Goal: Task Accomplishment & Management: Complete application form

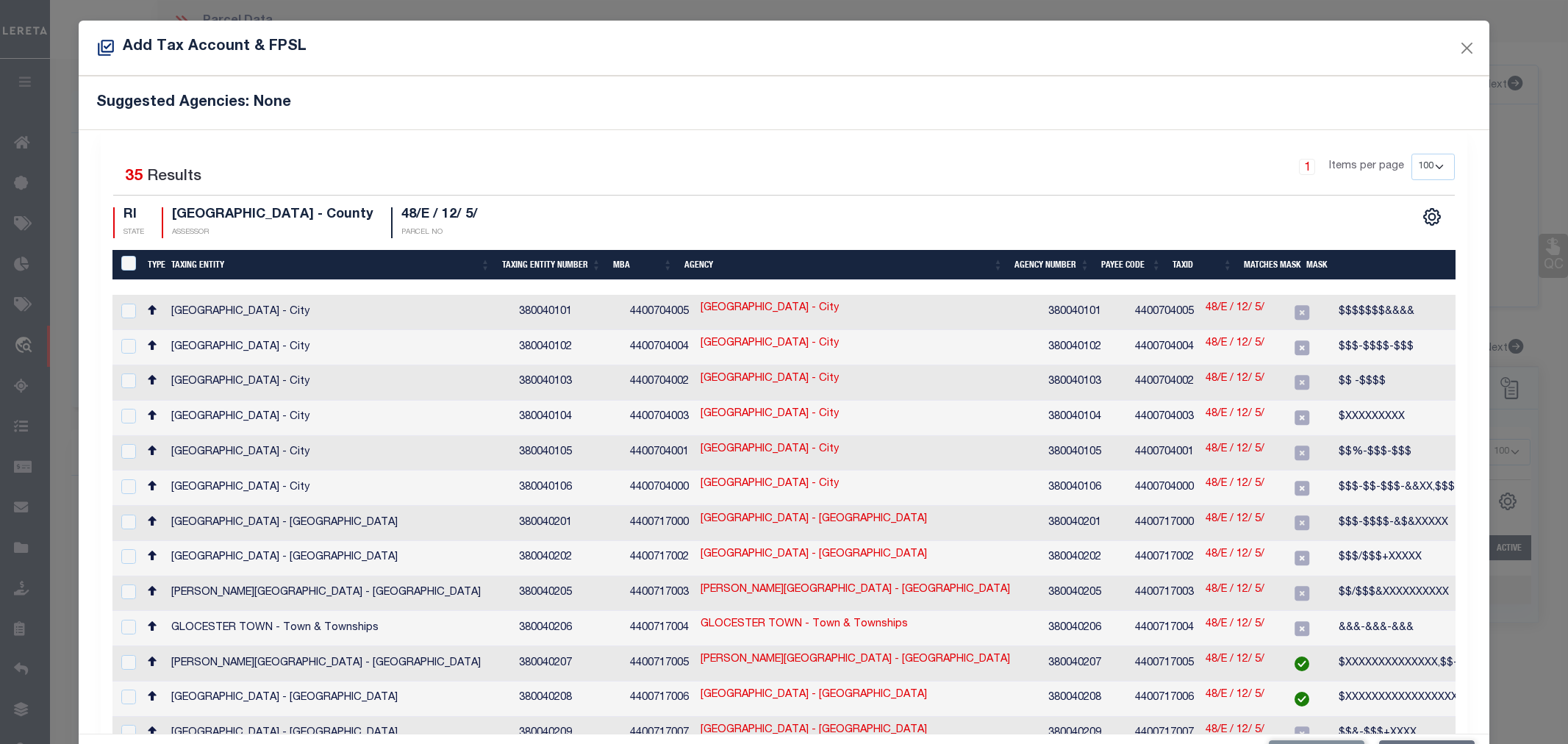
select select "100"
select select "3656"
select select "1754"
select select "100"
select select "NonEscrow"
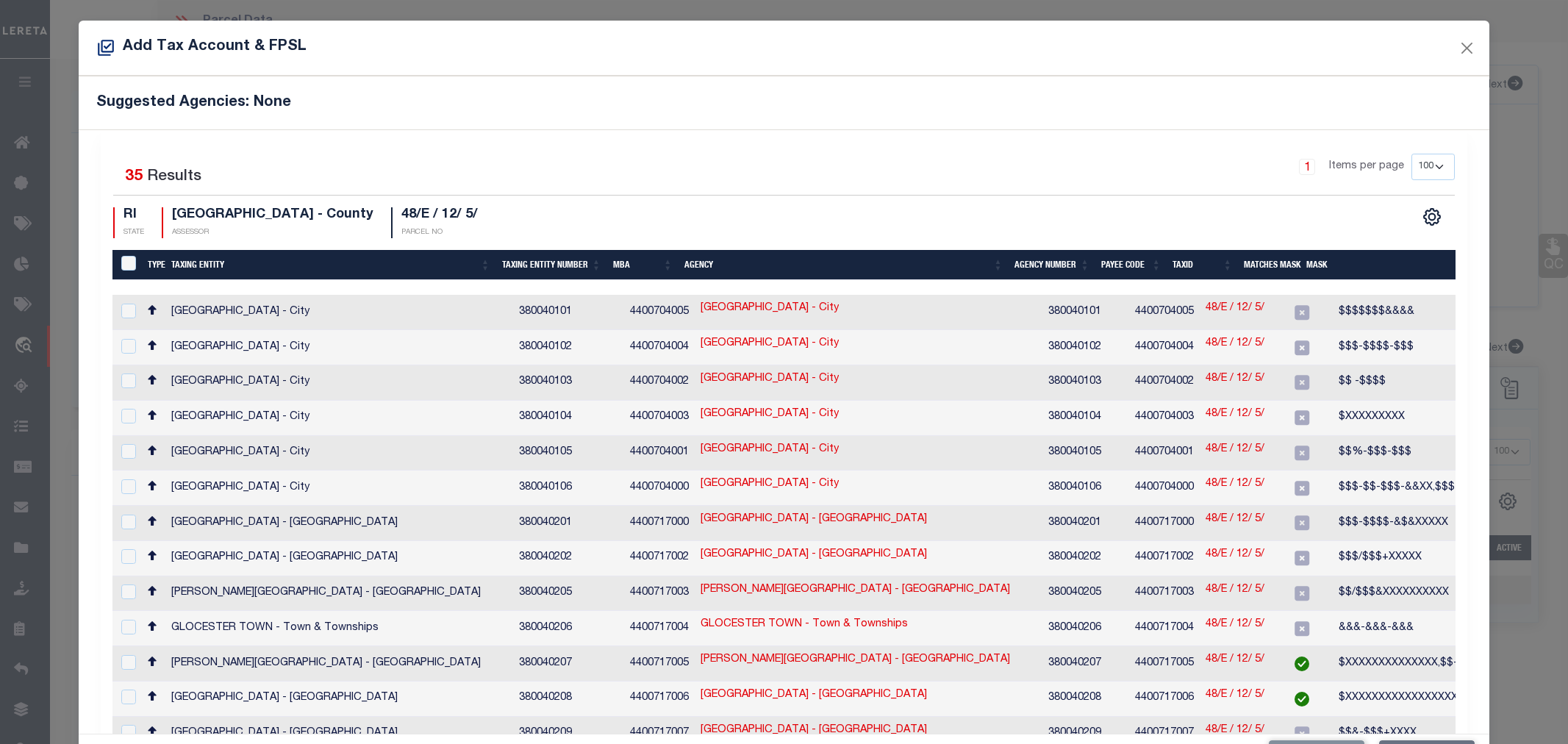
select select "4"
select select "100"
click at [1206, 304] on link "48/E / 12/ 5/" at bounding box center [1235, 308] width 58 height 16
checkbox input "true"
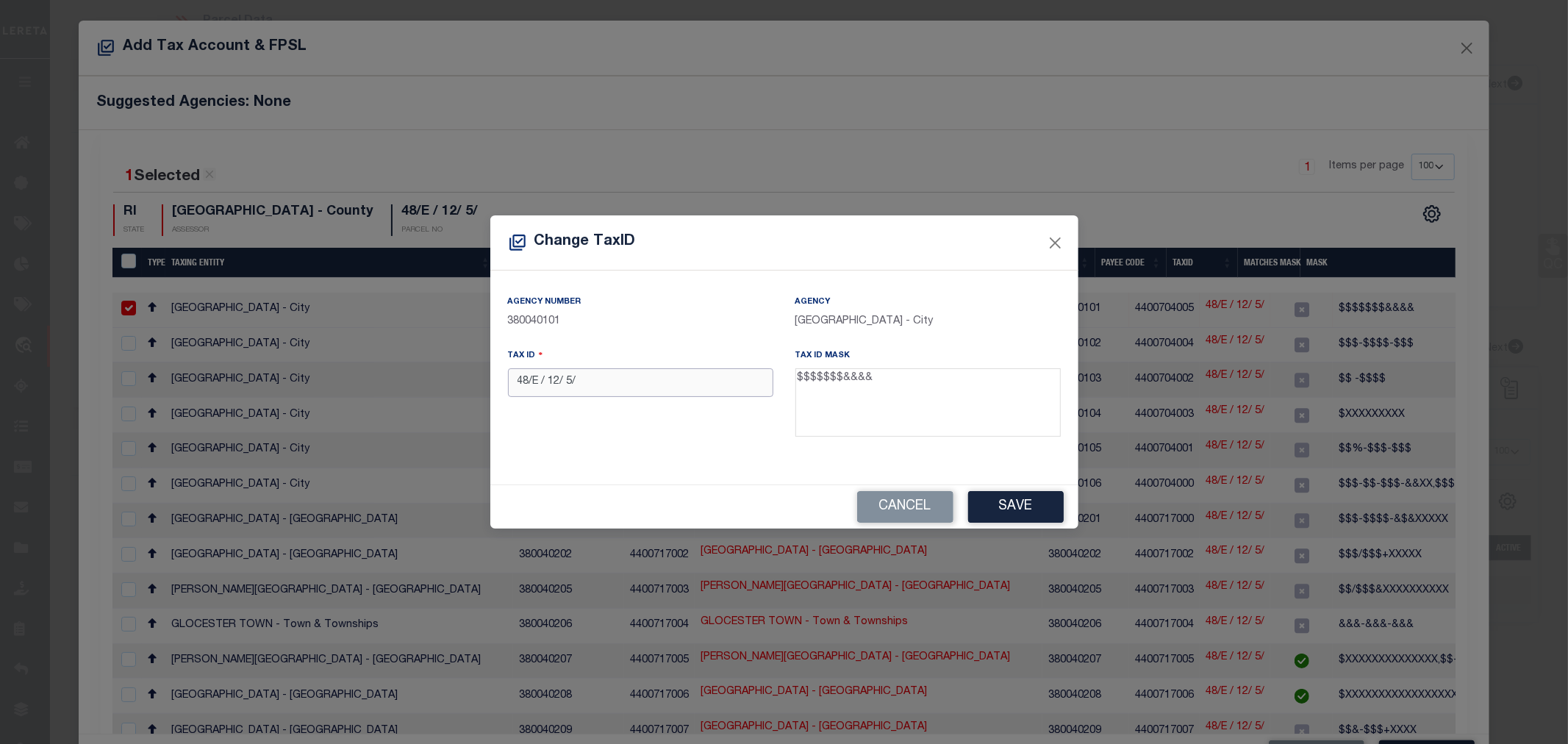
drag, startPoint x: 591, startPoint y: 378, endPoint x: 478, endPoint y: 402, distance: 115.5
click at [478, 402] on div "Change TaxID Agency Number 380040101 Agency PROVIDENCE CITY - City Tax ID 48/E …" at bounding box center [784, 372] width 1568 height 744
paste input "E-012-005"
type input "48E-012-005"
click at [1015, 510] on button "Save" at bounding box center [1015, 506] width 96 height 31
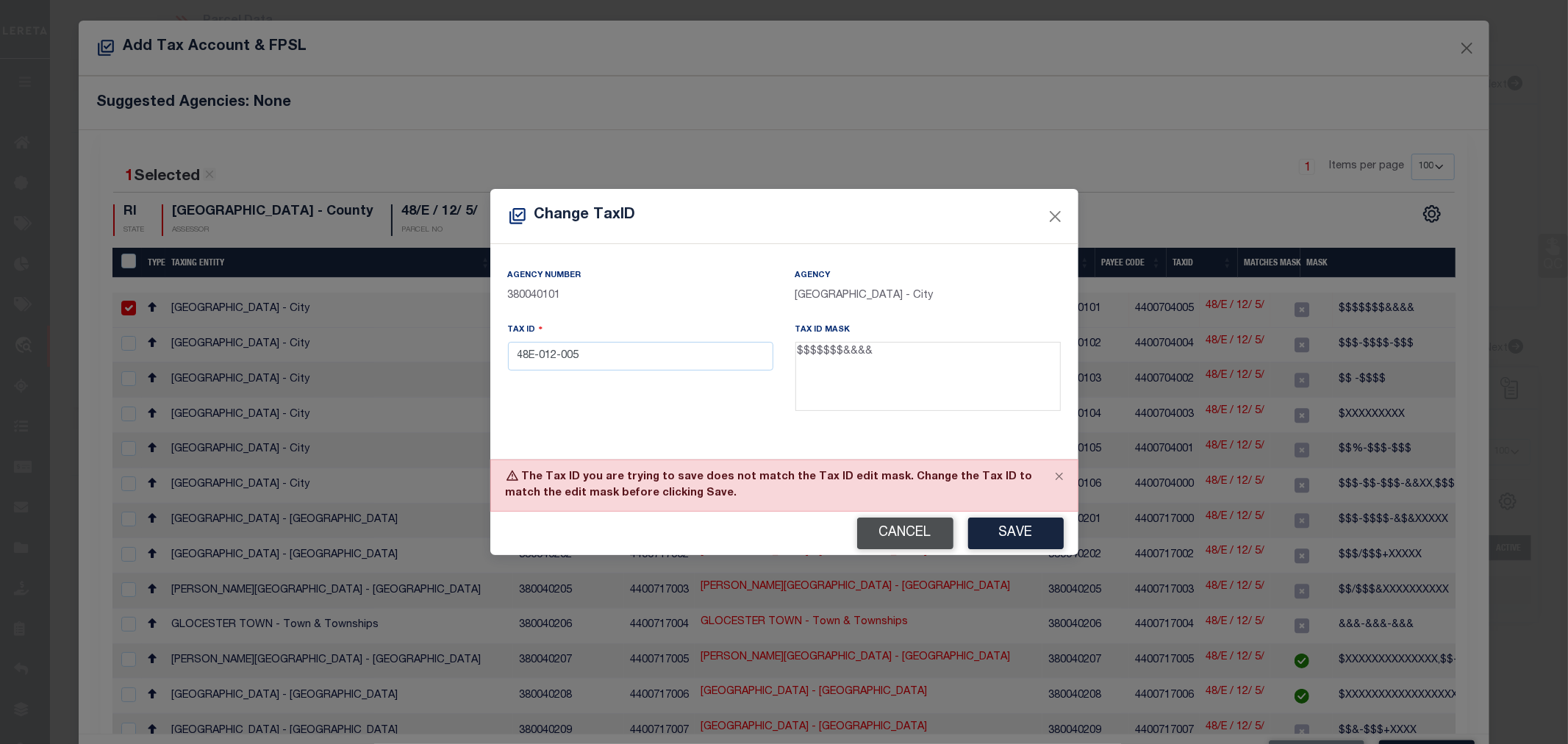
click at [915, 537] on button "Cancel" at bounding box center [905, 533] width 96 height 31
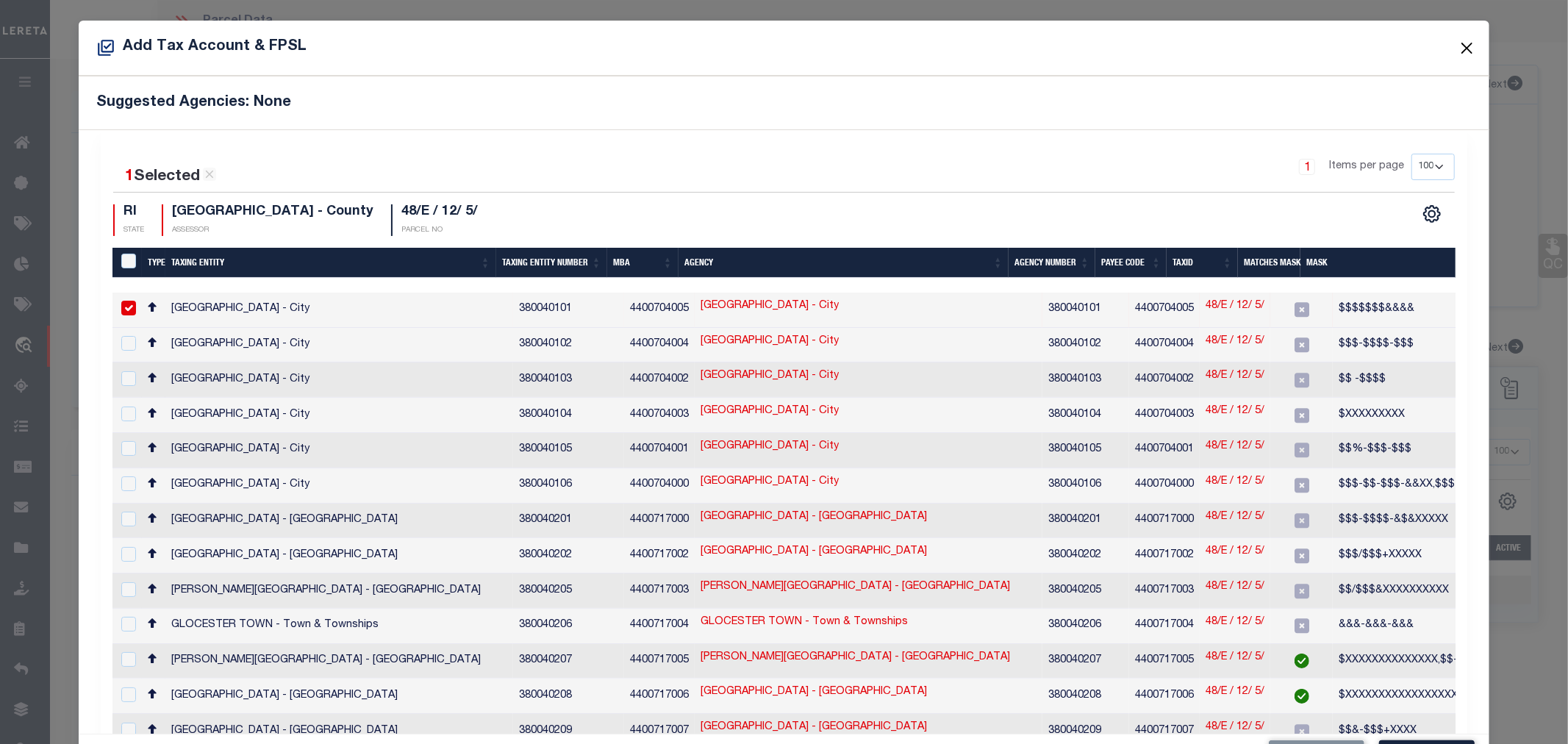
click at [1457, 47] on button "Close" at bounding box center [1466, 47] width 19 height 19
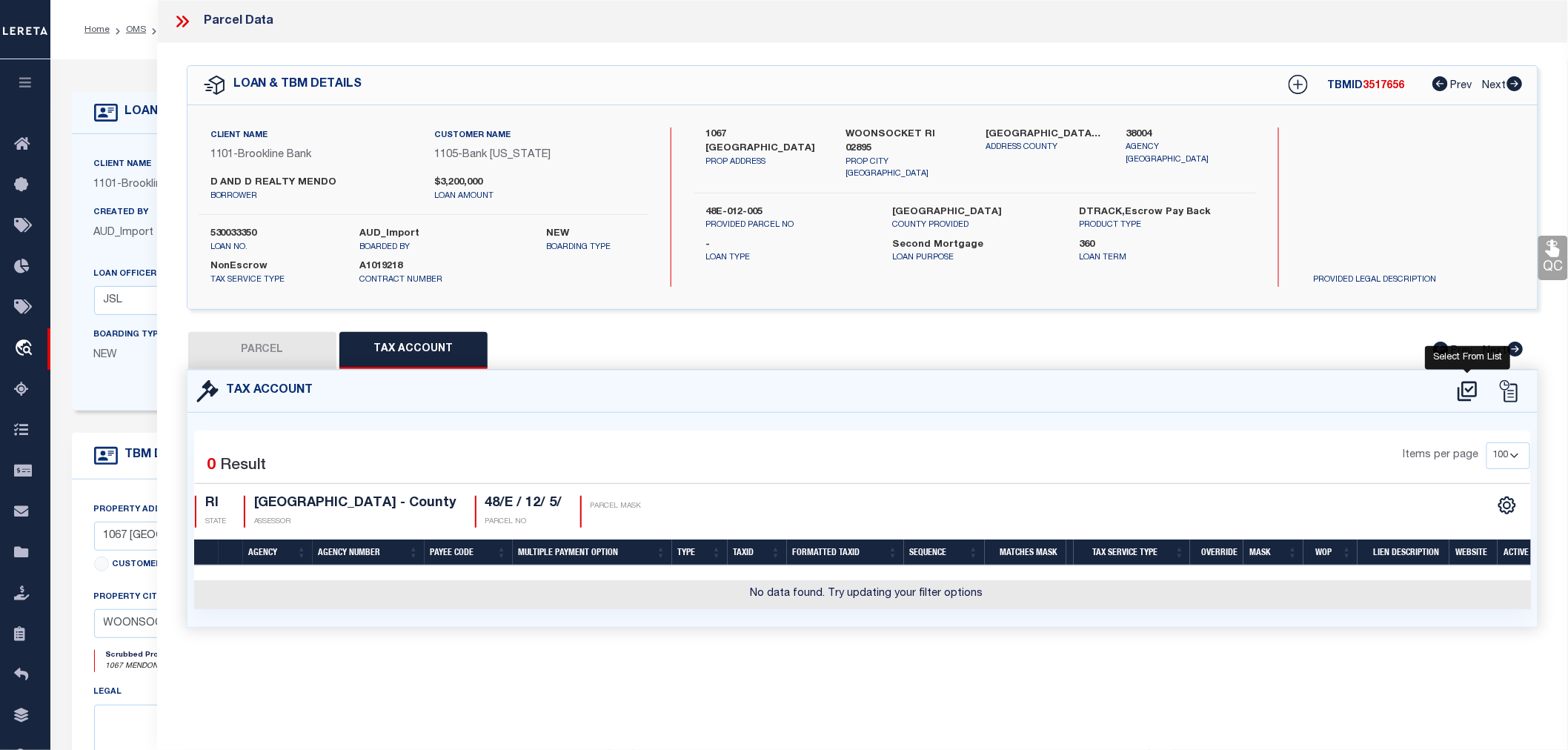
click at [1468, 392] on icon at bounding box center [1467, 392] width 25 height 24
select select "100"
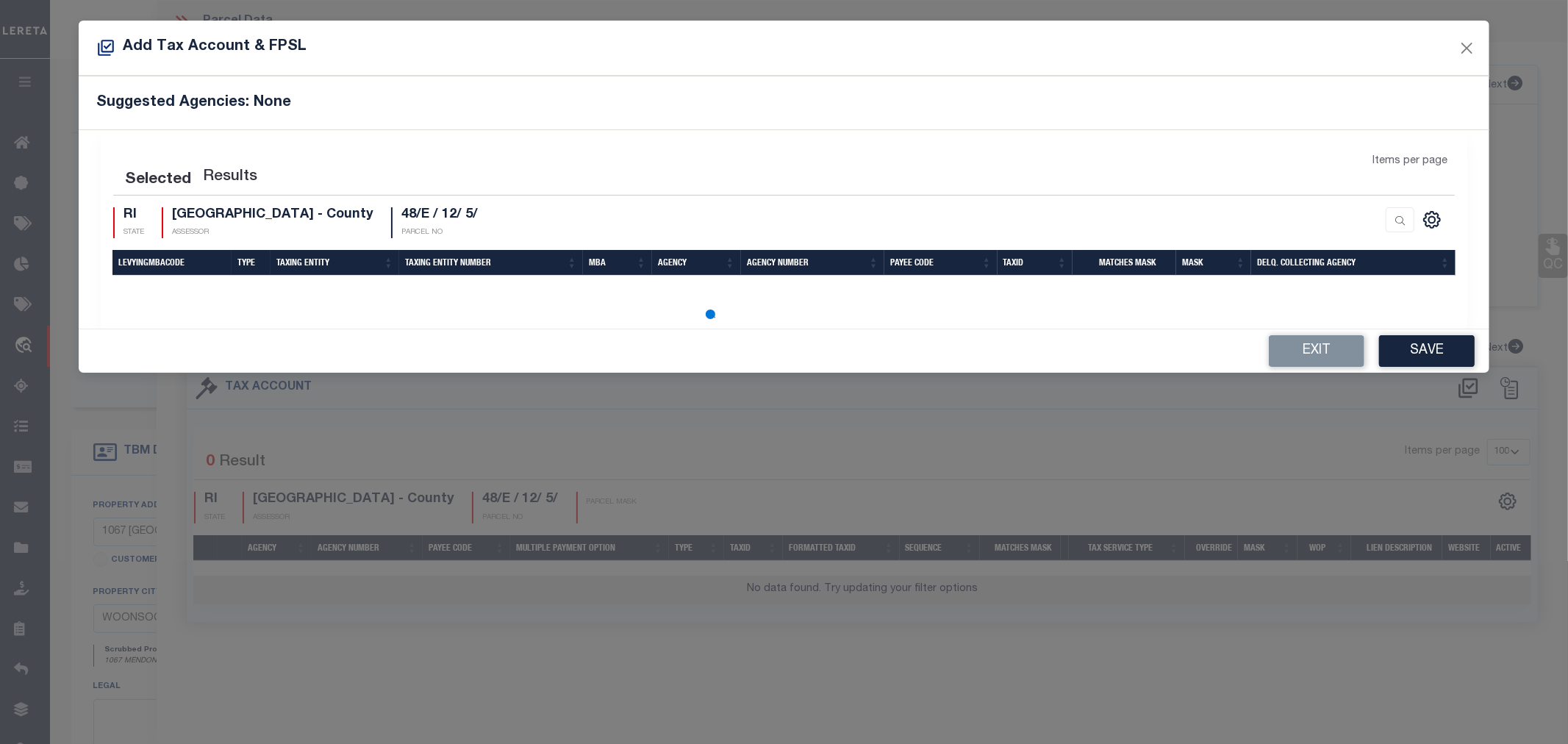
select select "100"
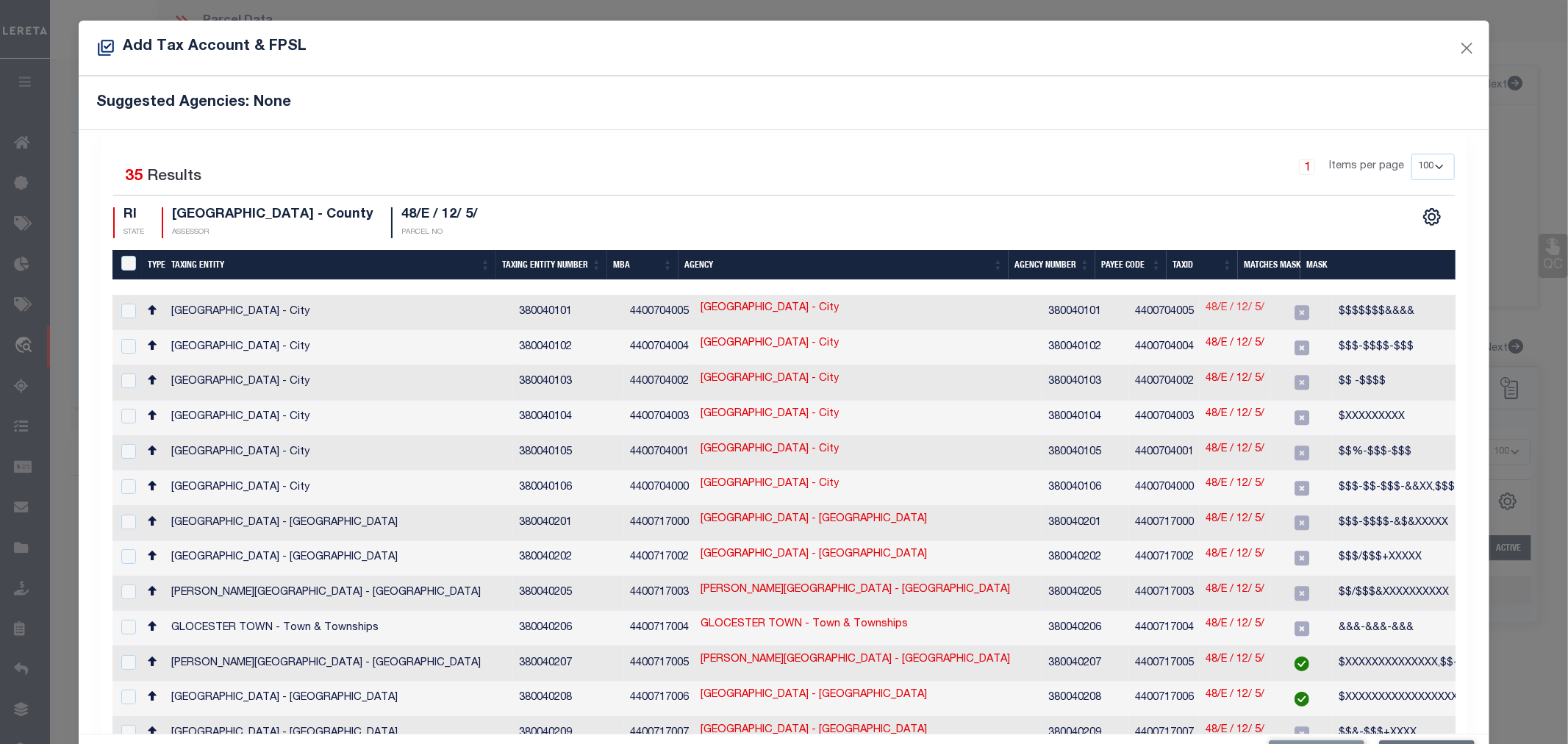
click at [1209, 306] on link "48/E / 12/ 5/" at bounding box center [1235, 308] width 58 height 16
checkbox input "true"
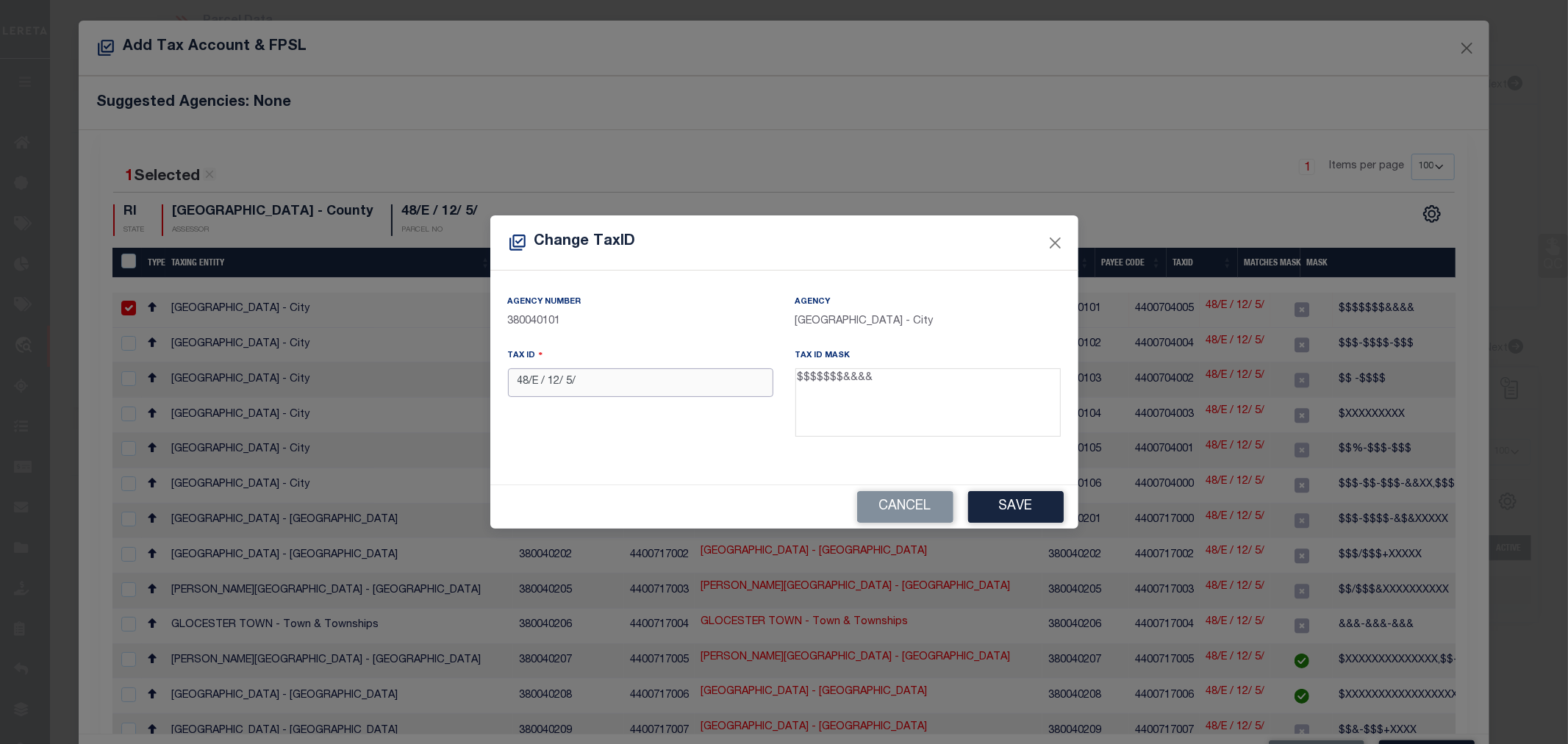
drag, startPoint x: 597, startPoint y: 383, endPoint x: 498, endPoint y: 381, distance: 99.0
click at [498, 381] on div "Tax ID 48/E / 12/ 5/" at bounding box center [641, 395] width 288 height 96
paste input "text"
click at [580, 383] on input "text" at bounding box center [641, 383] width 266 height 29
paste input "48E-012-005"
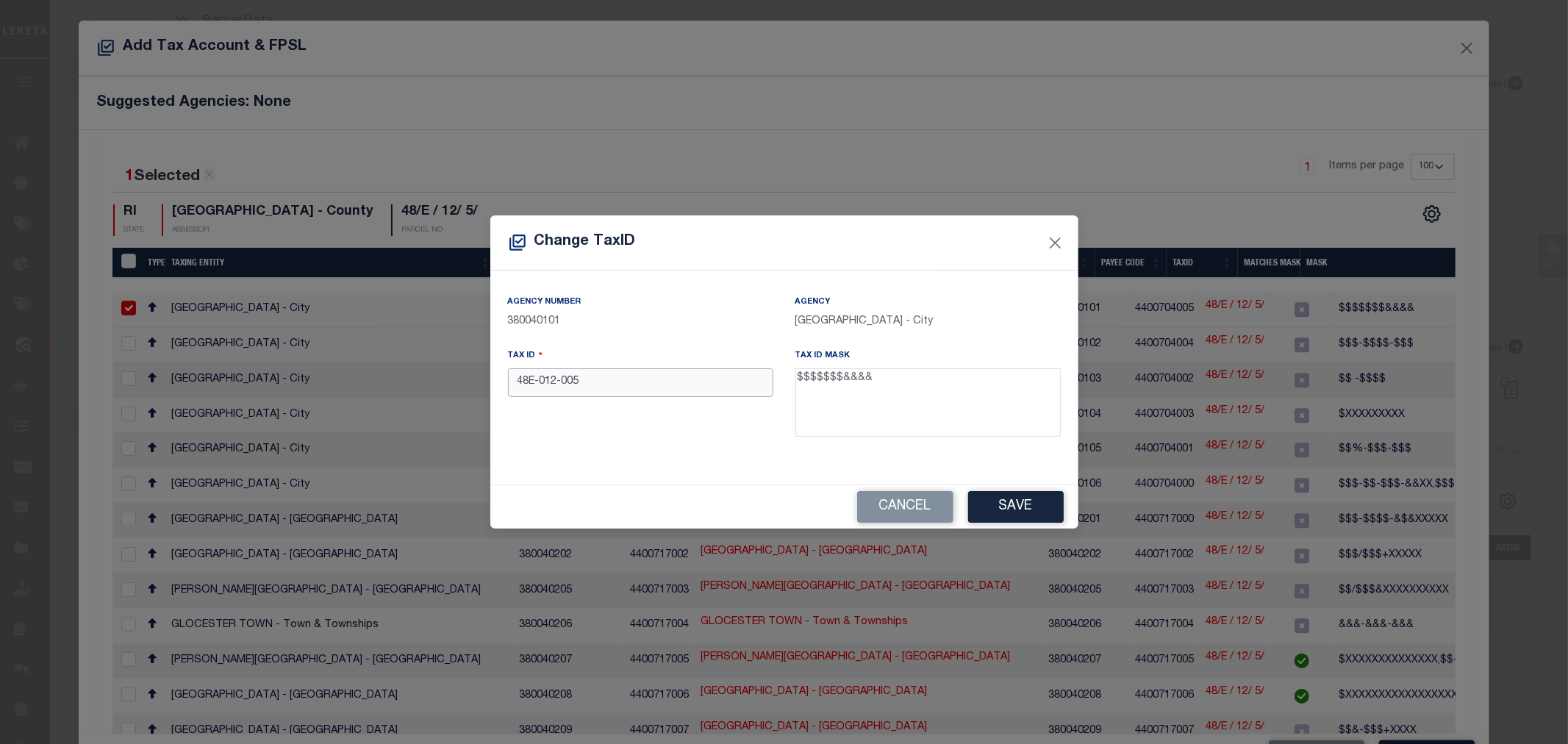
type input "48E-012-005"
click at [717, 468] on div "Agency Number 380040101 Agency PROVIDENCE CITY - City Tax ID 48E-012-005 Tax ID…" at bounding box center [784, 378] width 588 height 214
click at [1005, 506] on button "Save" at bounding box center [1015, 506] width 96 height 31
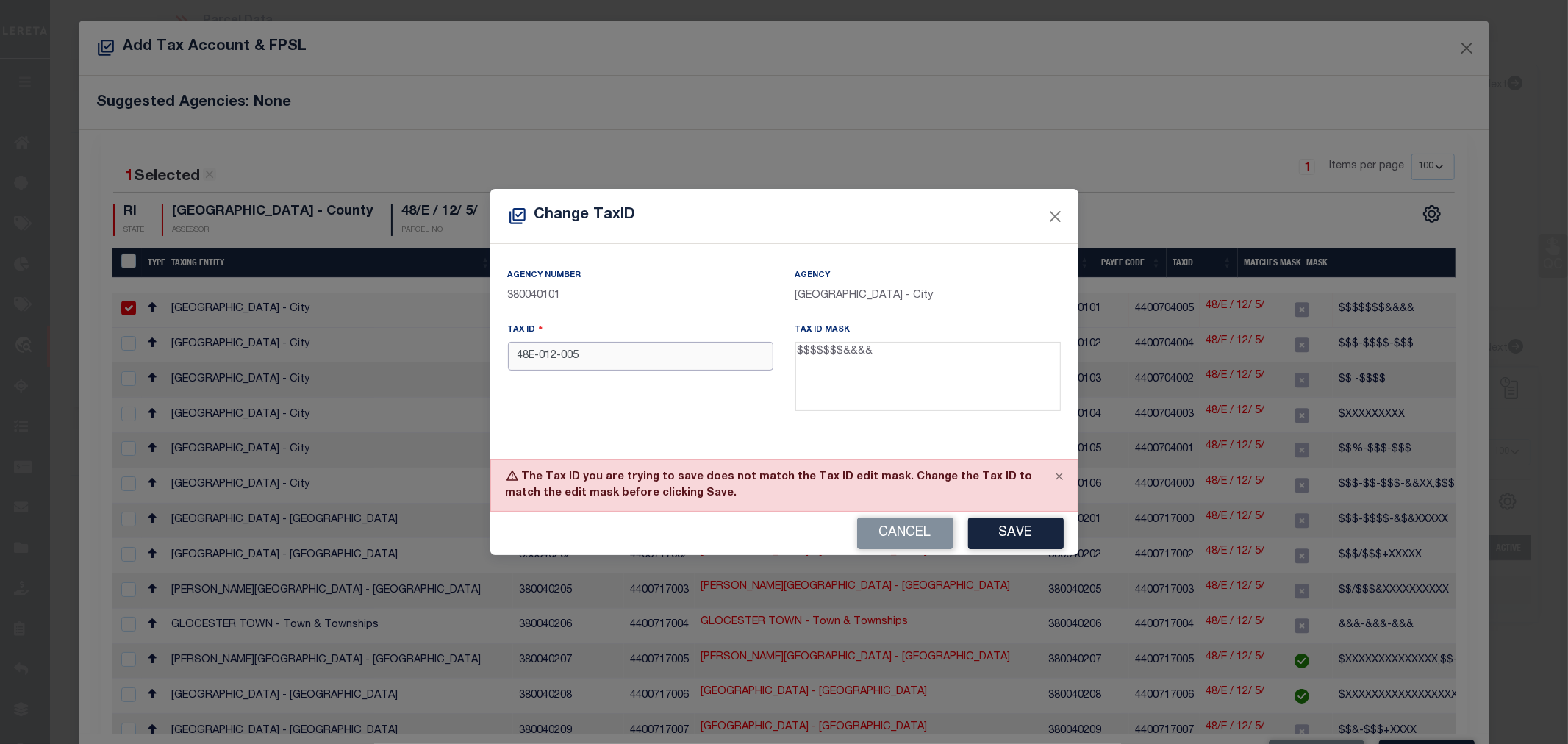
click at [540, 355] on input "48E-012-005" at bounding box center [641, 356] width 266 height 29
click at [608, 423] on div "Agency Number 380040101 Agency PROVIDENCE CITY - City Tax ID 48E-012-005 Tax ID…" at bounding box center [784, 350] width 588 height 214
click at [894, 532] on button "Cancel" at bounding box center [905, 533] width 96 height 31
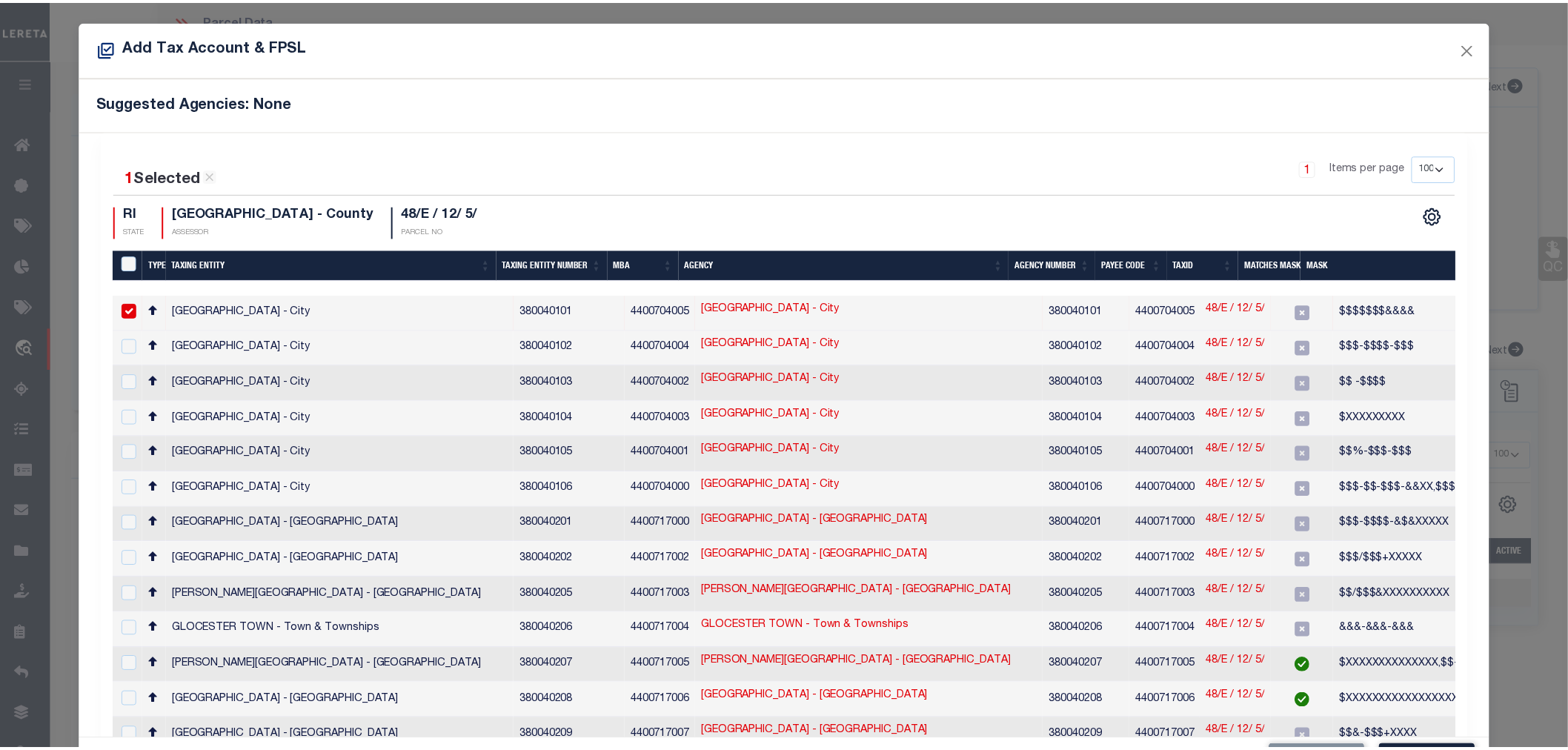
scroll to position [55, 0]
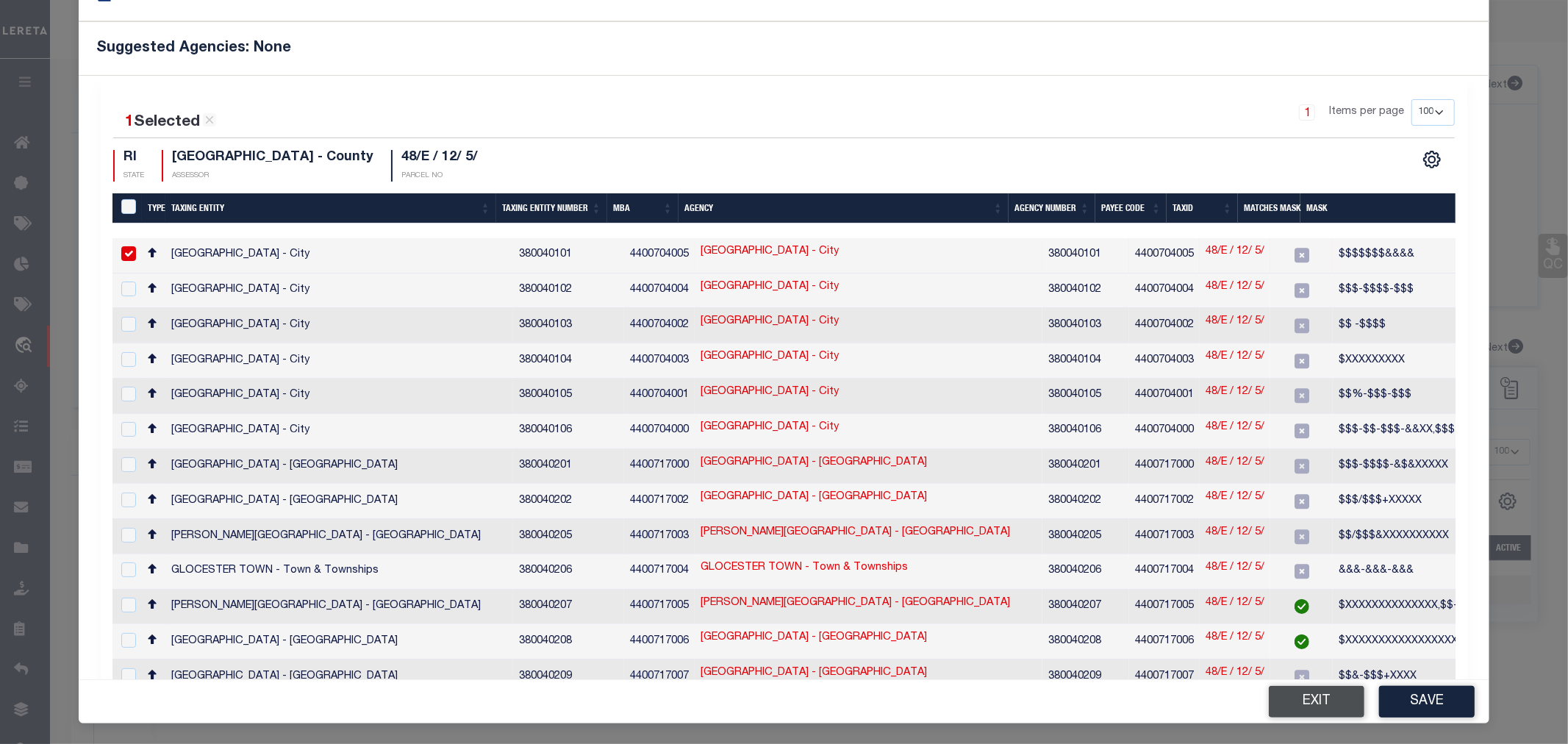
click at [1278, 694] on button "Exit" at bounding box center [1316, 701] width 96 height 31
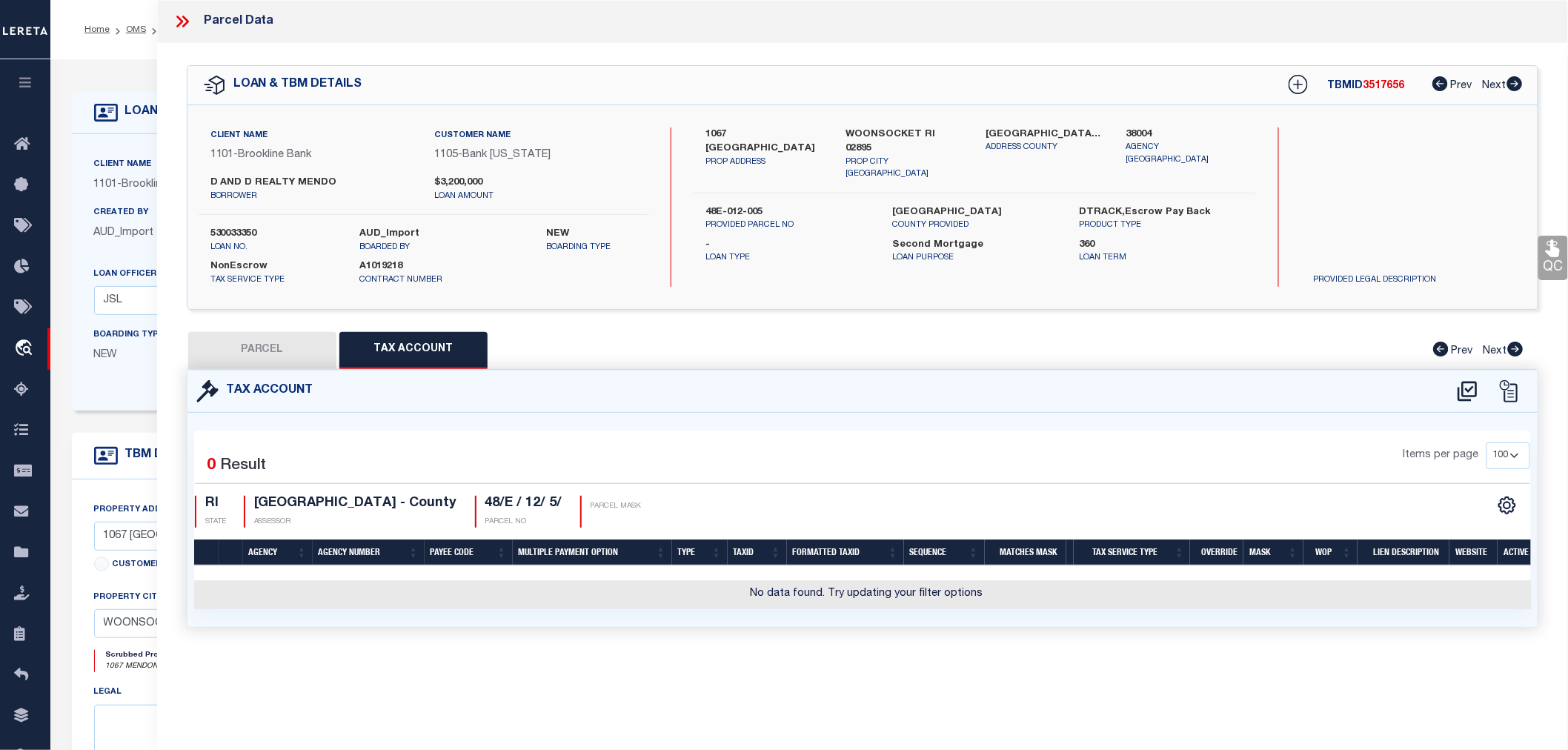
click at [280, 358] on button "PARCEL" at bounding box center [263, 350] width 148 height 37
select select "AS"
select select
checkbox input "false"
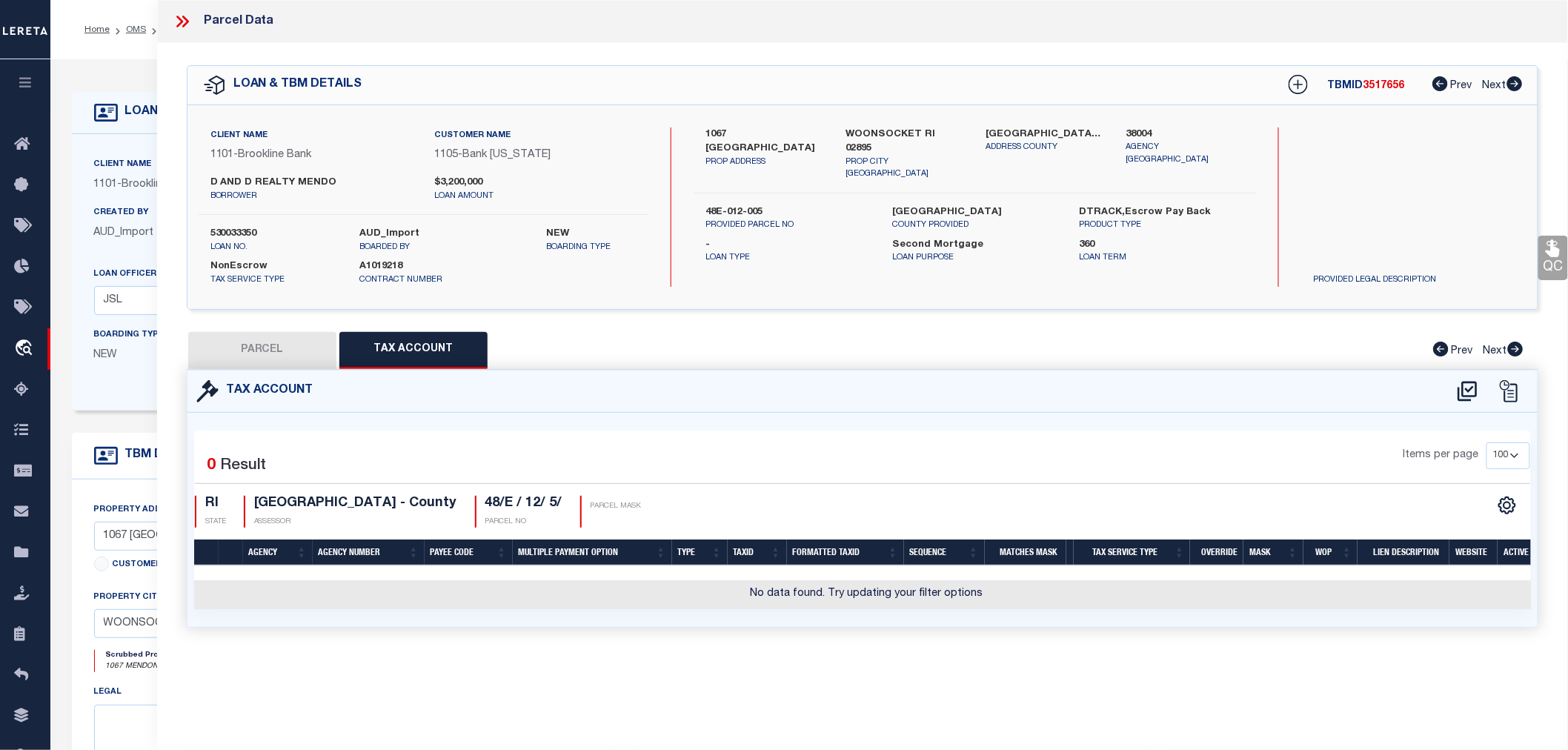
checkbox input "false"
select select "RD"
type input "D&D REALTY MENDON LLC"
select select "AGW"
select select "LEG"
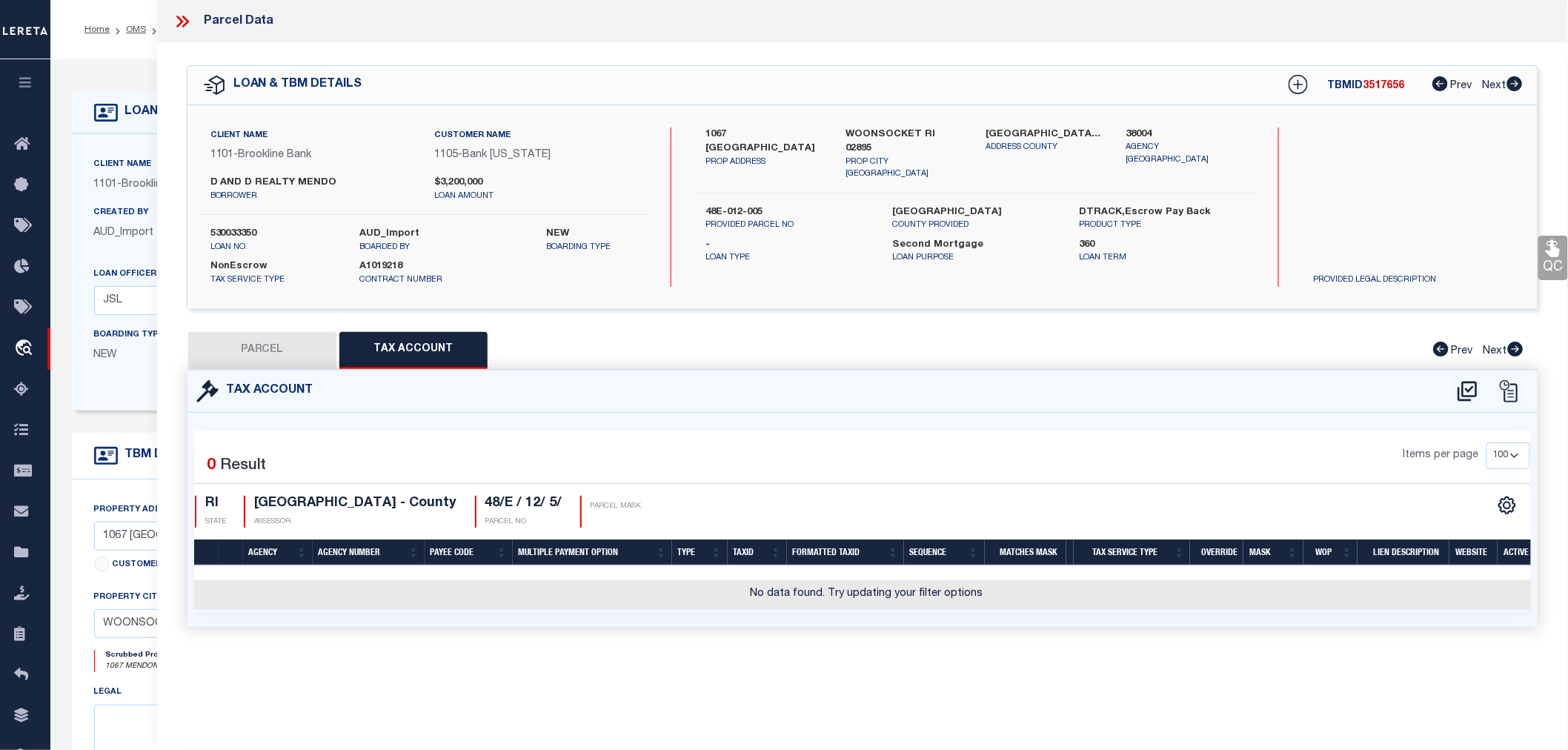
type input "1067 MENDON ROAD"
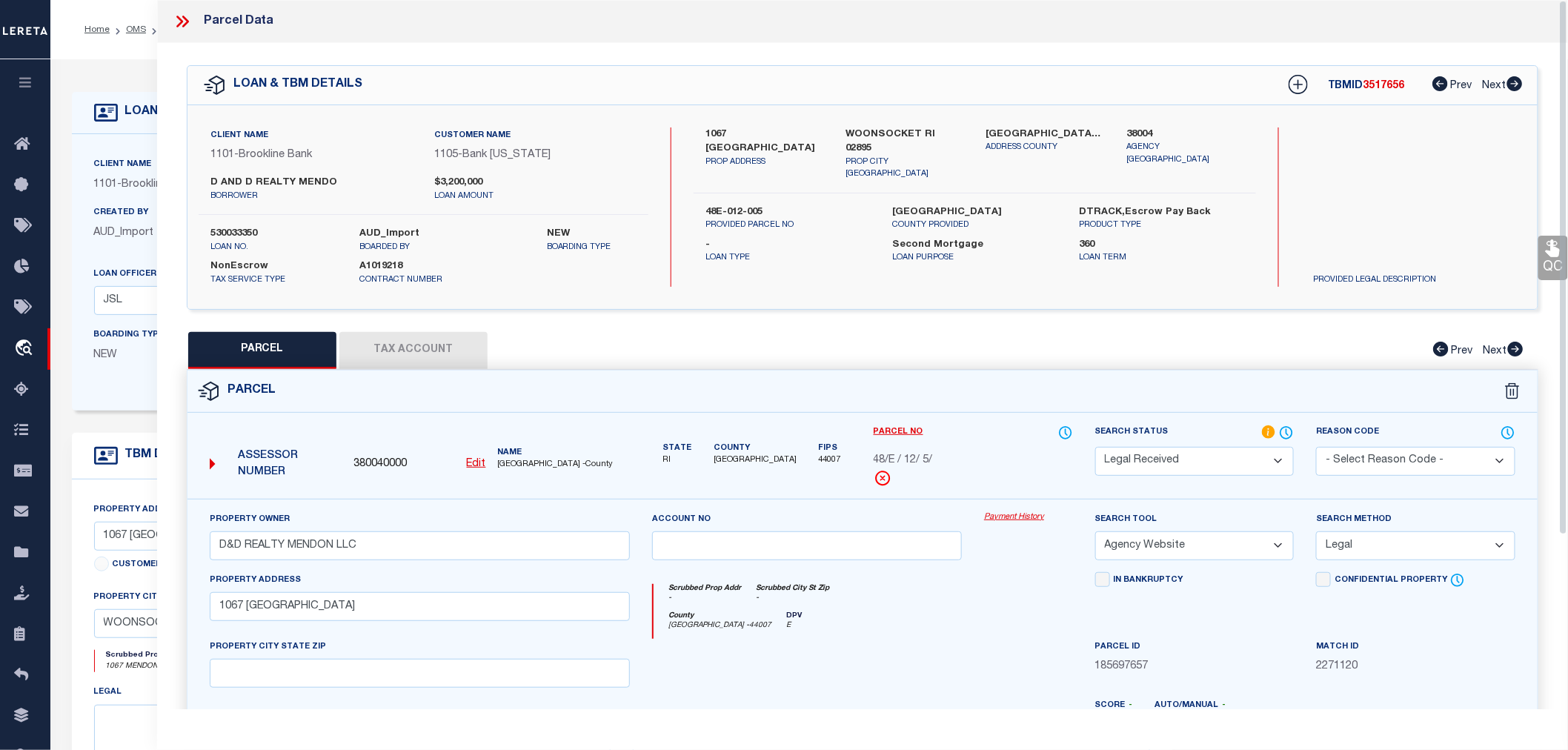
click at [178, 17] on icon at bounding box center [180, 21] width 7 height 12
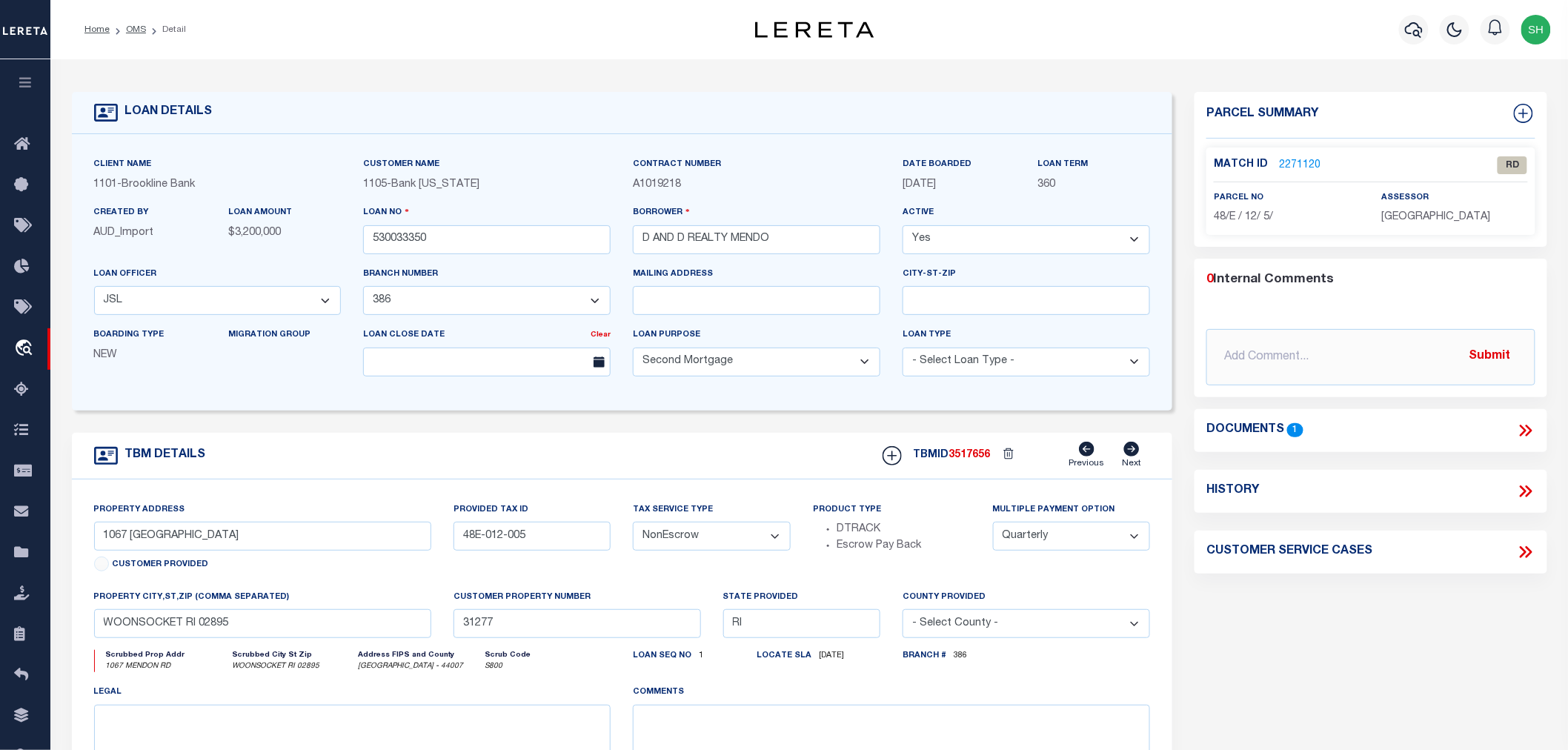
click at [1317, 160] on link "2271120" at bounding box center [1299, 166] width 42 height 15
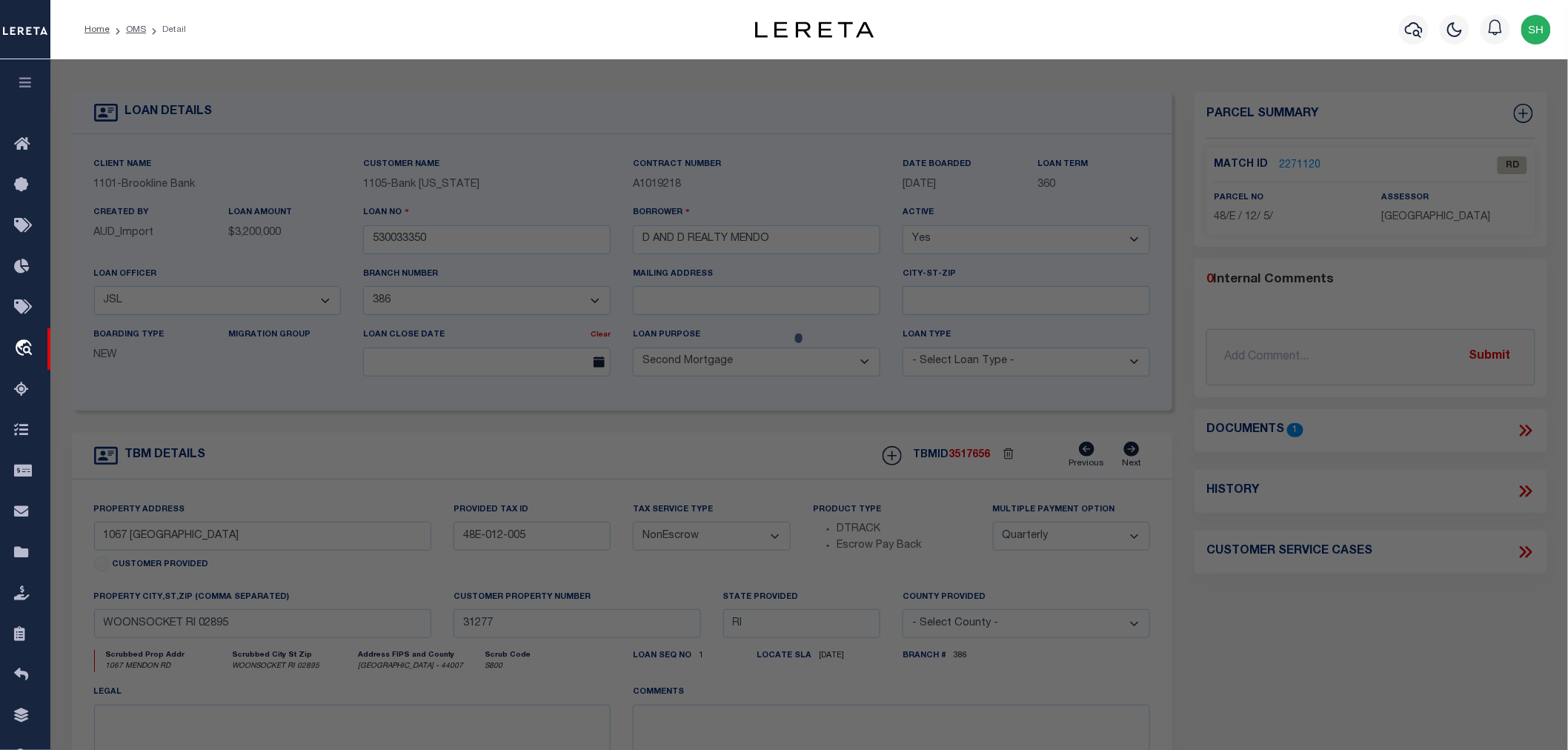
select select "AS"
select select
checkbox input "false"
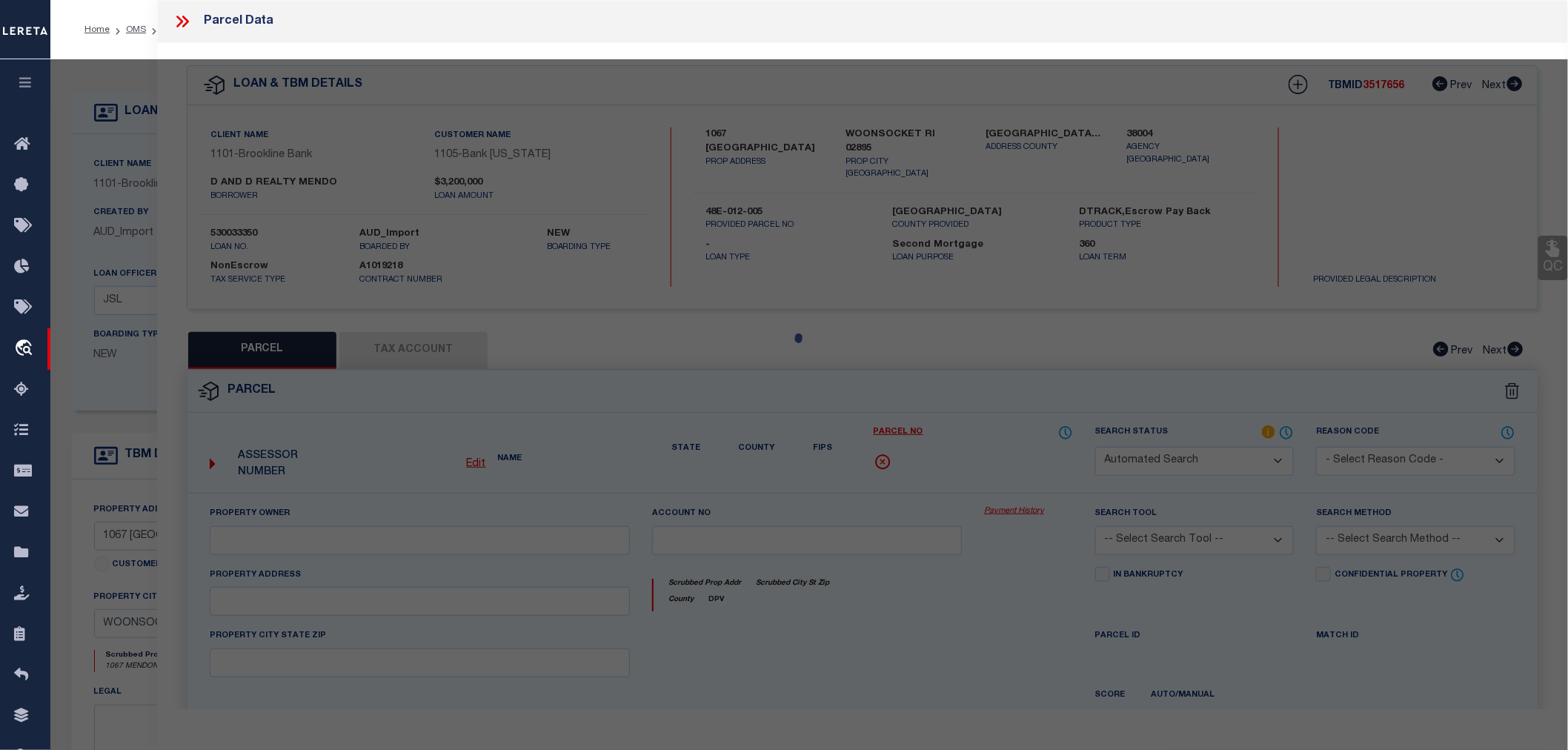
select select "RD"
type input "D&D REALTY MENDON LLC"
select select "AGW"
select select "LEG"
type input "1067 MENDON ROAD"
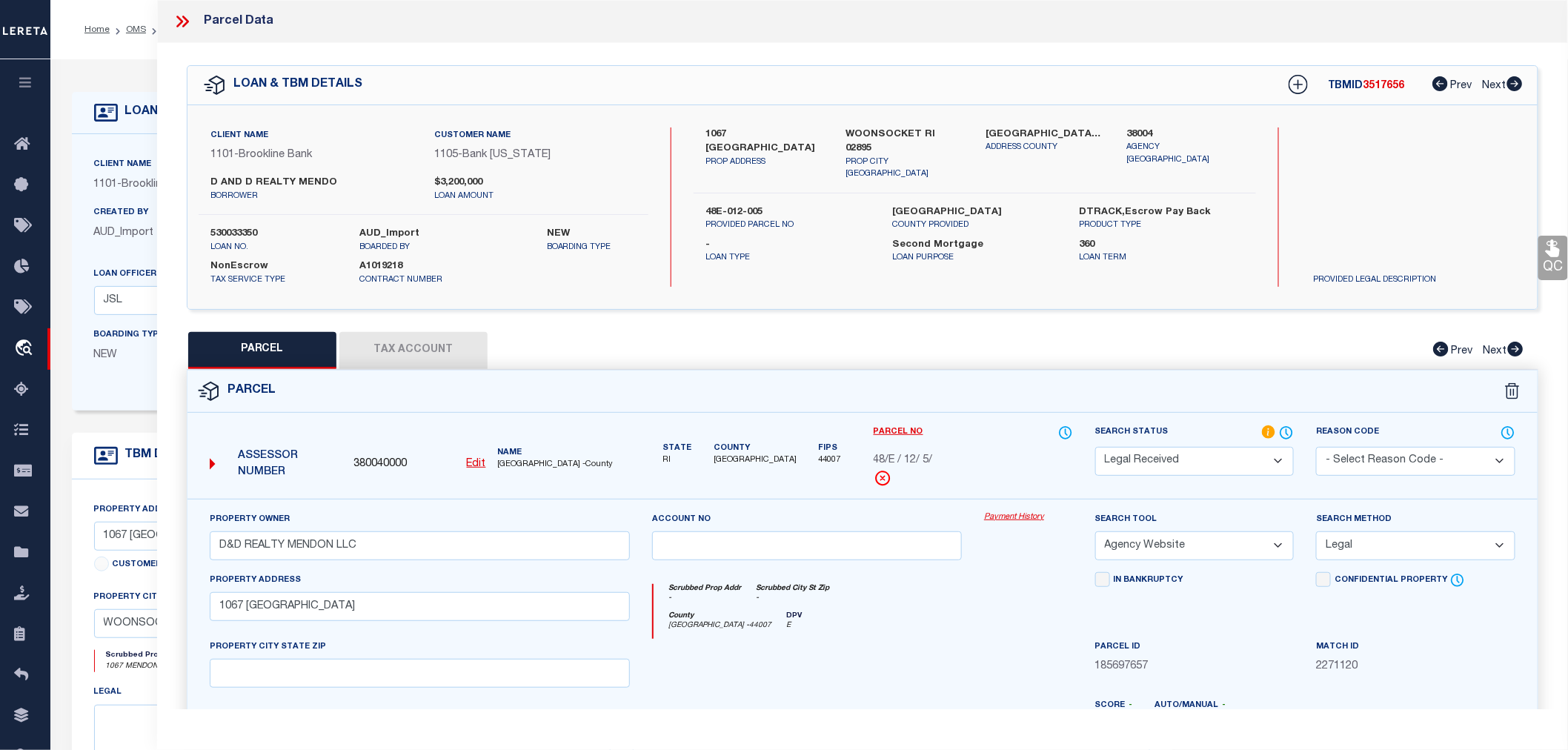
click at [396, 346] on button "Tax Account" at bounding box center [414, 350] width 148 height 37
select select "100"
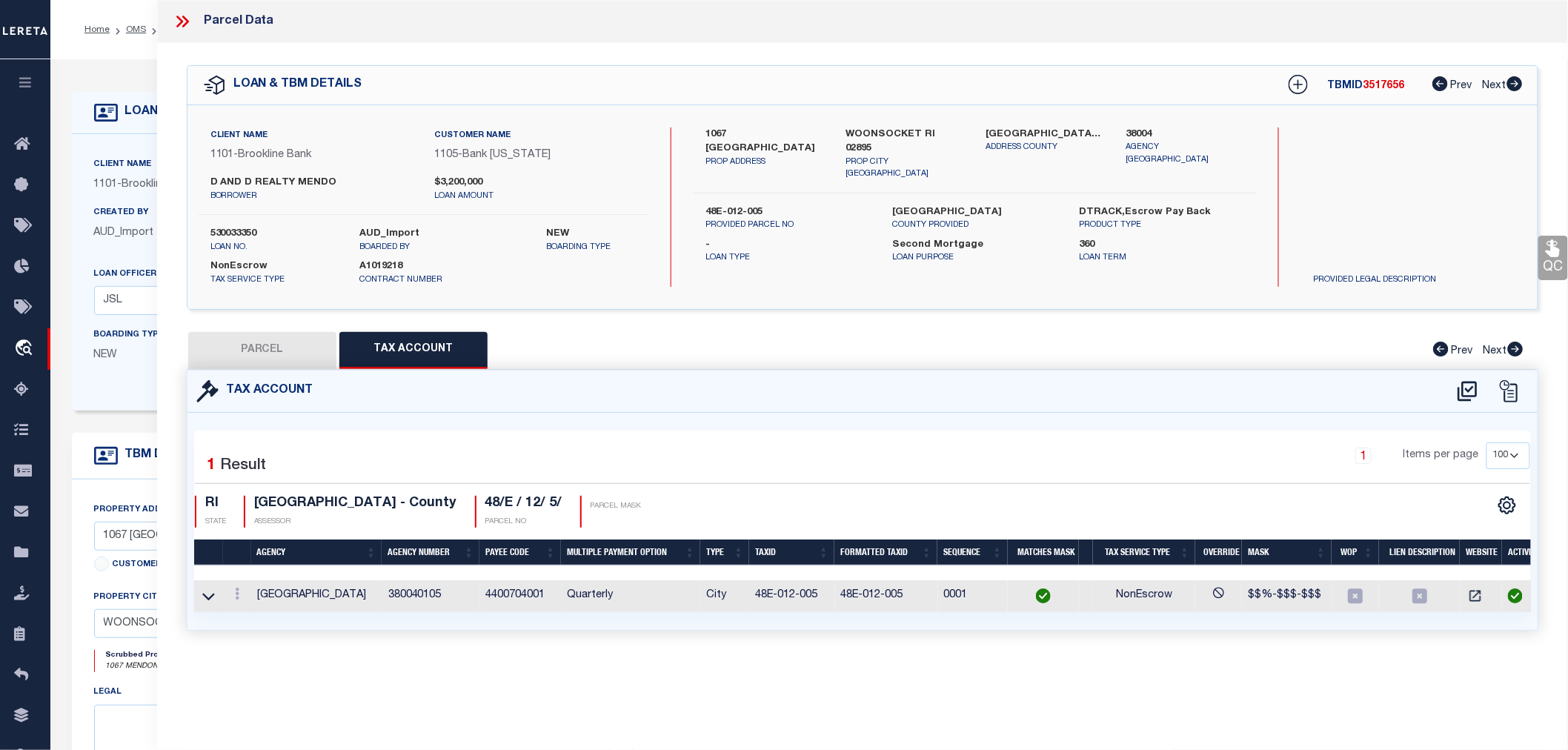
click at [247, 348] on button "PARCEL" at bounding box center [263, 350] width 148 height 37
select select "AS"
select select
checkbox input "false"
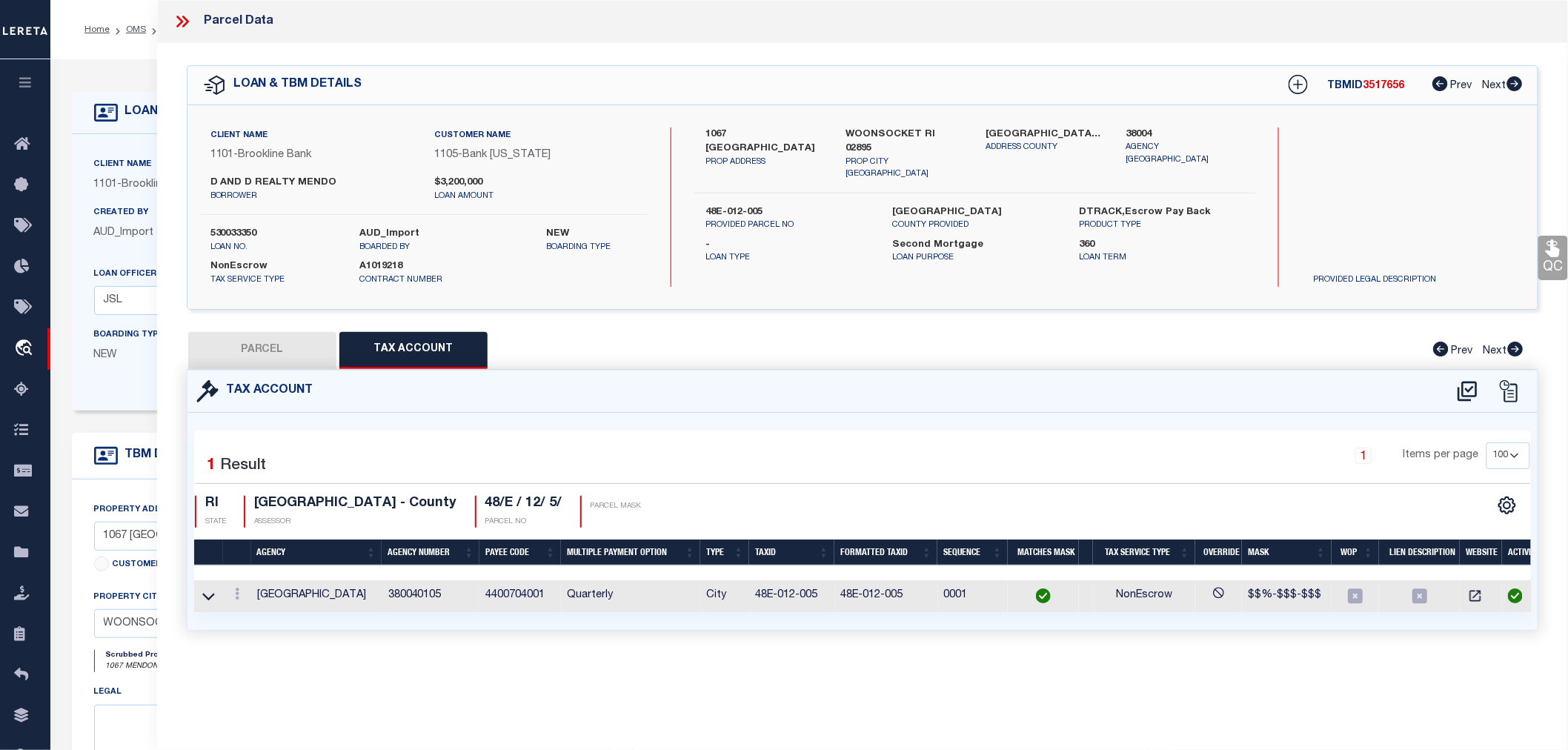
checkbox input "false"
select select "RD"
type input "D&D REALTY MENDON LLC"
select select "AGW"
select select "LEG"
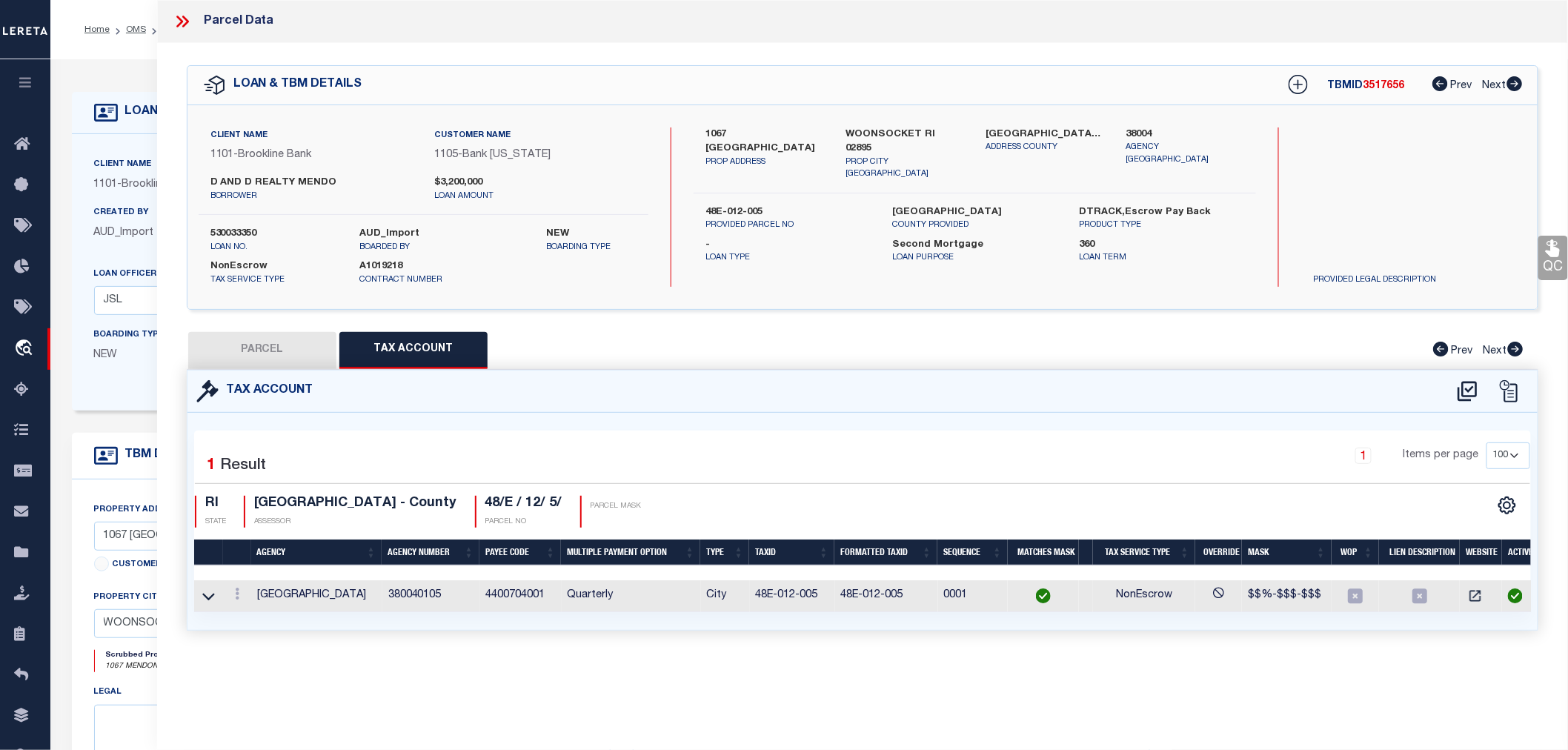
type input "1067 MENDON ROAD"
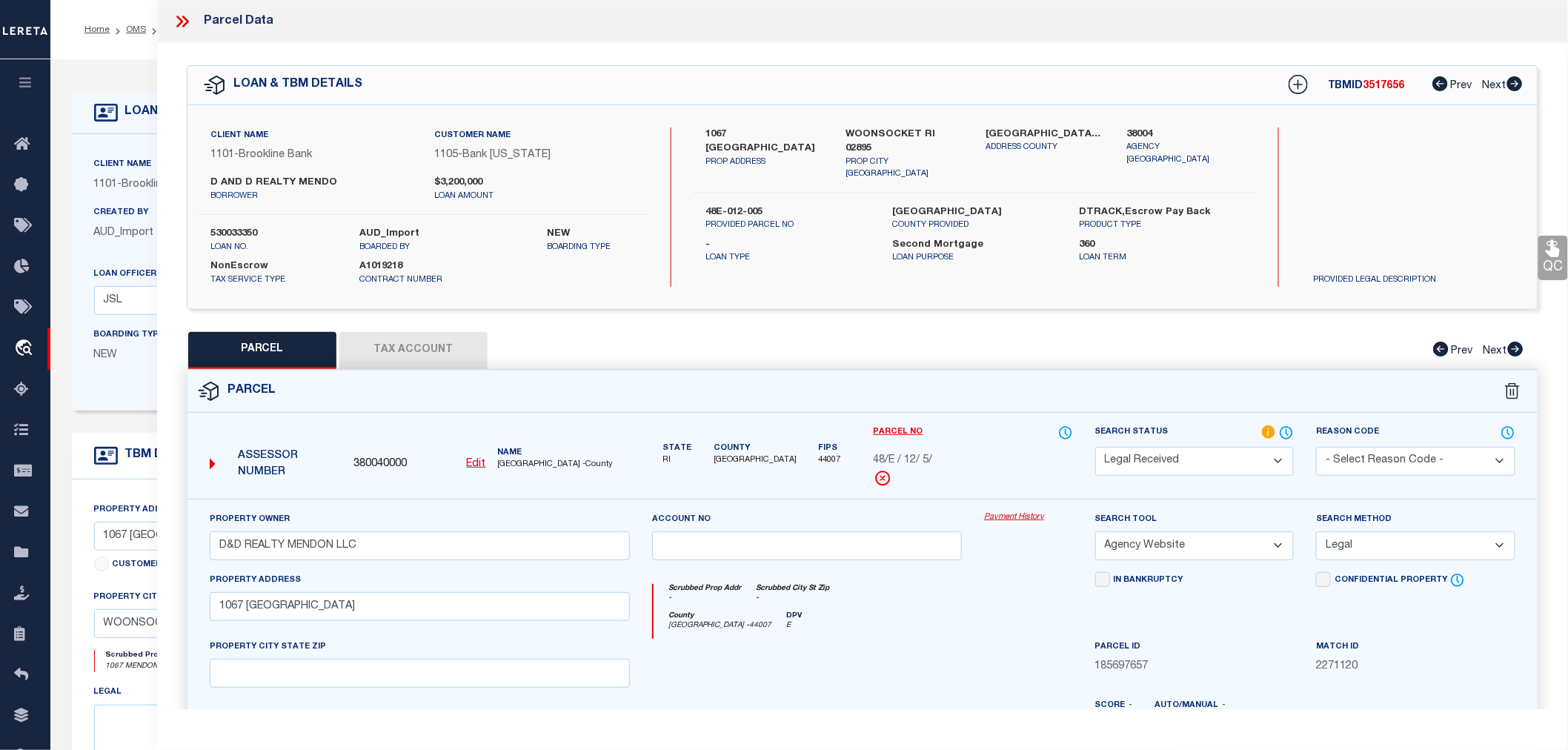
click at [1166, 456] on select "Automated Search Bad Parcel Complete Duplicate Parcel High Dollar Reporting In …" at bounding box center [1195, 462] width 200 height 29
click at [1095, 447] on select "Automated Search Bad Parcel Complete Duplicate Parcel High Dollar Reporting In …" at bounding box center [1195, 462] width 200 height 29
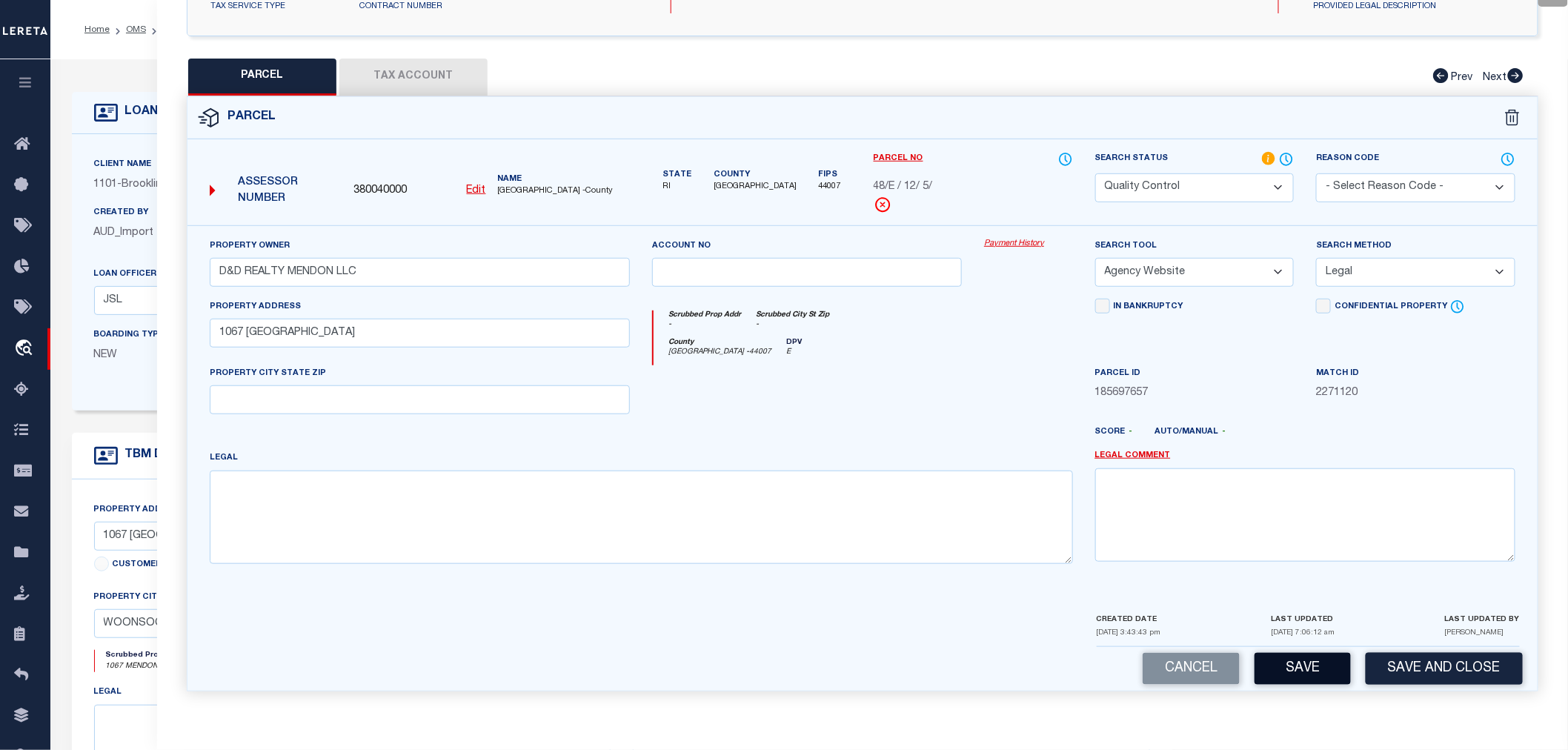
click at [1317, 675] on button "Save" at bounding box center [1303, 668] width 96 height 32
select select "AS"
select select
checkbox input "false"
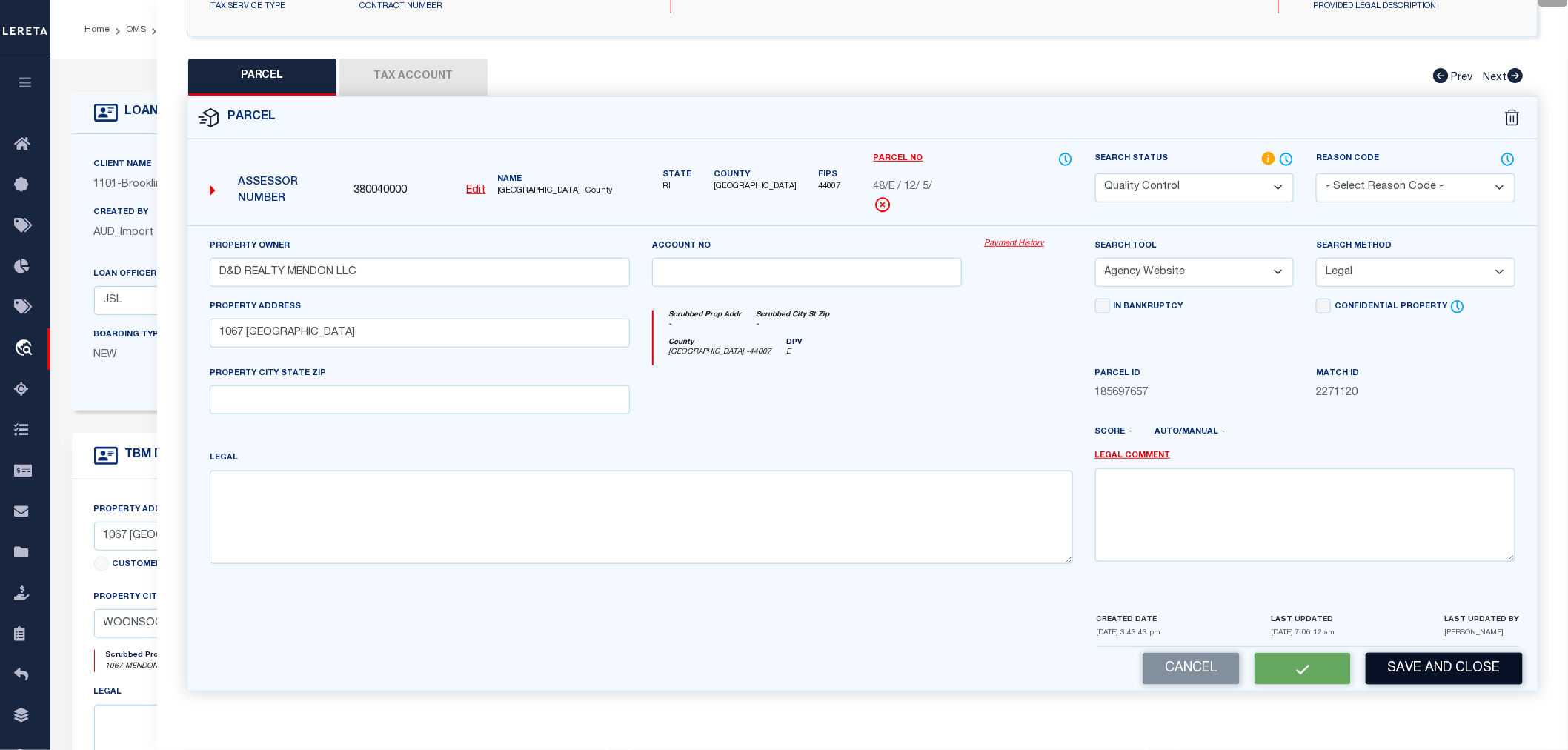
checkbox input "false"
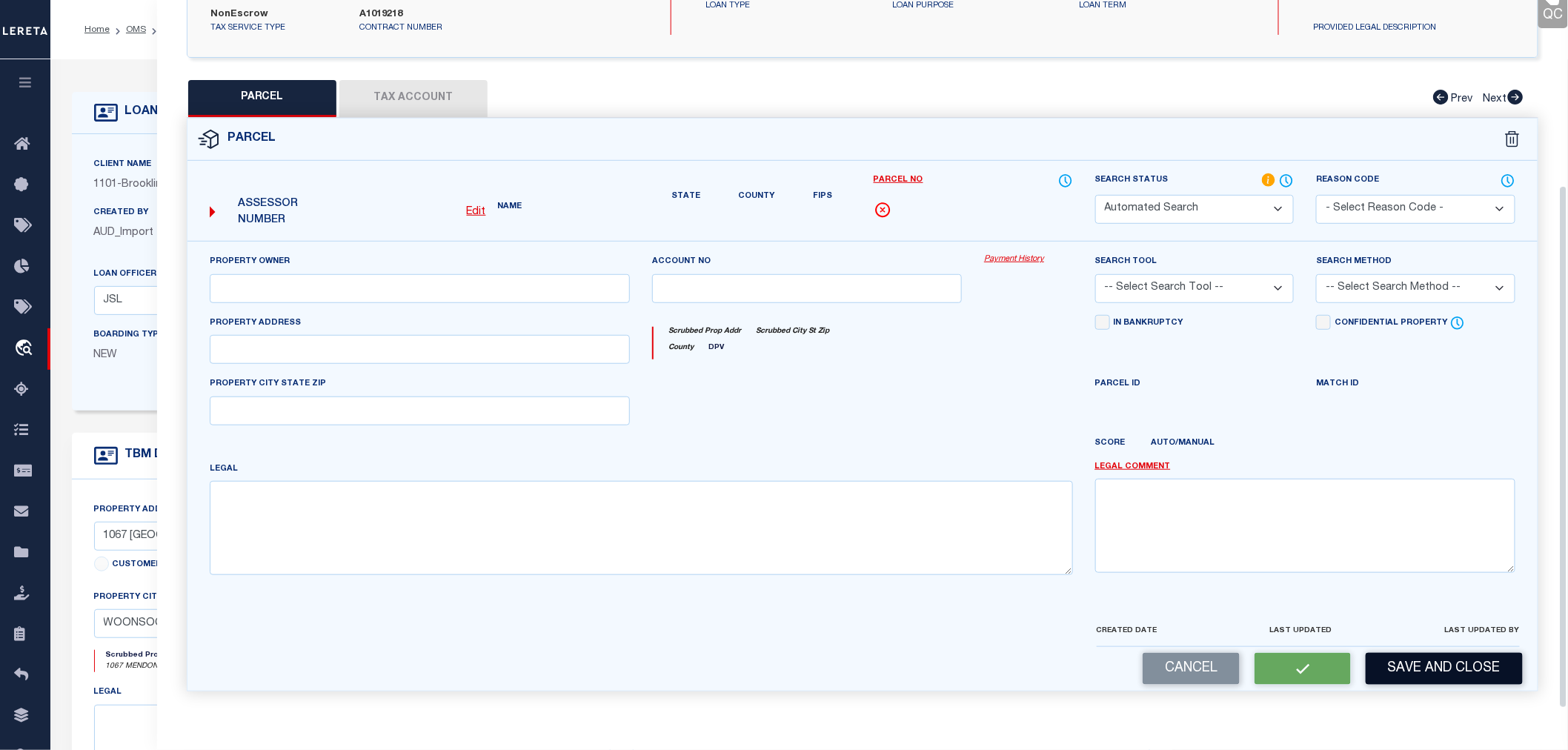
select select "QC"
type input "D&D REALTY MENDON LLC"
select select "AGW"
select select "LEG"
type input "1067 MENDON ROAD"
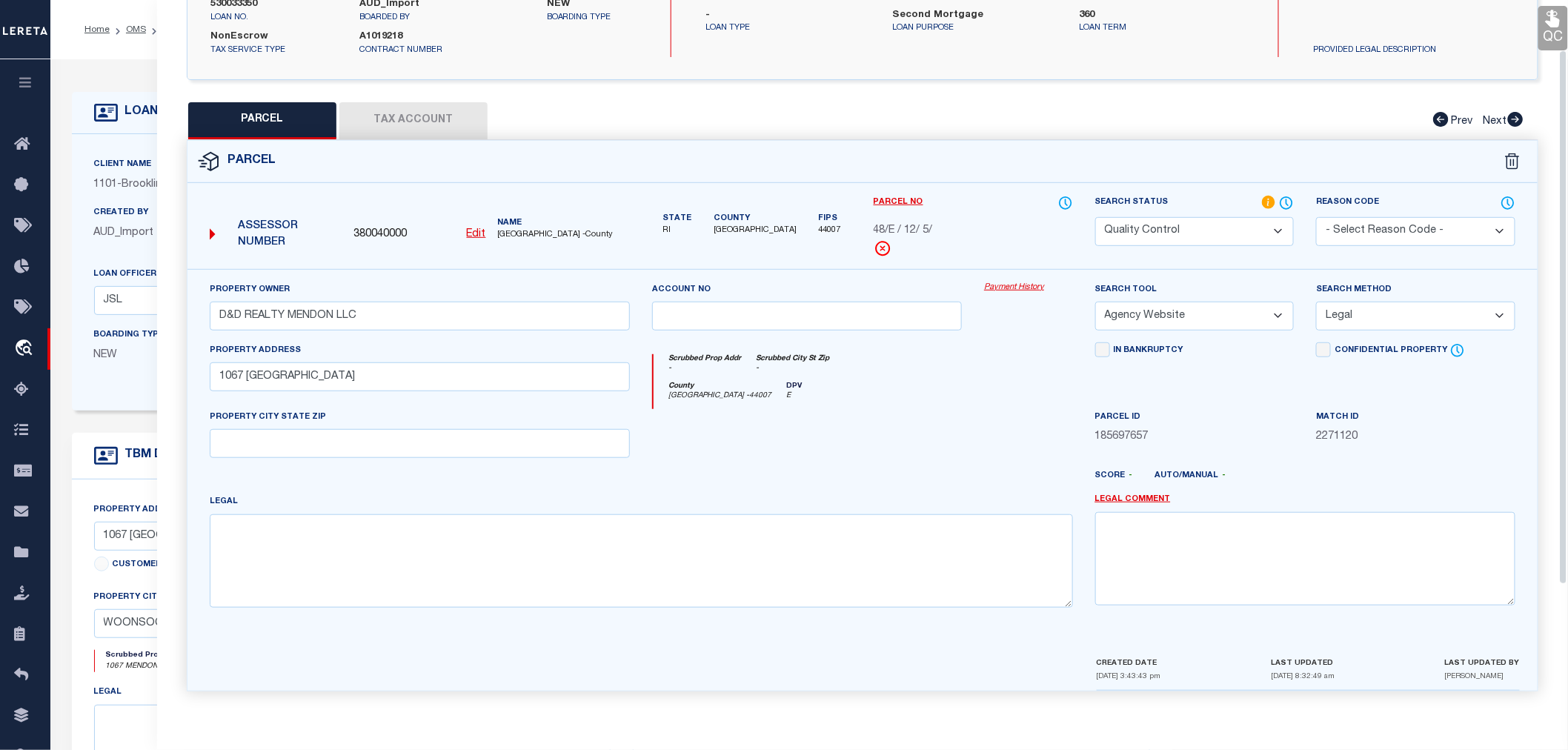
scroll to position [0, 0]
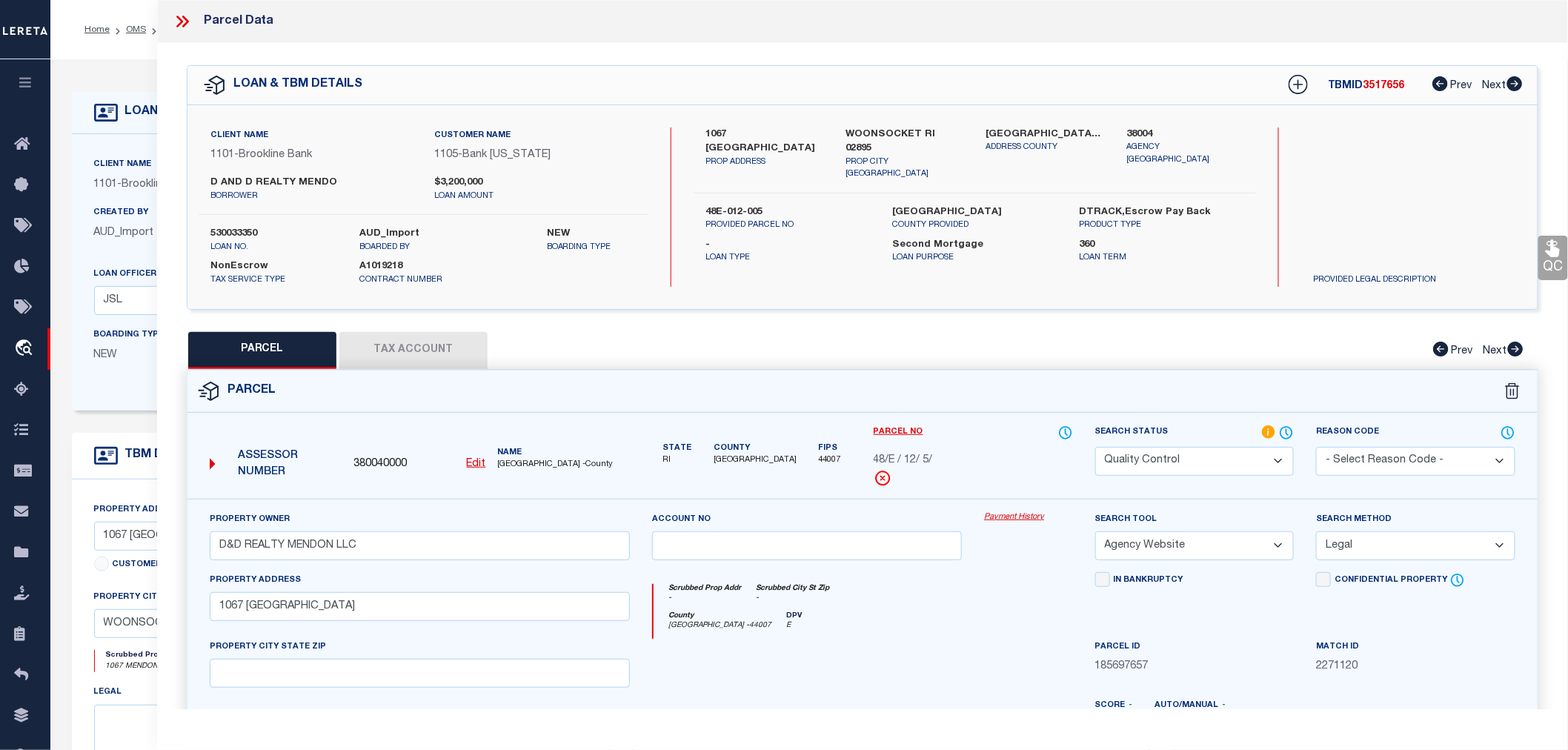
click at [1388, 84] on span "3517656" at bounding box center [1384, 86] width 42 height 10
copy span "3517656"
click at [218, 230] on label "530033350" at bounding box center [274, 234] width 127 height 15
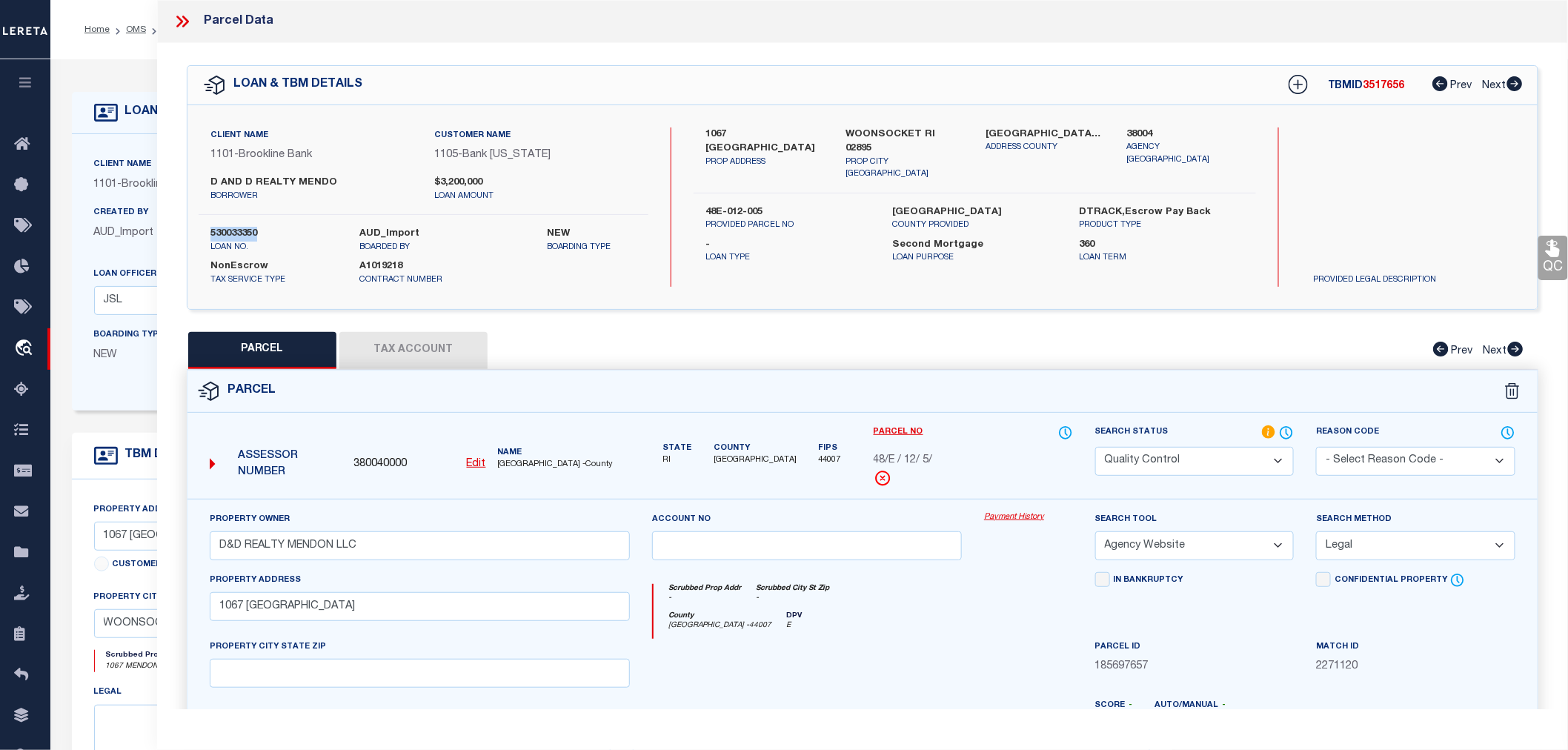
copy label "530033350"
click at [396, 353] on button "Tax Account" at bounding box center [414, 350] width 148 height 37
select select "100"
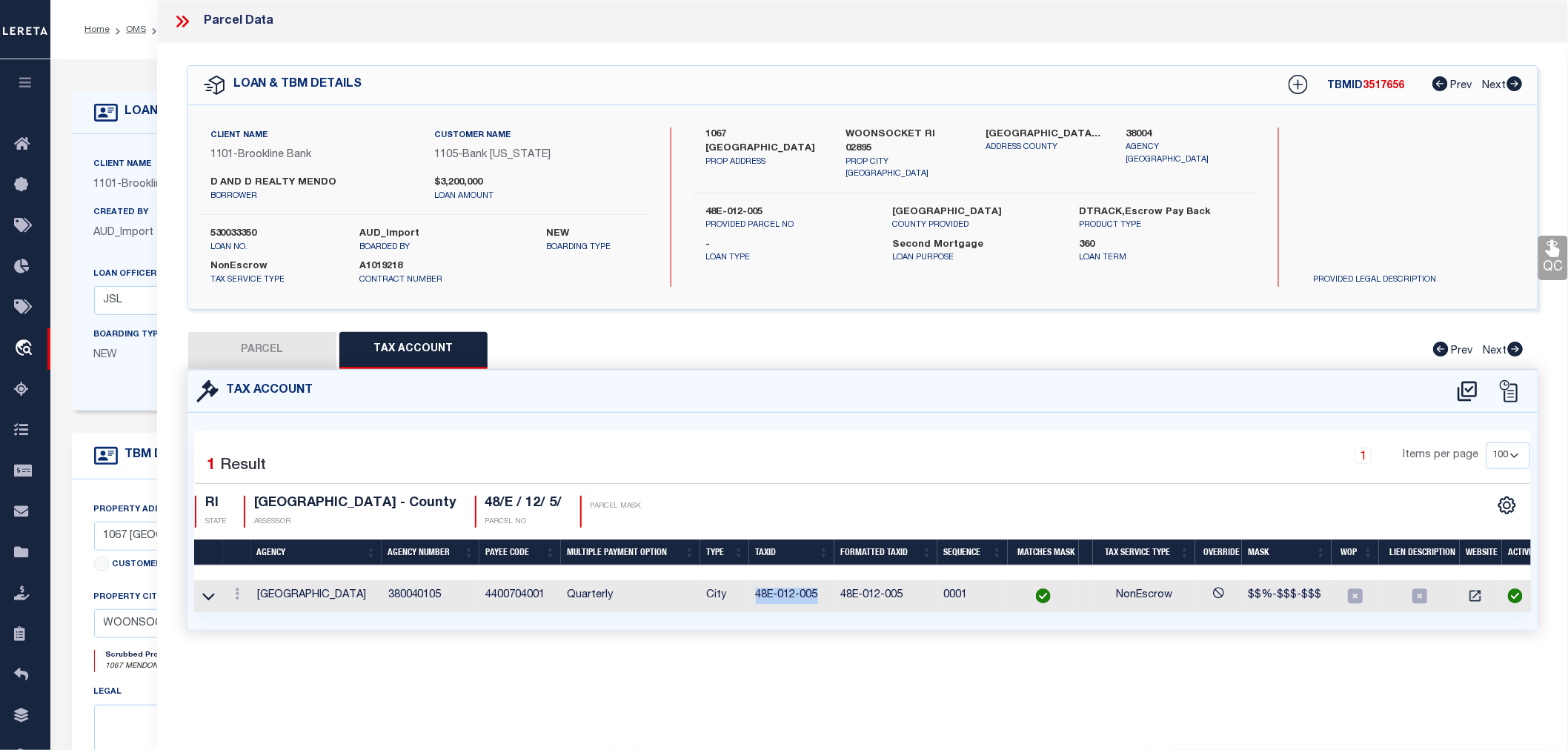
drag, startPoint x: 756, startPoint y: 590, endPoint x: 827, endPoint y: 597, distance: 71.3
click at [827, 597] on td "48E-012-005" at bounding box center [793, 596] width 85 height 32
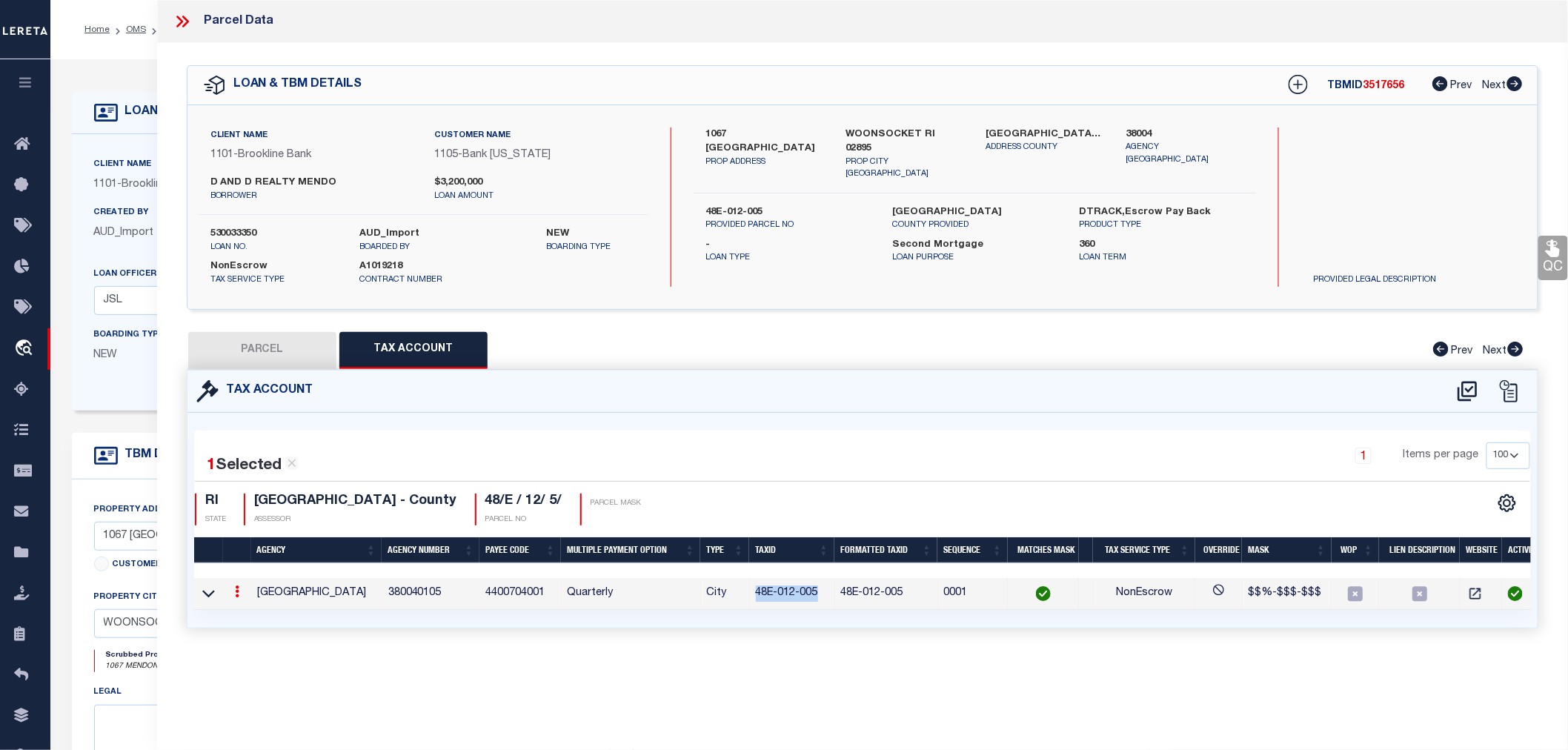
copy td "48E-012-005"
click at [240, 358] on button "PARCEL" at bounding box center [263, 350] width 148 height 37
select select "AS"
select select
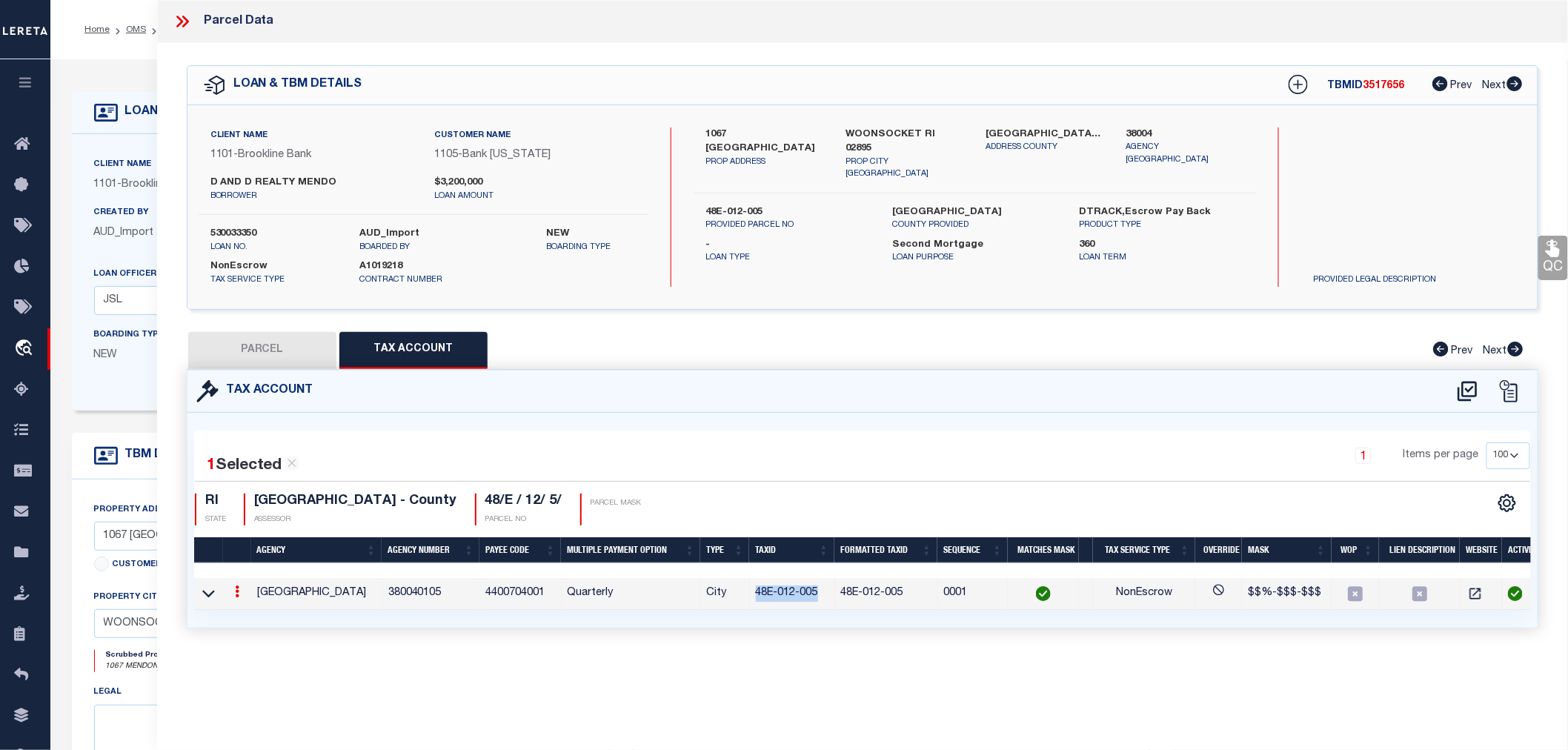
checkbox input "false"
select select "QC"
type input "D&D REALTY MENDON LLC"
select select "AGW"
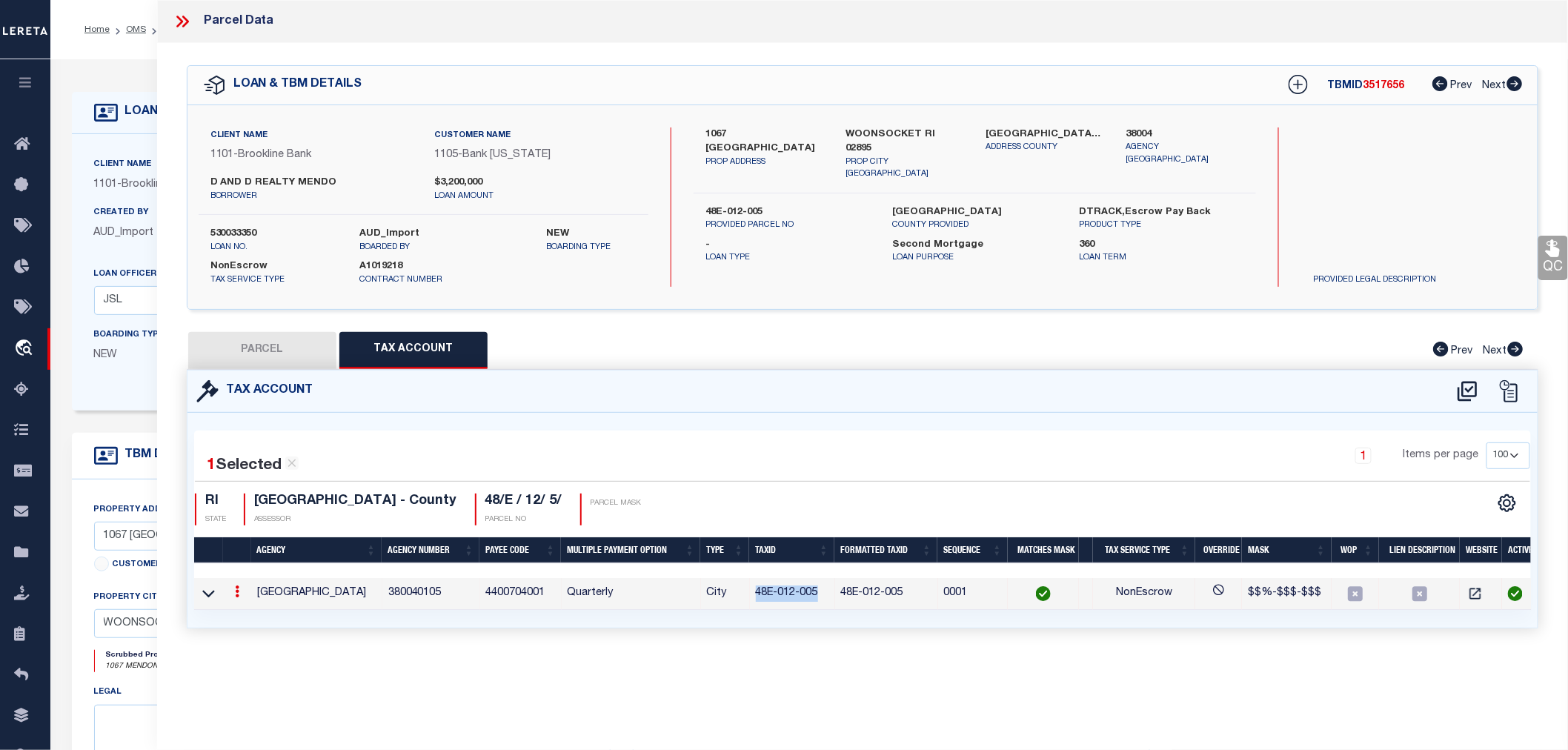
select select "LEG"
type input "1067 MENDON ROAD"
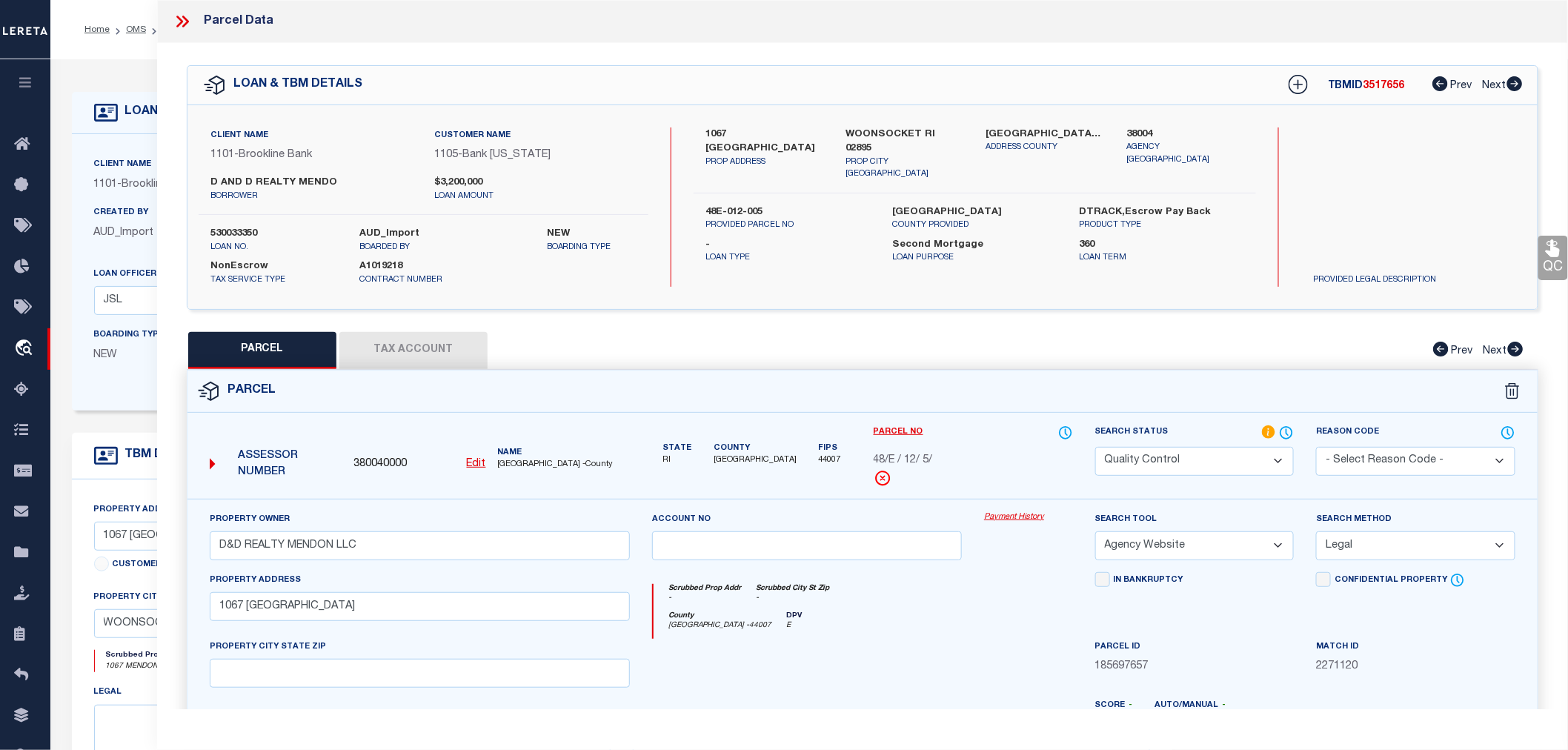
click at [185, 18] on icon at bounding box center [186, 21] width 7 height 12
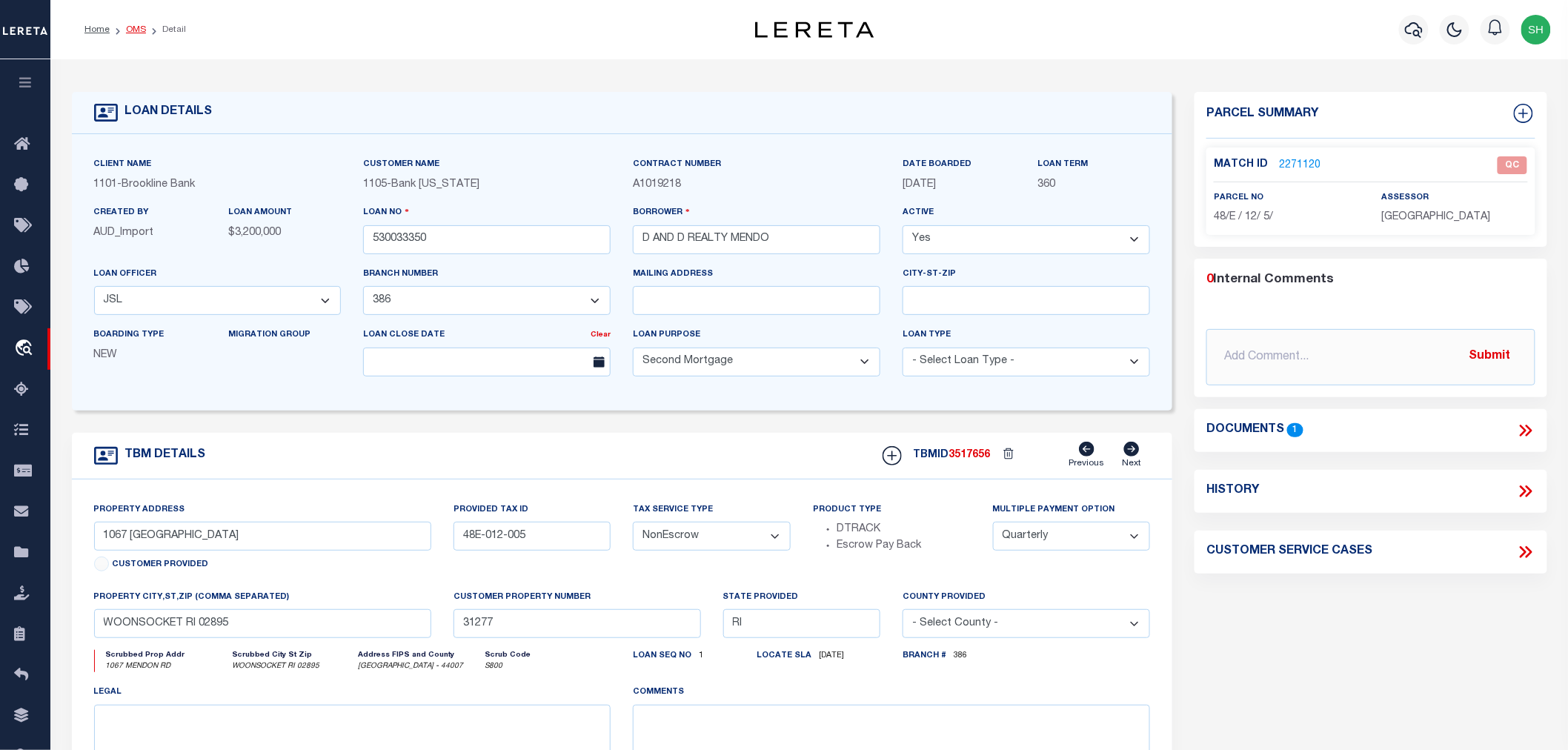
click at [142, 28] on link "OMS" at bounding box center [136, 30] width 20 height 9
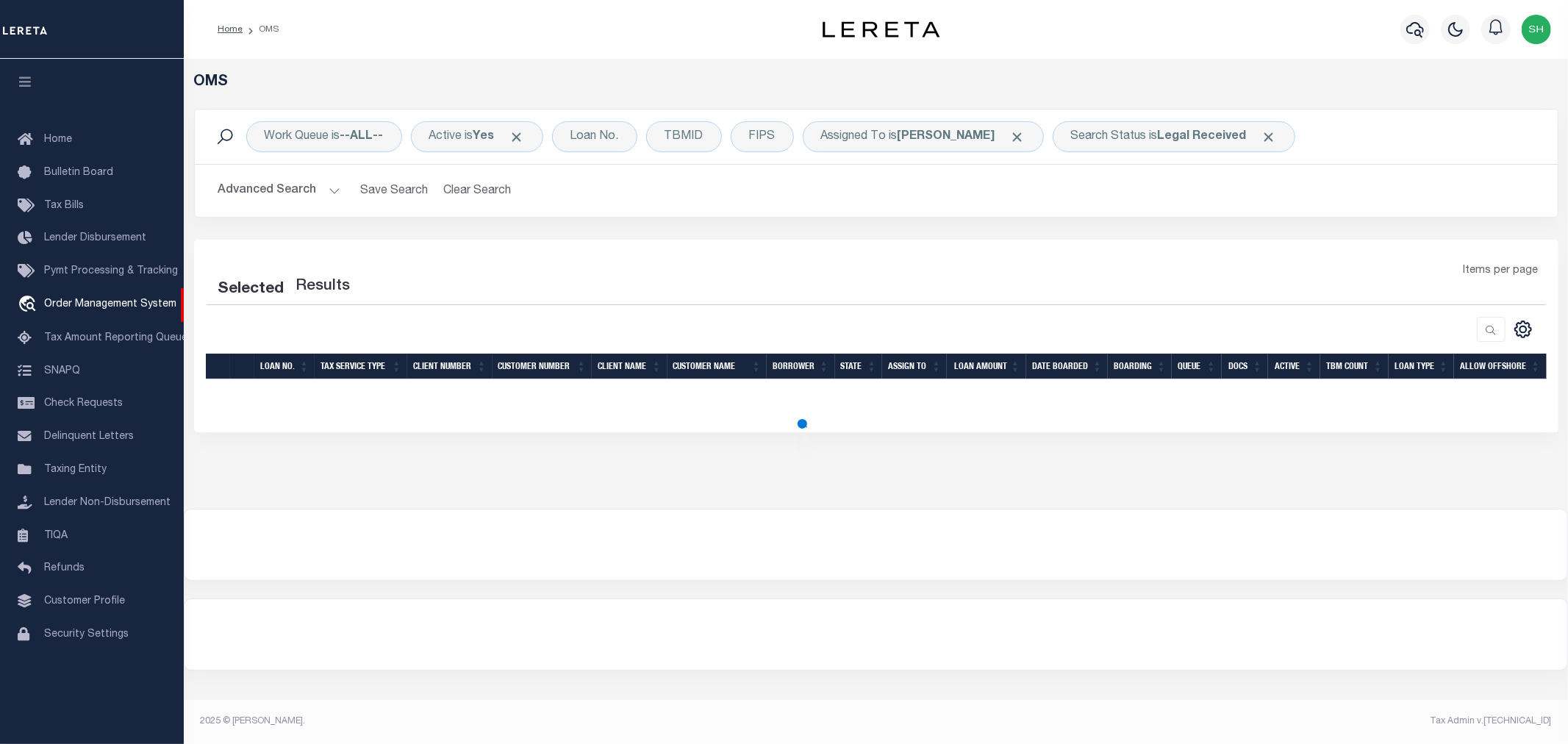
select select "200"
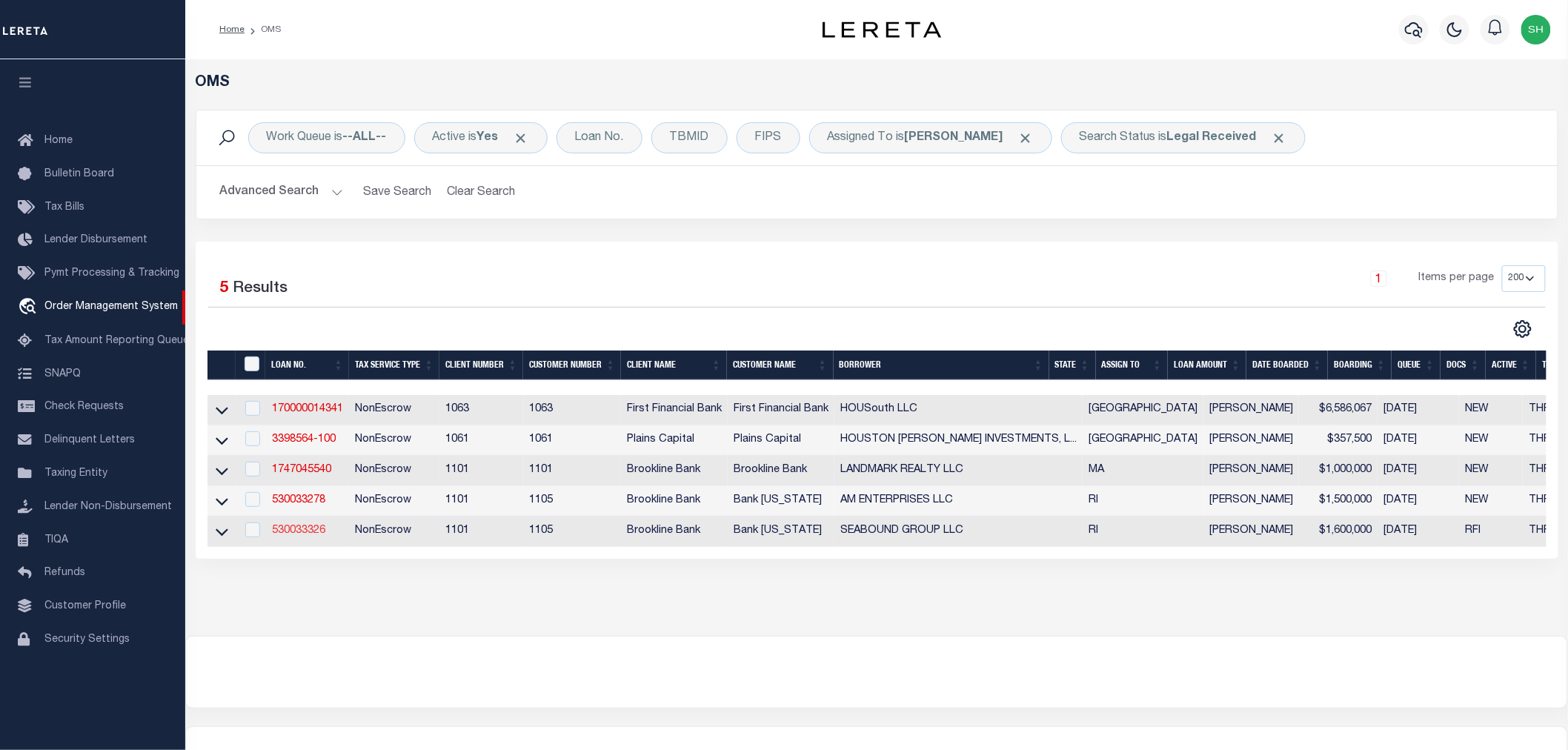
click at [308, 536] on link "530033326" at bounding box center [299, 531] width 54 height 10
type input "530033326"
type input "SEABOUND GROUP LLC"
select select
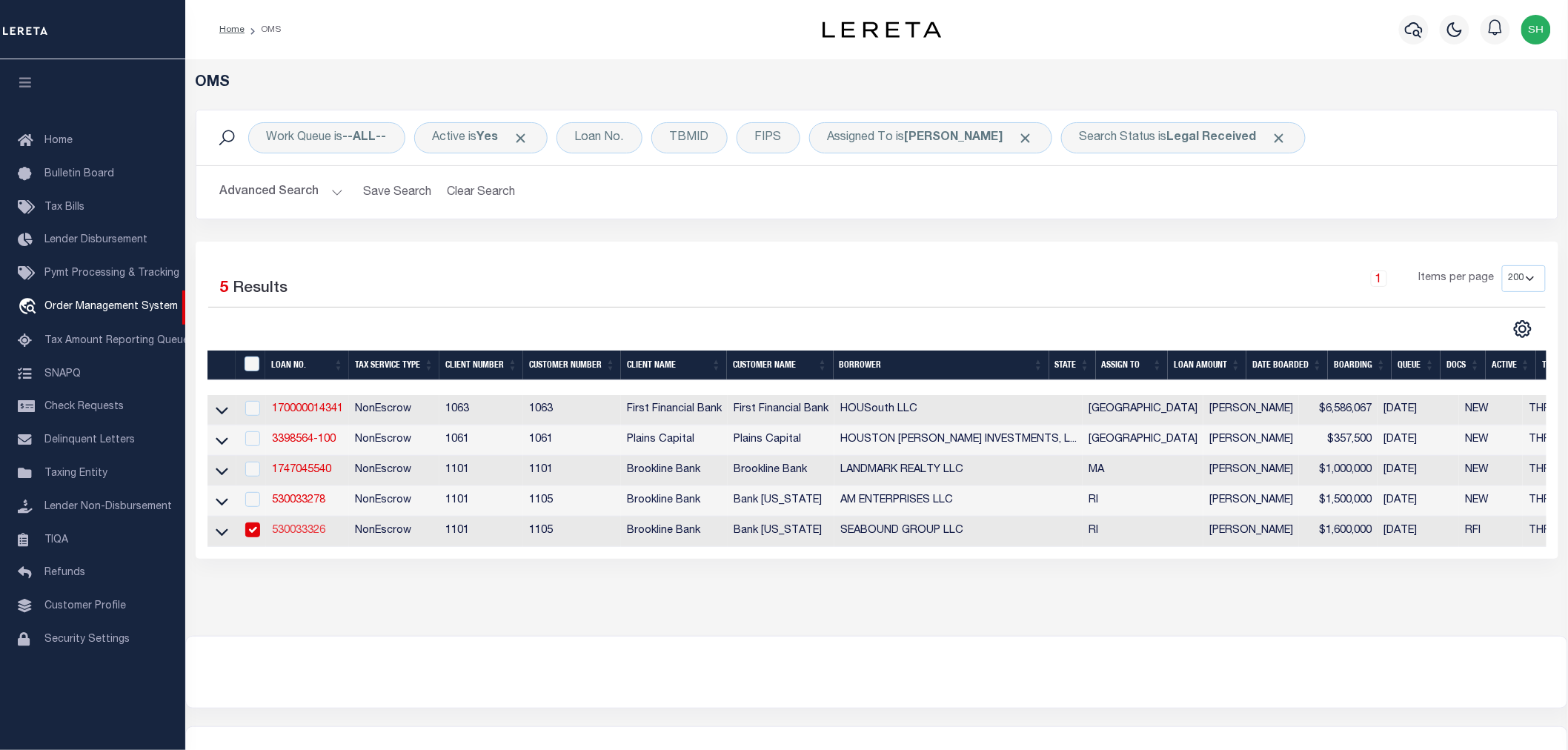
select select "100"
select select "NonEscrow"
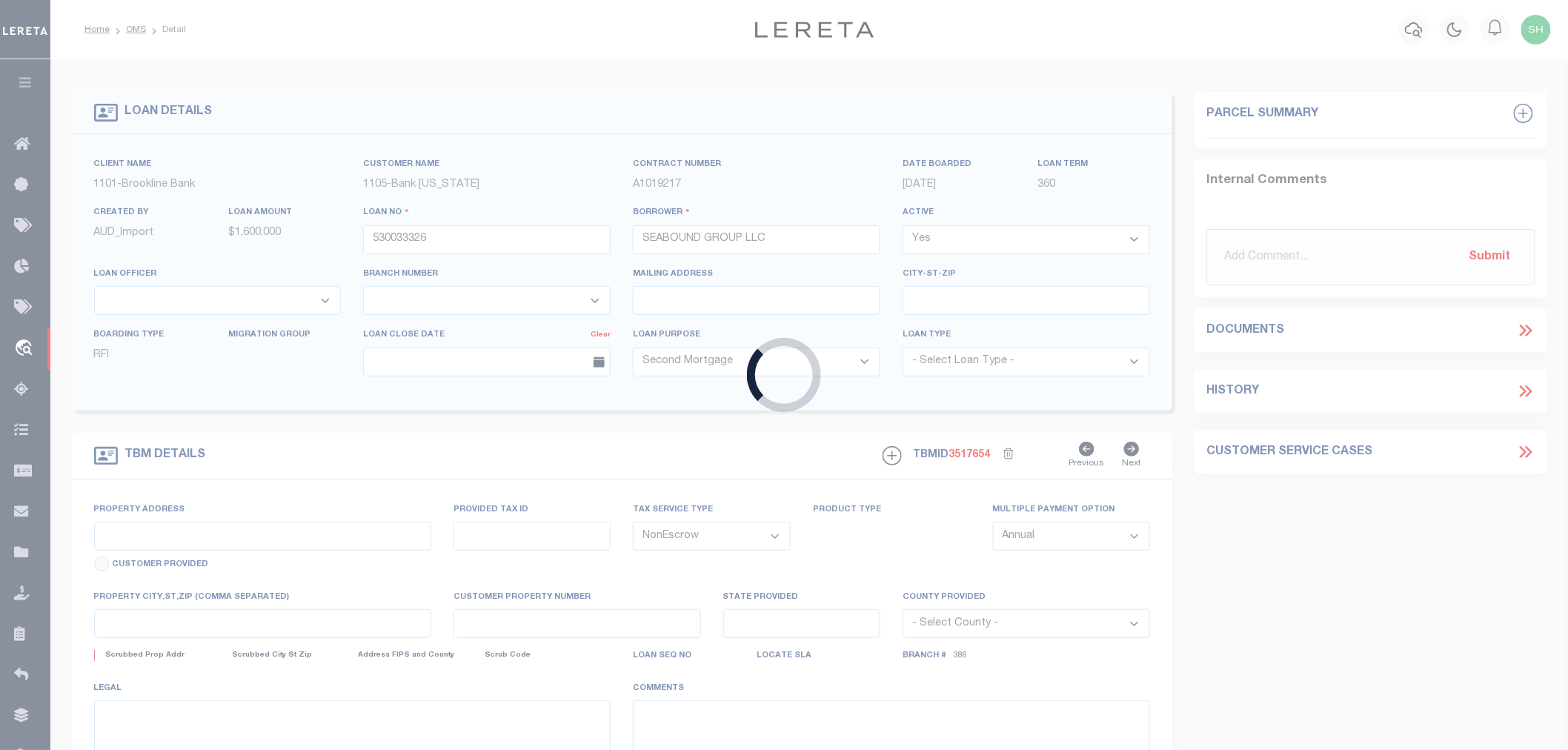
type input "[STREET_ADDRESS]"
type input "57-1/222"
type input "WAKEFIELD RI 02879"
type input "31209"
type input "RI"
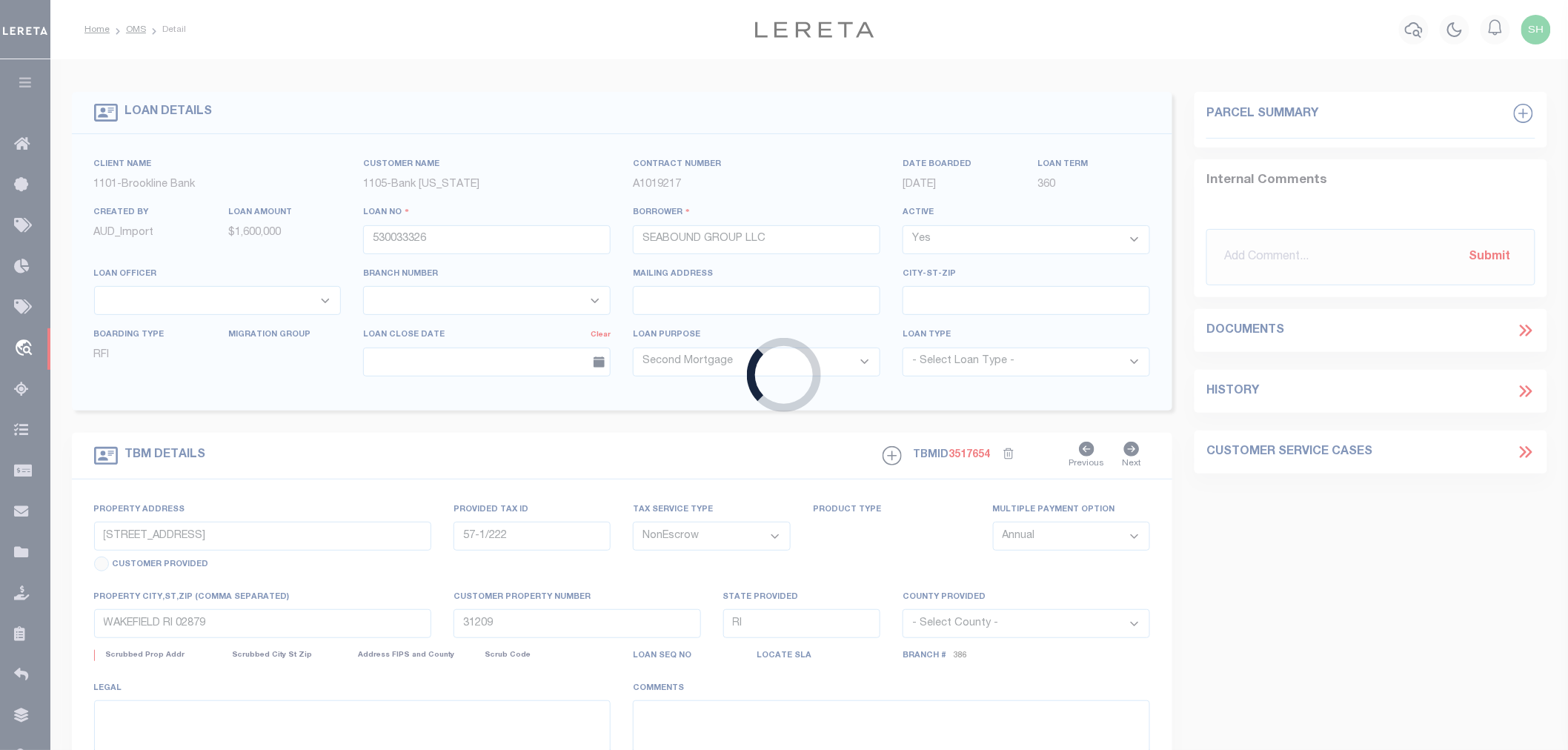
select select
select select "8238"
select select "1754"
select select "4"
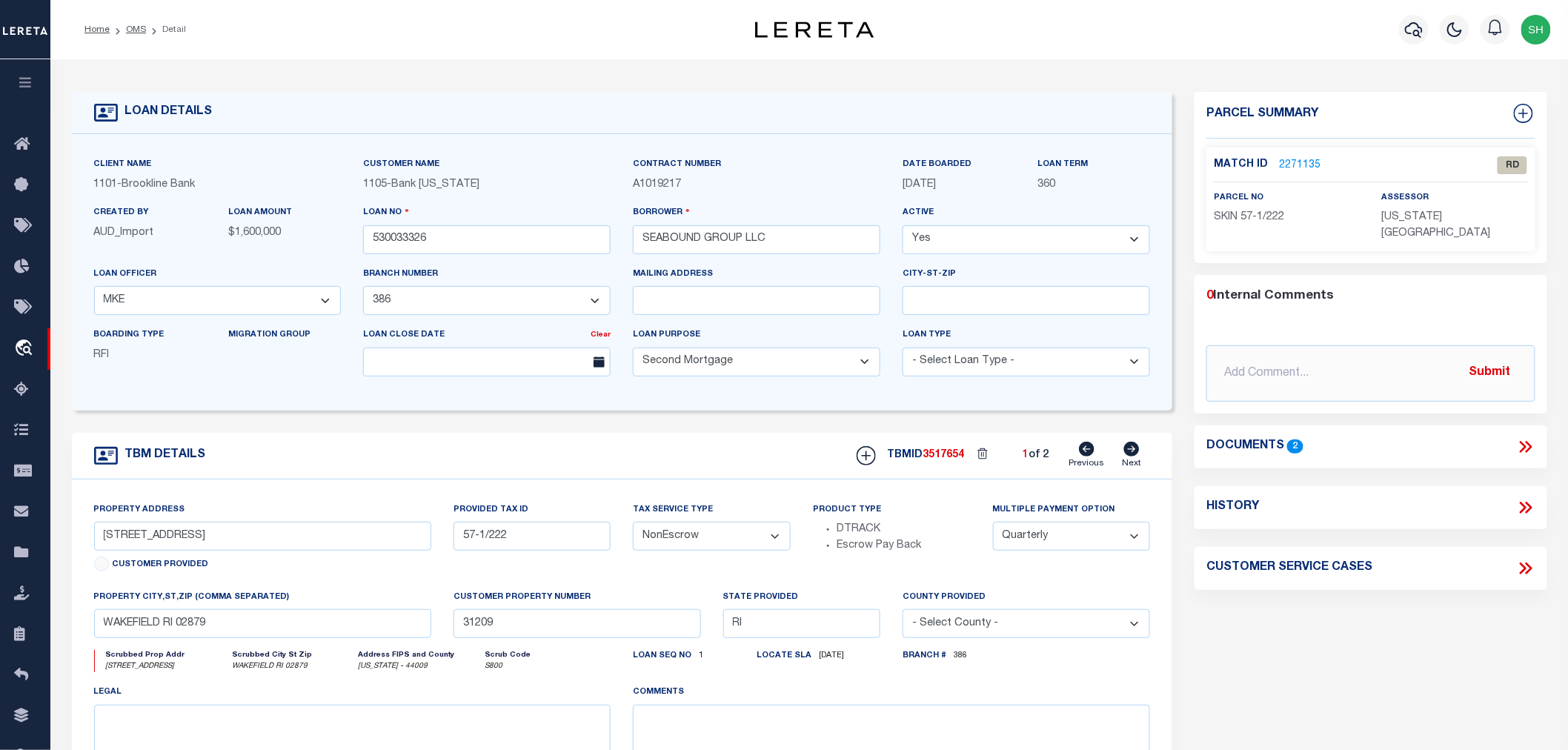
click at [1523, 441] on icon at bounding box center [1524, 447] width 7 height 12
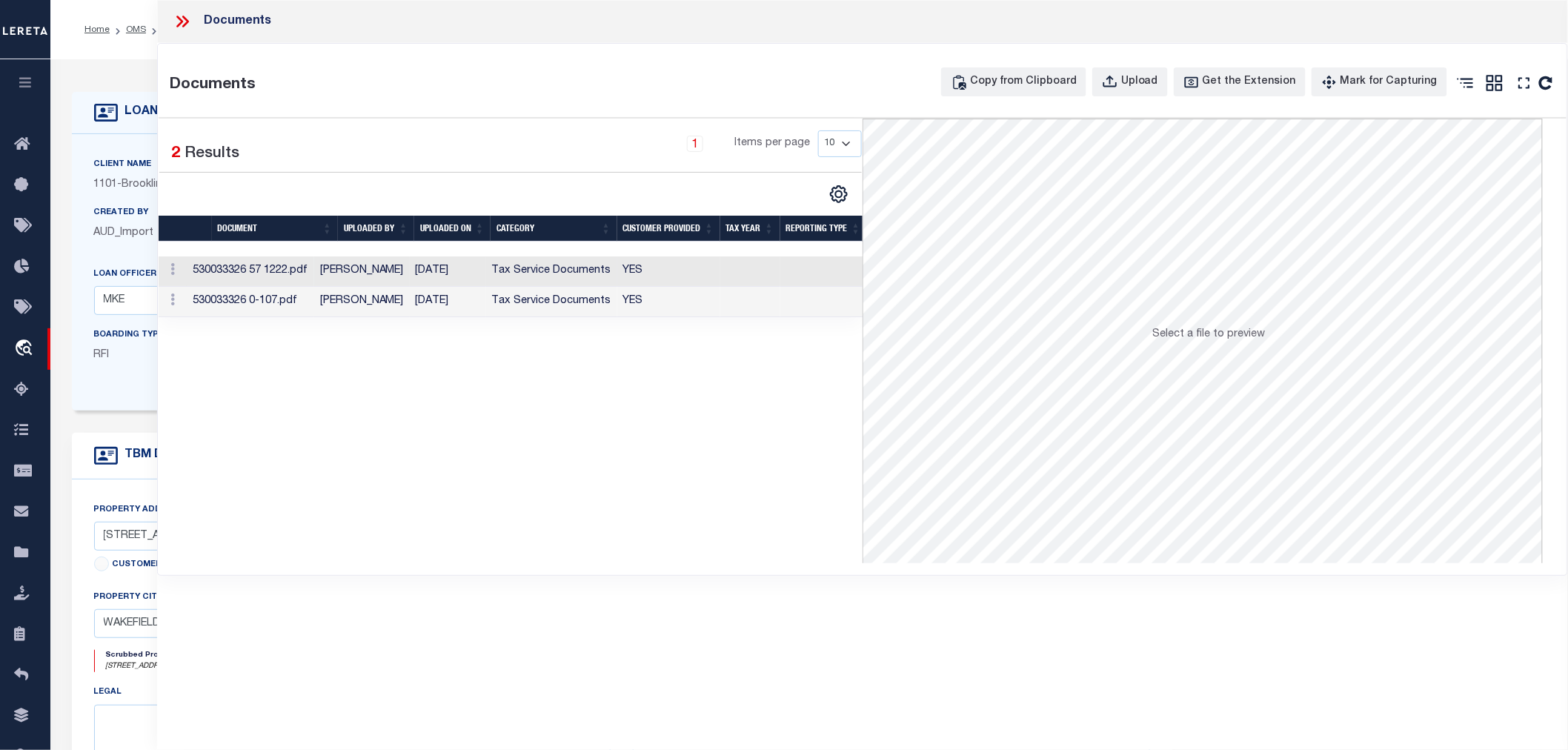
click at [585, 275] on td "Tax Service Documents" at bounding box center [552, 272] width 131 height 31
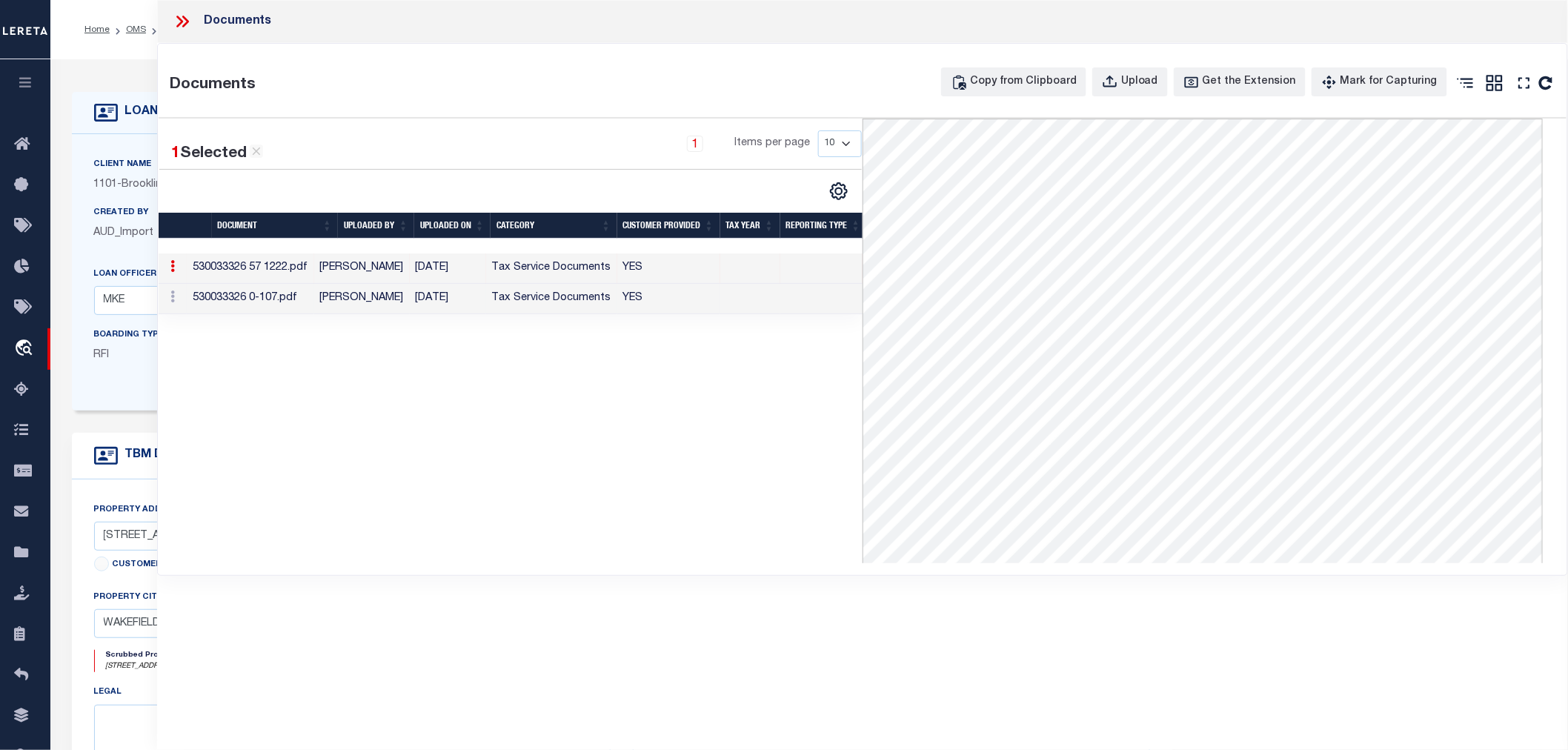
click at [621, 296] on td "YES" at bounding box center [669, 299] width 103 height 31
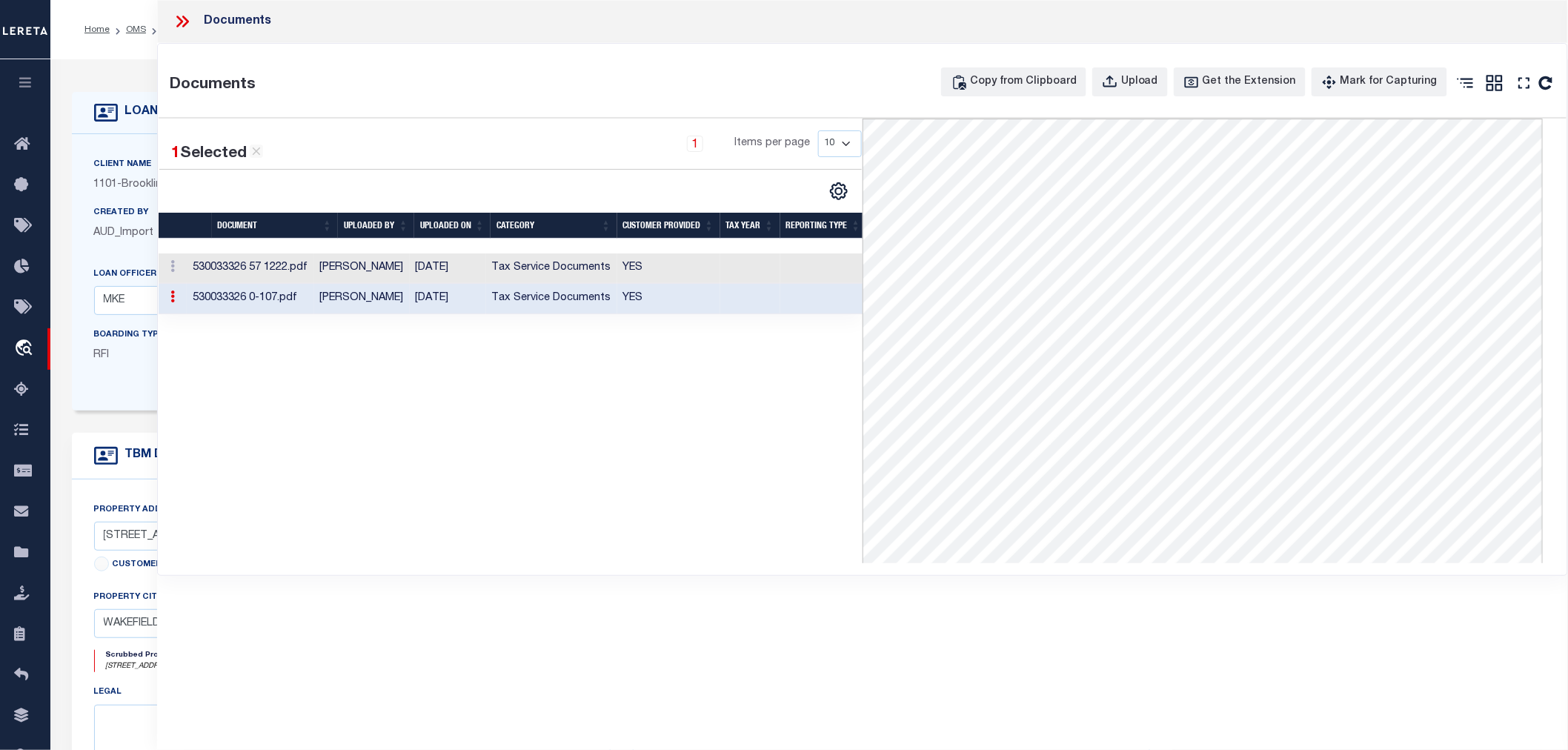
click at [182, 22] on icon at bounding box center [180, 21] width 7 height 12
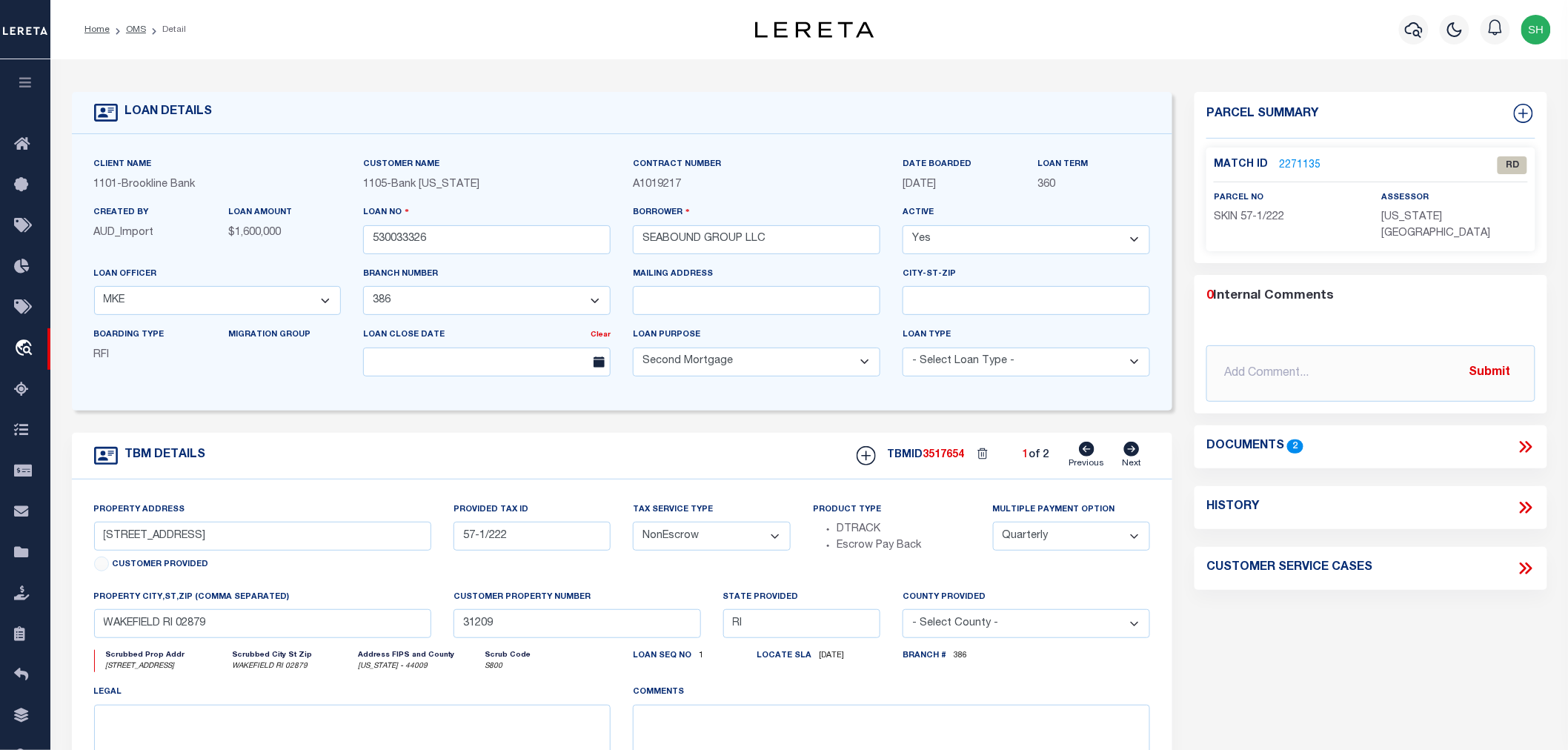
click at [1298, 158] on link "2271135" at bounding box center [1299, 166] width 42 height 15
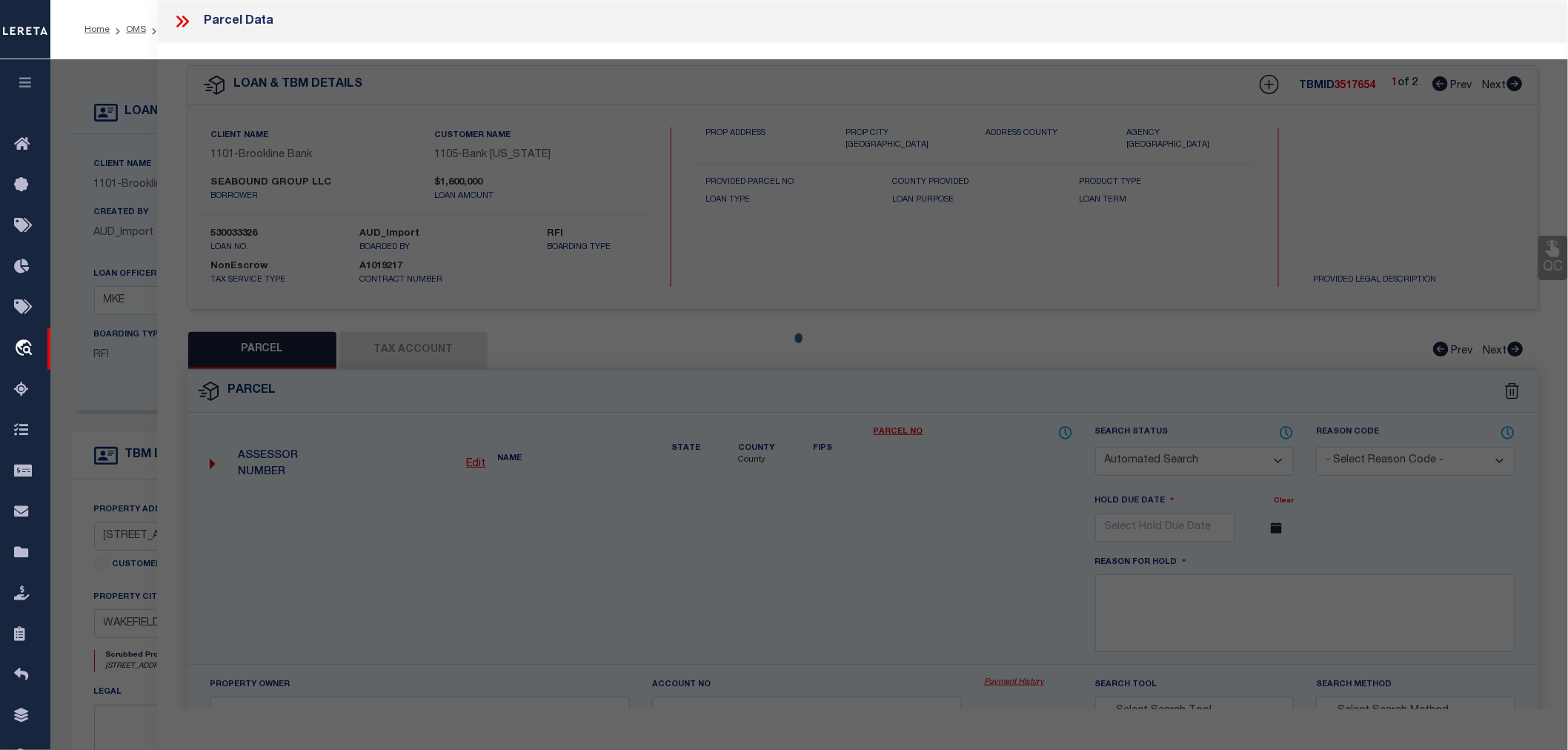
checkbox input "false"
select select "RD"
type input "SEA BOUND GROUP LLC"
select select "ATL"
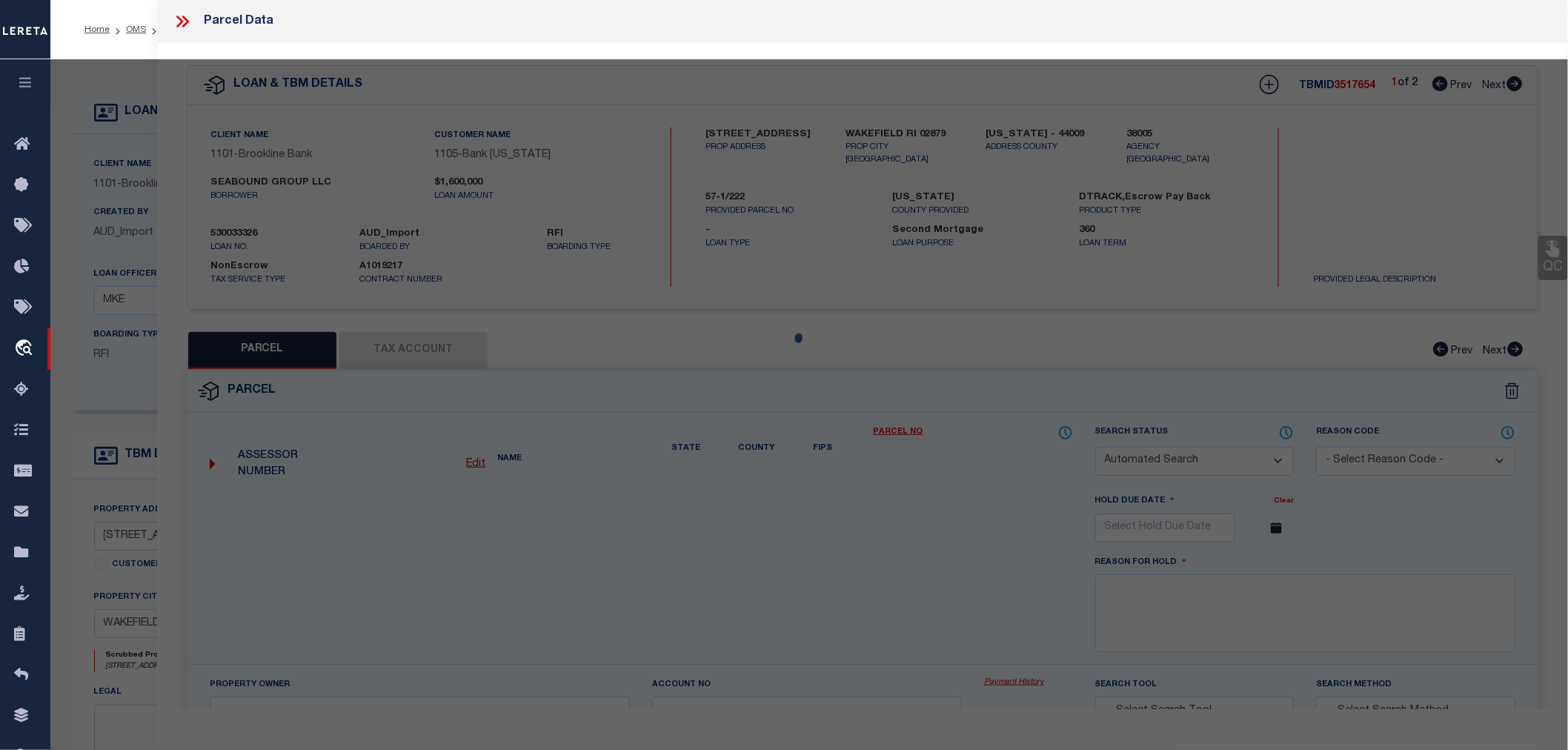
select select "ADD"
type input "[STREET_ADDRESS]"
type input "[GEOGRAPHIC_DATA]"
type textarea "LOT:222 CITY/[GEOGRAPHIC_DATA]/TWP:[GEOGRAPHIC_DATA]"
type textarea "Document uploaded that satisfies a legal requirement, changing from [GEOGRAPHIC…"
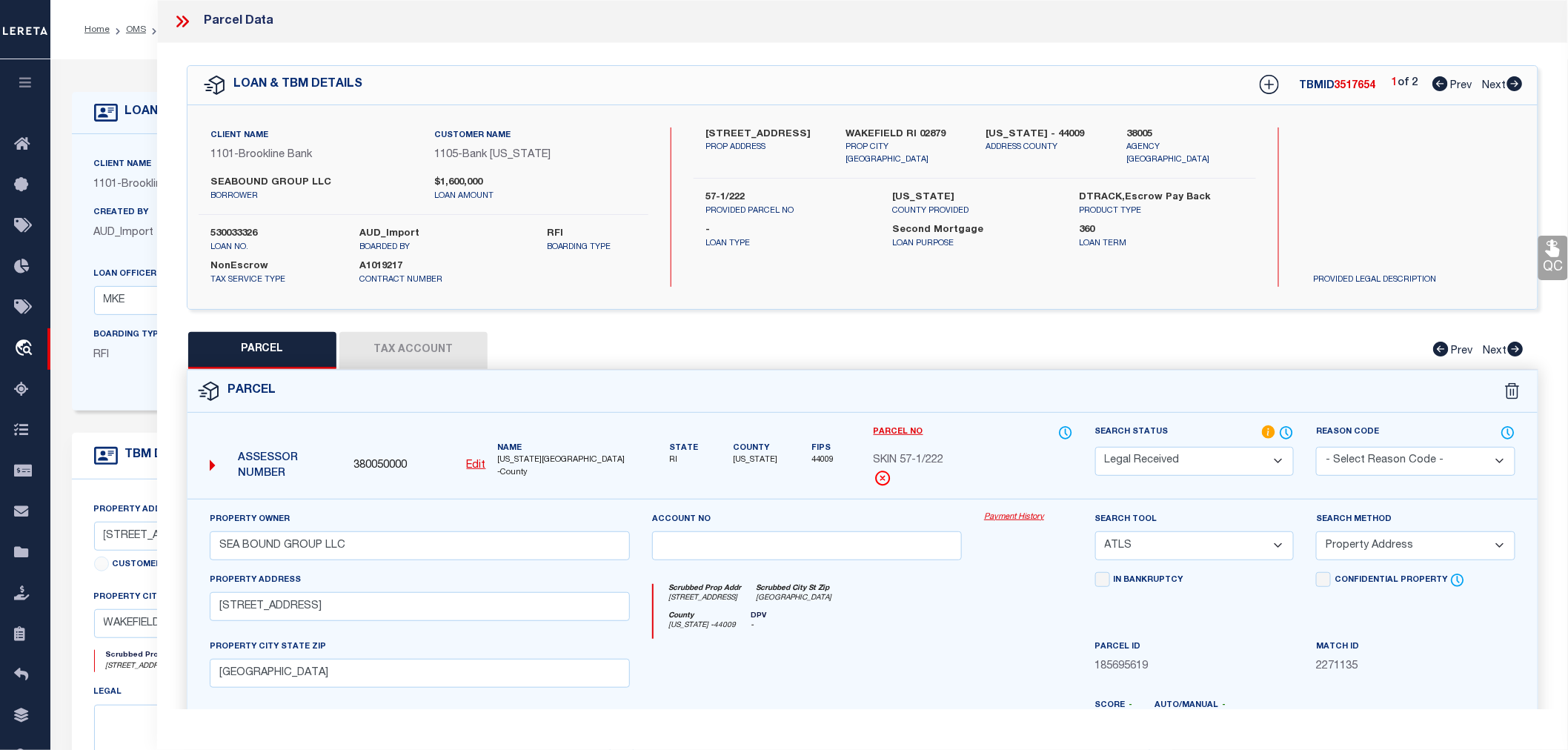
click at [1516, 85] on icon at bounding box center [1515, 83] width 15 height 15
select select "AS"
select select
checkbox input "false"
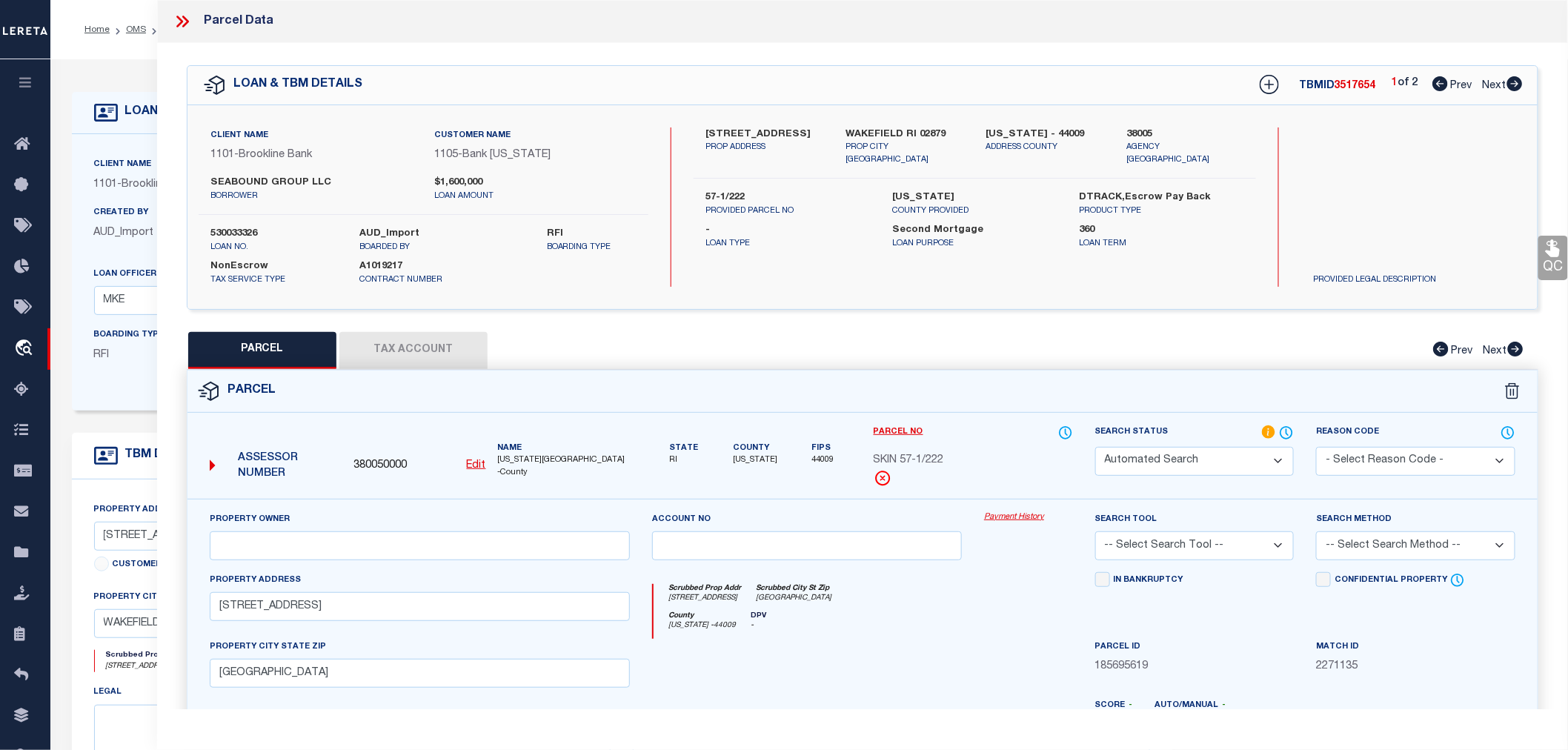
checkbox input "false"
select select "RD"
checkbox input "false"
type textarea "Document uploaded that satisfies a legal requirement, changing from [GEOGRAPHIC…"
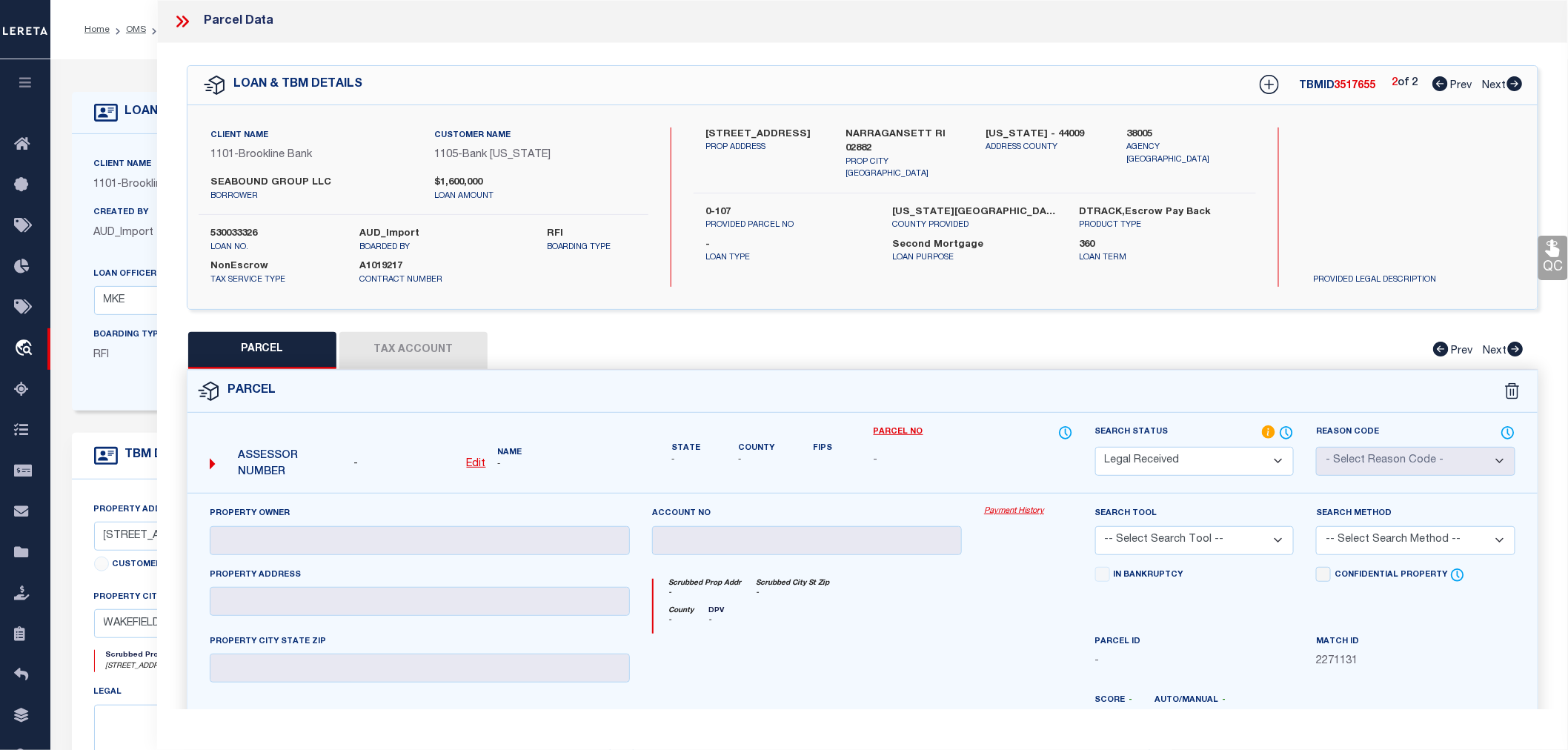
click at [1436, 82] on icon at bounding box center [1440, 83] width 15 height 15
select select "AS"
checkbox input "false"
select select "RD"
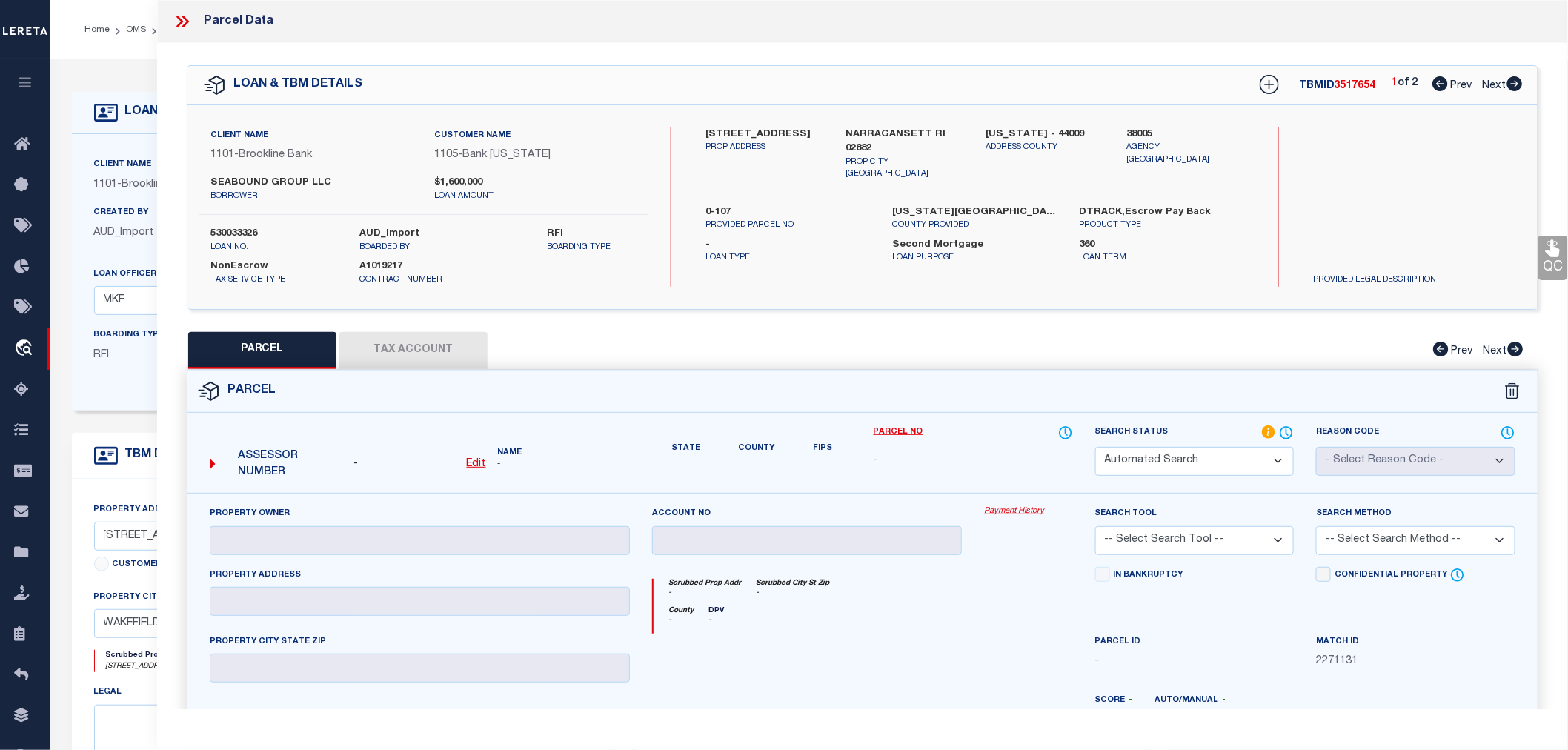
type input "SEA BOUND GROUP LLC"
select select "ATL"
select select "ADD"
type input "[STREET_ADDRESS]"
type input "[GEOGRAPHIC_DATA]"
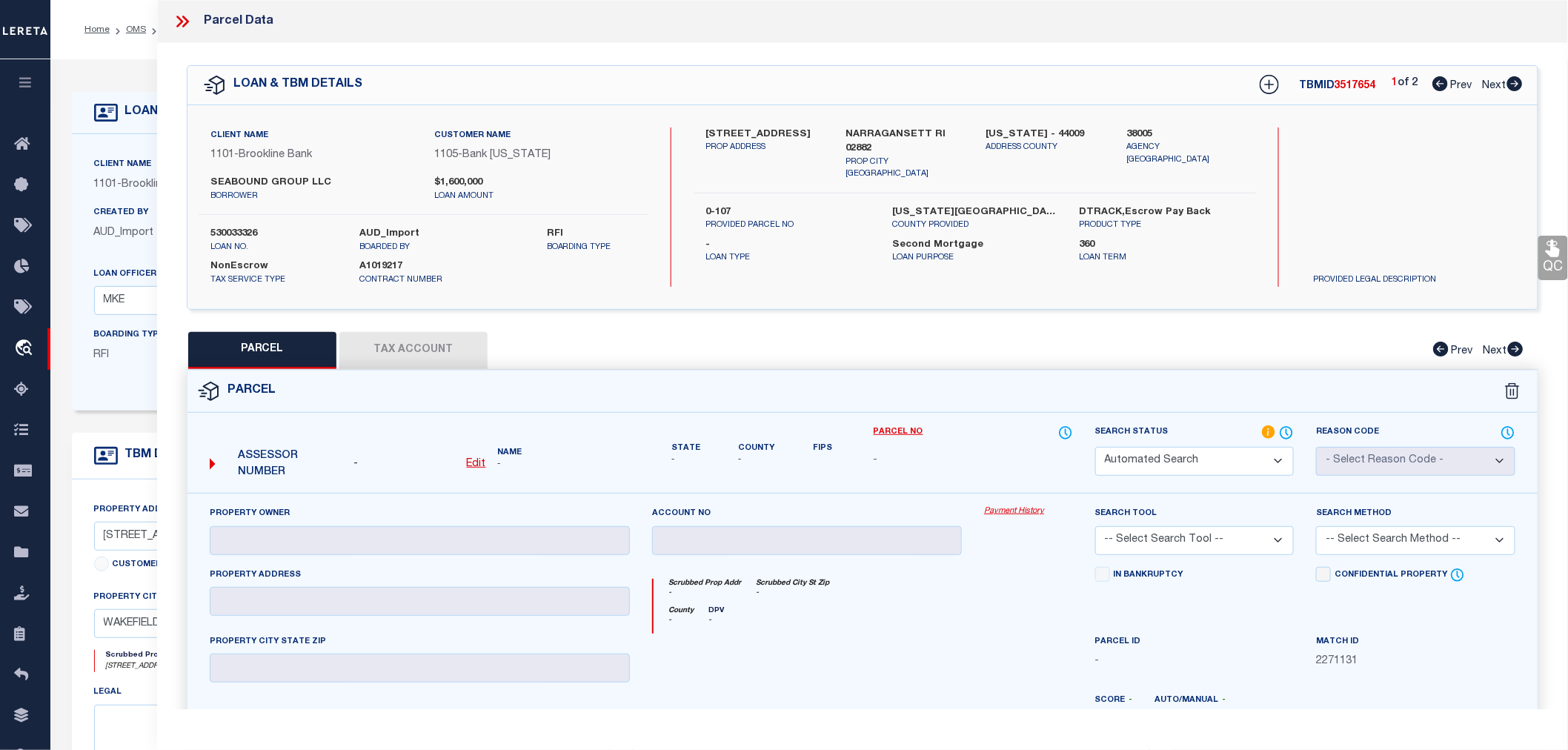
type textarea "LOT:222 CITY/[GEOGRAPHIC_DATA]/TWP:[GEOGRAPHIC_DATA]"
type textarea "Document uploaded that satisfies a legal requirement, changing from [GEOGRAPHIC…"
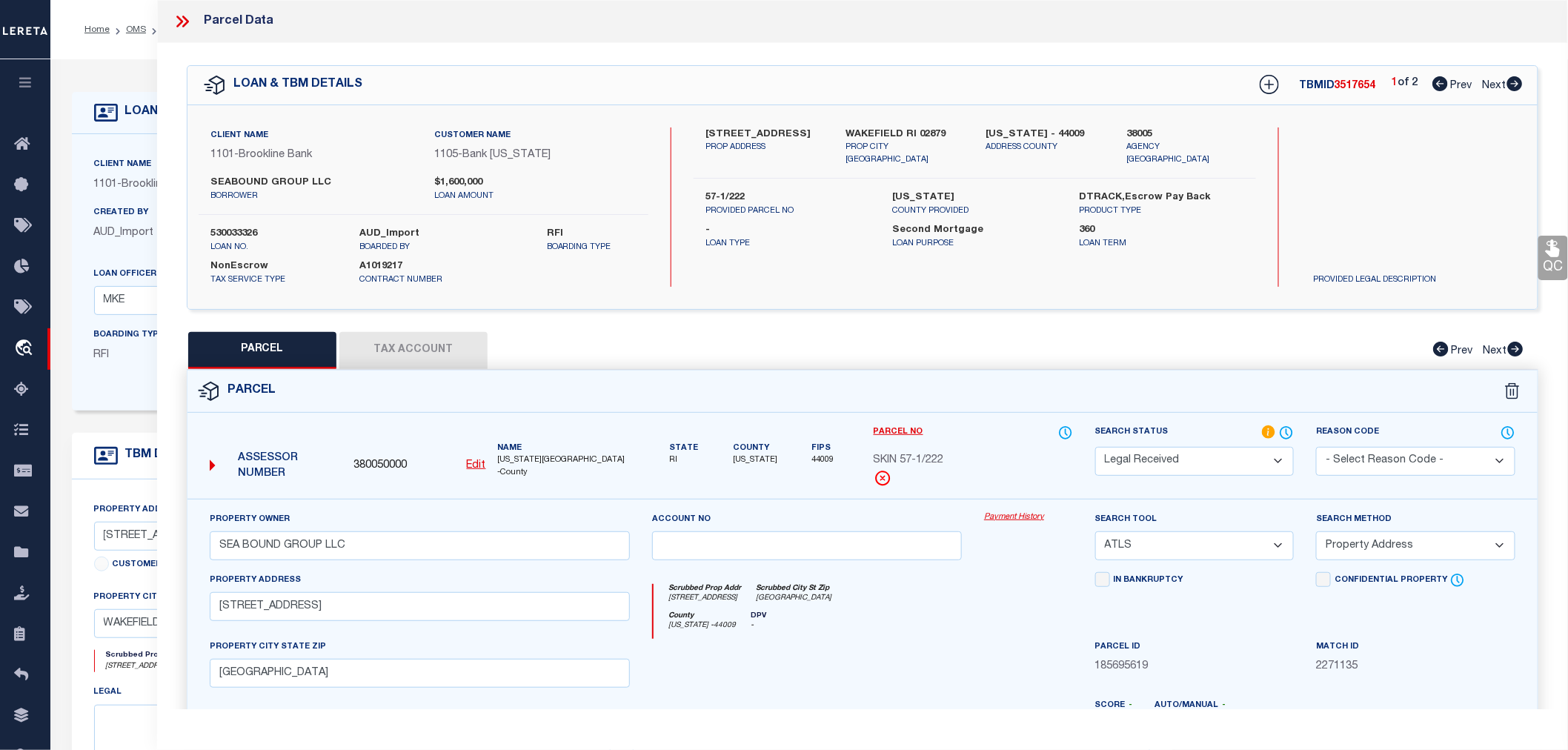
click at [996, 128] on label "[US_STATE] - 44009" at bounding box center [1045, 134] width 118 height 15
drag, startPoint x: 702, startPoint y: 137, endPoint x: 802, endPoint y: 131, distance: 100.2
click at [802, 131] on div "[STREET_ADDRESS] PROP ADDRESS" at bounding box center [764, 147] width 140 height 39
copy label "[STREET_ADDRESS]"
click at [787, 146] on p "PROP ADDRESS" at bounding box center [764, 148] width 118 height 13
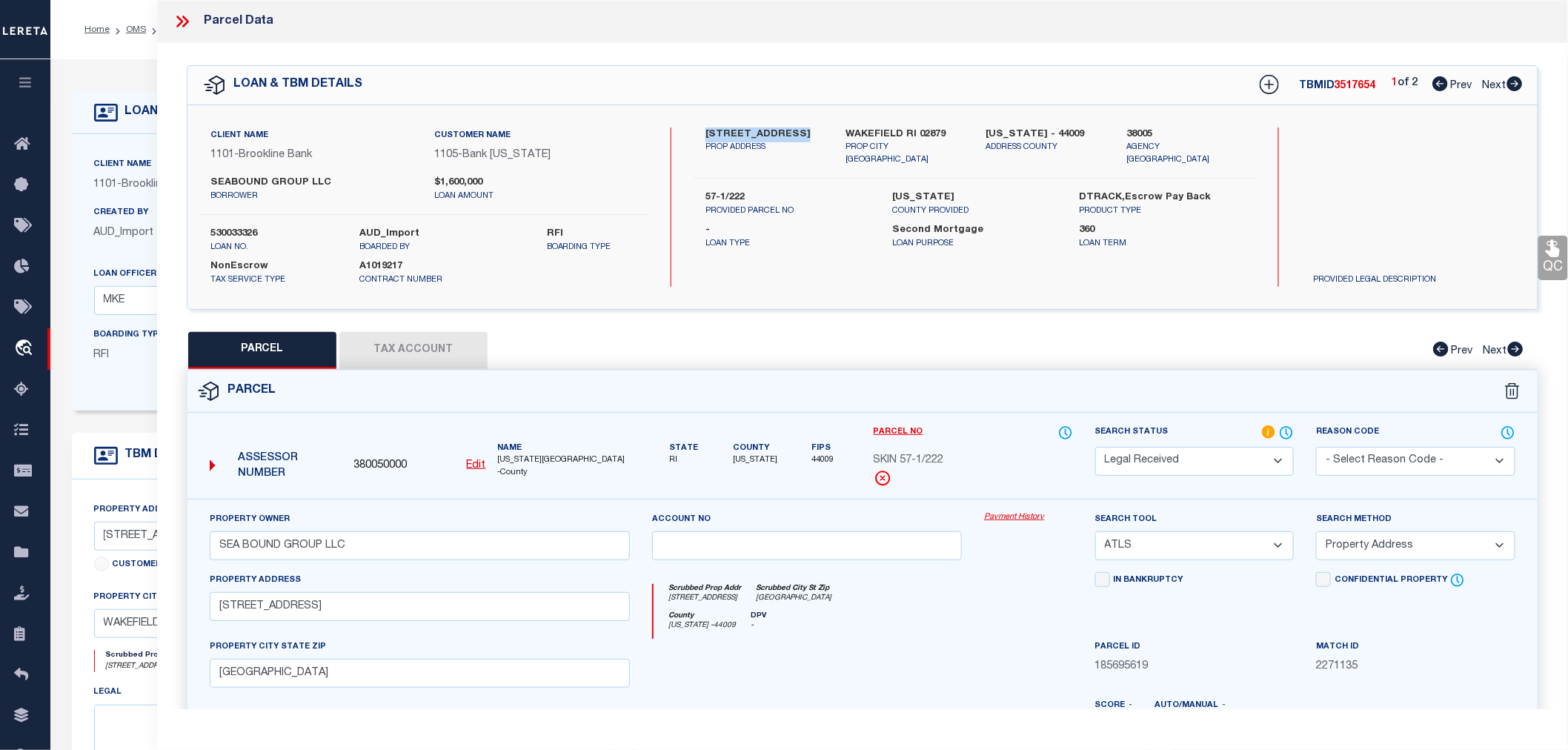
drag, startPoint x: 702, startPoint y: 130, endPoint x: 808, endPoint y: 129, distance: 106.0
click at [808, 129] on div "[STREET_ADDRESS] PROP ADDRESS" at bounding box center [764, 147] width 140 height 39
copy label "[STREET_ADDRESS]"
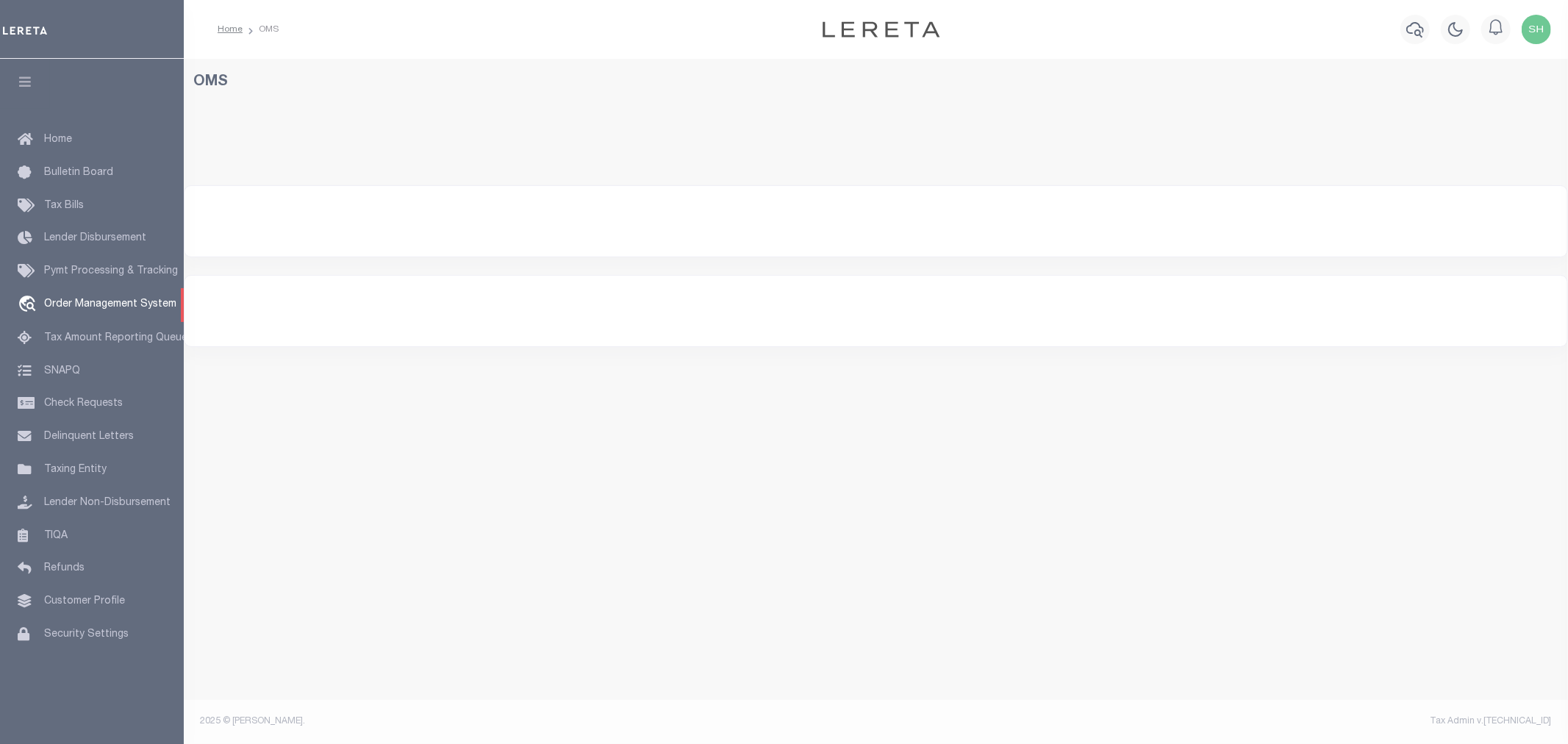
select select "200"
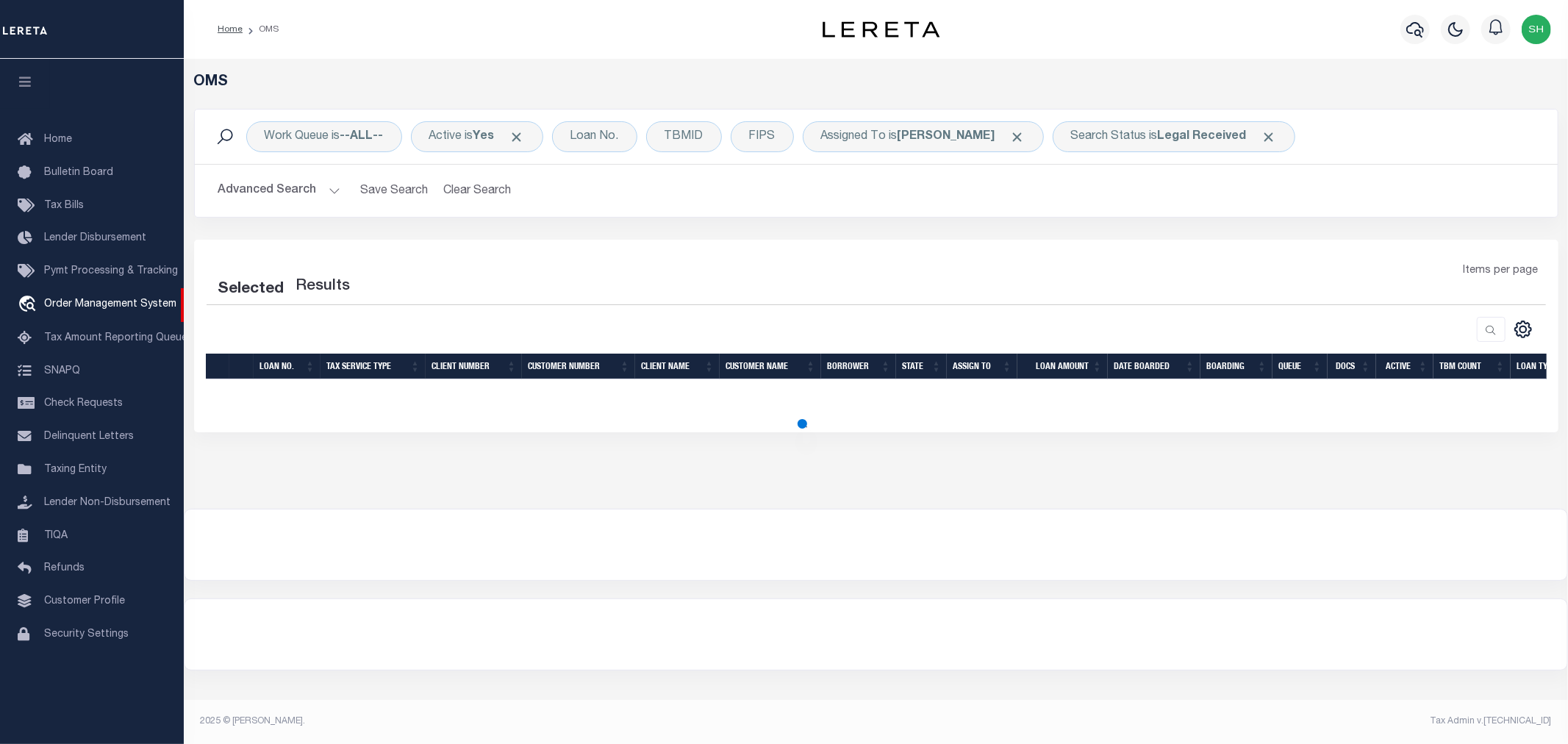
select select "200"
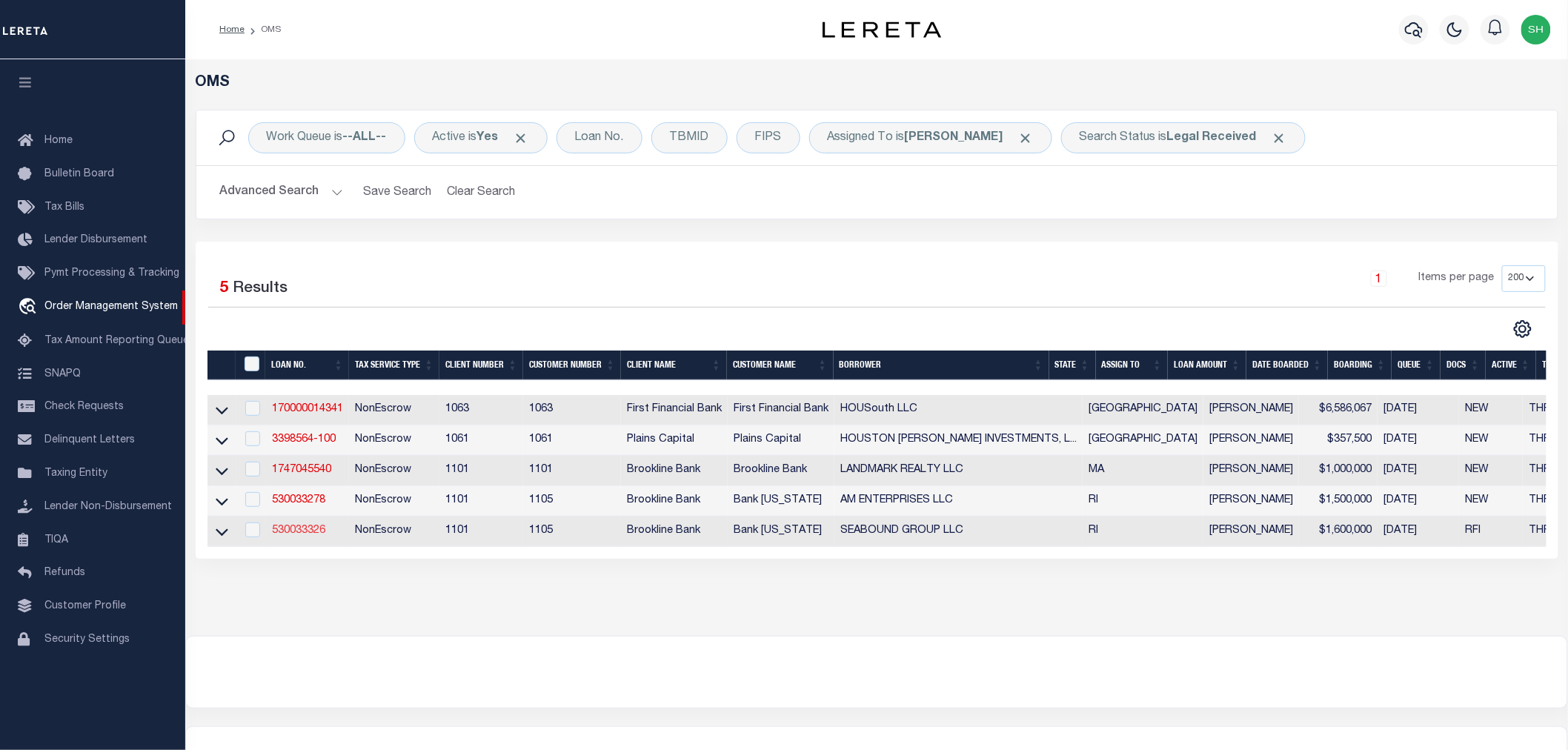
click at [295, 533] on link "530033326" at bounding box center [299, 531] width 54 height 10
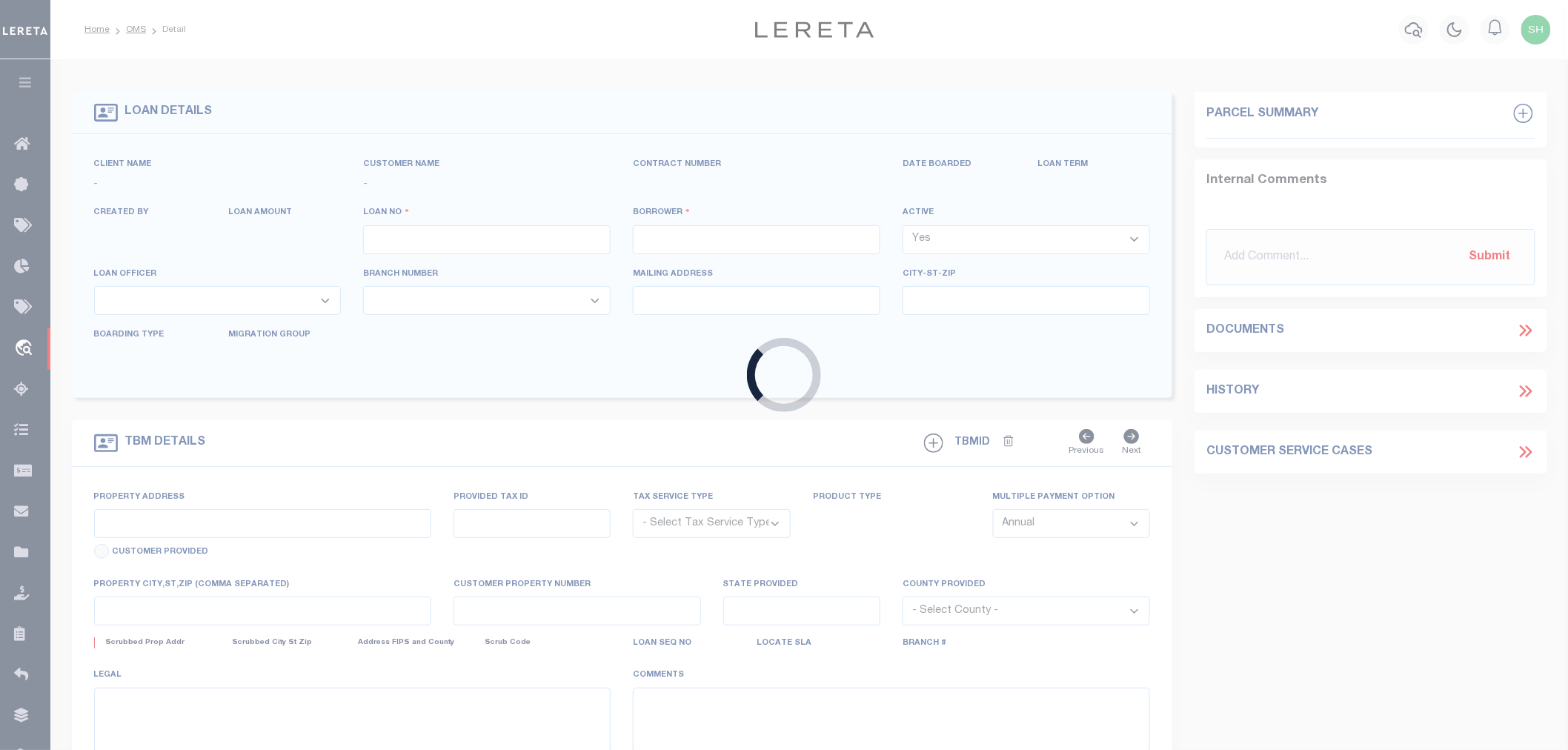
type input "530033326"
type input "SEABOUND GROUP LLC"
select select
select select "100"
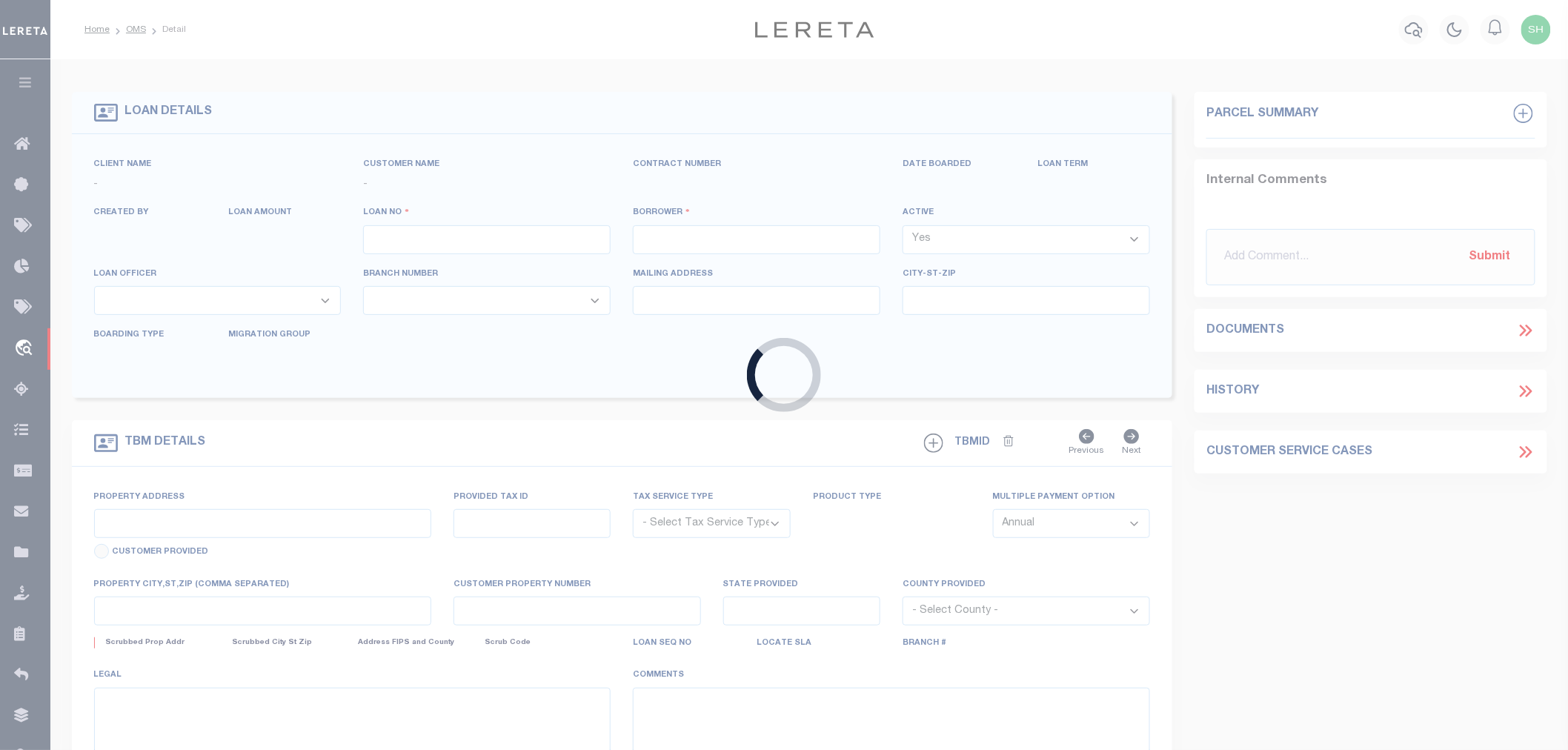
select select "NonEscrow"
select select "8238"
select select "1754"
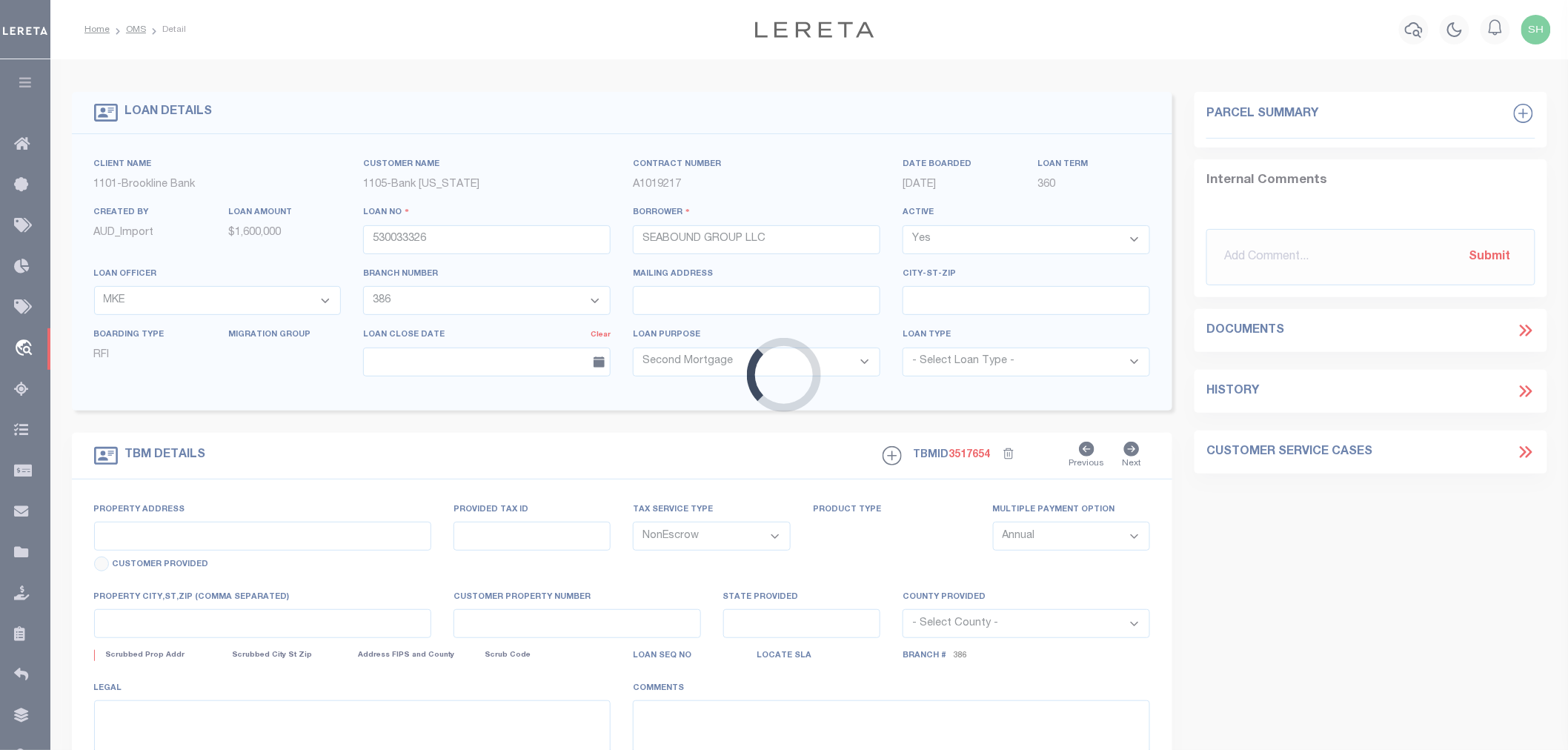
type input "[STREET_ADDRESS]"
type input "57-1/222"
type input "WAKEFIELD RI 02879"
type input "31209"
type input "RI"
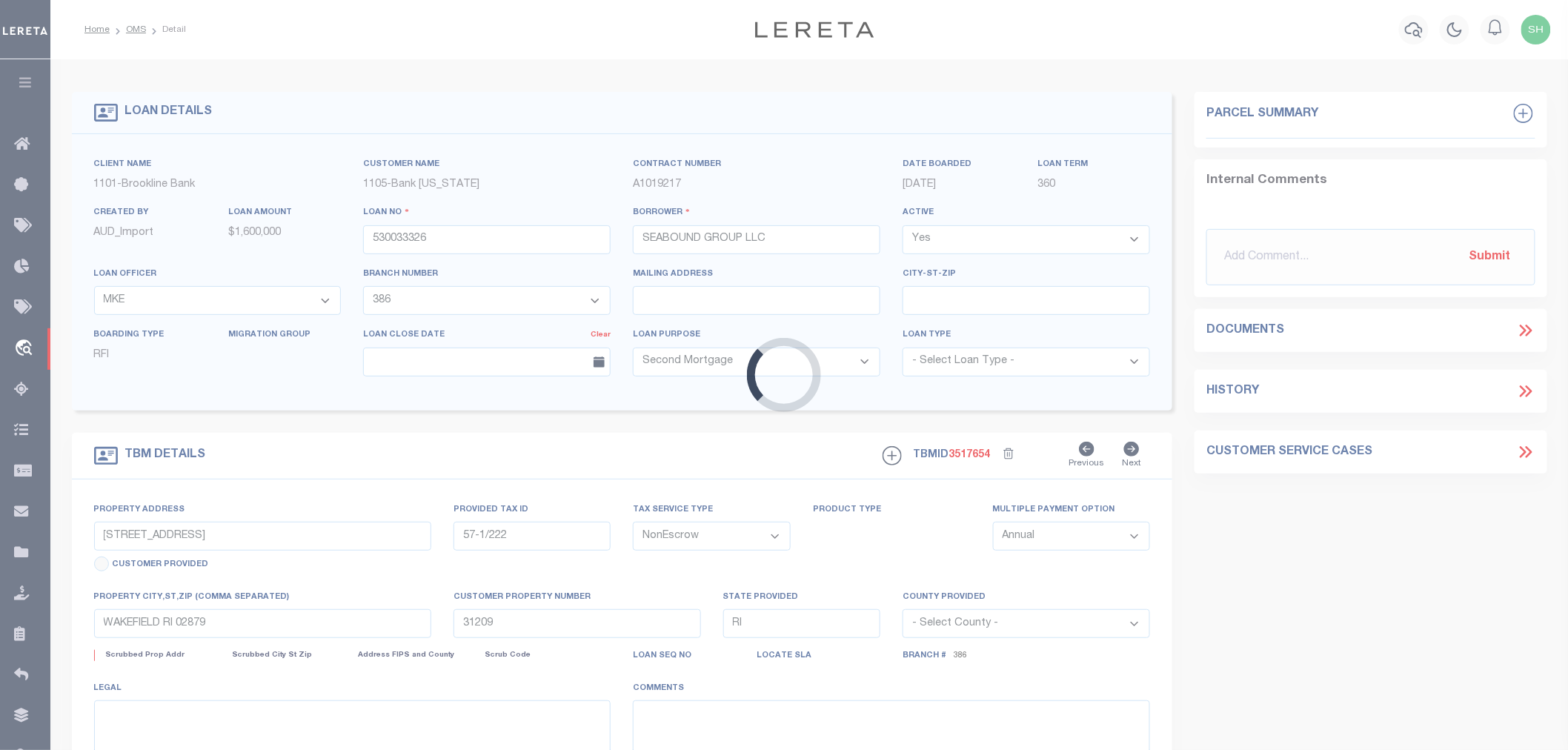
select select
select select "4"
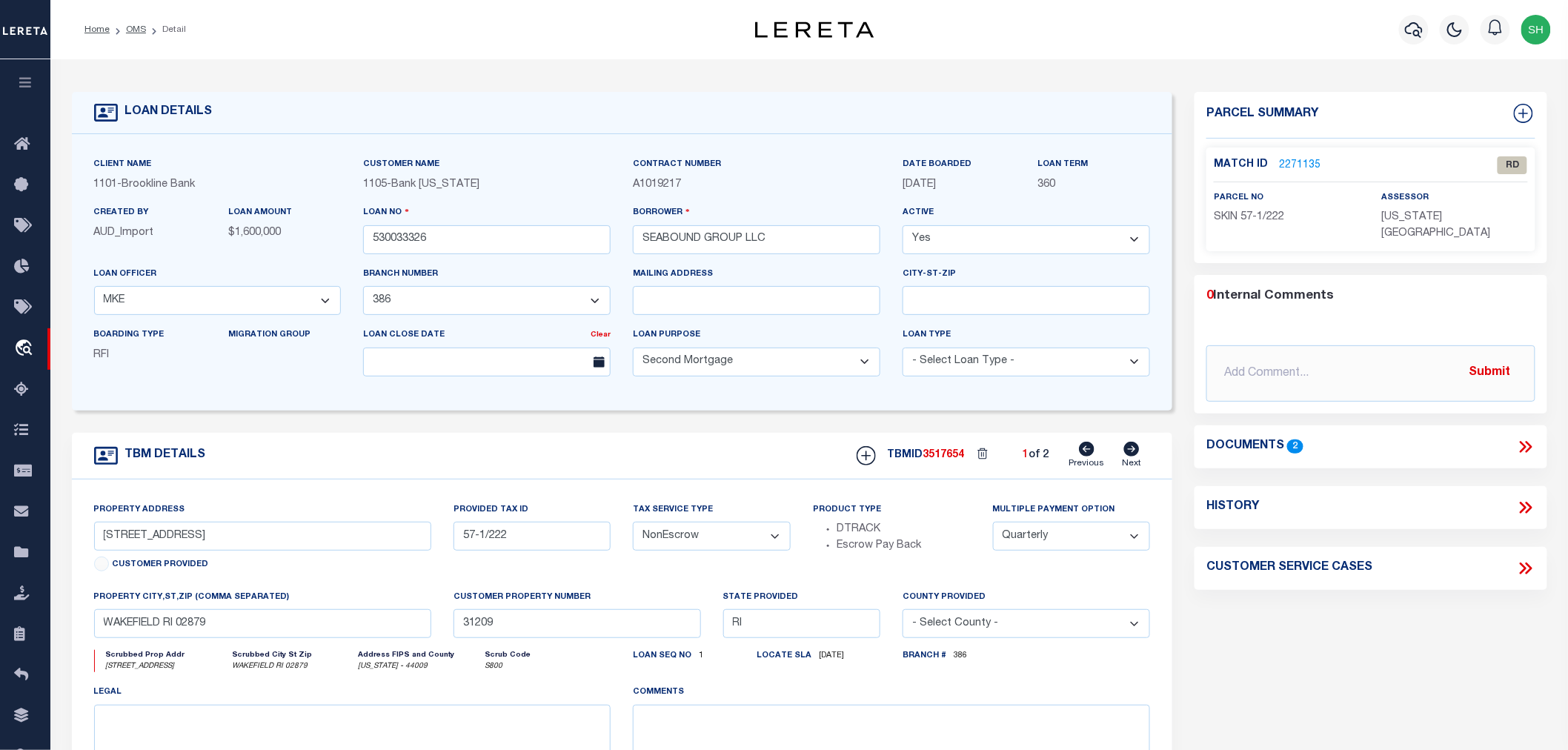
click at [1298, 161] on link "2271135" at bounding box center [1299, 166] width 42 height 15
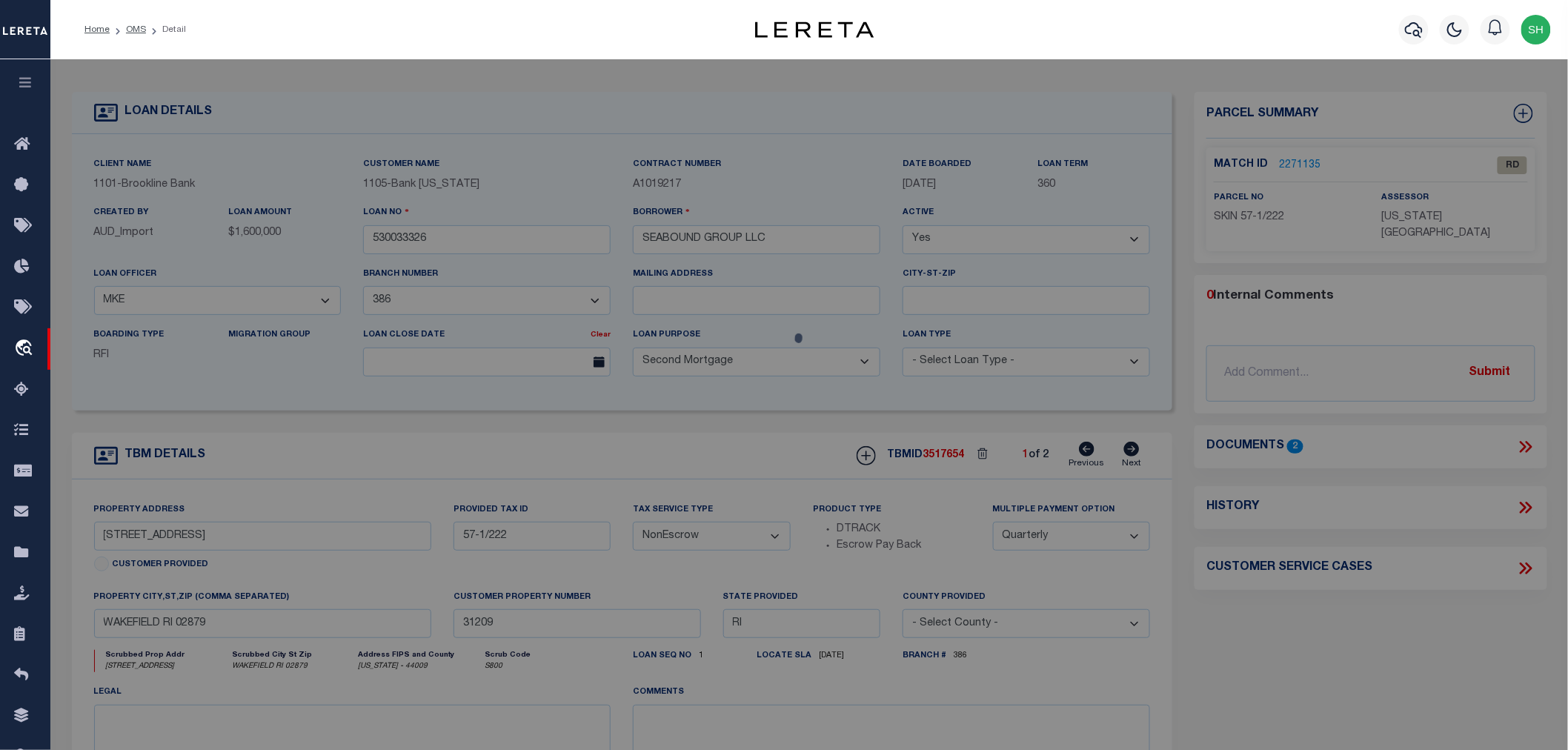
checkbox input "false"
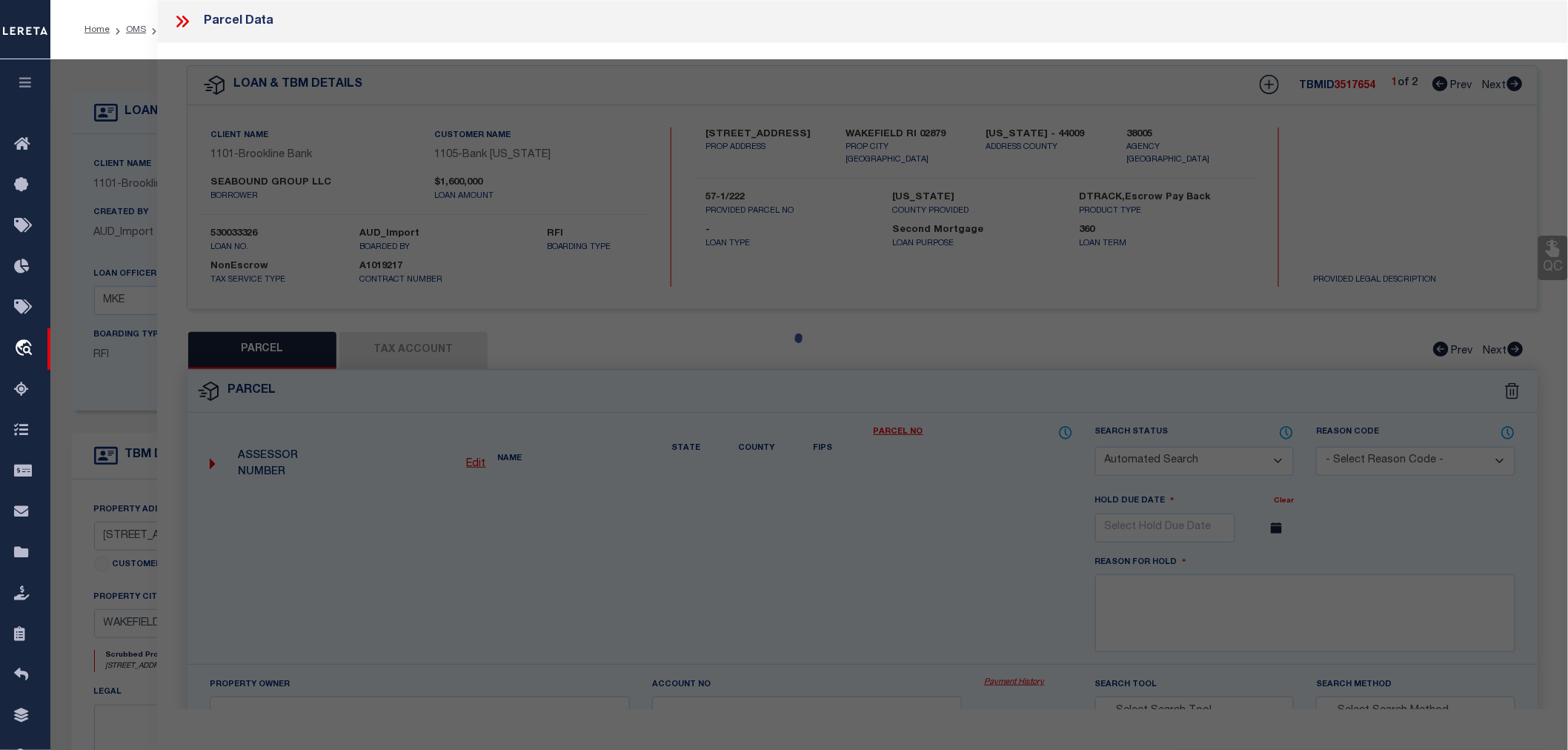
select select "RD"
type input "SEA BOUND GROUP LLC"
select select "ATL"
select select "ADD"
type input "[STREET_ADDRESS]"
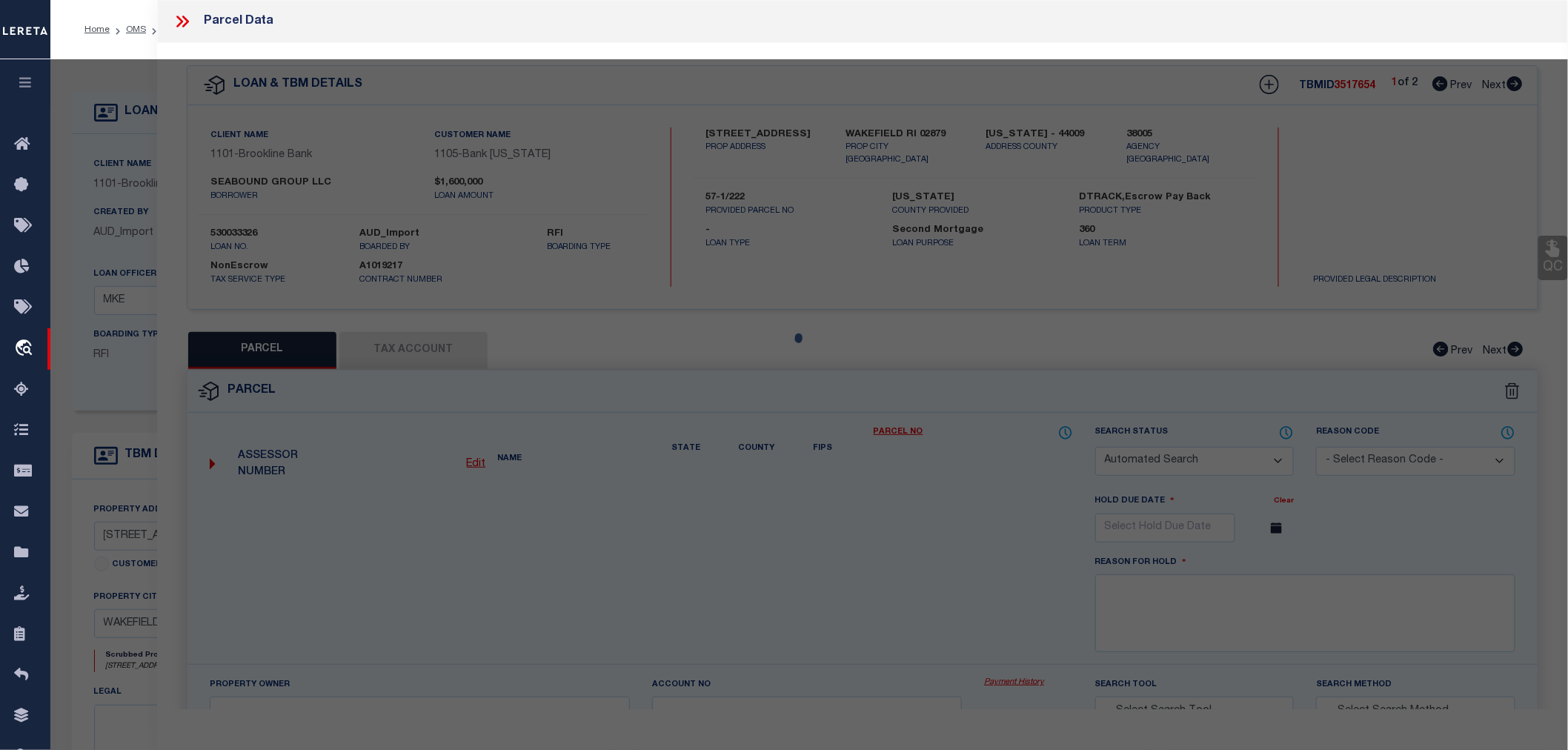
type input "[GEOGRAPHIC_DATA]"
type textarea "LOT:222 CITY/[GEOGRAPHIC_DATA]/TWP:[GEOGRAPHIC_DATA]"
type textarea "Document uploaded that satisfies a legal requirement, changing from [GEOGRAPHIC…"
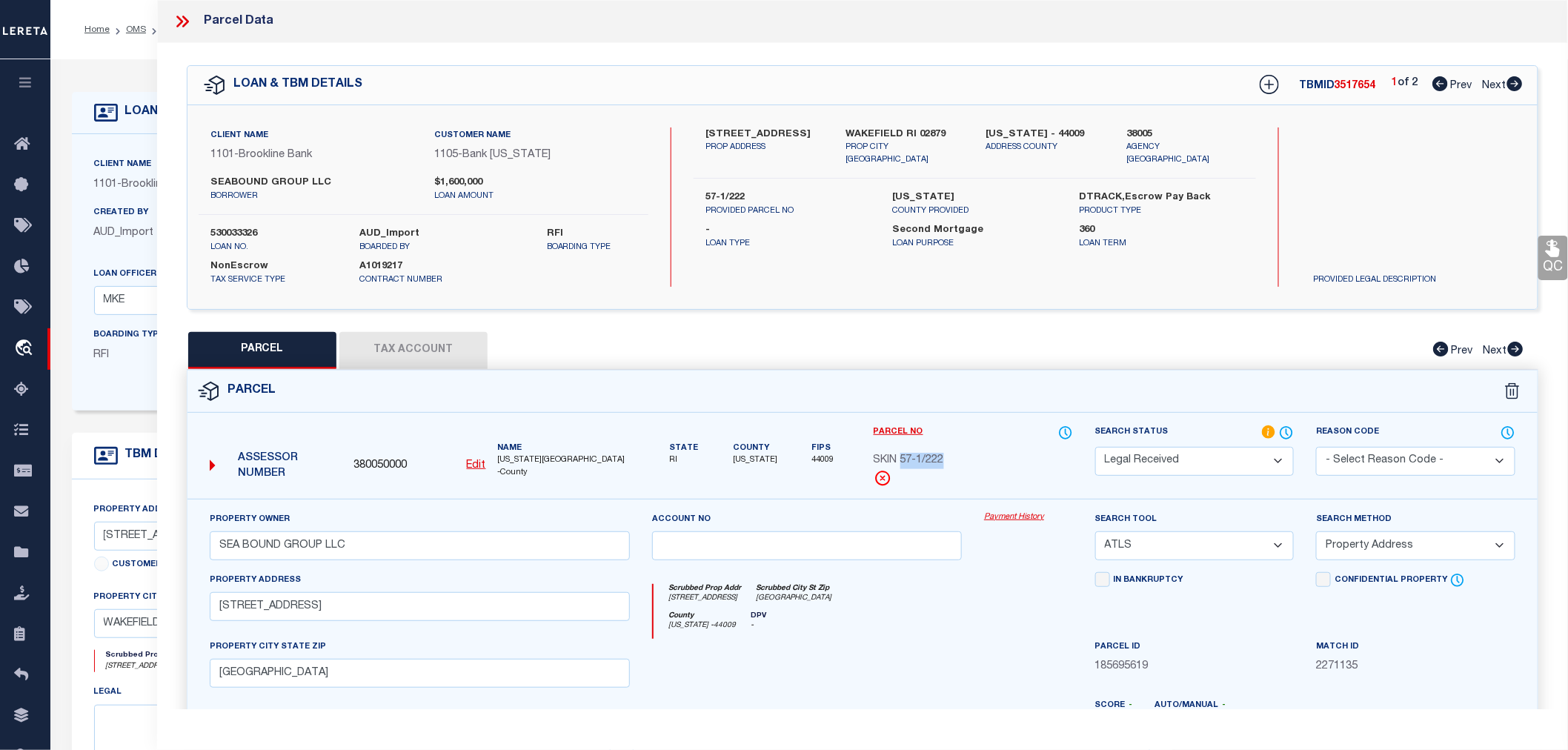
drag, startPoint x: 904, startPoint y: 454, endPoint x: 944, endPoint y: 468, distance: 42.4
click at [944, 468] on div "Parcel No SKIN 57-1/222" at bounding box center [973, 456] width 200 height 62
copy div "57-1/222"
click at [422, 344] on button "Tax Account" at bounding box center [414, 350] width 148 height 37
select select "100"
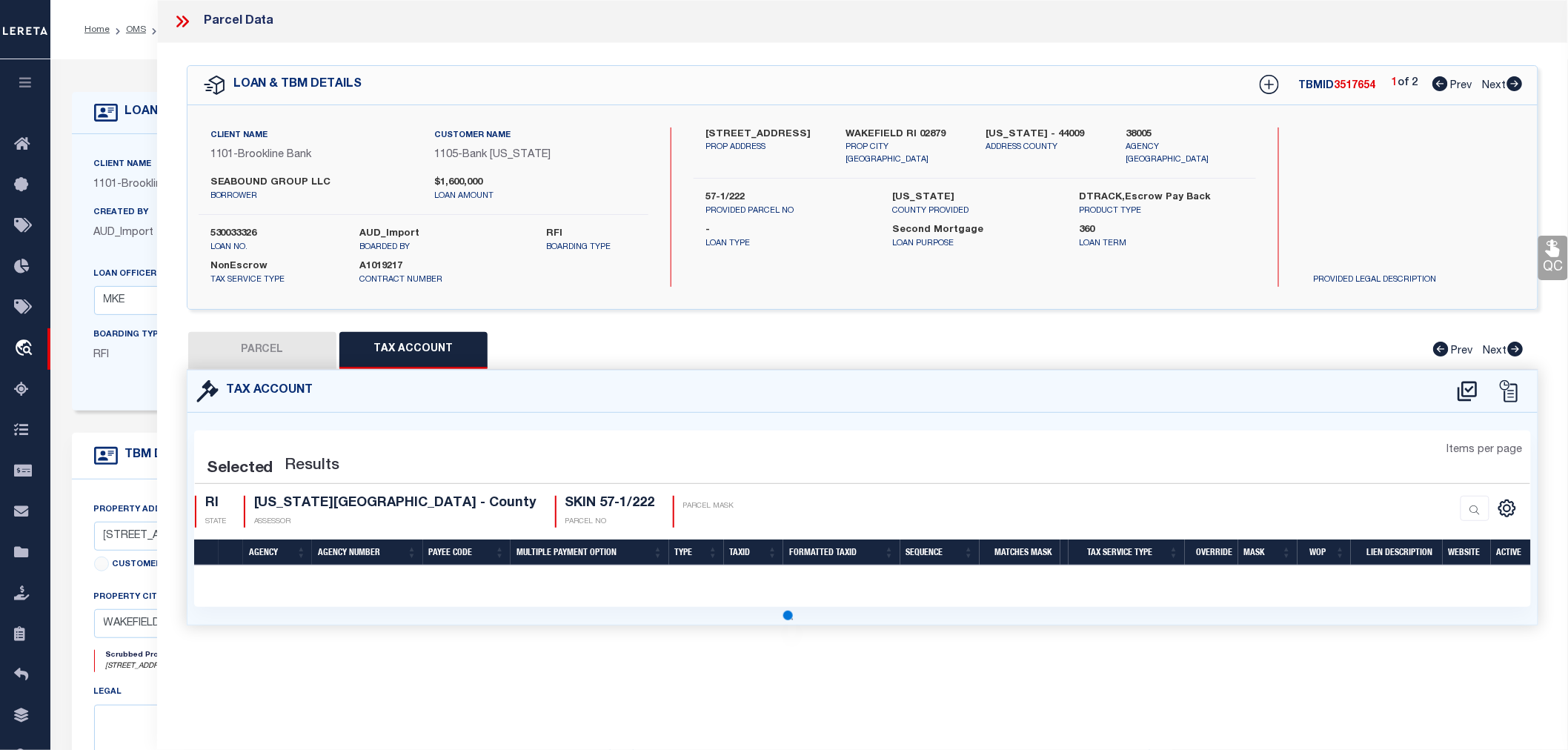
select select "100"
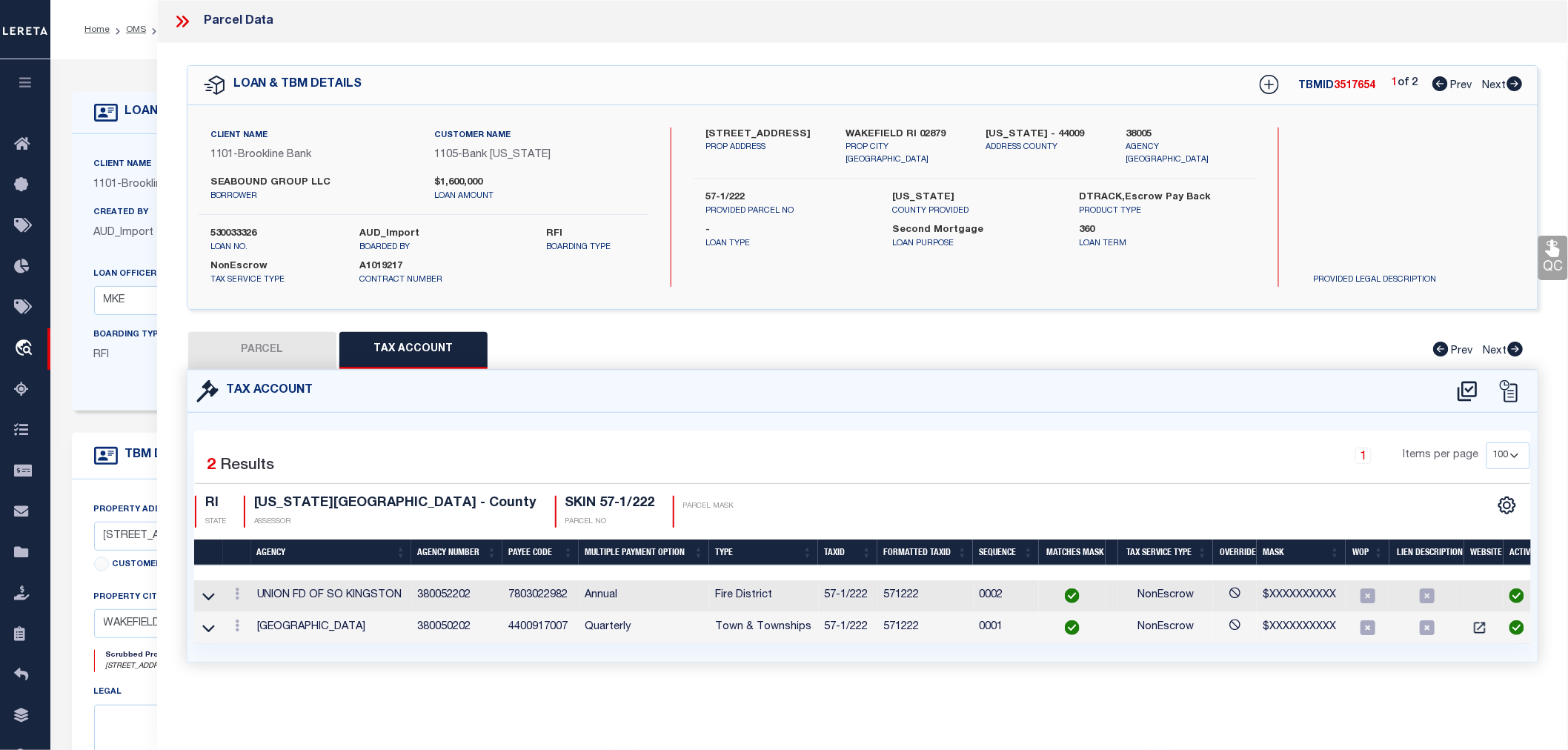
click at [247, 351] on button "PARCEL" at bounding box center [263, 350] width 148 height 37
select select "AS"
select select
checkbox input "false"
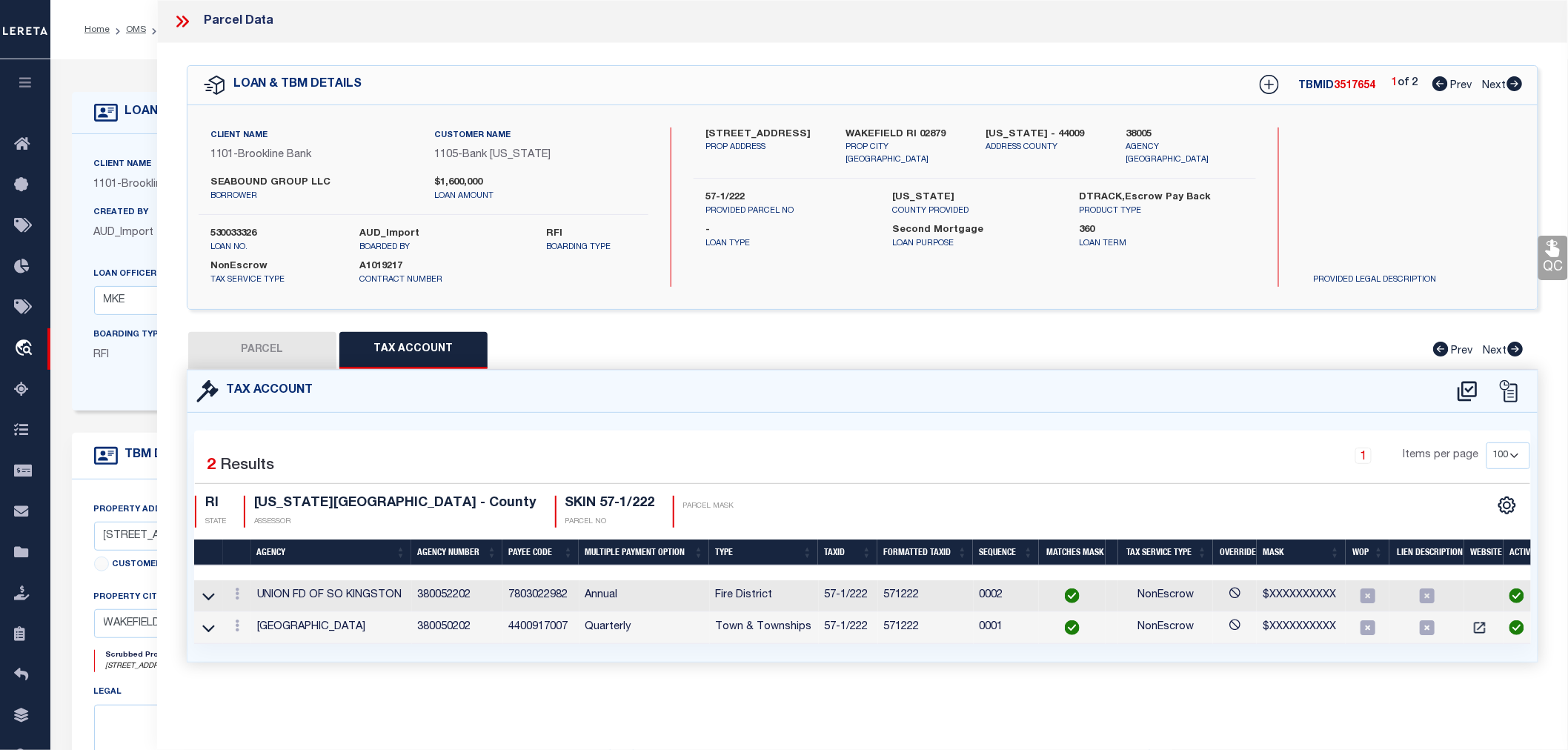
checkbox input "false"
select select "RD"
type input "SEA BOUND GROUP LLC"
select select "ATL"
select select "ADD"
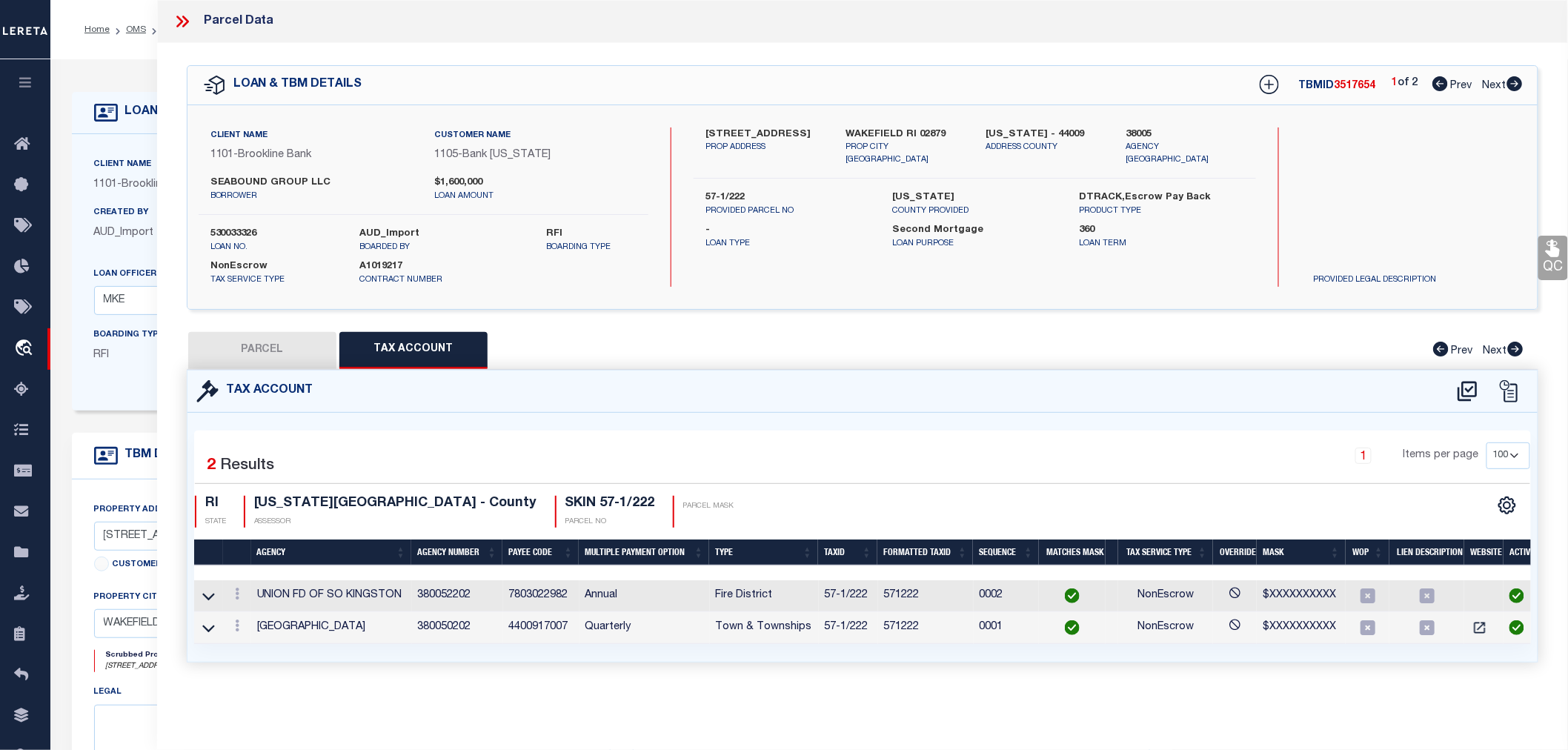
type input "[STREET_ADDRESS]"
type input "[GEOGRAPHIC_DATA]"
type textarea "LOT:222 CITY/[GEOGRAPHIC_DATA]/TWP:[GEOGRAPHIC_DATA]"
type textarea "Document uploaded that satisfies a legal requirement, changing from [GEOGRAPHIC…"
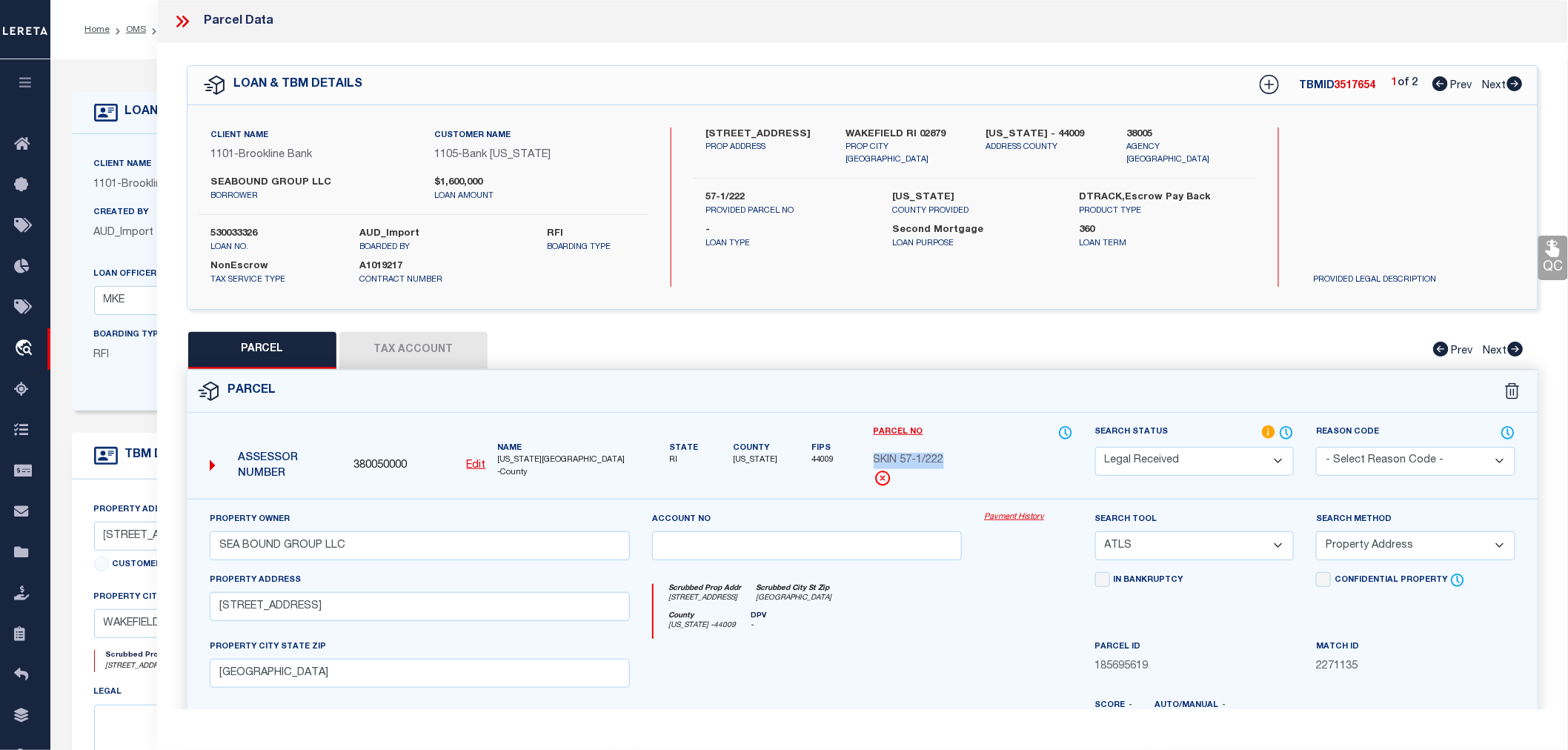
click at [470, 460] on u "Edit" at bounding box center [476, 465] width 20 height 10
type input "380050000"
type input "SKIN 57-1/222"
select select "RD"
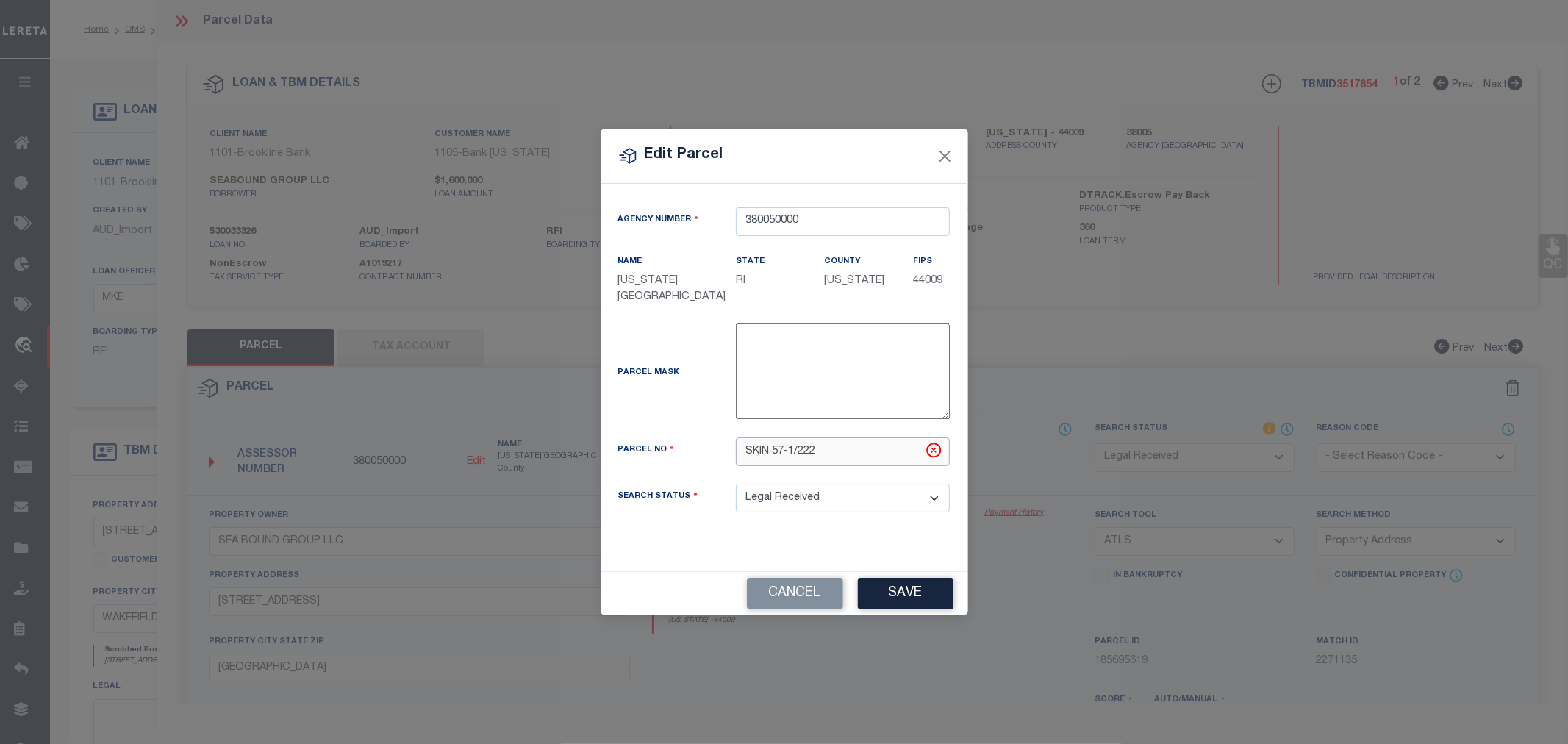
drag, startPoint x: 773, startPoint y: 450, endPoint x: 691, endPoint y: 450, distance: 82.0
click at [691, 450] on div "Parcel No SKIN 57-1/222" at bounding box center [784, 452] width 355 height 29
type input "57-1/222"
click at [911, 592] on button "Save" at bounding box center [905, 593] width 96 height 31
select select "RD"
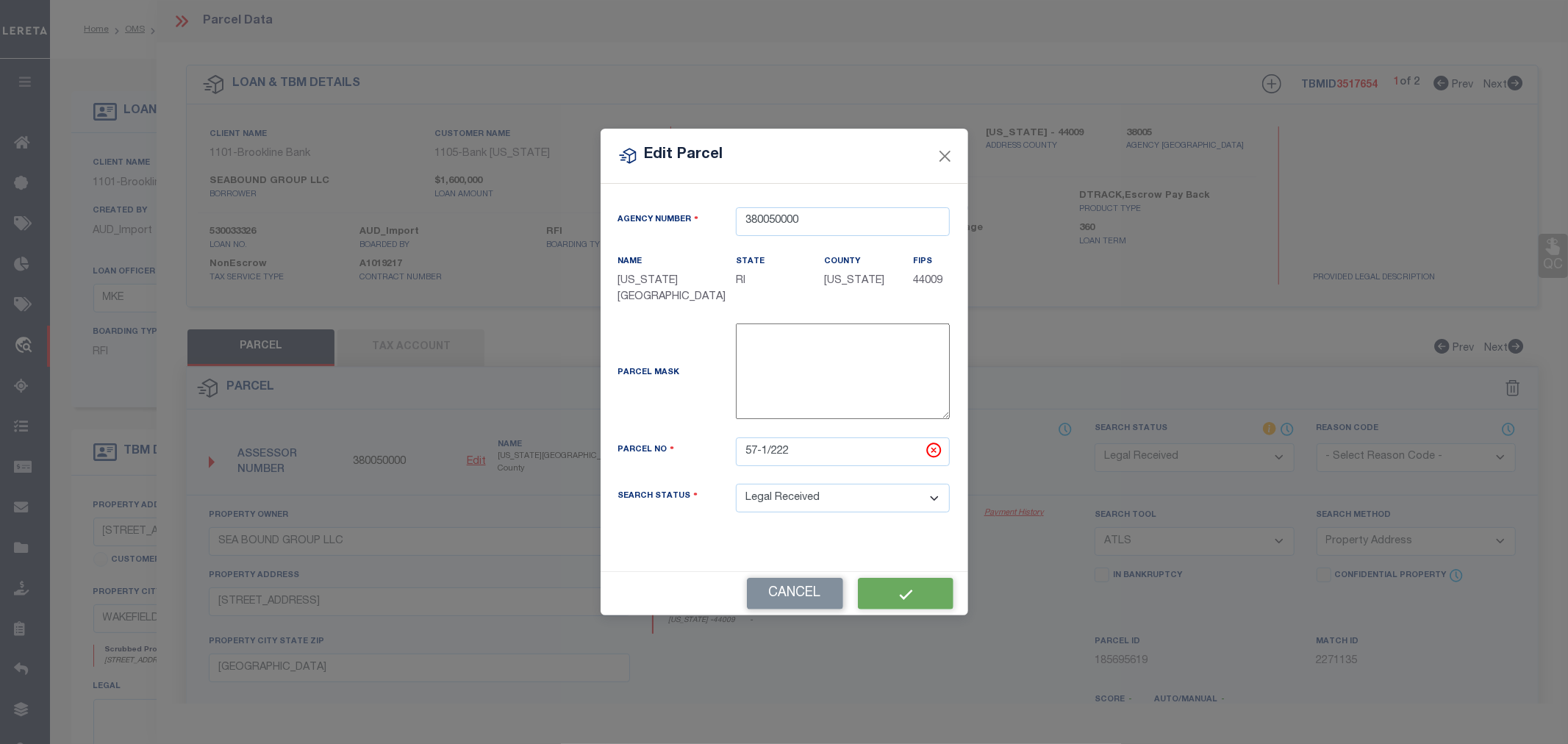
select select
checkbox input "false"
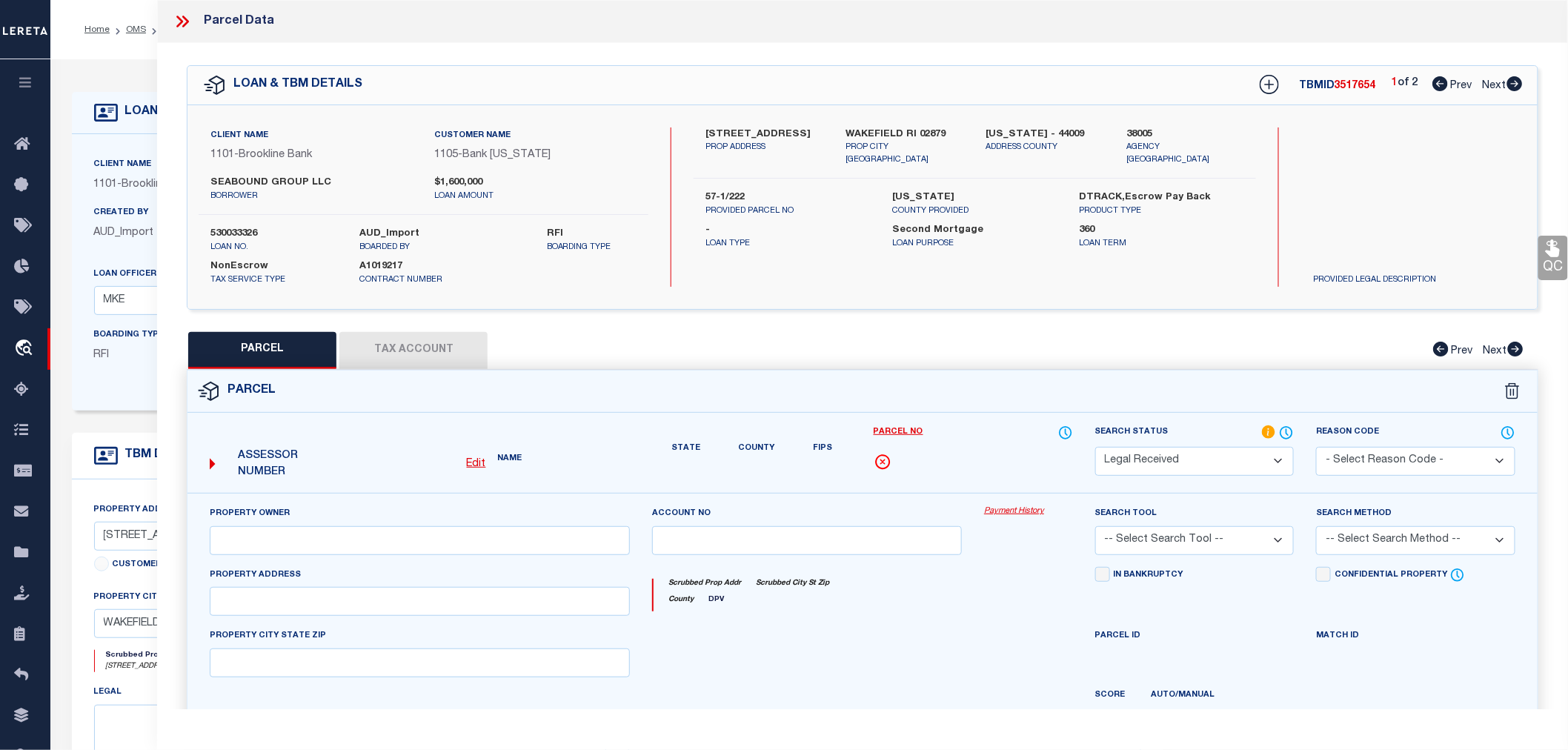
type input "SEABOUND GROUP LLC"
select select "ATL"
select select "ADD"
type input "730 KINGSTOWN ROAD"
checkbox input "false"
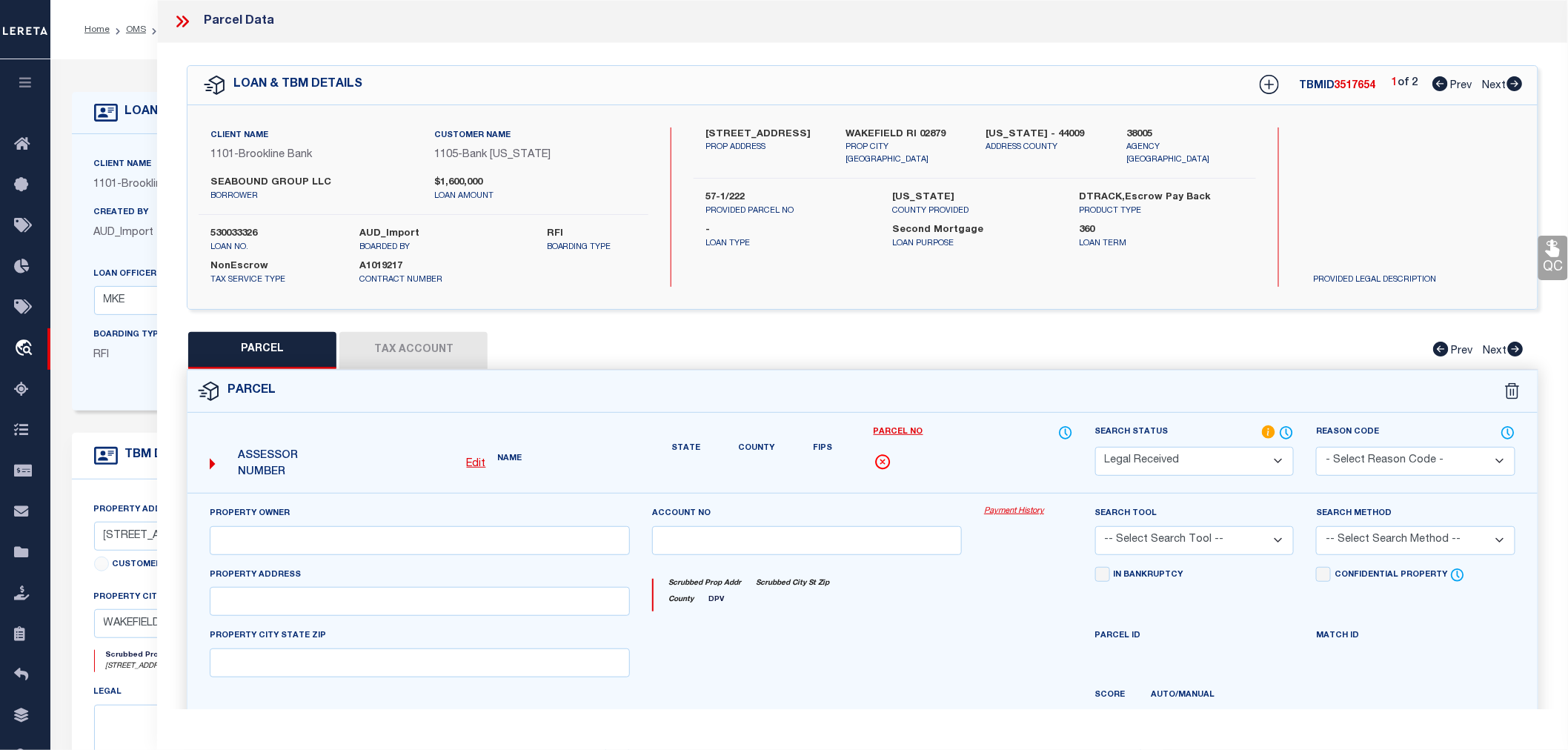
type input "WAKEFIELD RI"
type textarea "Document uploaded that satisfies a legal requirement, changing from [GEOGRAPHIC…"
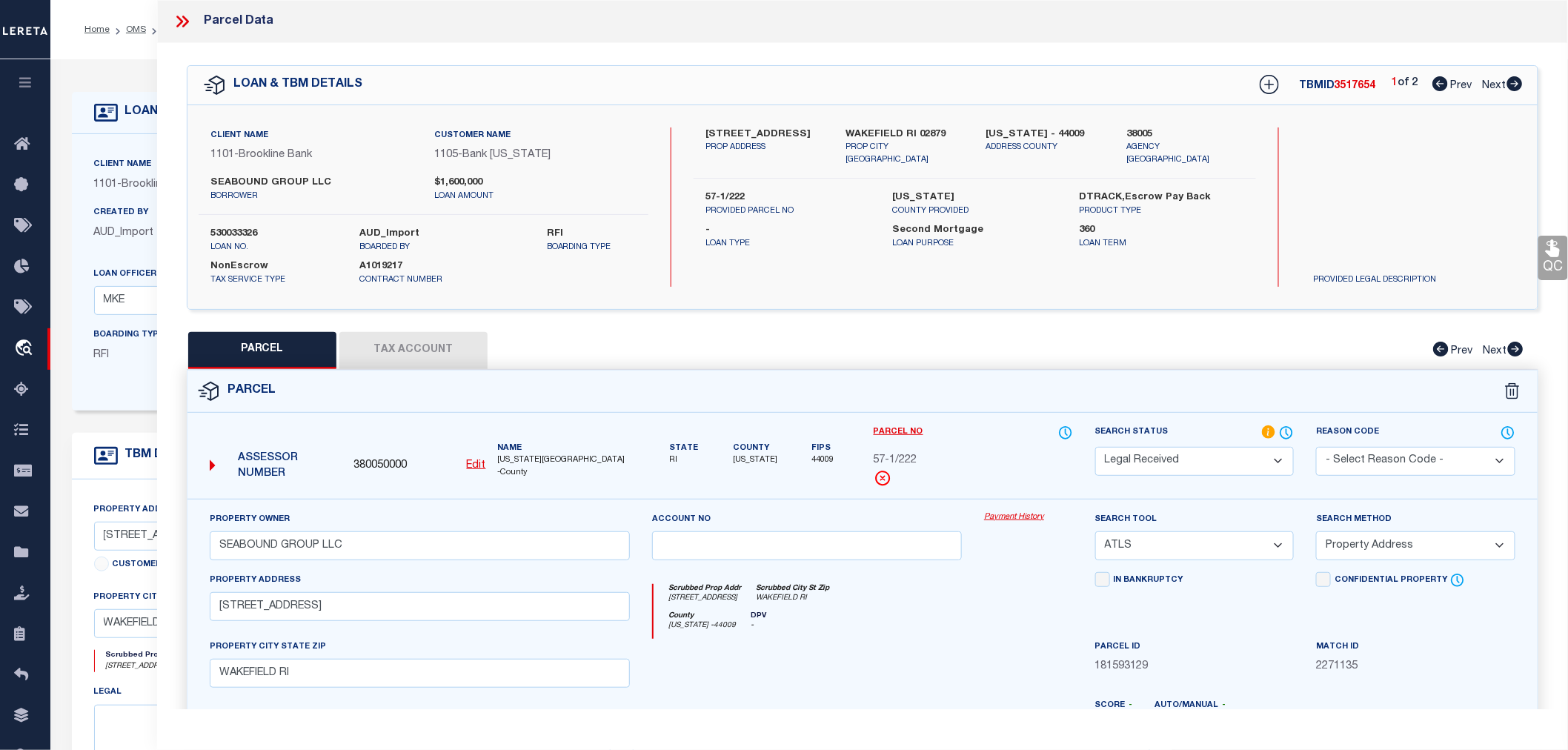
click at [398, 352] on button "Tax Account" at bounding box center [414, 350] width 148 height 37
select select "100"
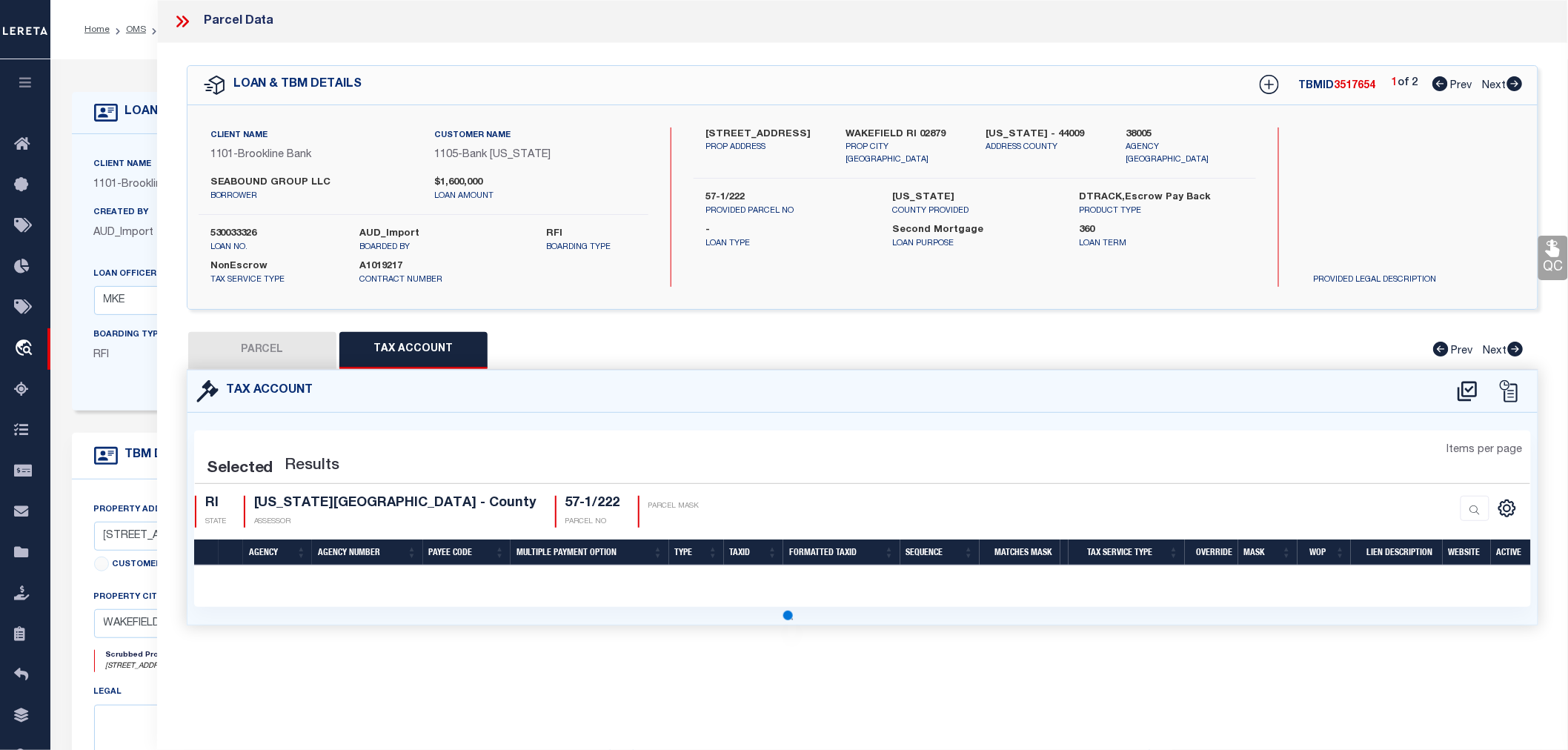
select select "100"
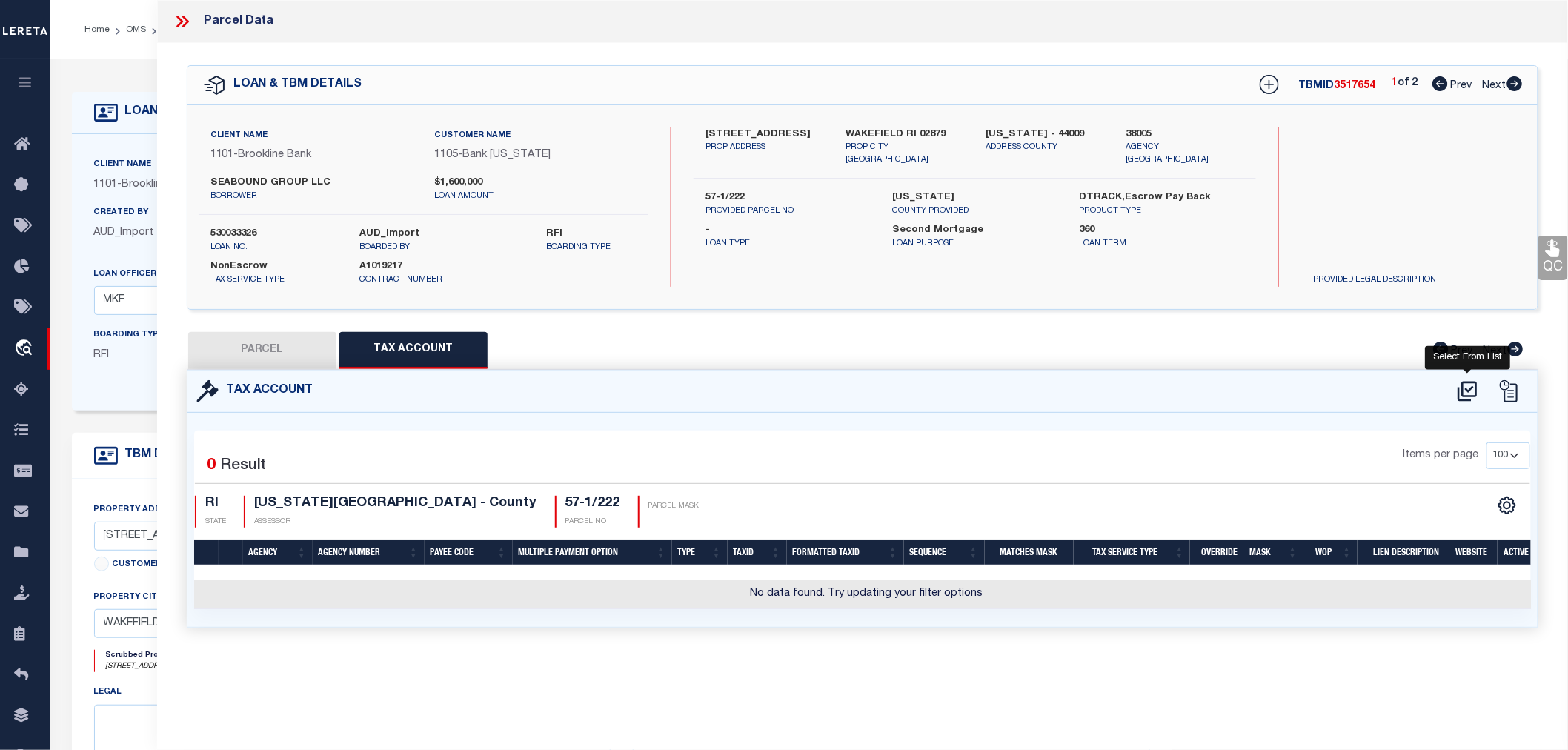
click at [1463, 389] on icon at bounding box center [1467, 390] width 20 height 20
select select "100"
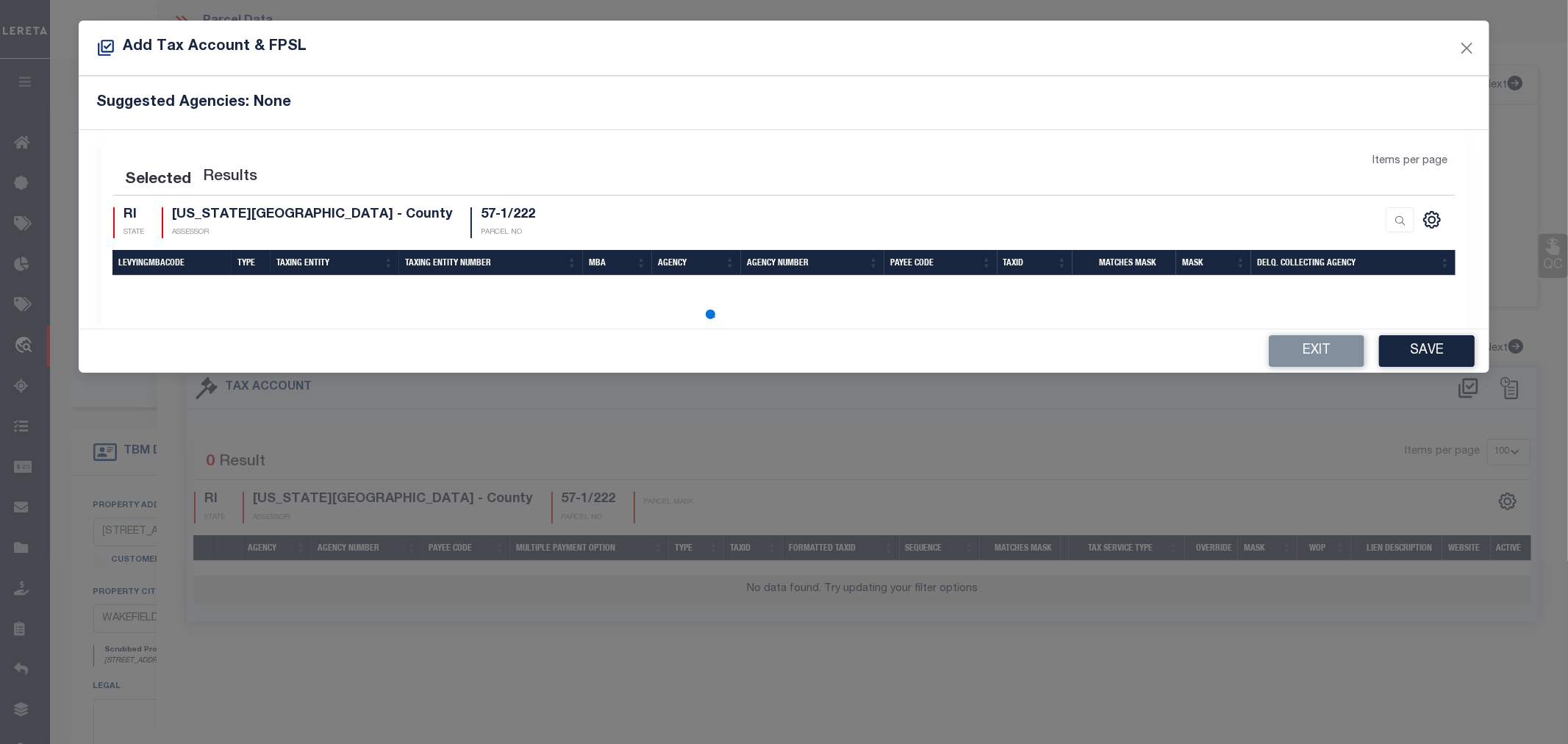
select select "100"
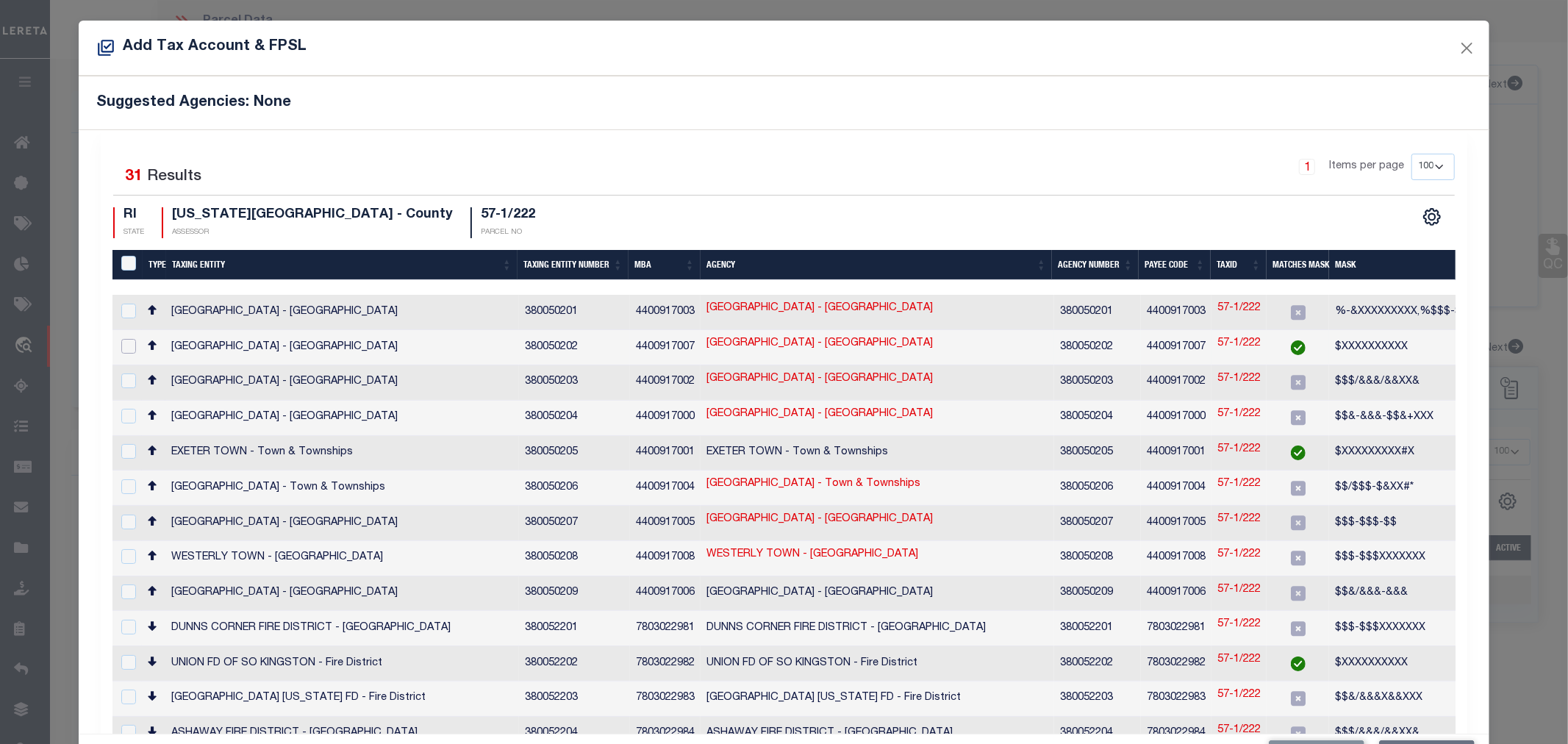
click at [129, 341] on input "checkbox" at bounding box center [128, 345] width 14 height 14
checkbox input "true"
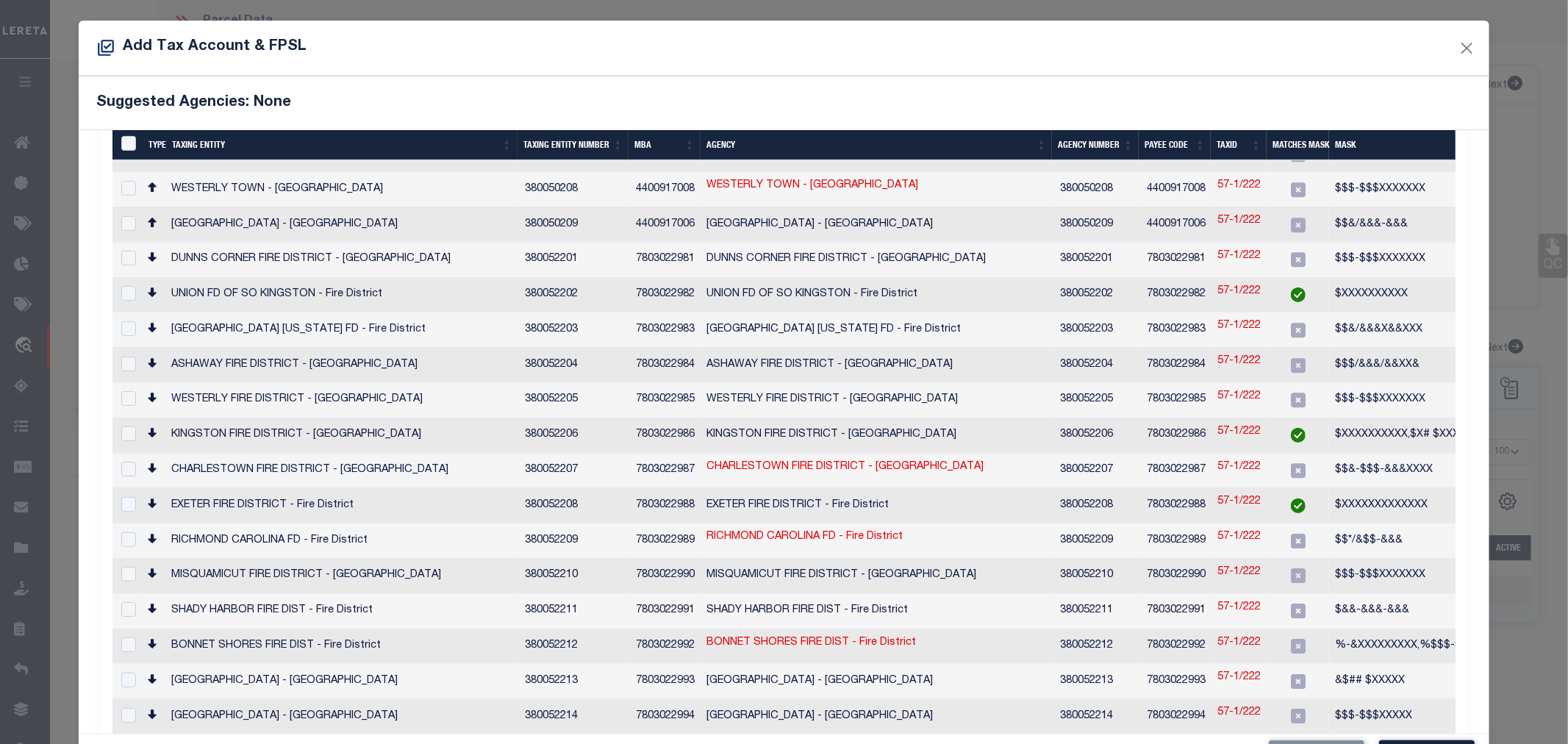
scroll to position [121, 0]
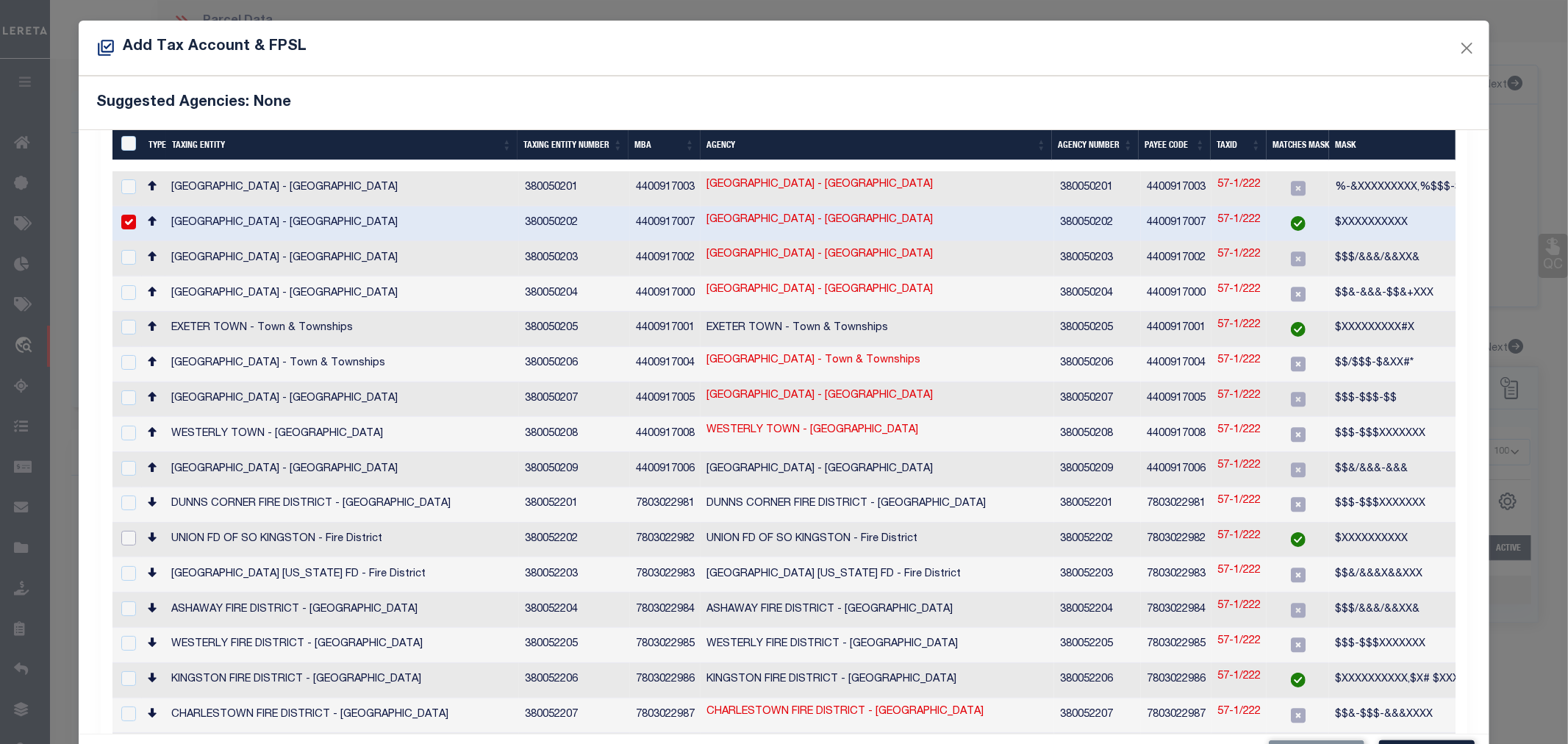
click at [135, 531] on input "checkbox" at bounding box center [128, 537] width 14 height 14
checkbox input "true"
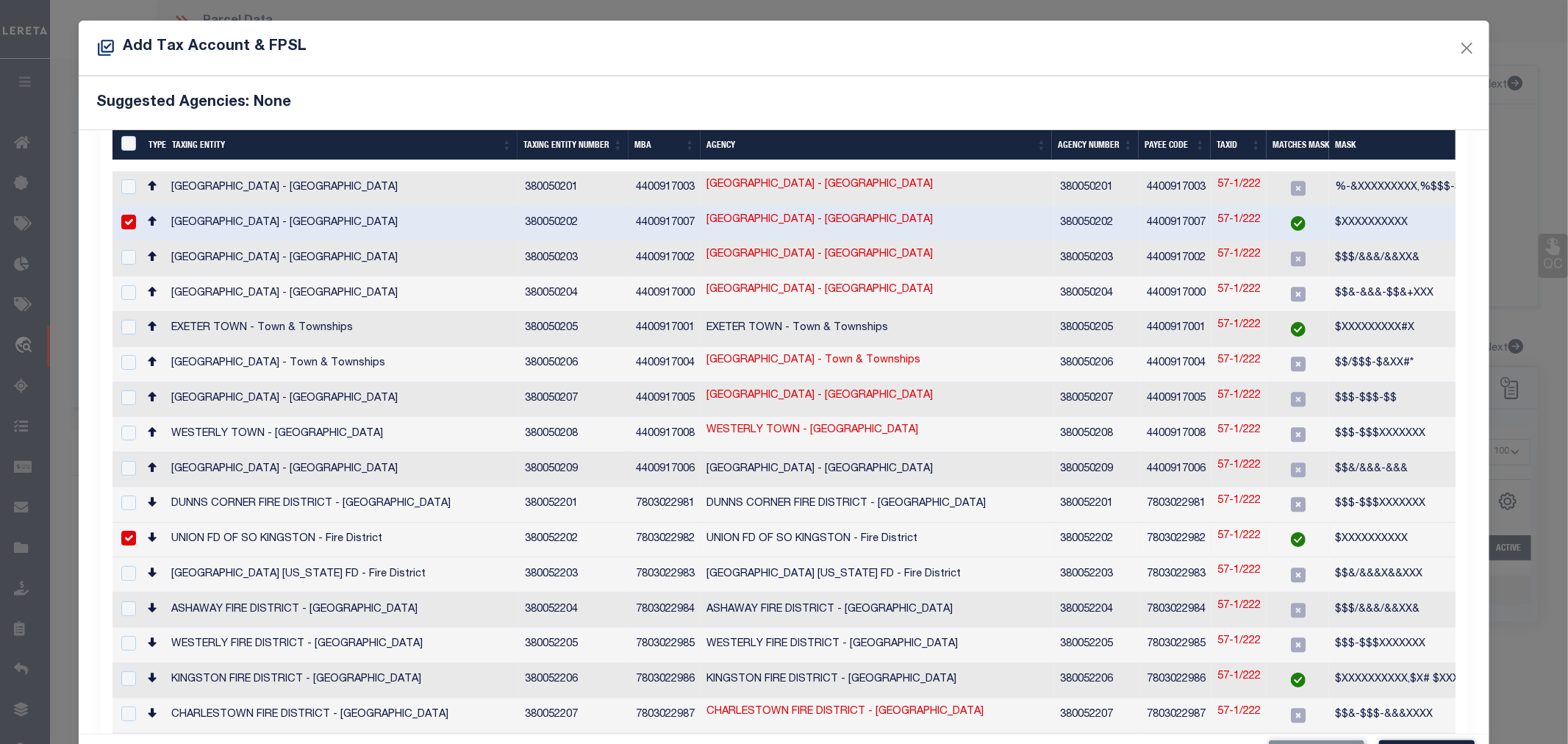
scroll to position [54, 0]
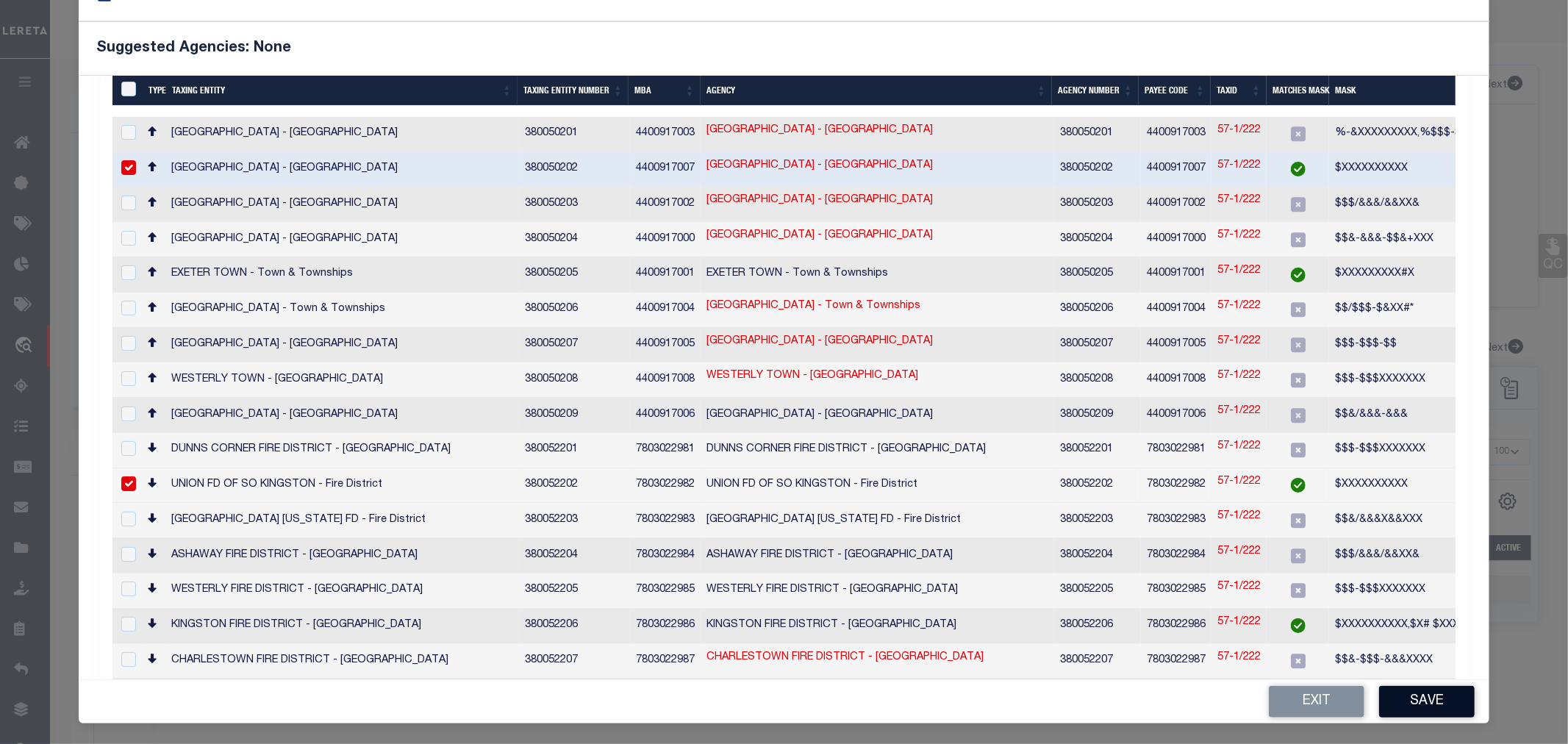
click at [1422, 700] on button "Save" at bounding box center [1427, 701] width 96 height 31
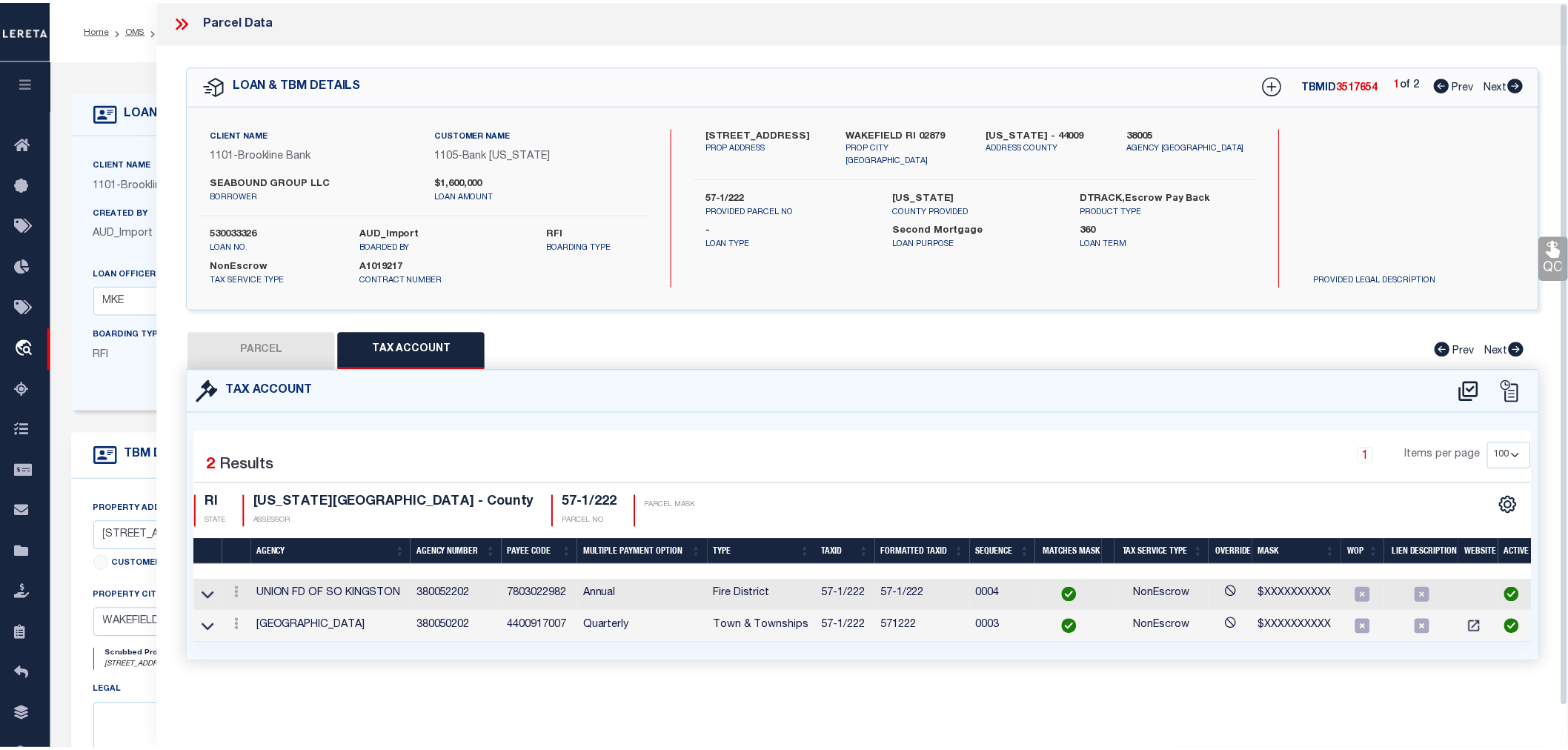
scroll to position [0, 0]
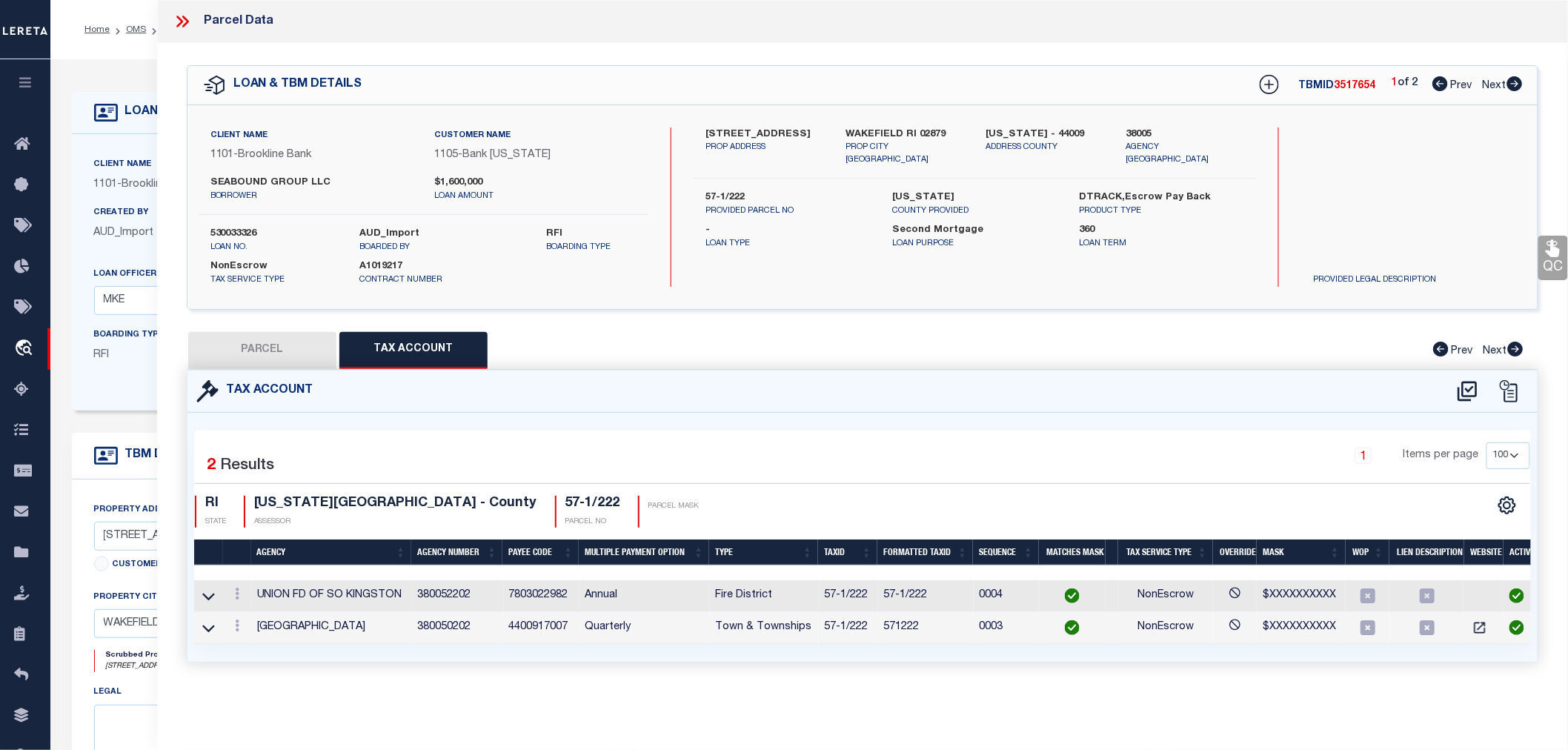
click at [250, 346] on button "PARCEL" at bounding box center [263, 350] width 148 height 37
select select "AS"
select select
checkbox input "false"
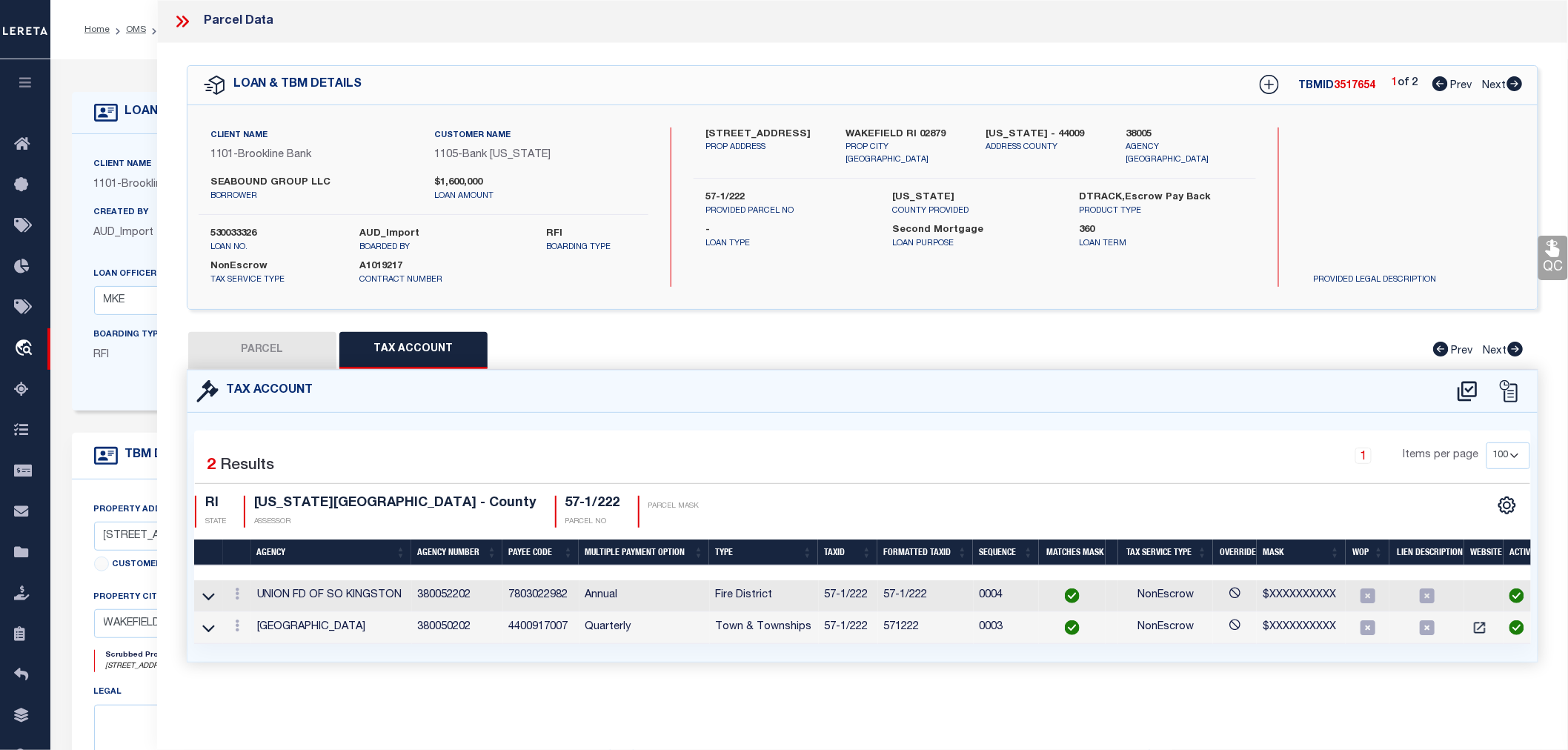
checkbox input "false"
select select "RD"
type input "SEABOUND GROUP LLC"
select select "ATL"
select select "ADD"
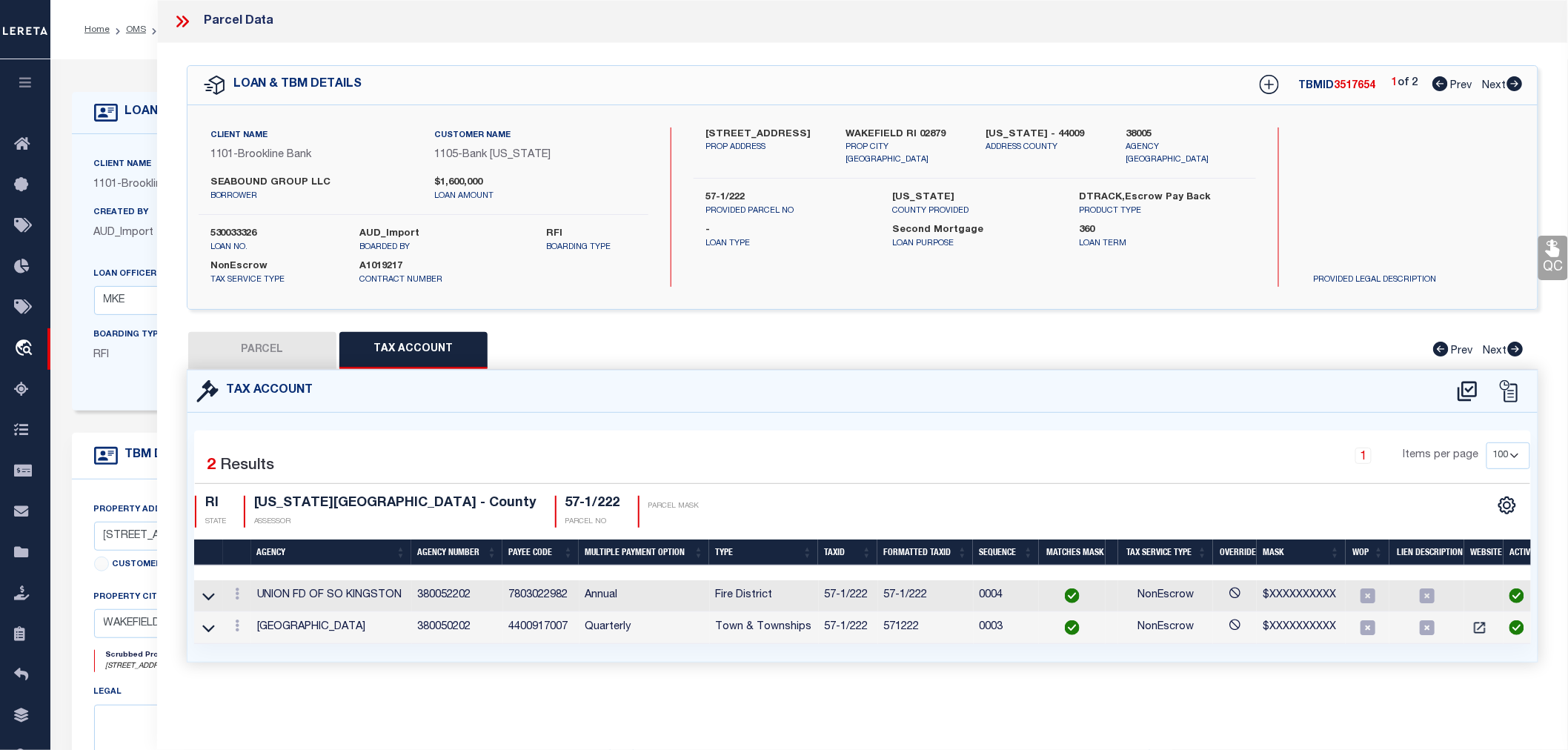
type input "730 KINGSTOWN ROAD"
checkbox input "false"
type input "WAKEFIELD RI"
type textarea "Document uploaded that satisfies a legal requirement, changing from [GEOGRAPHIC…"
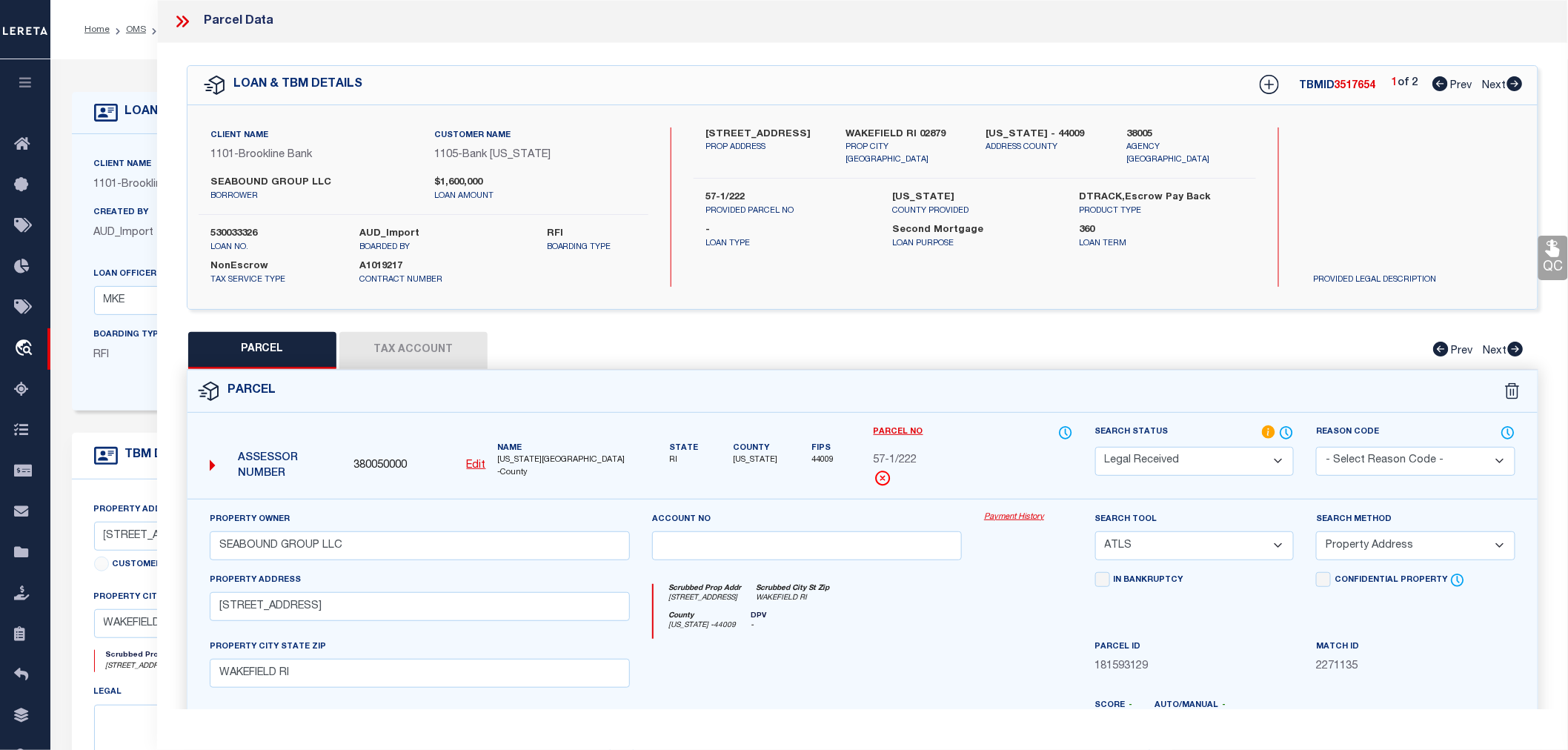
scroll to position [230, 0]
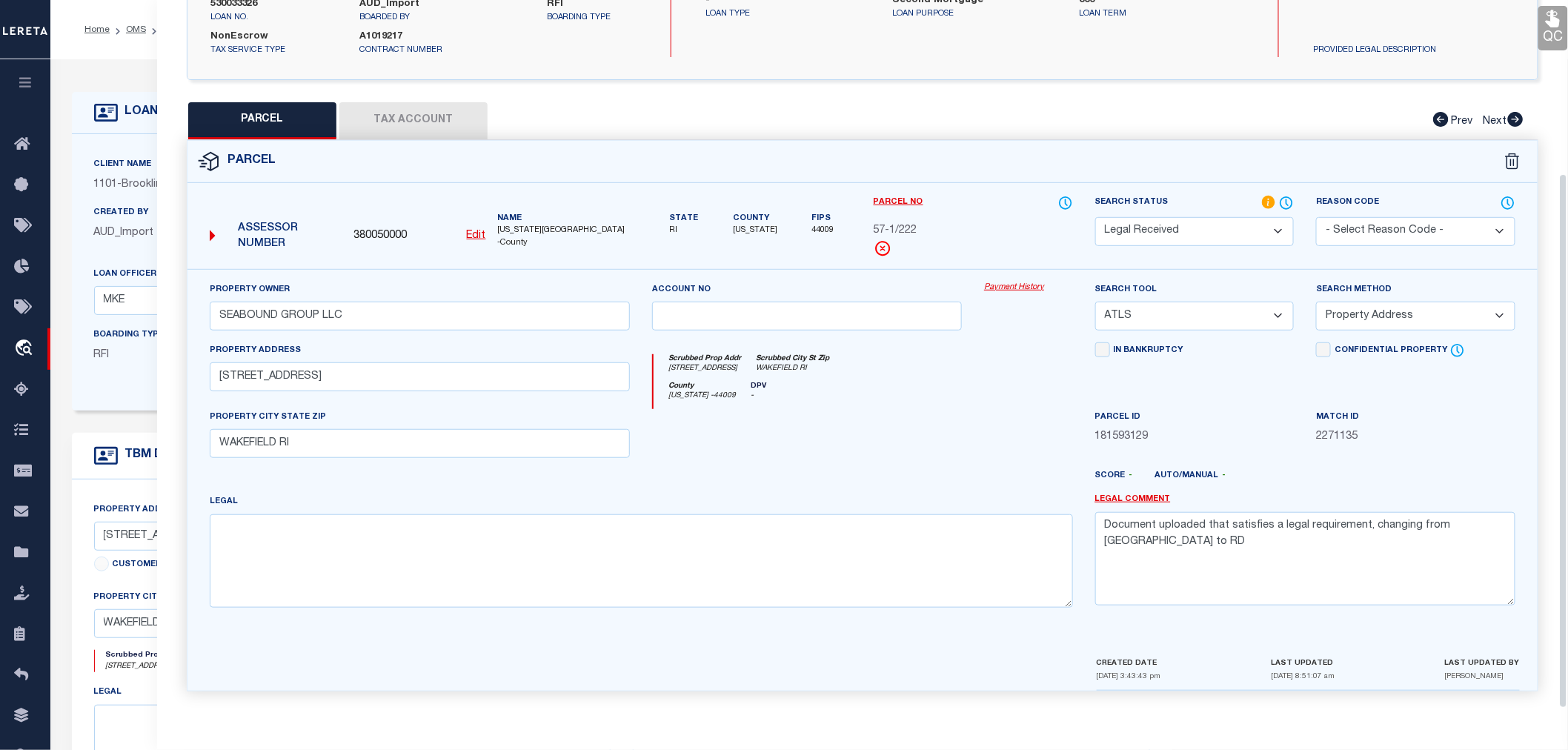
click at [1130, 314] on select "-- Select Search Tool -- 3rd Party Website Agency File Agency Website ATLS CNV-…" at bounding box center [1195, 317] width 200 height 29
select select "AGW"
click at [1095, 302] on select "-- Select Search Tool -- 3rd Party Website Agency File Agency Website ATLS CNV-…" at bounding box center [1195, 317] width 200 height 29
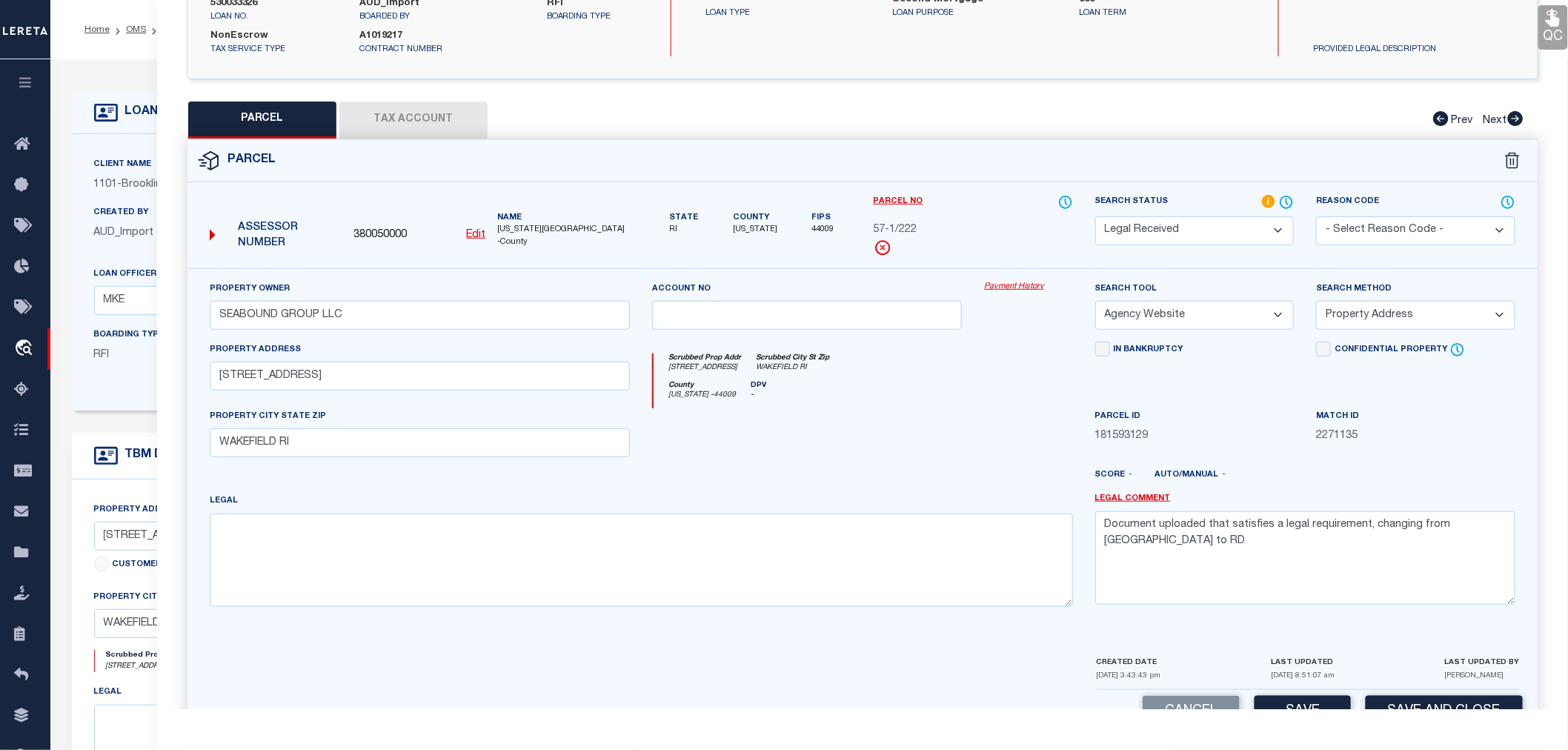
click at [1373, 315] on select "-- Select Search Method -- Property Address Legal Liability Info Provided" at bounding box center [1416, 316] width 200 height 29
select select "LEG"
click at [1316, 301] on select "-- Select Search Method -- Property Address Legal Liability Info Provided" at bounding box center [1416, 316] width 200 height 29
click at [1211, 228] on select "Automated Search Bad Parcel Complete Duplicate Parcel High Dollar Reporting In …" at bounding box center [1195, 231] width 200 height 29
select select "QC"
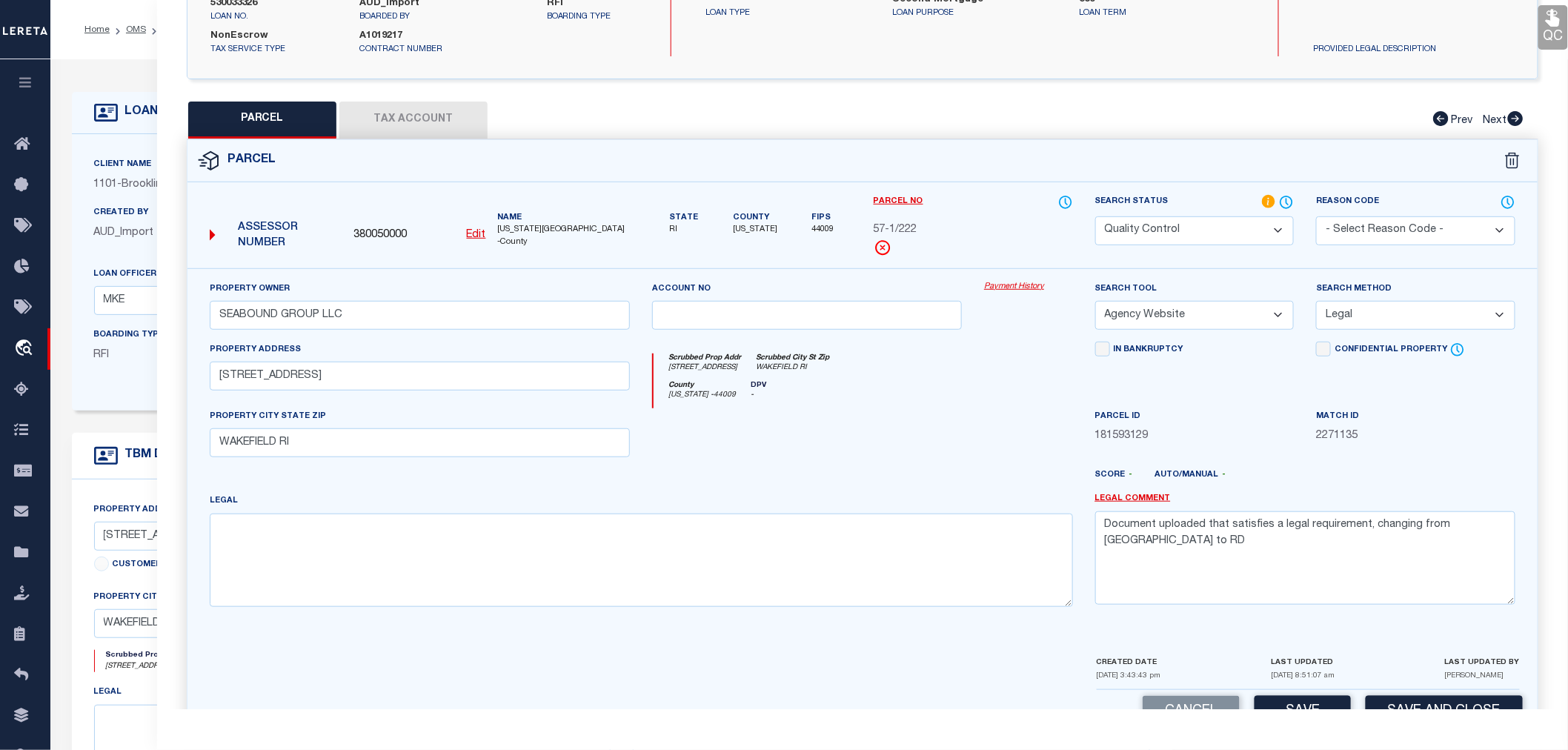
click at [1095, 217] on select "Automated Search Bad Parcel Complete Duplicate Parcel High Dollar Reporting In …" at bounding box center [1195, 231] width 200 height 29
drag, startPoint x: 1493, startPoint y: 532, endPoint x: 1103, endPoint y: 522, distance: 390.1
click at [1103, 522] on textarea "Document uploaded that satisfies a legal requirement, changing from [GEOGRAPHIC…" at bounding box center [1305, 557] width 421 height 93
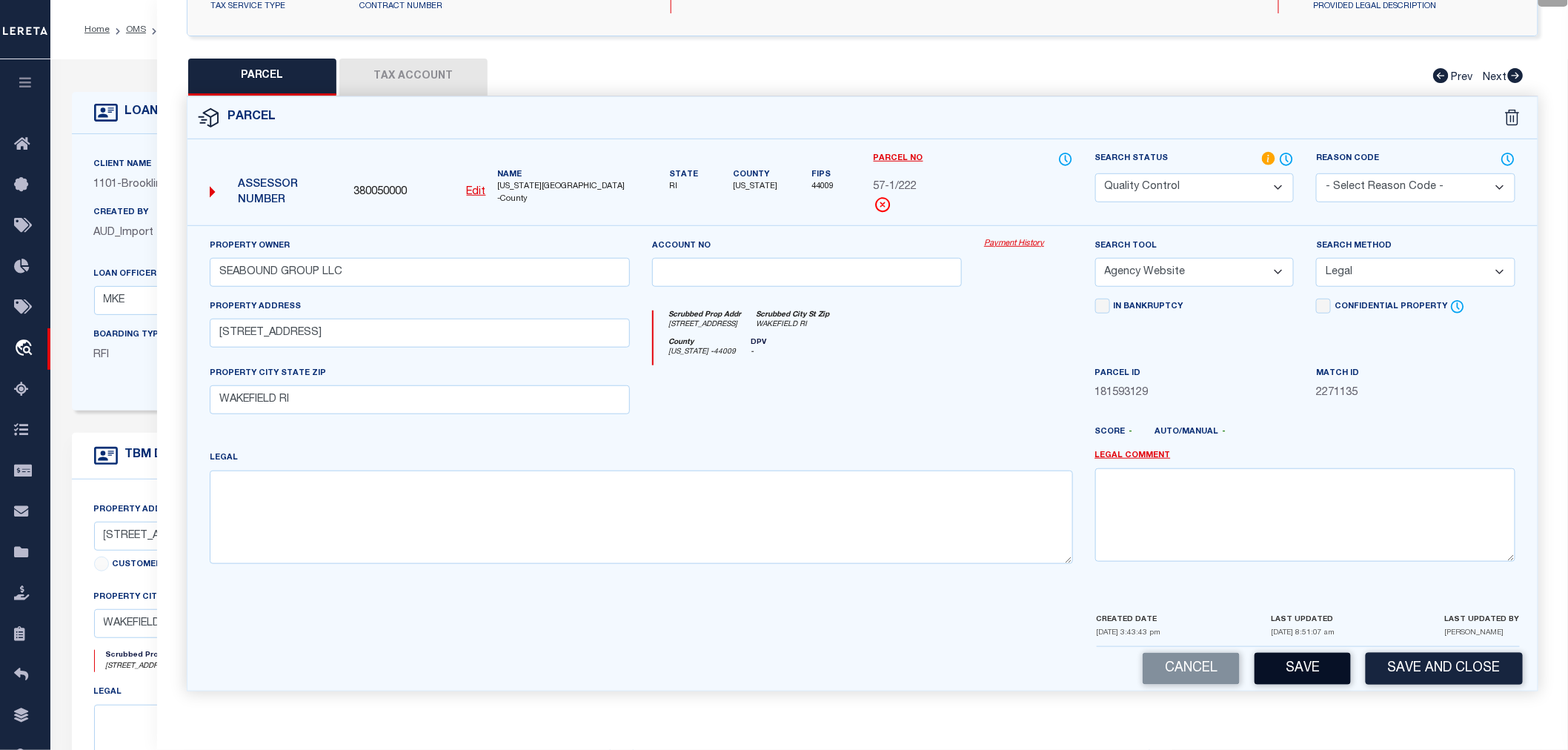
click at [1286, 668] on button "Save" at bounding box center [1303, 668] width 96 height 32
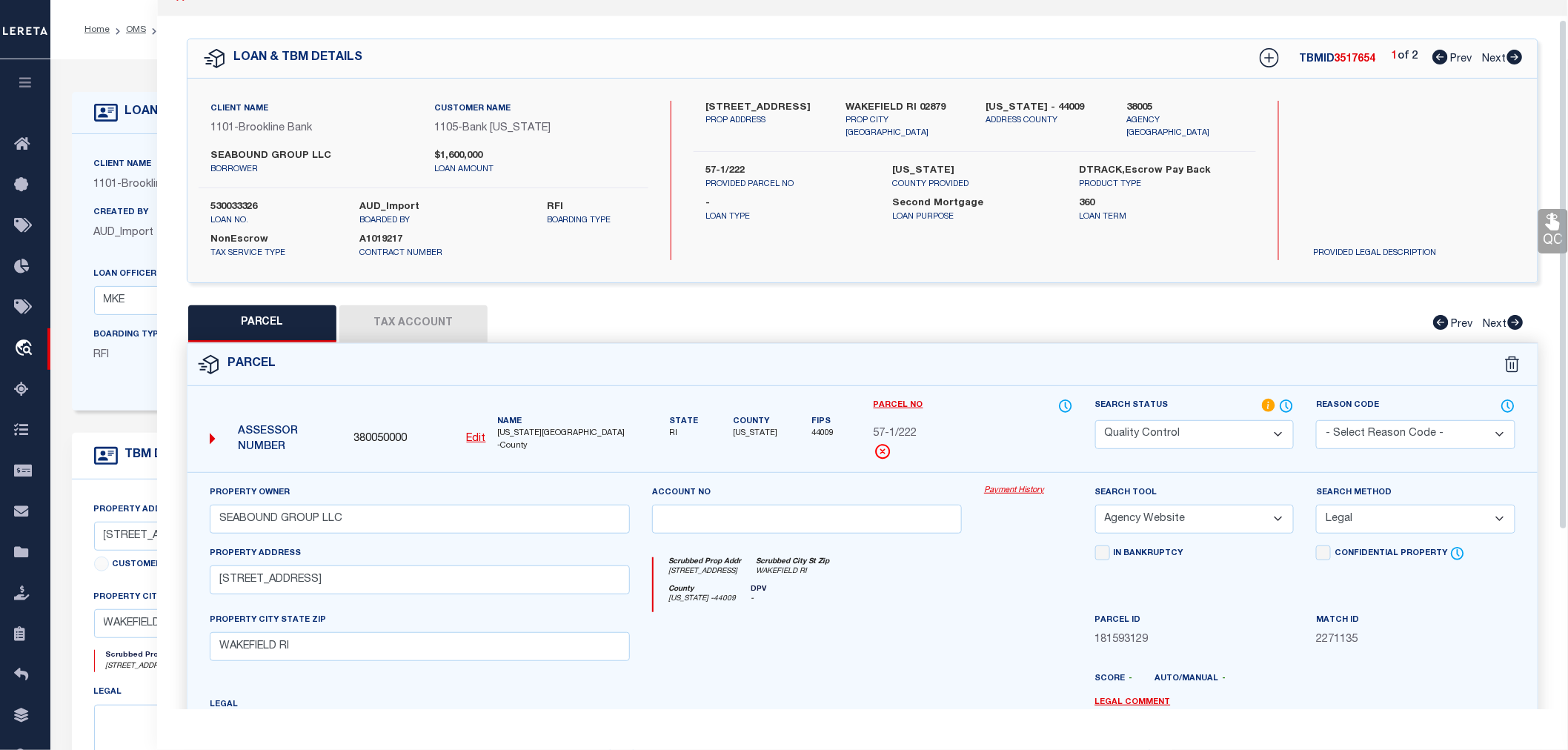
select select "AS"
select select
checkbox input "false"
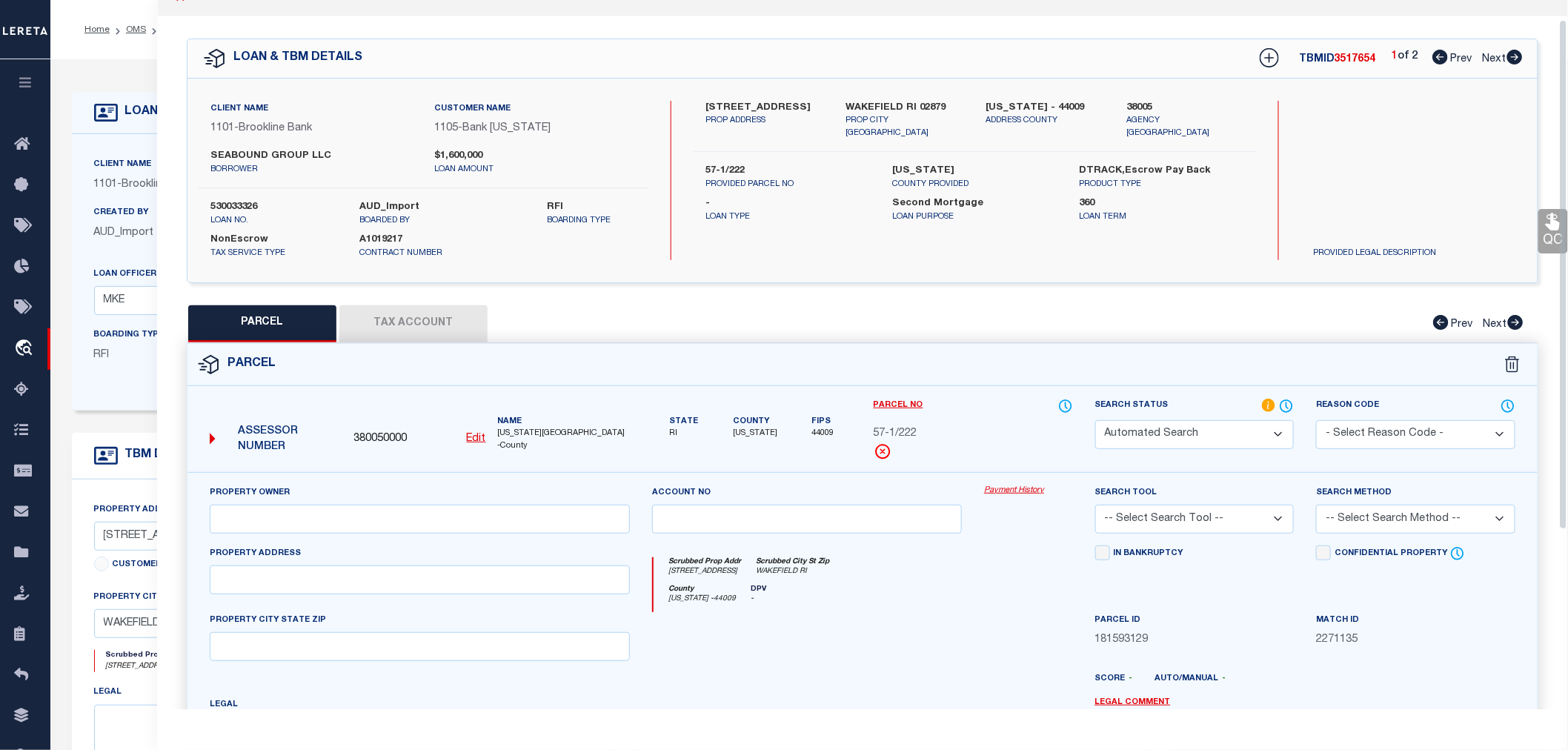
select select "QC"
type input "SEABOUND GROUP LLC"
select select "AGW"
select select "LEG"
type input "730 KINGSTOWN ROAD"
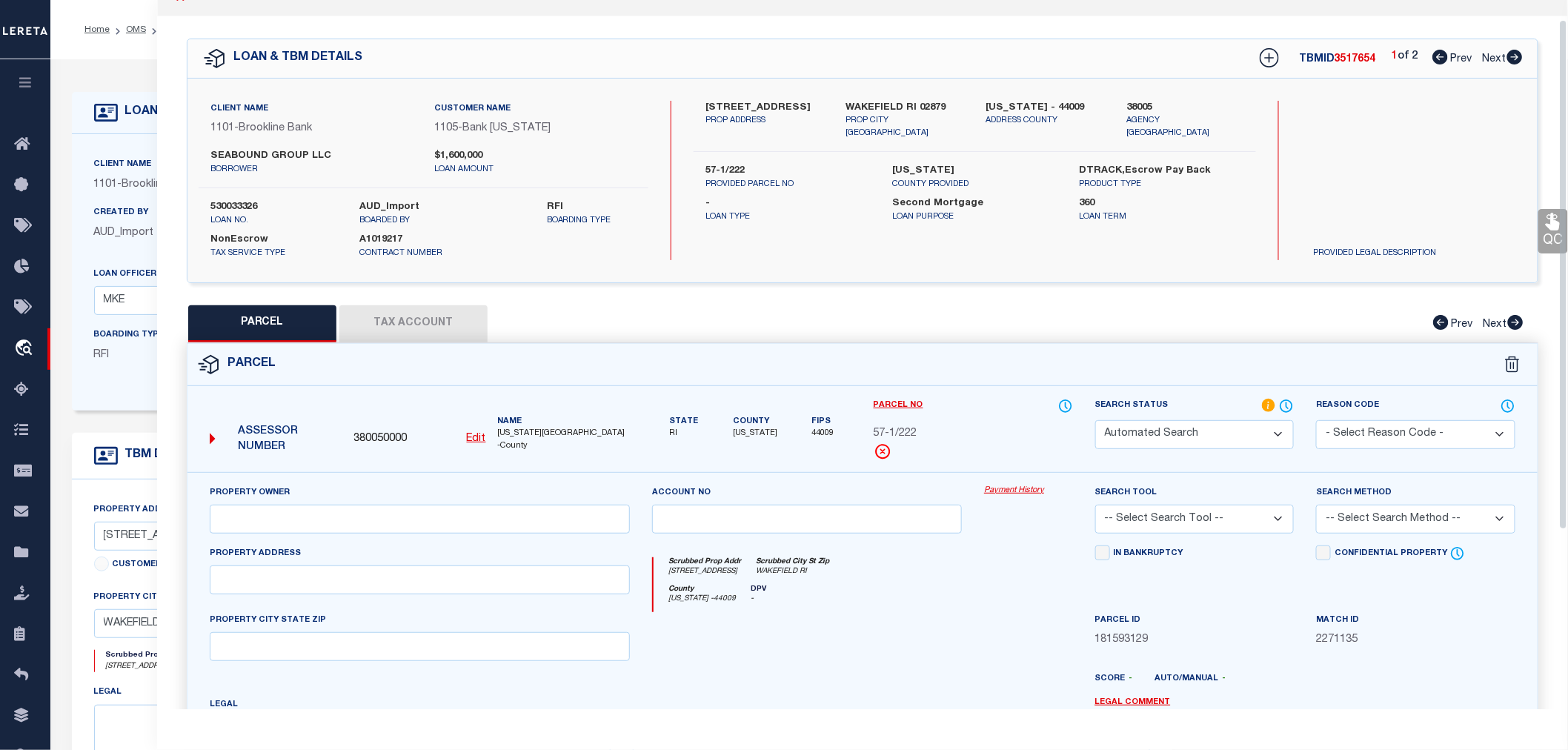
type input "WAKEFIELD RI"
click at [1513, 54] on icon at bounding box center [1515, 56] width 15 height 15
select select "AS"
select select
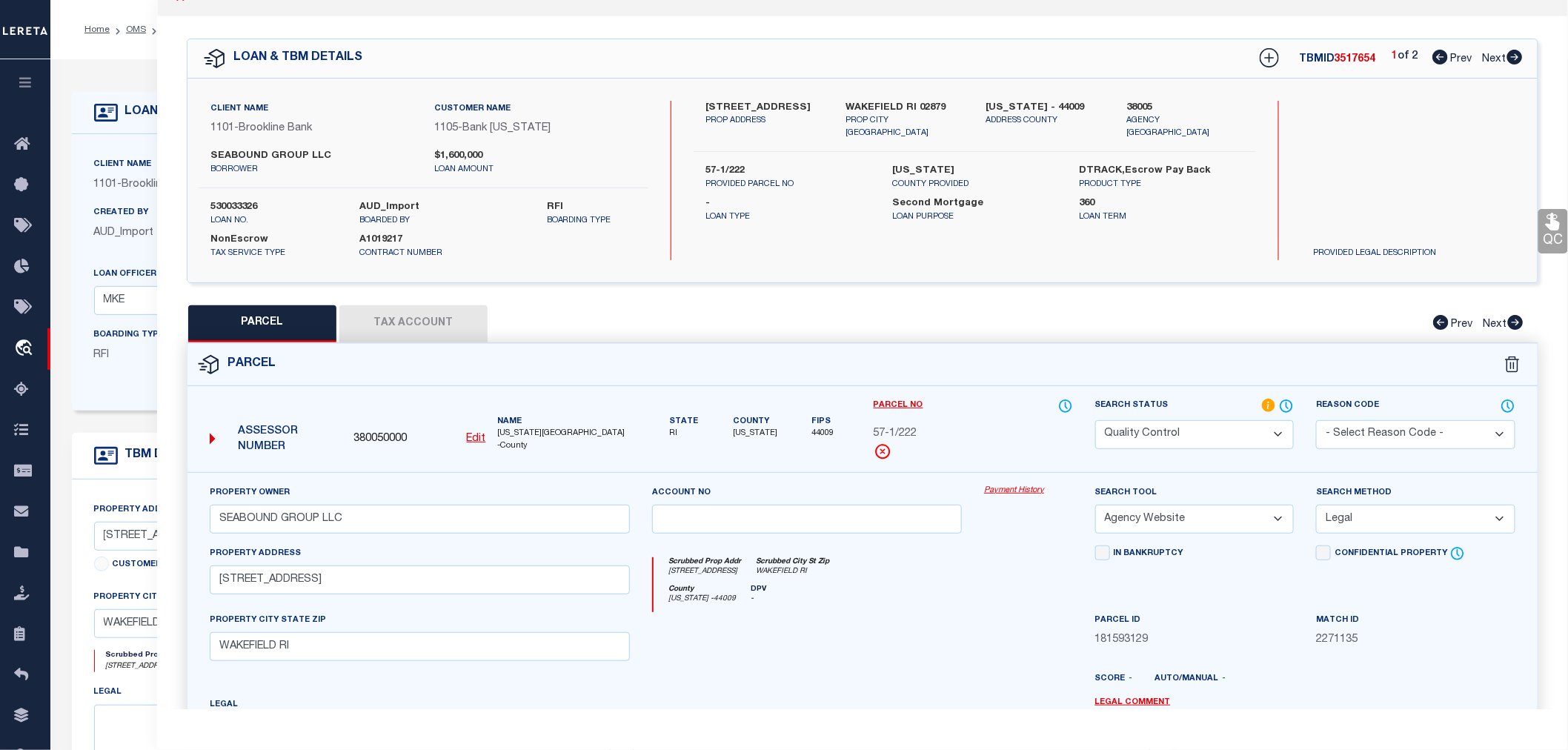
checkbox input "false"
select select "RD"
checkbox input "false"
type textarea "Document uploaded that satisfies a legal requirement, changing from [GEOGRAPHIC…"
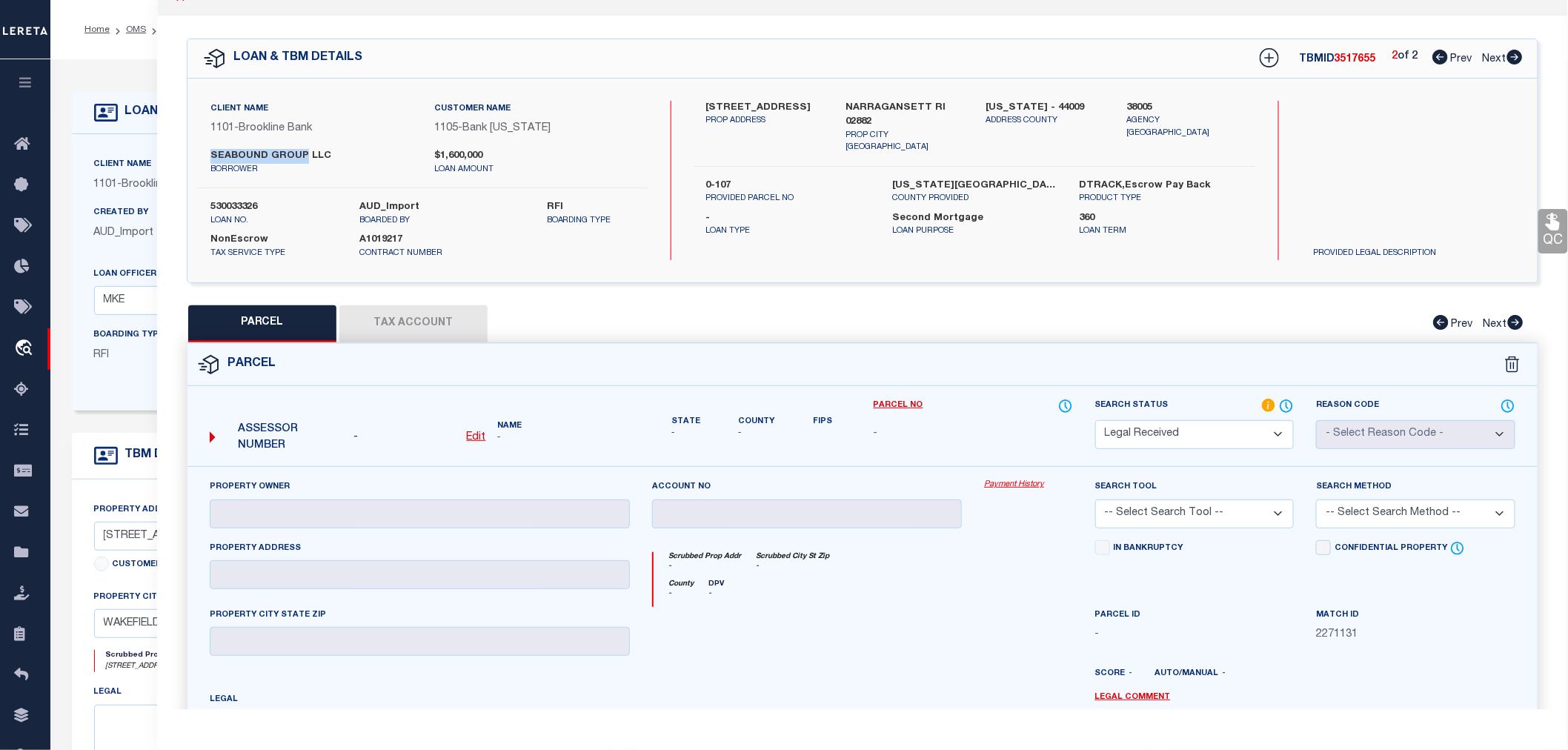
drag, startPoint x: 204, startPoint y: 159, endPoint x: 300, endPoint y: 152, distance: 96.3
click at [300, 152] on div "SEABOUND GROUP LLC borrower" at bounding box center [311, 162] width 224 height 26
copy label "SEABOUND GROUP"
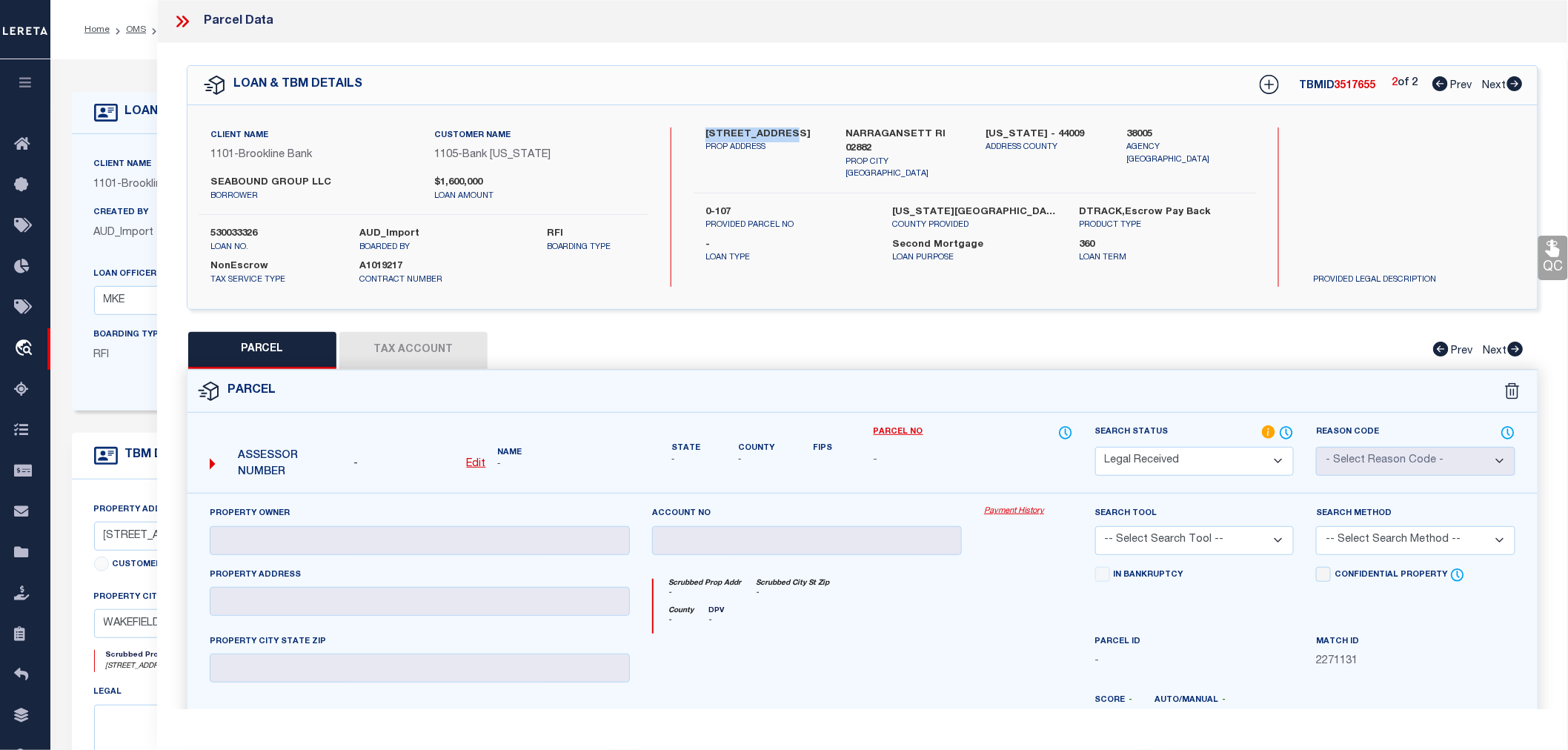
drag, startPoint x: 702, startPoint y: 134, endPoint x: 787, endPoint y: 131, distance: 85.1
click at [787, 131] on div "350 KINGSTOWN RD PROP ADDRESS" at bounding box center [764, 154] width 140 height 54
copy label "350 KINGSTOWN"
click at [1138, 133] on label "38005" at bounding box center [1185, 134] width 118 height 15
click at [1137, 133] on label "38005" at bounding box center [1185, 134] width 118 height 15
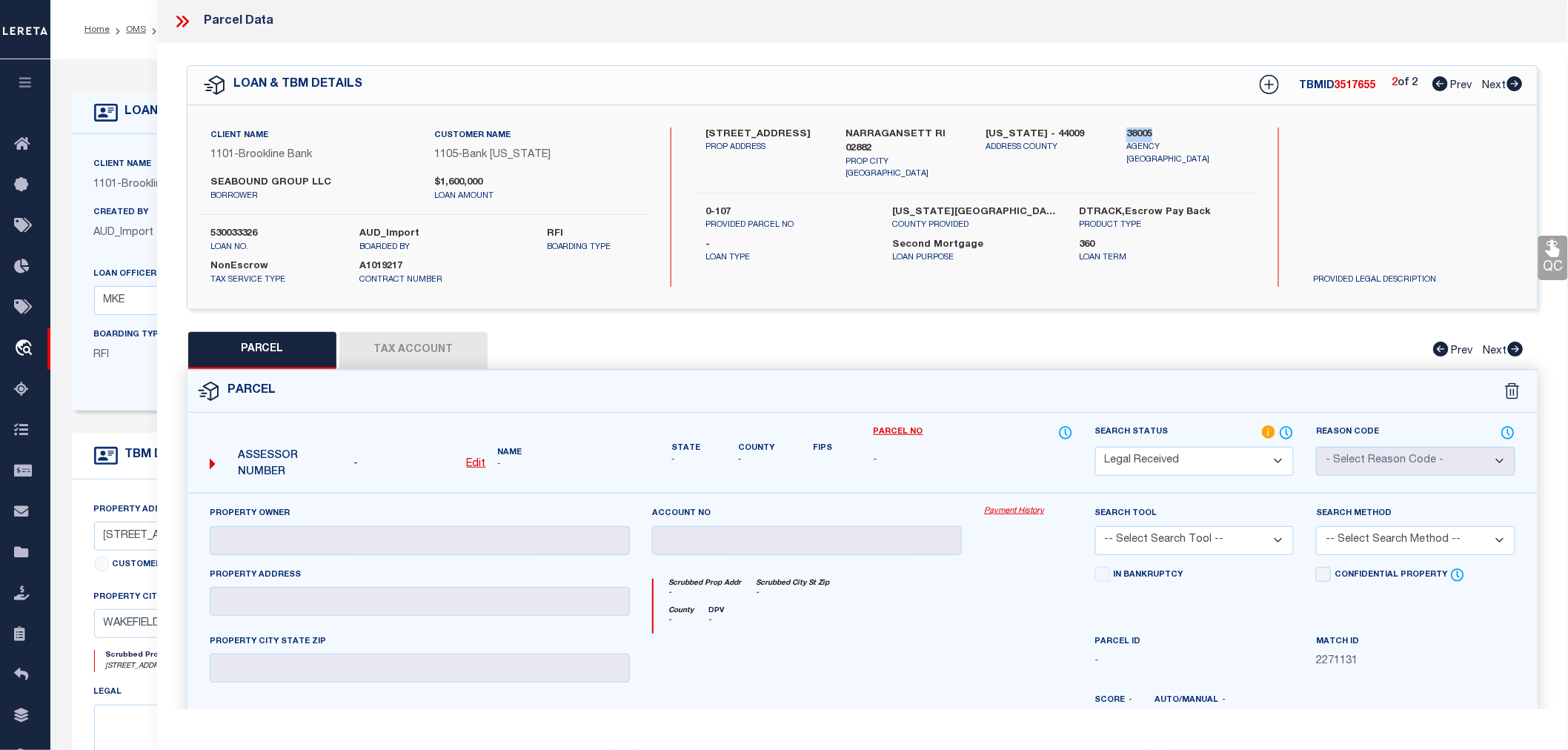
copy label "38005"
click at [472, 461] on u "Edit" at bounding box center [476, 464] width 20 height 10
select select "RD"
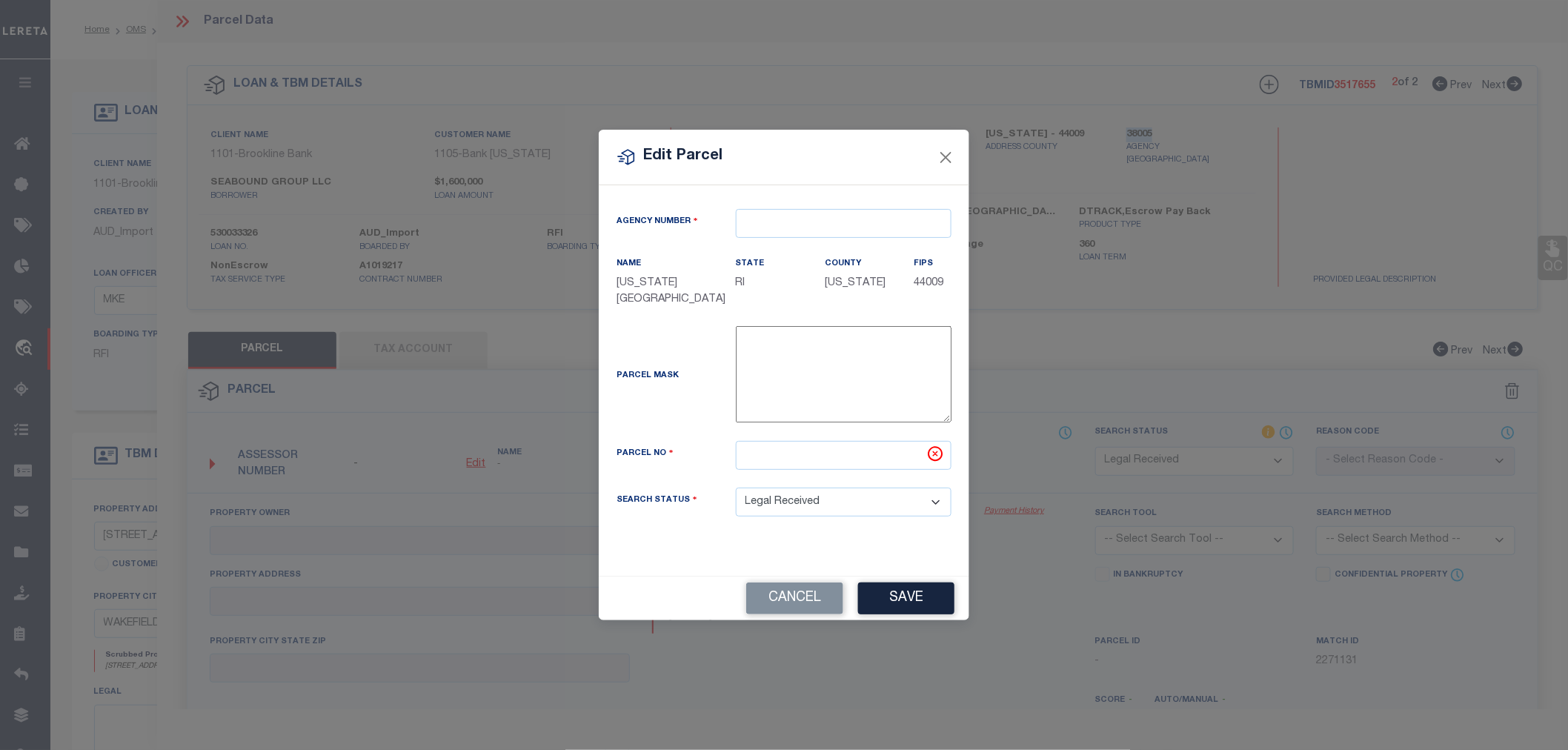
type textarea "-"
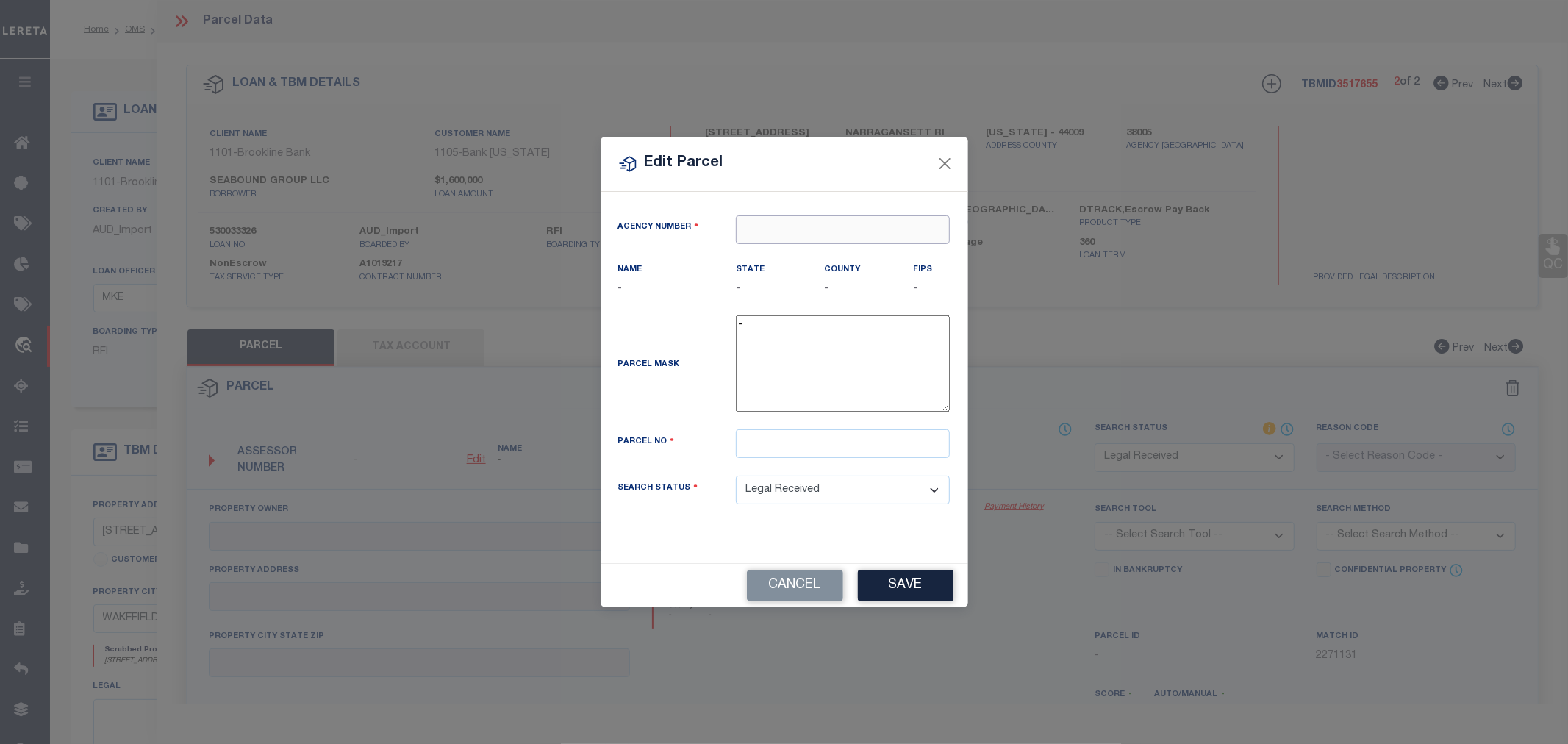
click at [767, 235] on input "text" at bounding box center [843, 230] width 214 height 29
paste input "38005"
click at [814, 254] on div "380050000 : WASHINGTON COUNTY" at bounding box center [852, 266] width 233 height 42
type input "380050000"
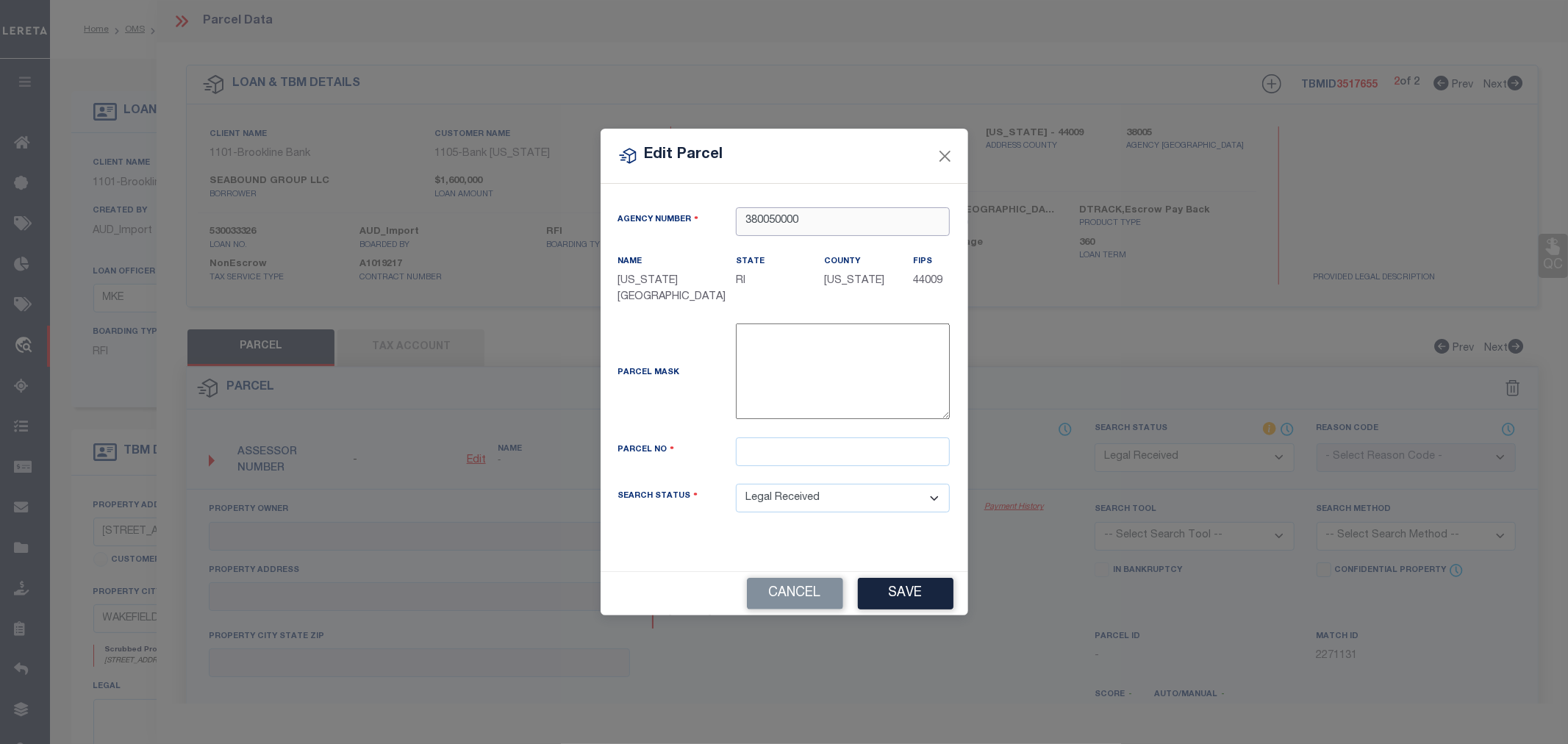
type input "380050000"
click at [766, 454] on input "text" at bounding box center [843, 452] width 214 height 29
paste input "O-107"
type input "O-107"
click at [883, 590] on button "Save" at bounding box center [905, 593] width 96 height 31
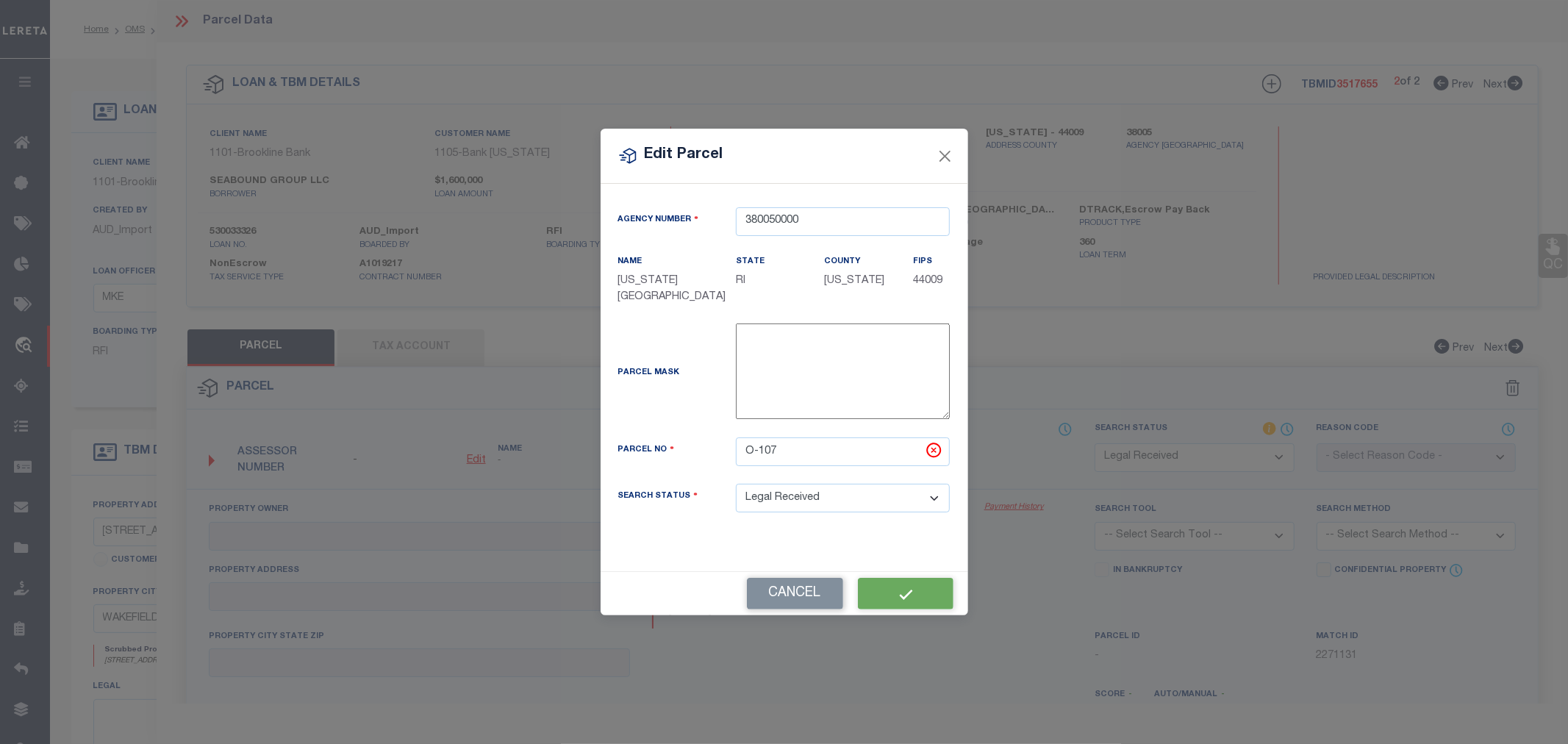
select select "RD"
checkbox input "false"
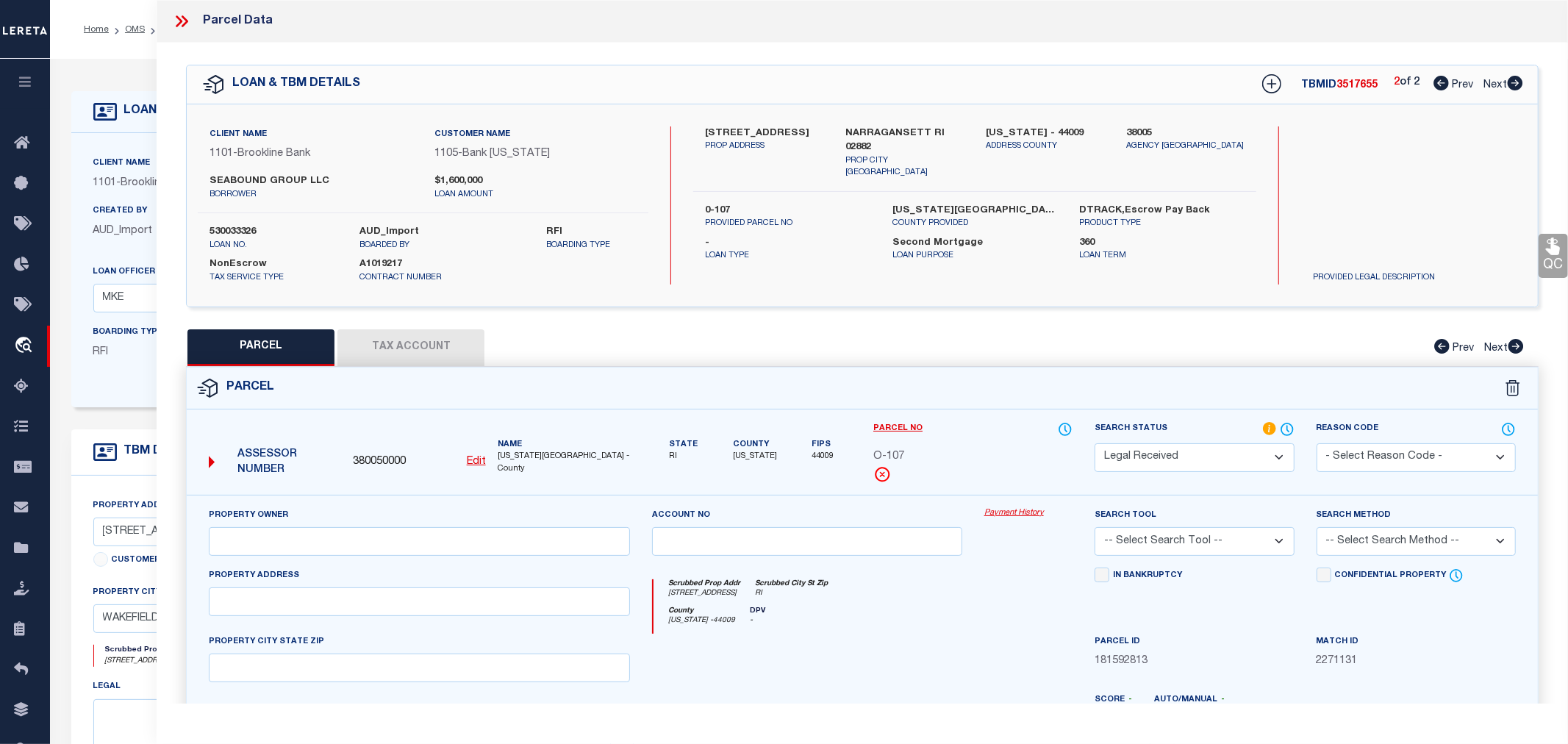
type input "GANSETT GROUP, LLC"
type input "350 KINGSTOWN ROAD"
checkbox input "false"
type input "RI"
type textarea "Document uploaded that satisfies a legal requirement, changing from [GEOGRAPHIC…"
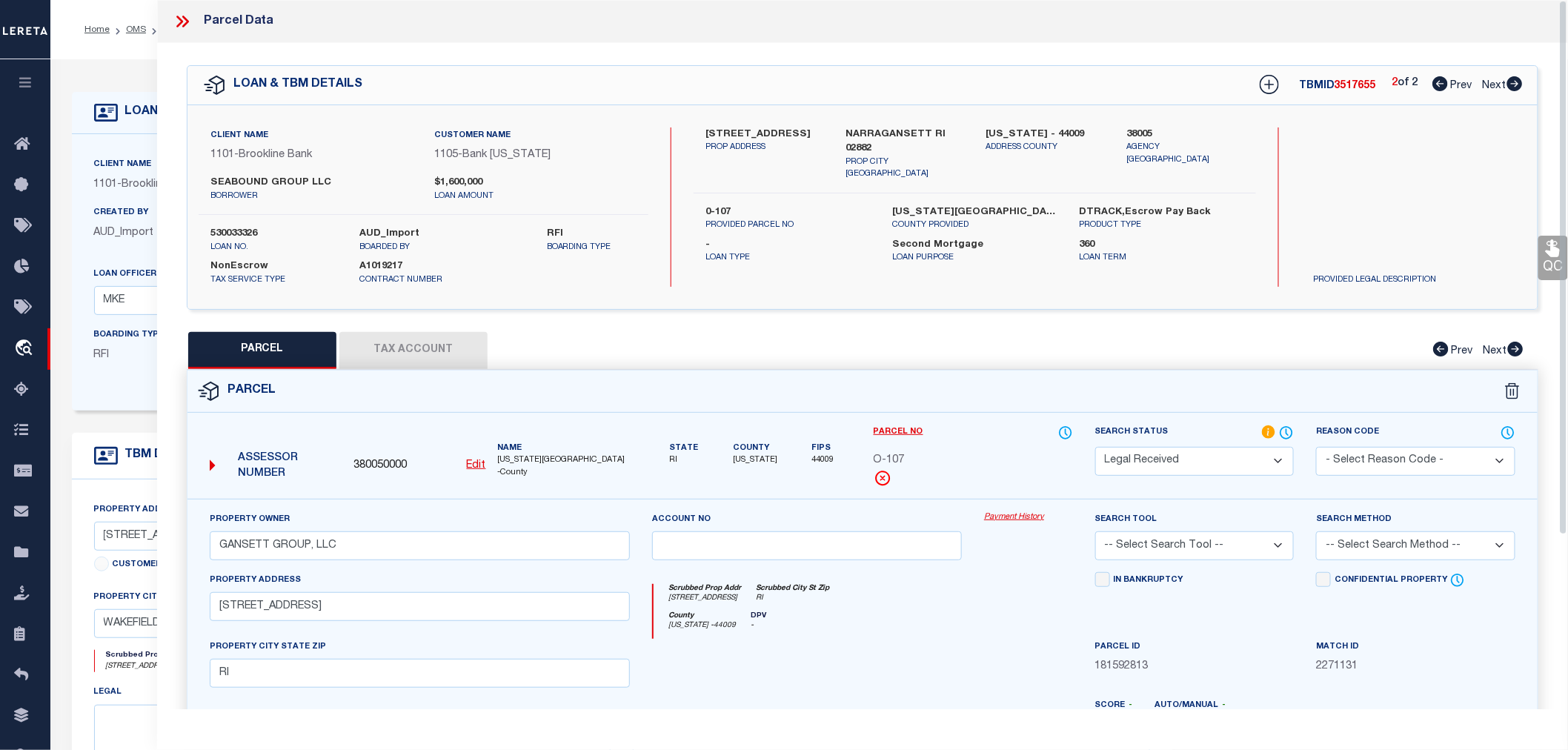
scroll to position [82, 0]
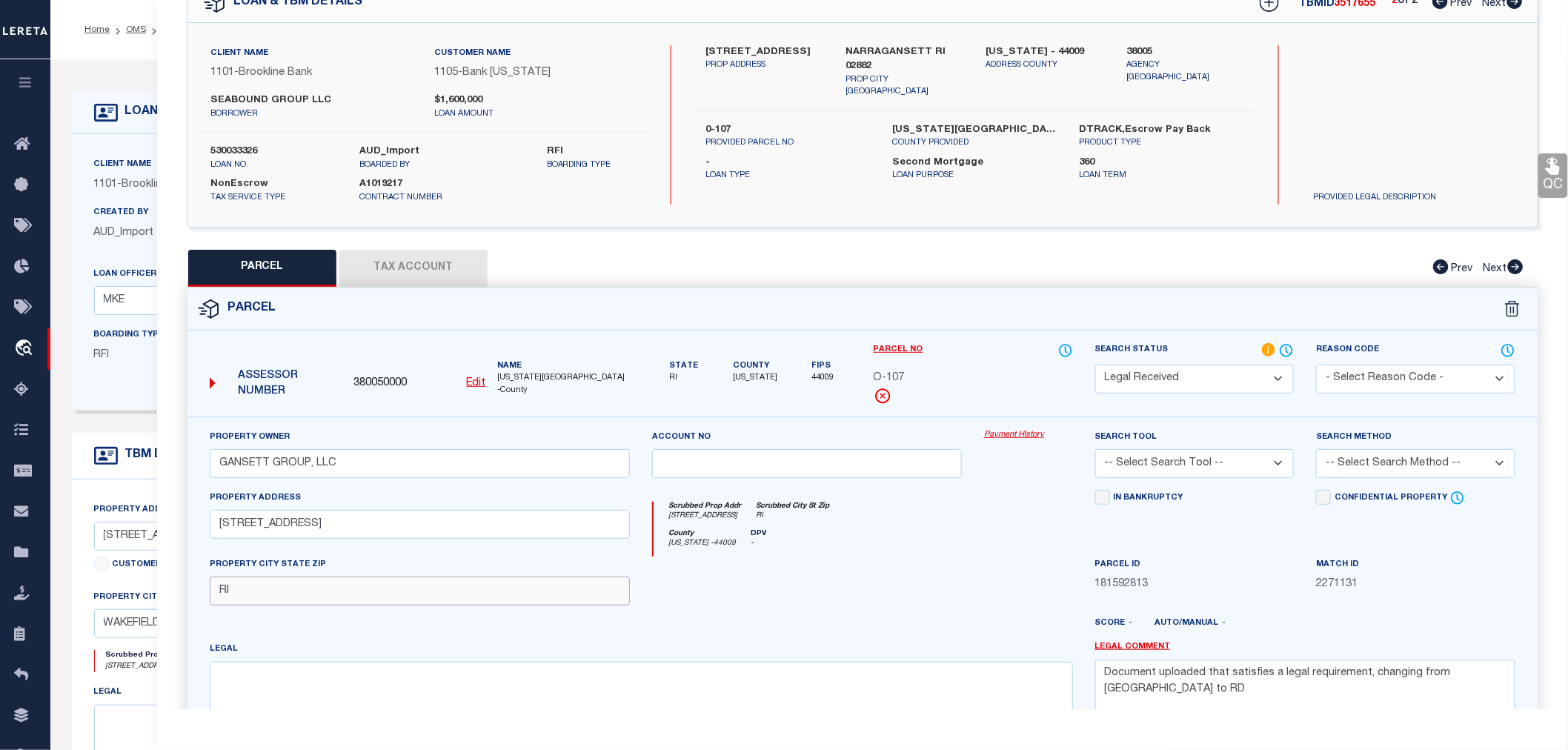
drag, startPoint x: 282, startPoint y: 586, endPoint x: 221, endPoint y: 584, distance: 61.0
click at [221, 584] on input "RI" at bounding box center [420, 591] width 421 height 29
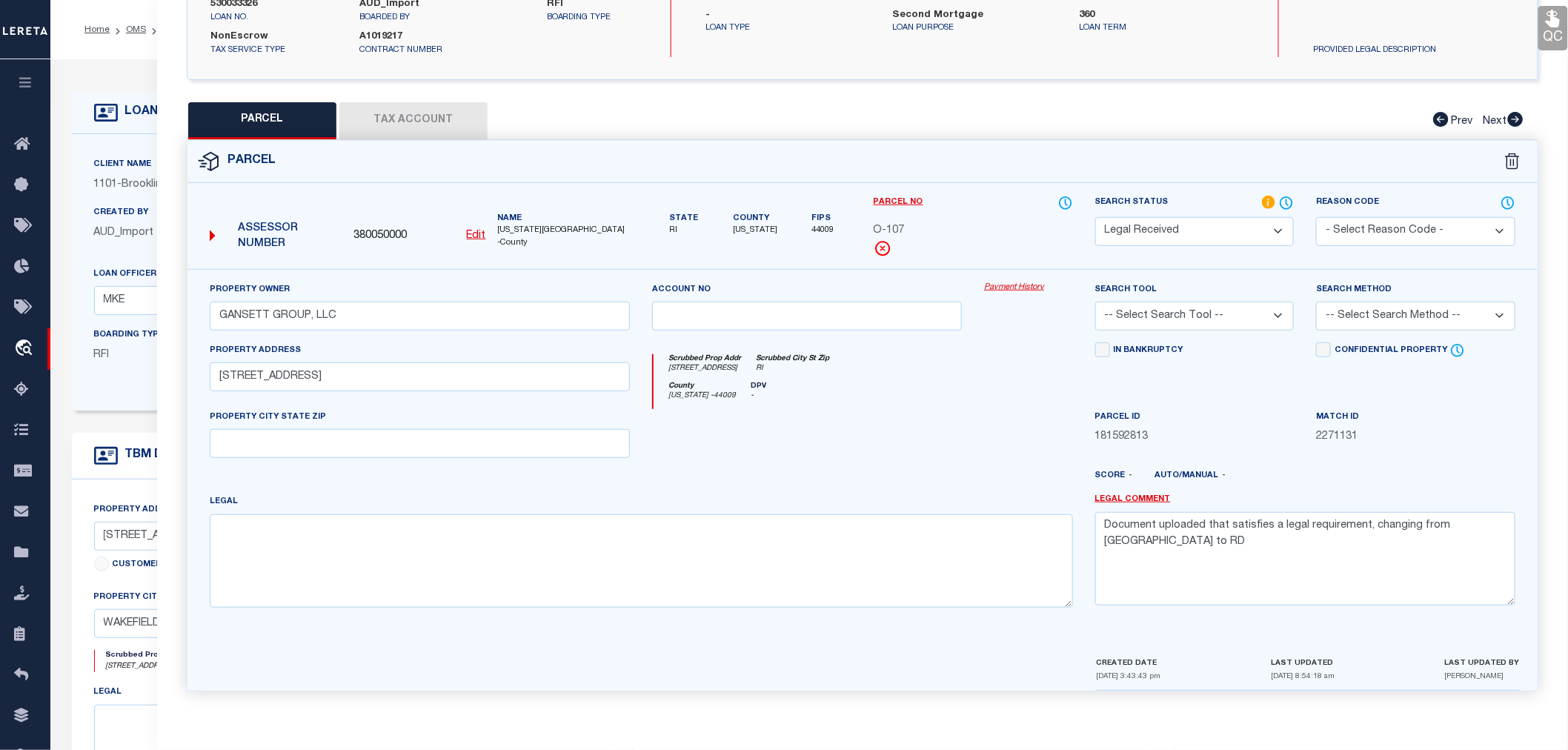
click at [1150, 316] on select "-- Select Search Tool -- 3rd Party Website Agency File Agency Website ATLS CNV-…" at bounding box center [1195, 317] width 200 height 29
select select "AGW"
click at [1095, 301] on select "-- Select Search Tool -- 3rd Party Website Agency File Agency Website ATLS CNV-…" at bounding box center [1195, 316] width 200 height 29
click at [1368, 314] on select "-- Select Search Method -- Property Address Legal Liability Info Provided" at bounding box center [1416, 316] width 200 height 29
select select "LEG"
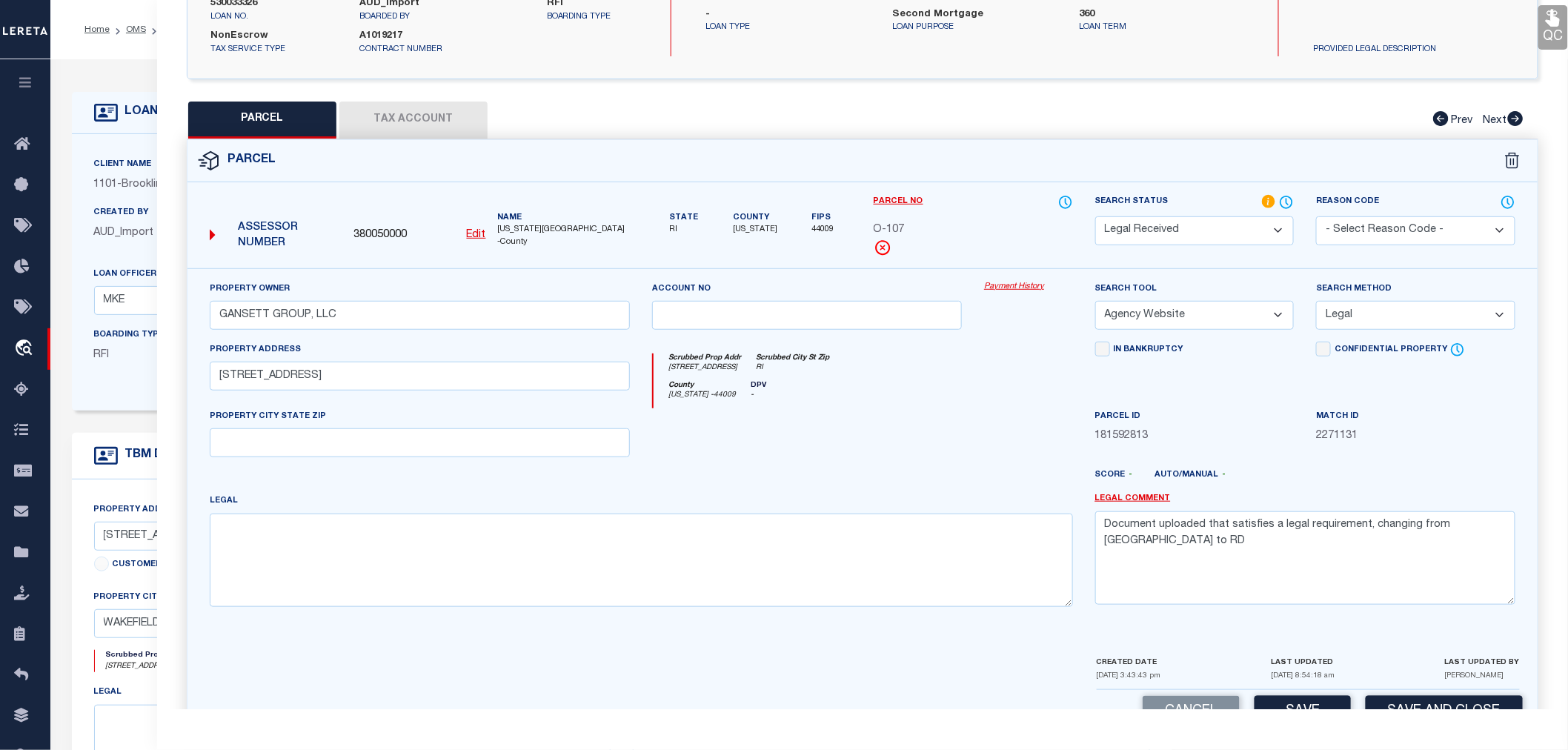
click at [1316, 301] on select "-- Select Search Method -- Property Address Legal Liability Info Provided" at bounding box center [1416, 316] width 200 height 29
drag, startPoint x: 1499, startPoint y: 528, endPoint x: 1095, endPoint y: 516, distance: 404.2
click at [1095, 516] on textarea "Document uploaded that satisfies a legal requirement, changing from [GEOGRAPHIC…" at bounding box center [1305, 557] width 421 height 93
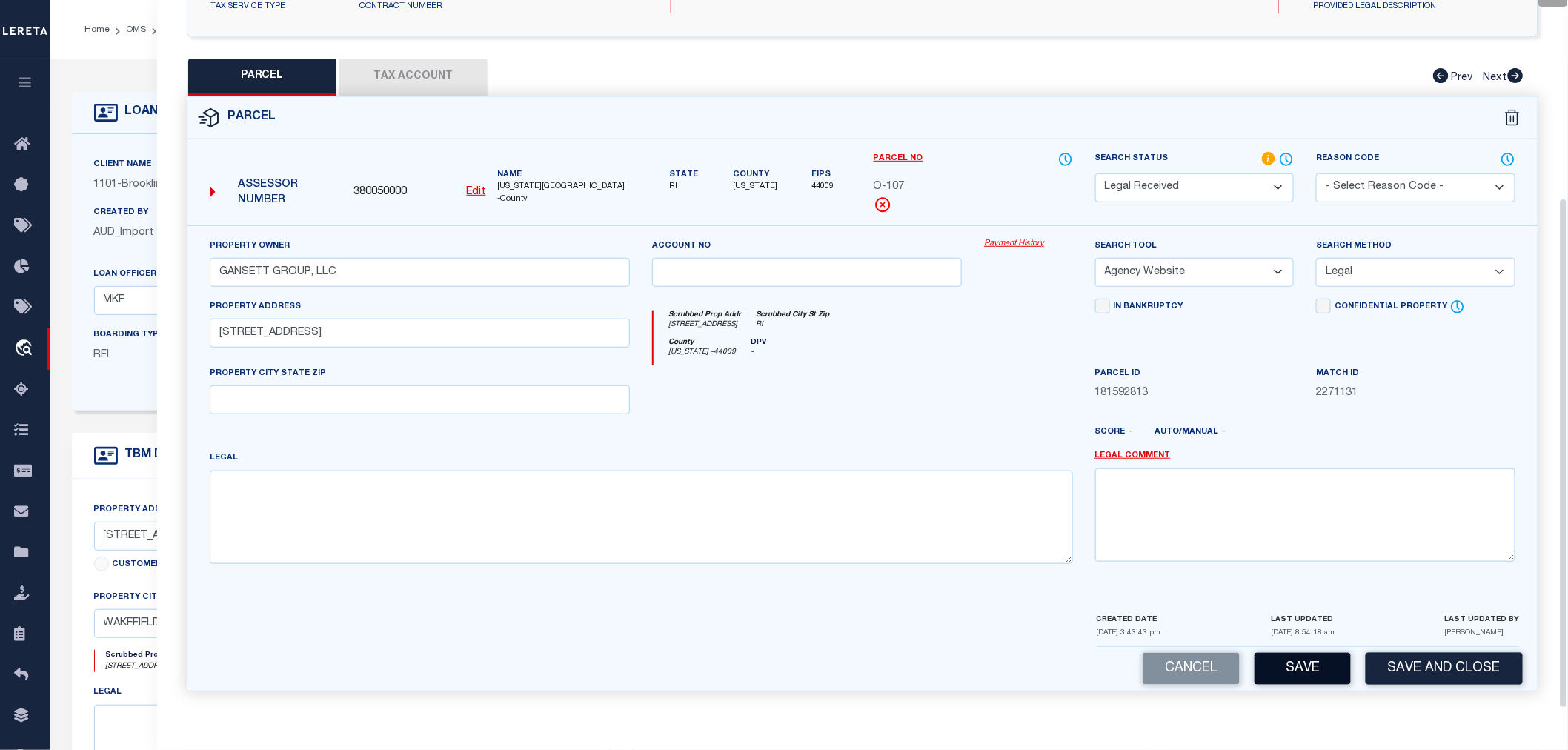
click at [1321, 658] on button "Save" at bounding box center [1303, 668] width 96 height 32
select select "AS"
select select
checkbox input "false"
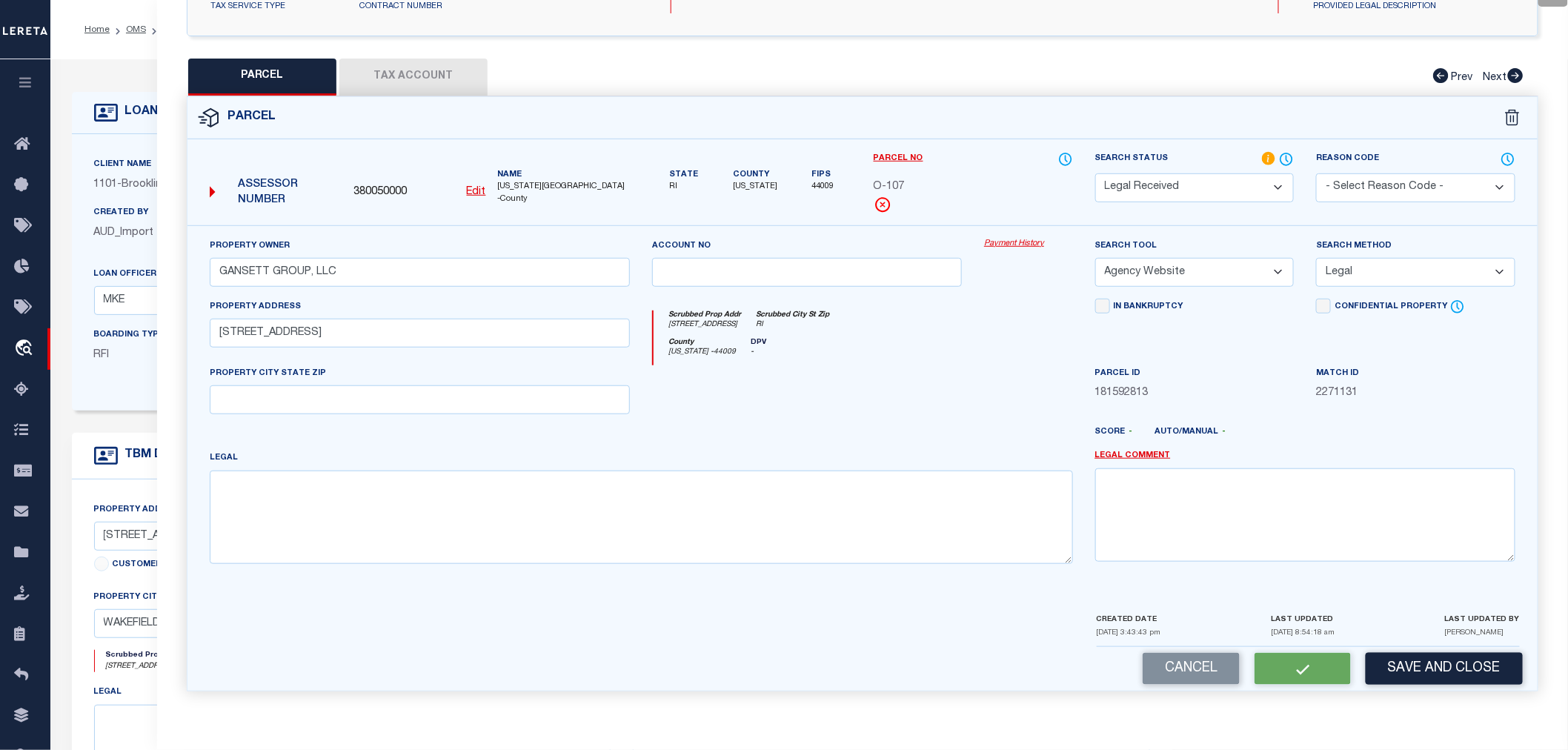
checkbox input "false"
select select "RD"
type input "GANSETT GROUP, LLC"
select select "AGW"
select select "LEG"
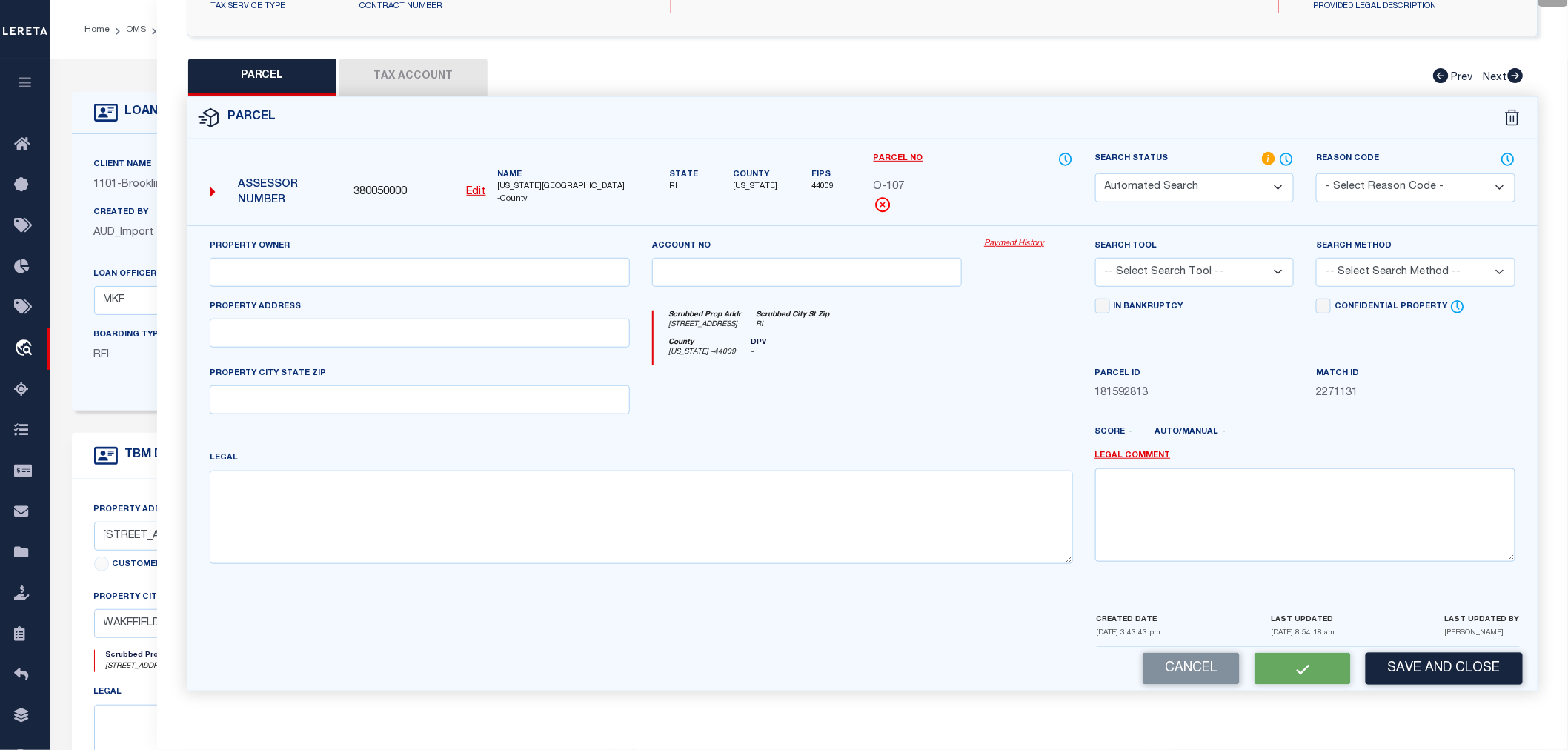
type input "350 KINGSTOWN ROAD"
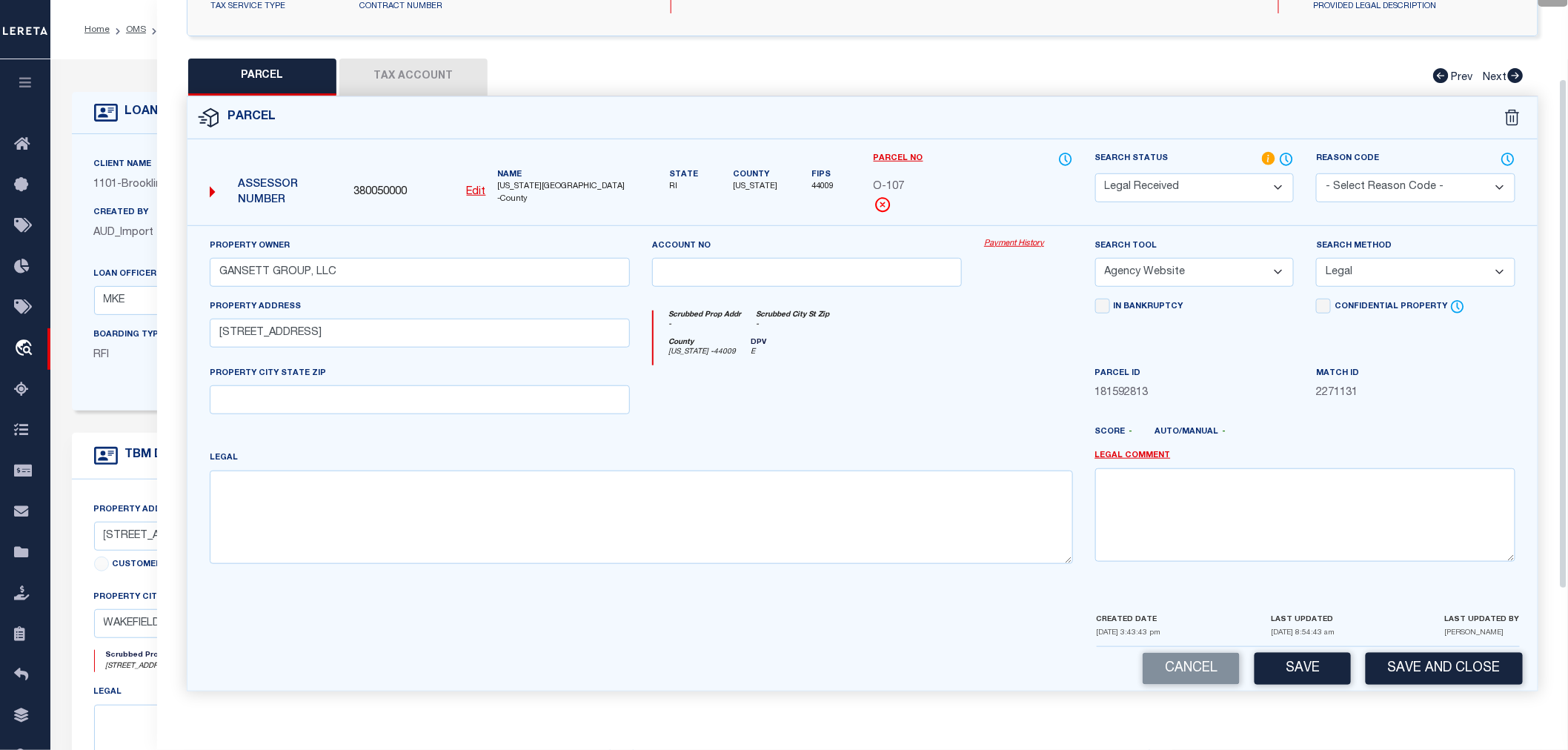
scroll to position [26, 0]
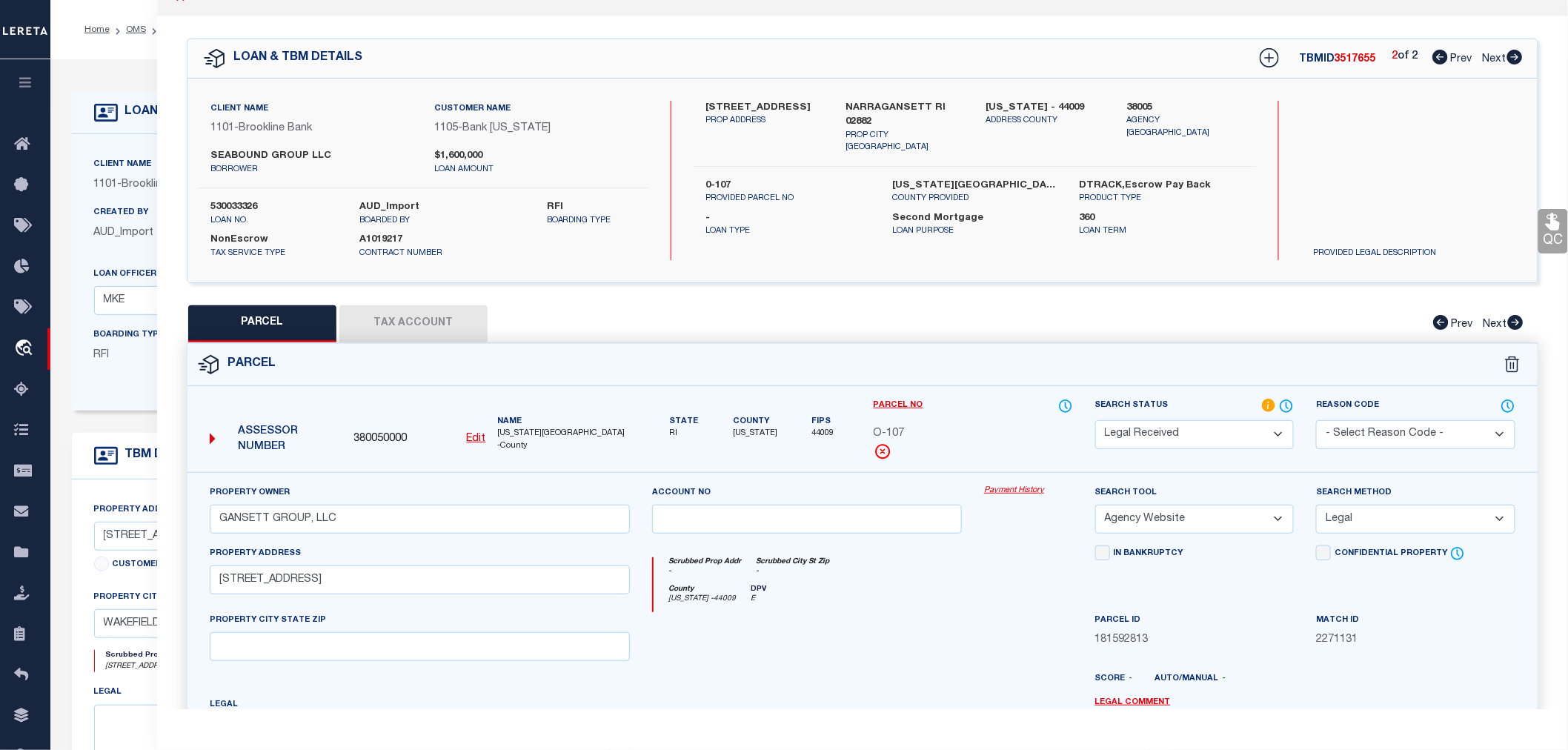
click at [402, 314] on button "Tax Account" at bounding box center [414, 323] width 148 height 37
select select "100"
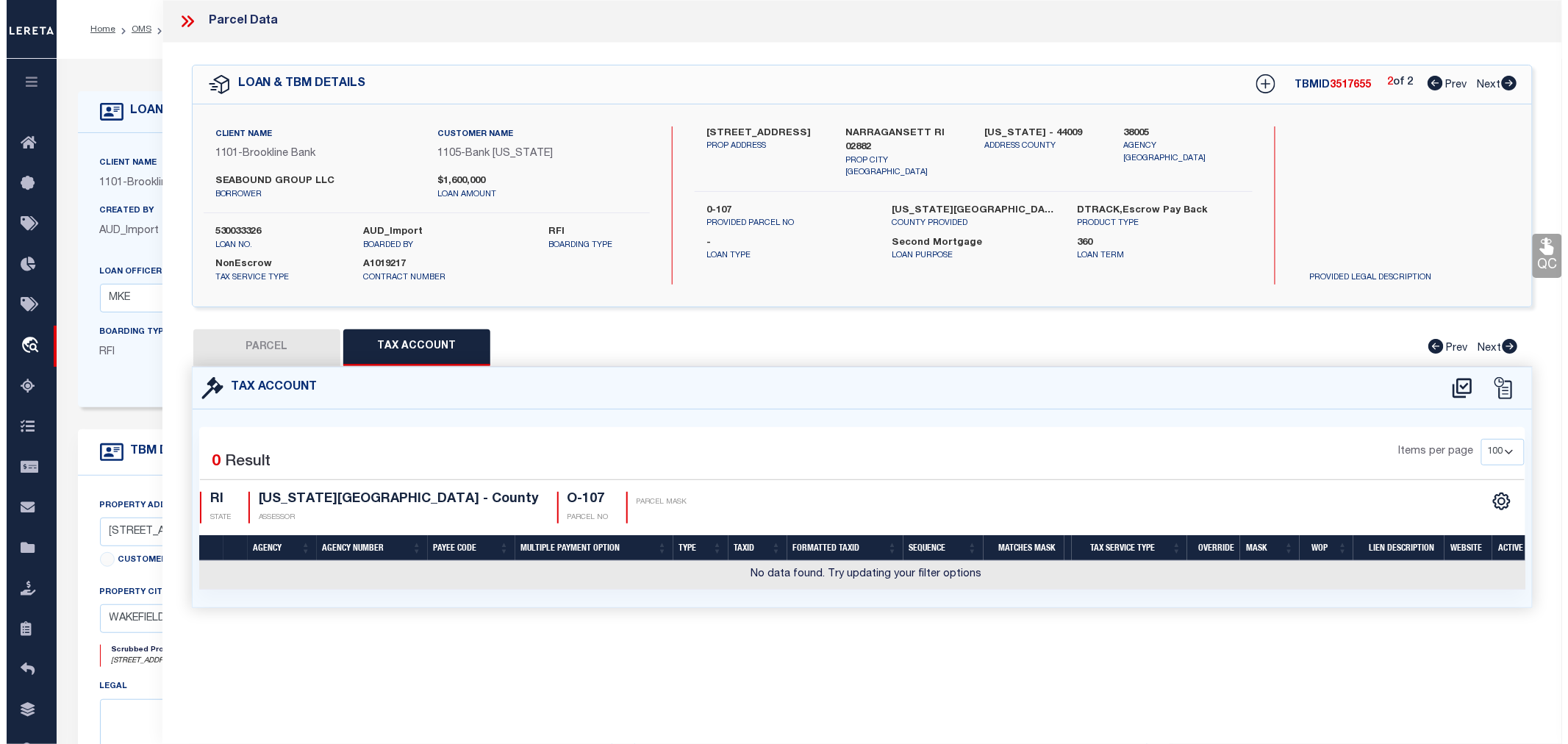
scroll to position [0, 0]
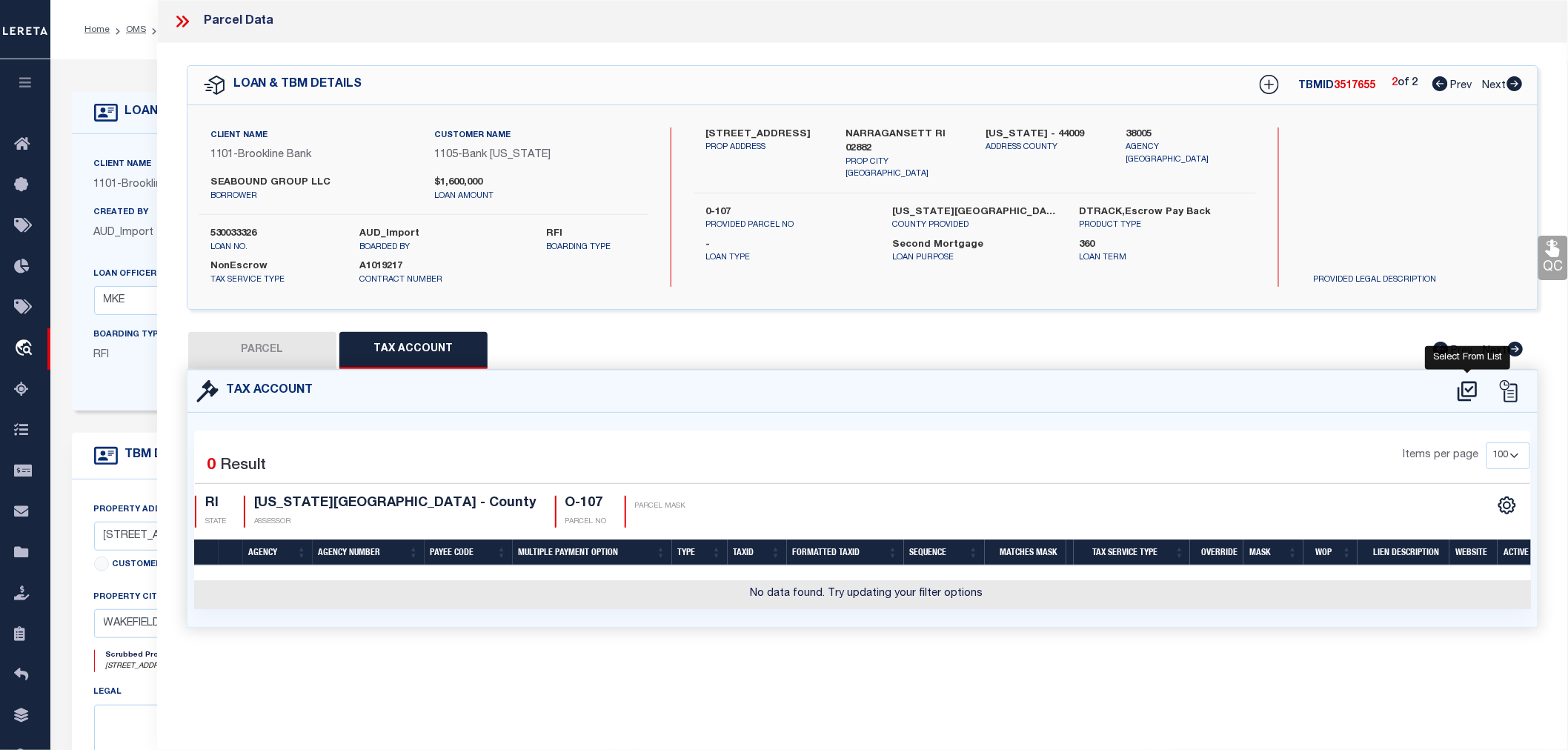
click at [1467, 395] on icon at bounding box center [1467, 390] width 20 height 20
select select "100"
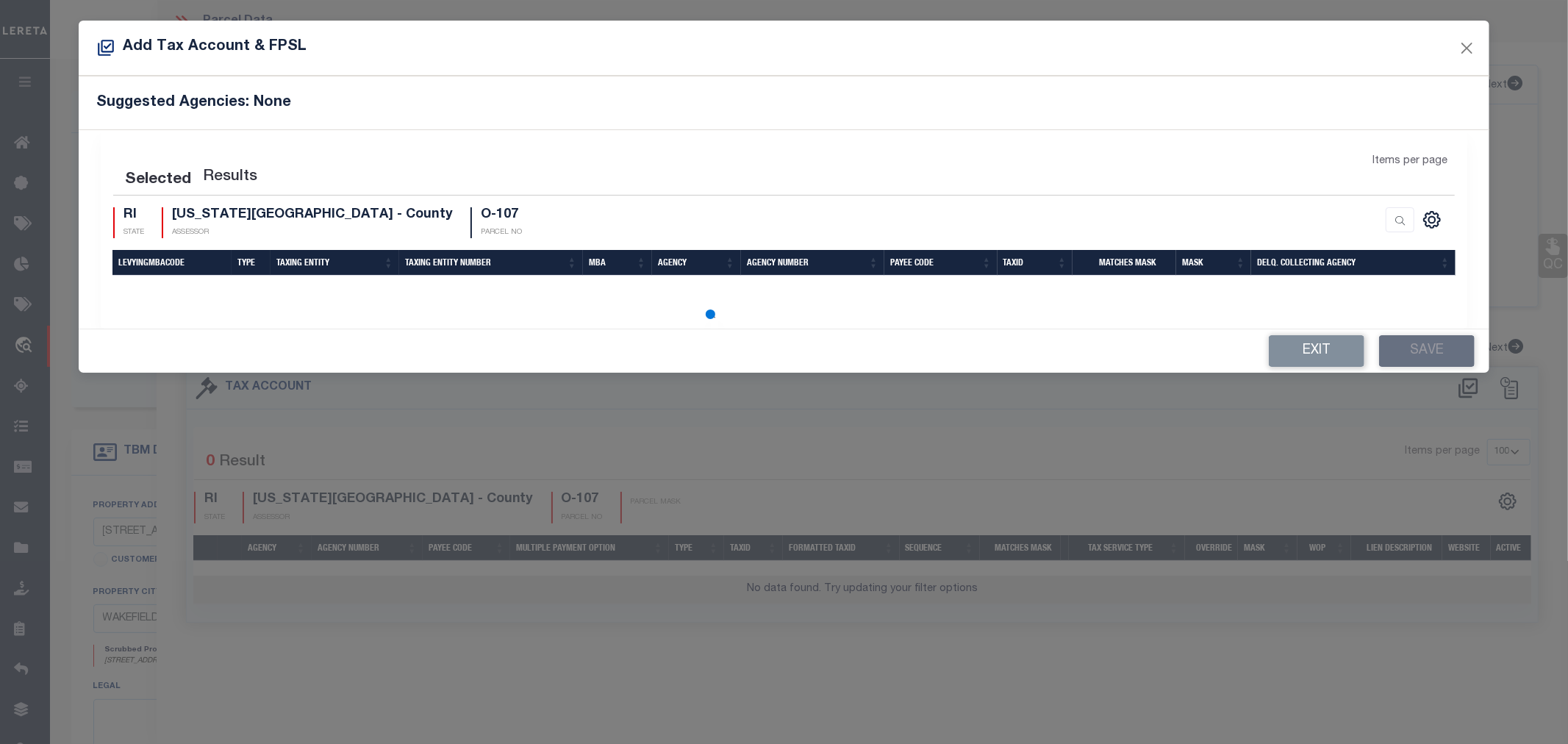
select select "100"
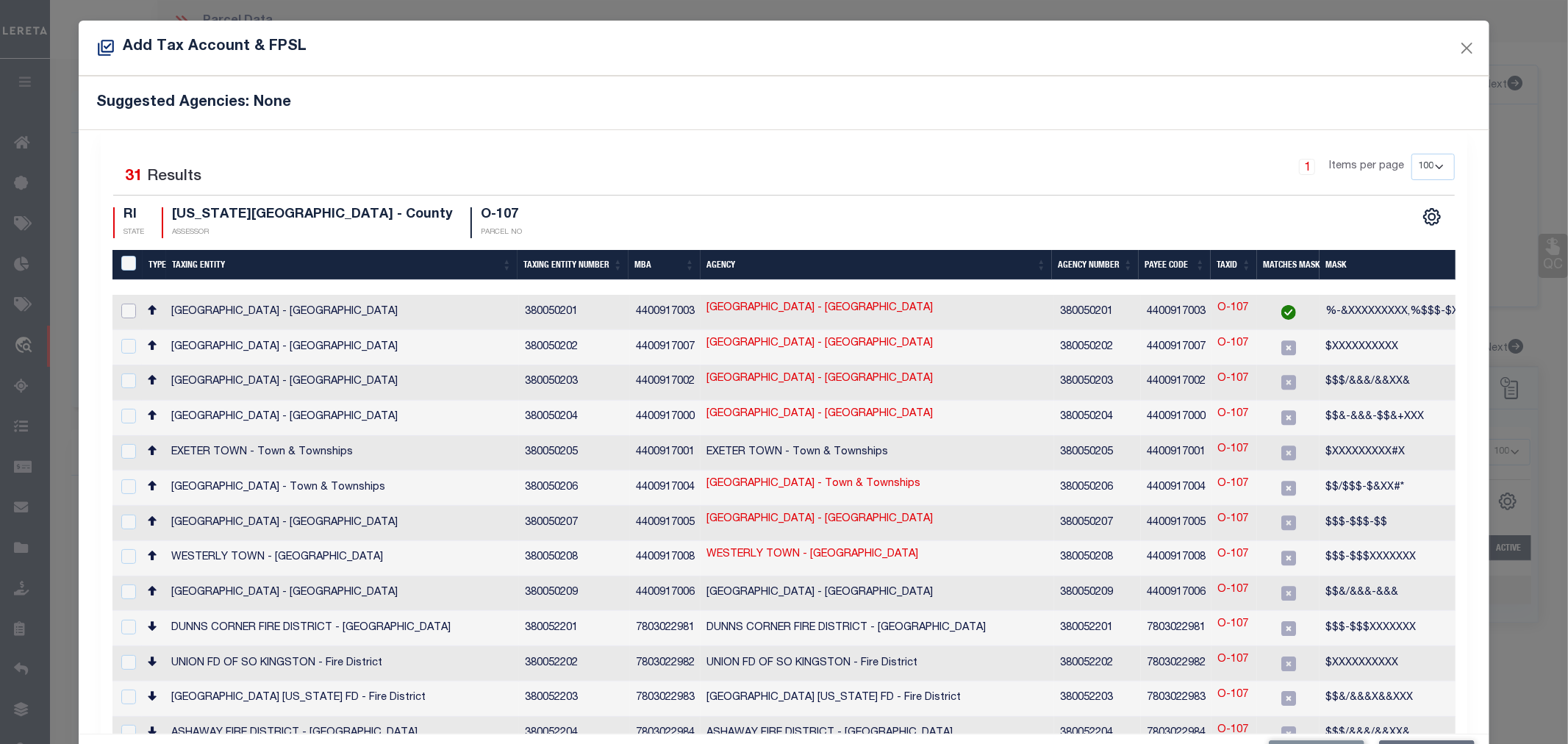
click at [125, 304] on input "checkbox" at bounding box center [128, 311] width 14 height 14
checkbox input "true"
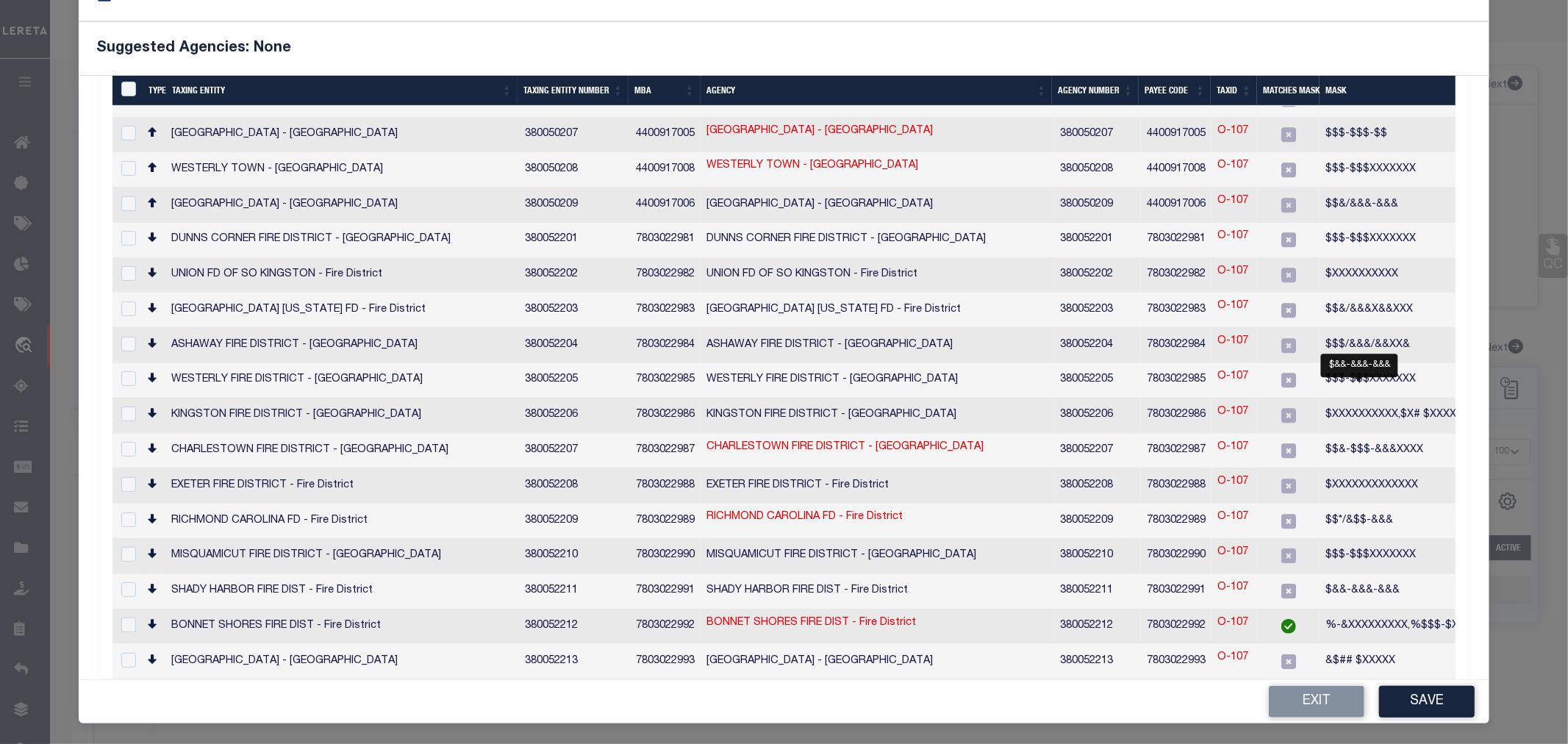
scroll to position [612, 0]
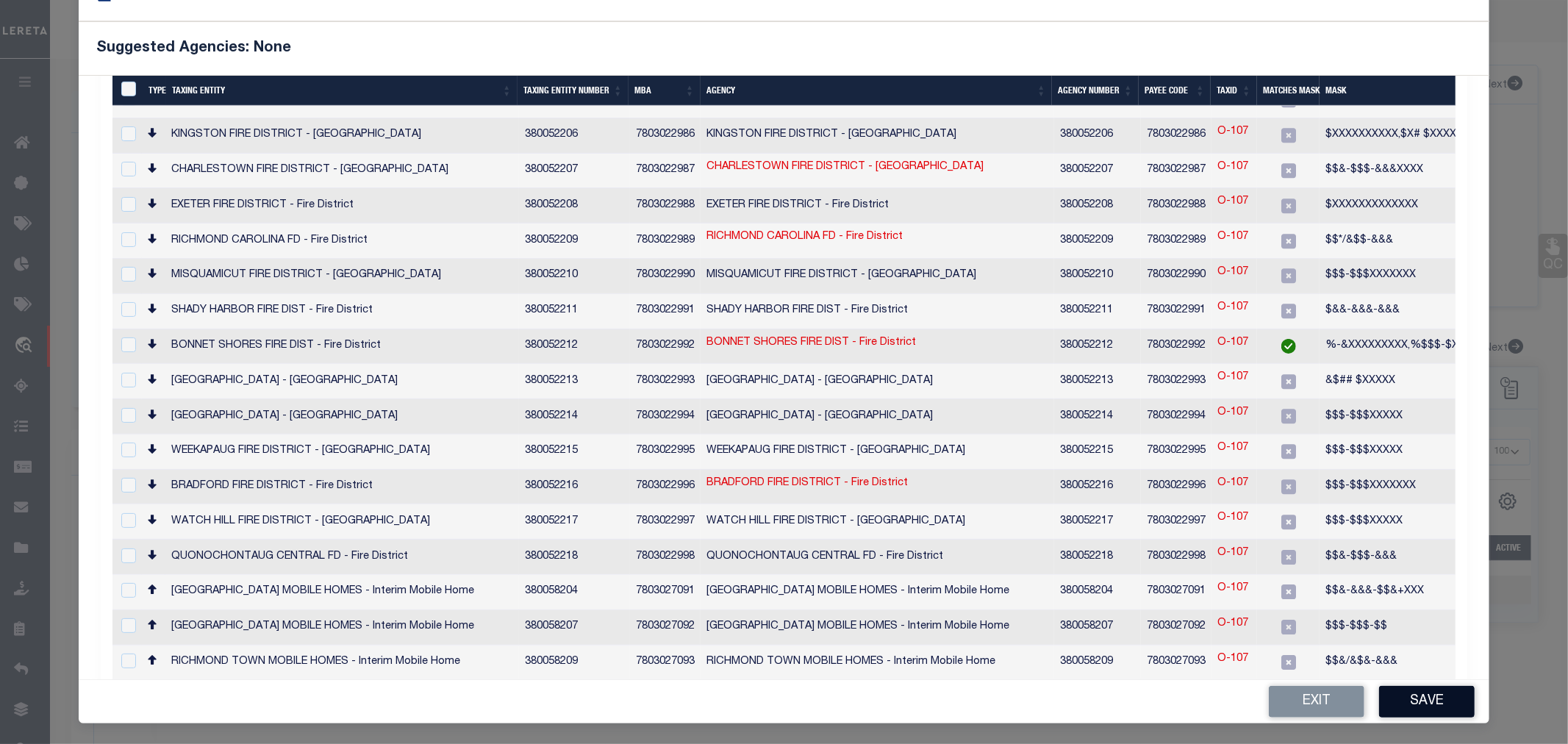
click at [1411, 699] on button "Save" at bounding box center [1427, 701] width 96 height 31
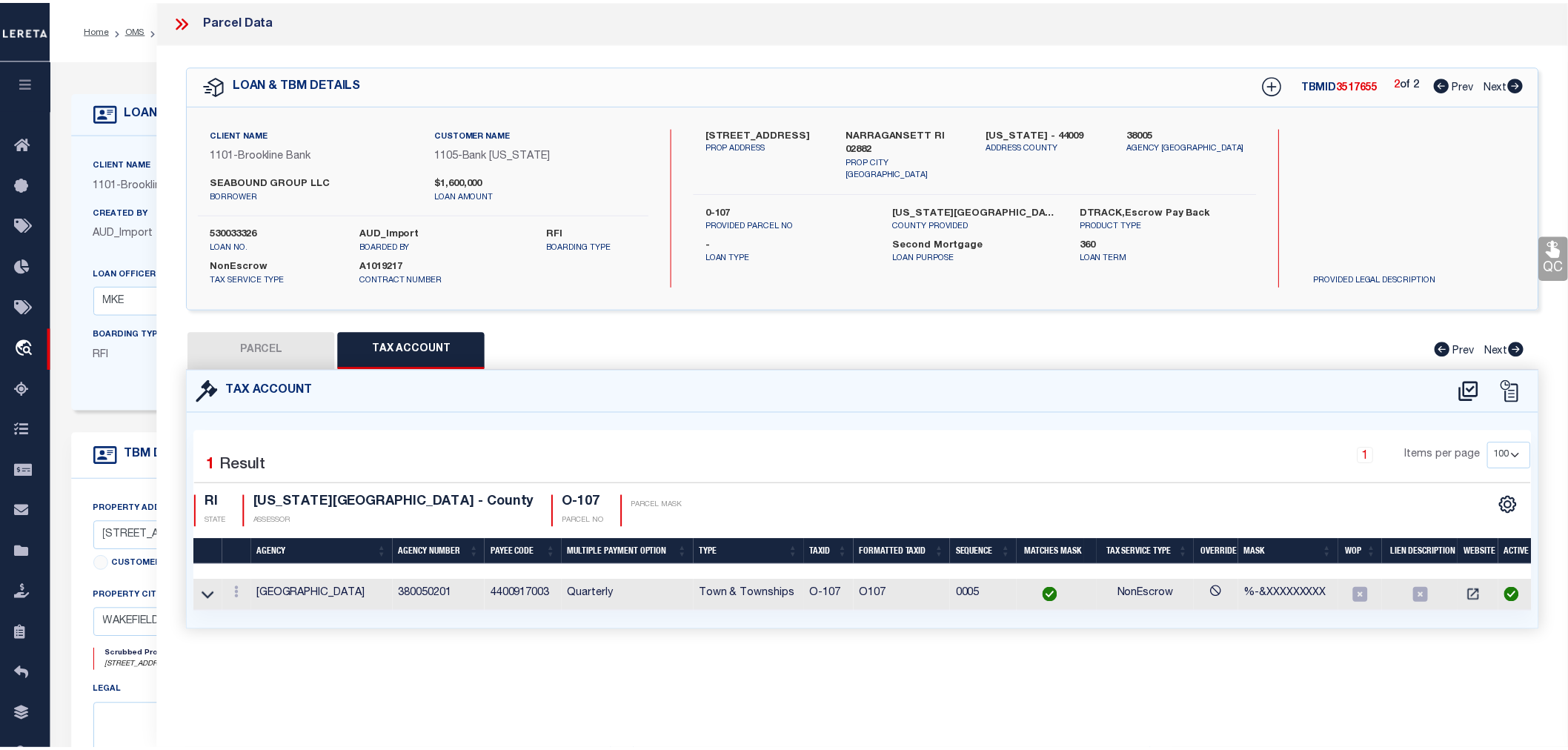
scroll to position [0, 0]
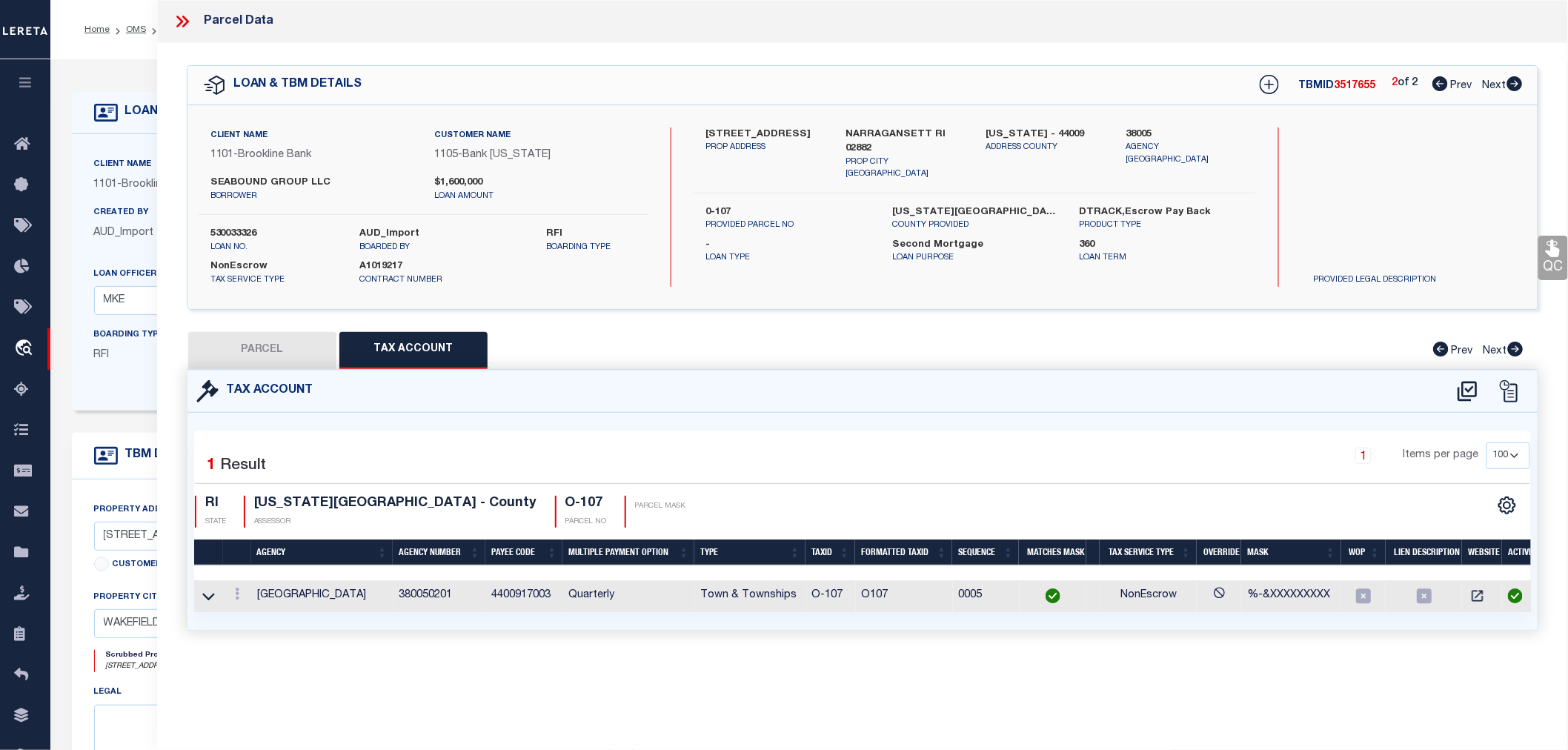
click at [242, 350] on button "PARCEL" at bounding box center [263, 350] width 148 height 37
select select "AS"
select select
checkbox input "false"
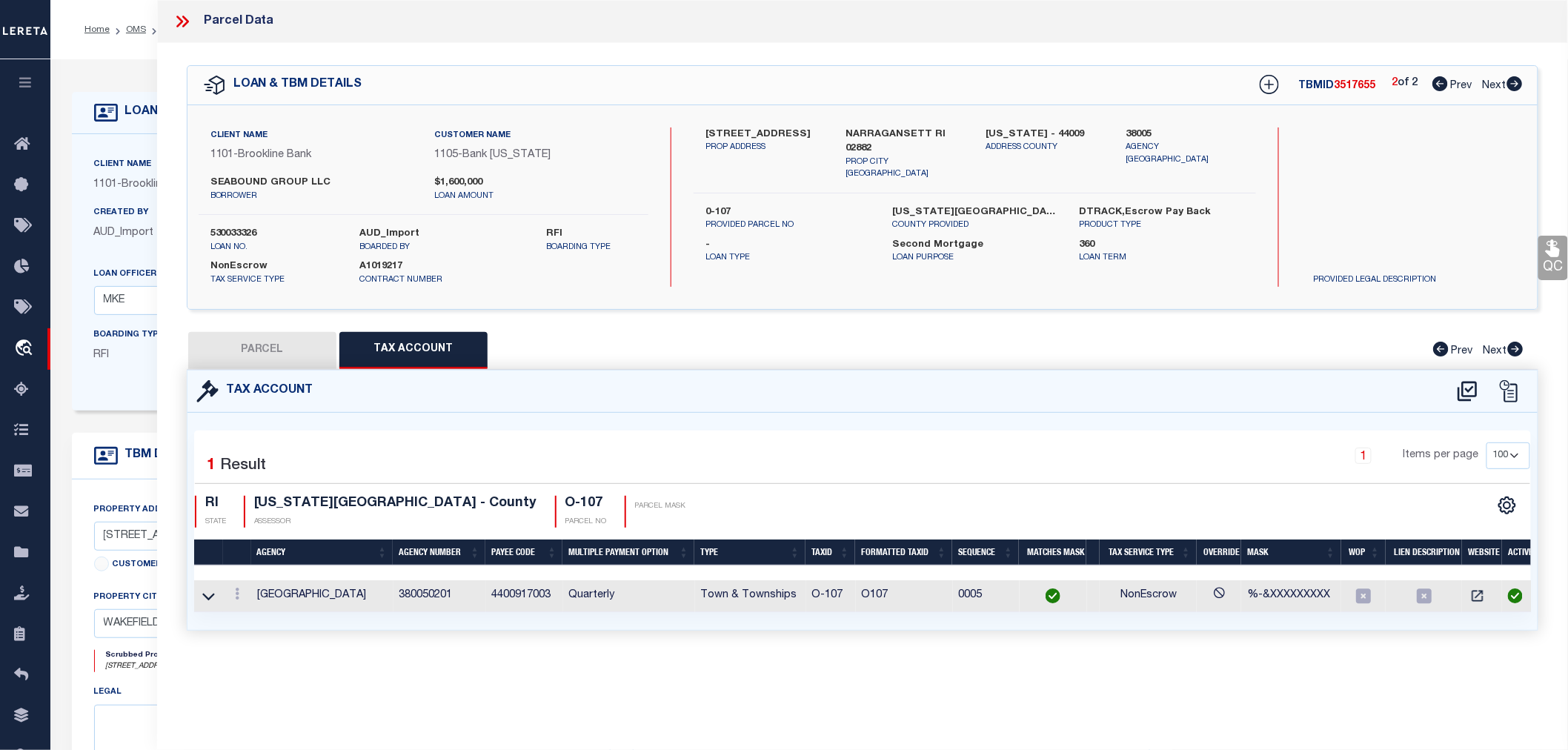
checkbox input "false"
select select "RD"
type input "GANSETT GROUP, LLC"
select select "AGW"
select select "LEG"
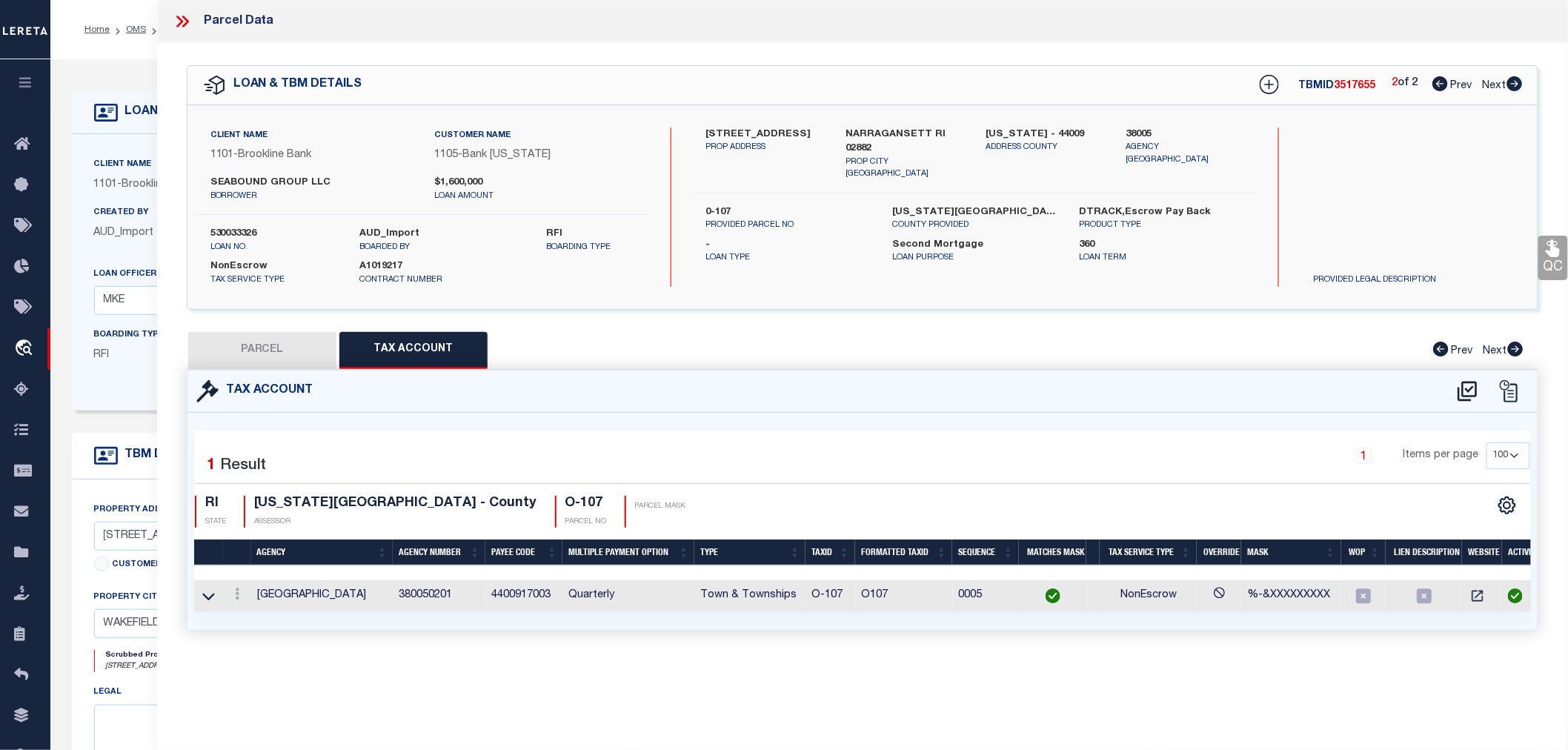
type input "350 KINGSTOWN ROAD"
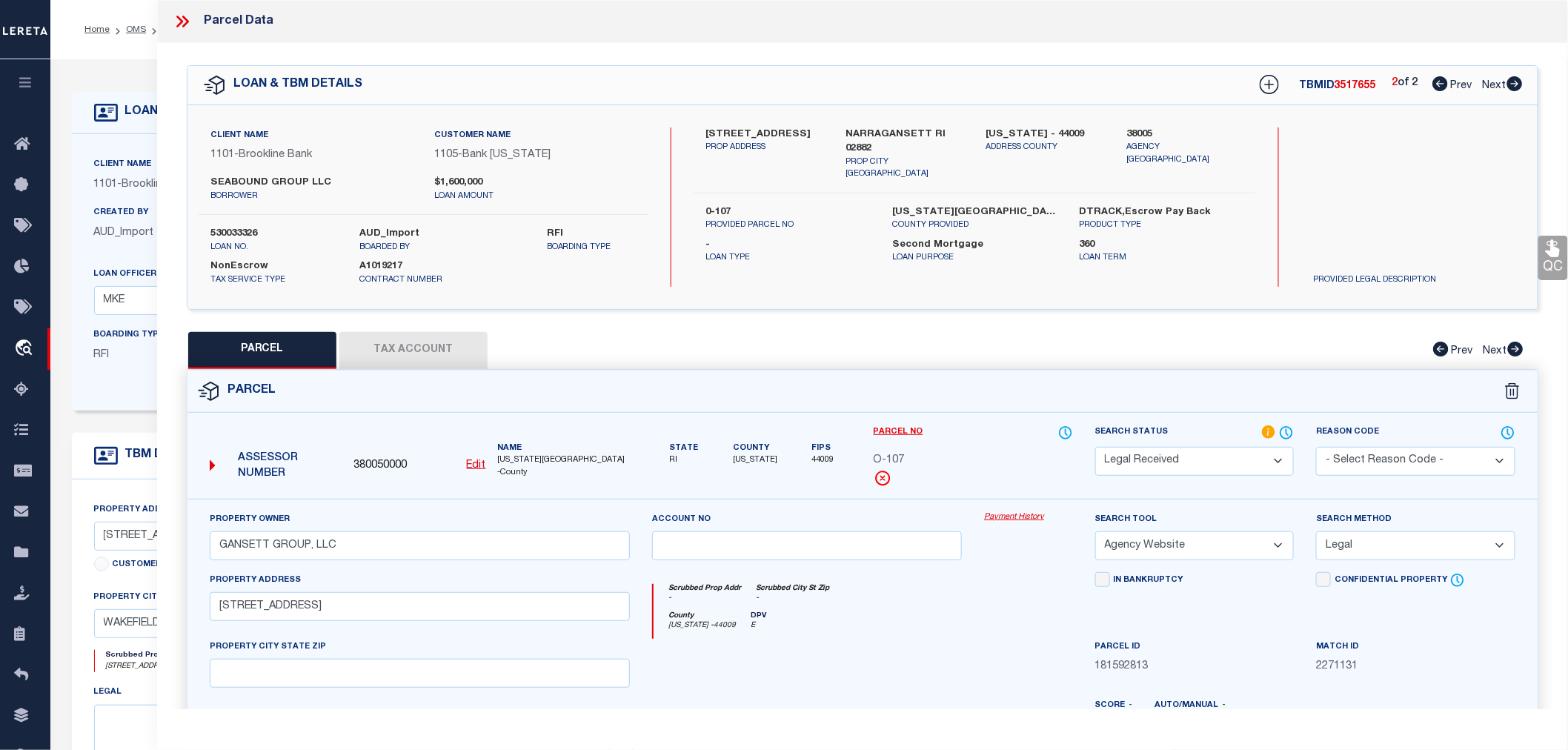
click at [1164, 462] on select "Automated Search Bad Parcel Complete Duplicate Parcel High Dollar Reporting In …" at bounding box center [1195, 462] width 200 height 29
click at [1095, 447] on select "Automated Search Bad Parcel Complete Duplicate Parcel High Dollar Reporting In …" at bounding box center [1195, 462] width 200 height 29
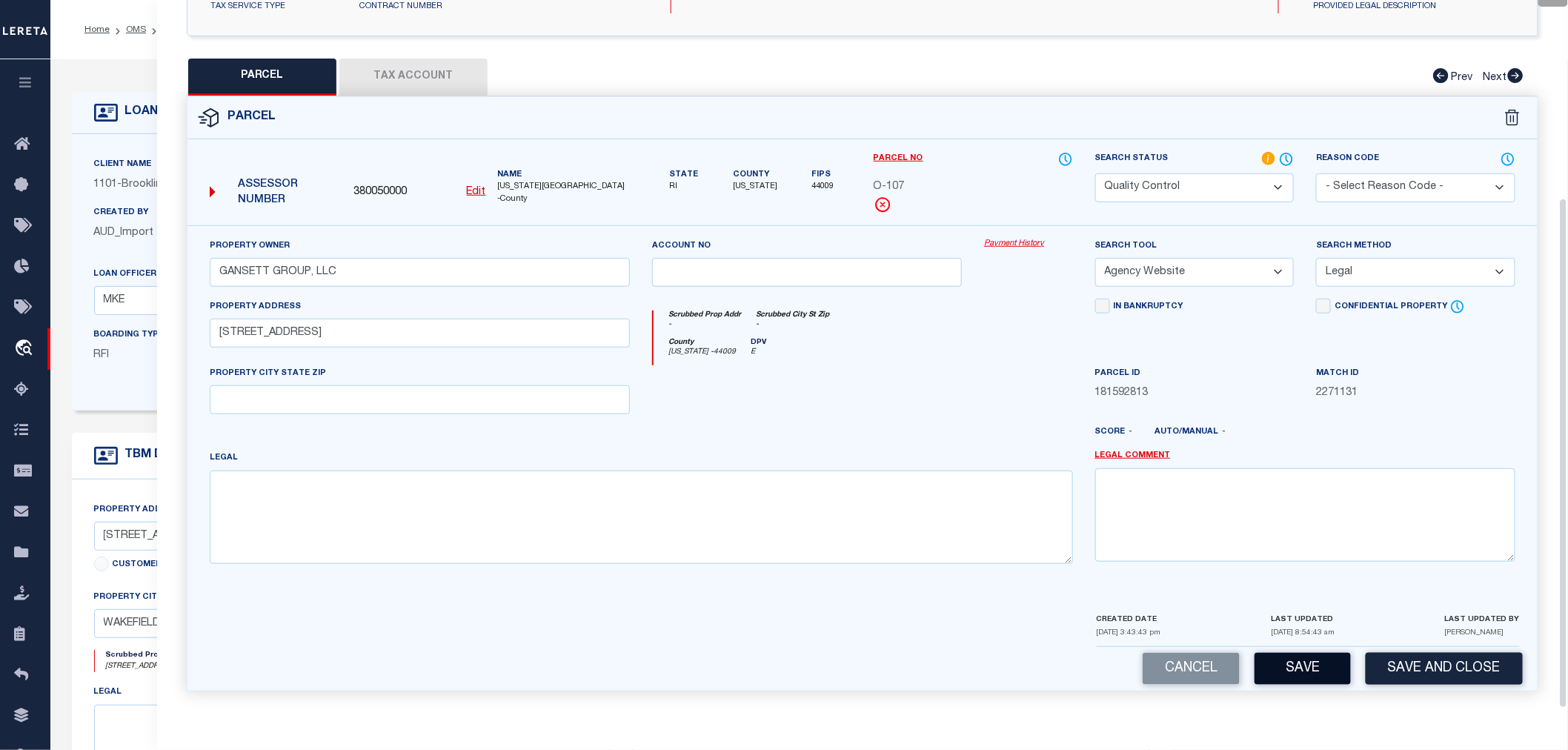
click at [1327, 665] on button "Save" at bounding box center [1303, 668] width 96 height 32
select select "AS"
select select
checkbox input "false"
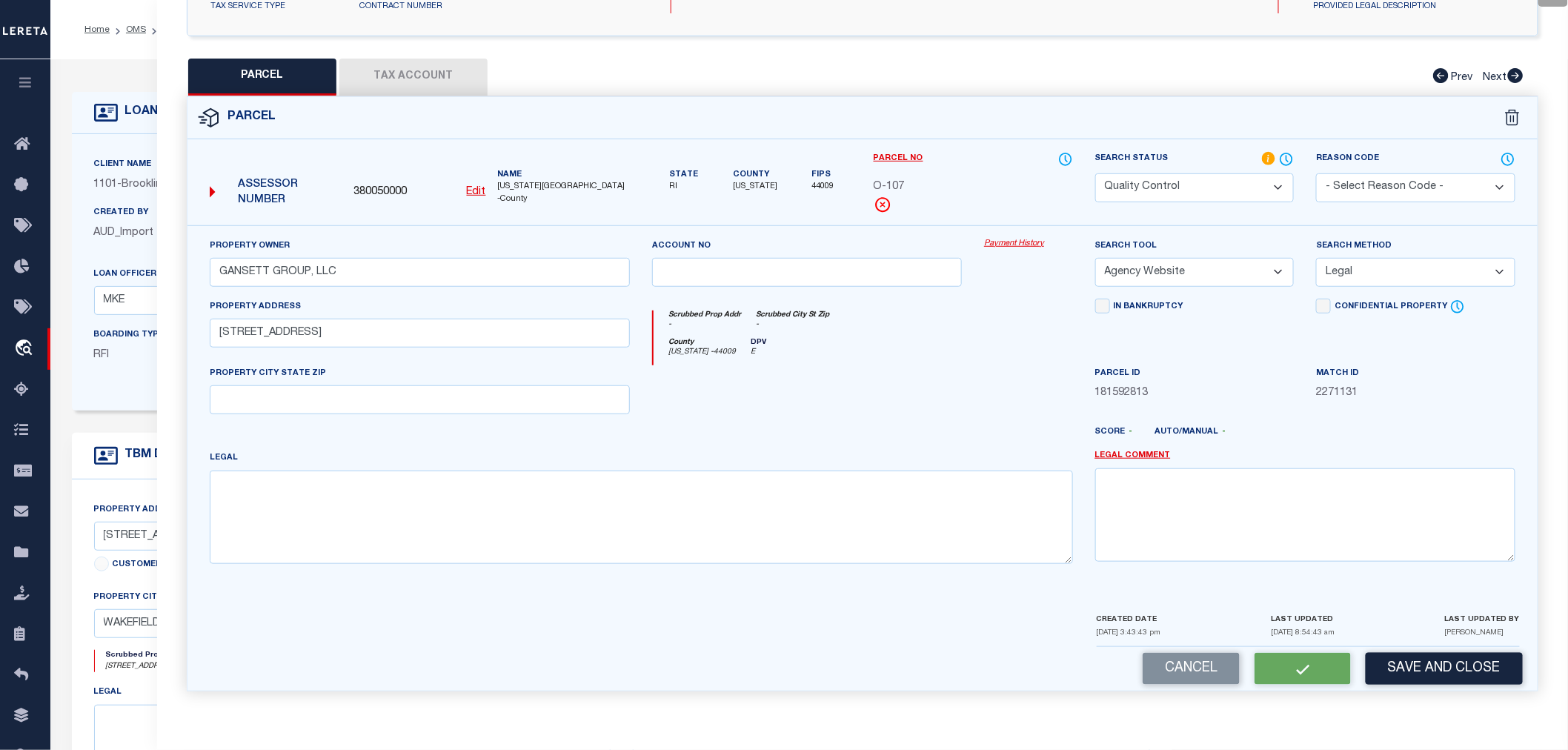
checkbox input "false"
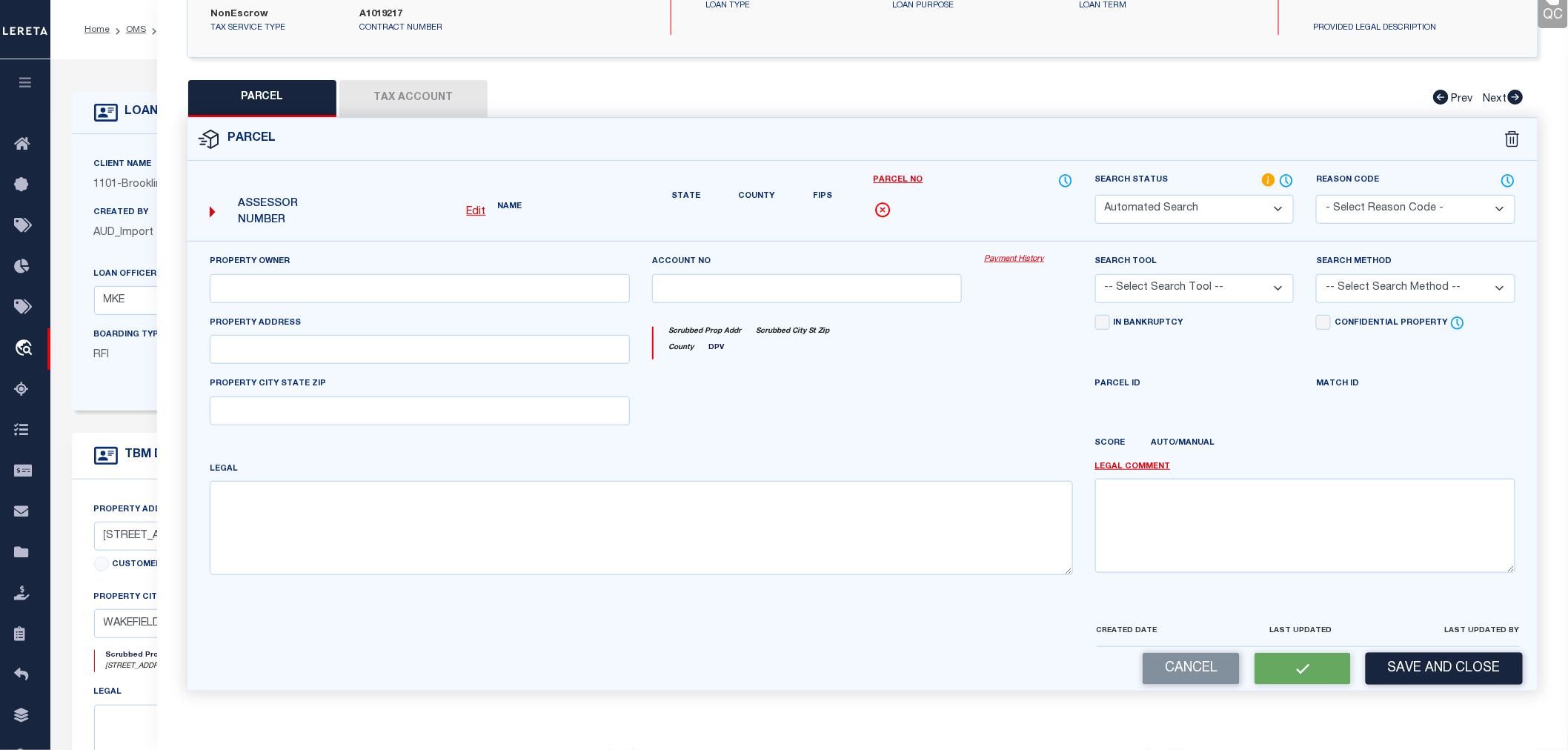
select select "QC"
type input "GANSETT GROUP, LLC"
select select "AGW"
select select "LEG"
type input "350 KINGSTOWN ROAD"
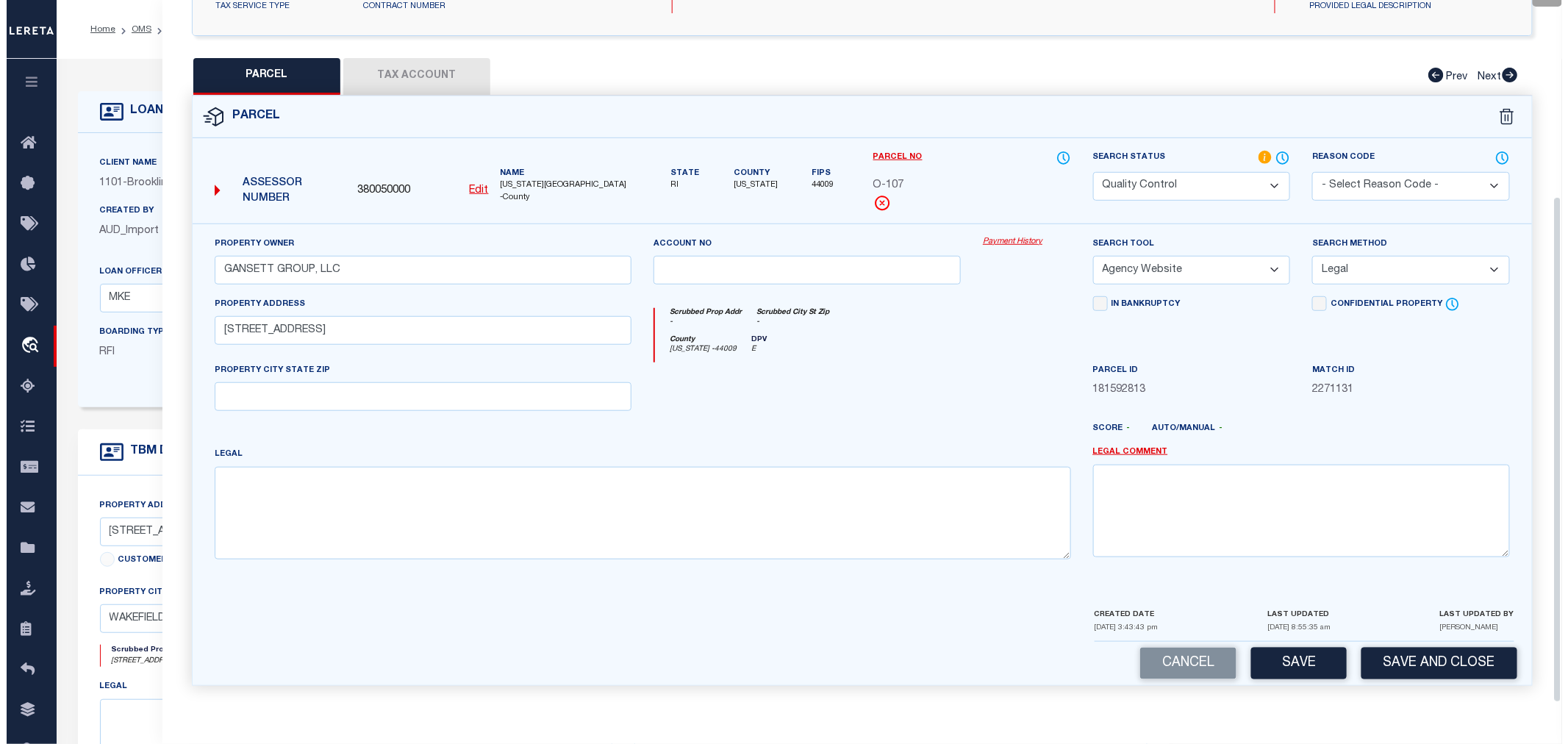
scroll to position [0, 0]
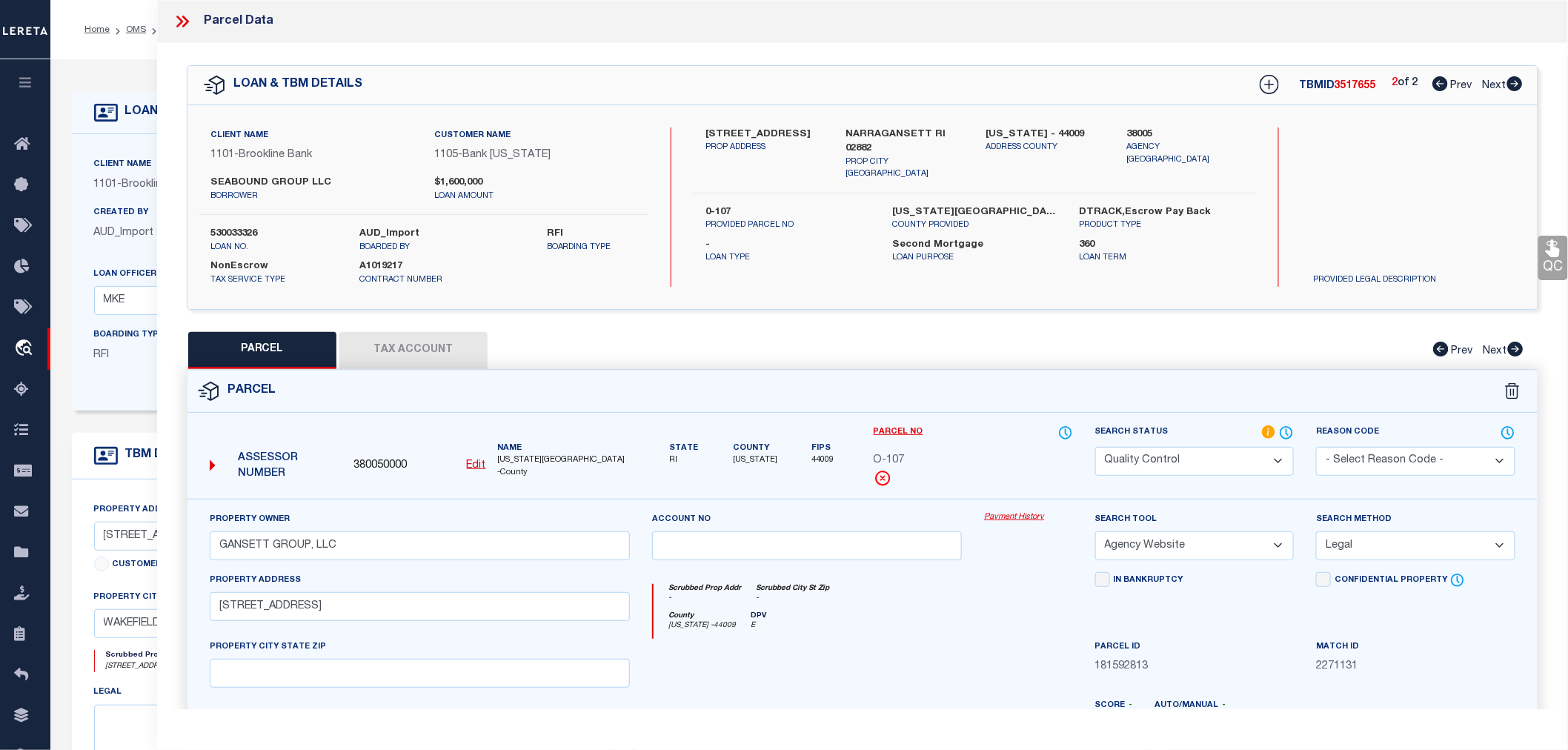
click at [1360, 85] on span "3517655" at bounding box center [1355, 86] width 42 height 10
copy span "3517655"
click at [224, 234] on label "530033326" at bounding box center [274, 234] width 127 height 15
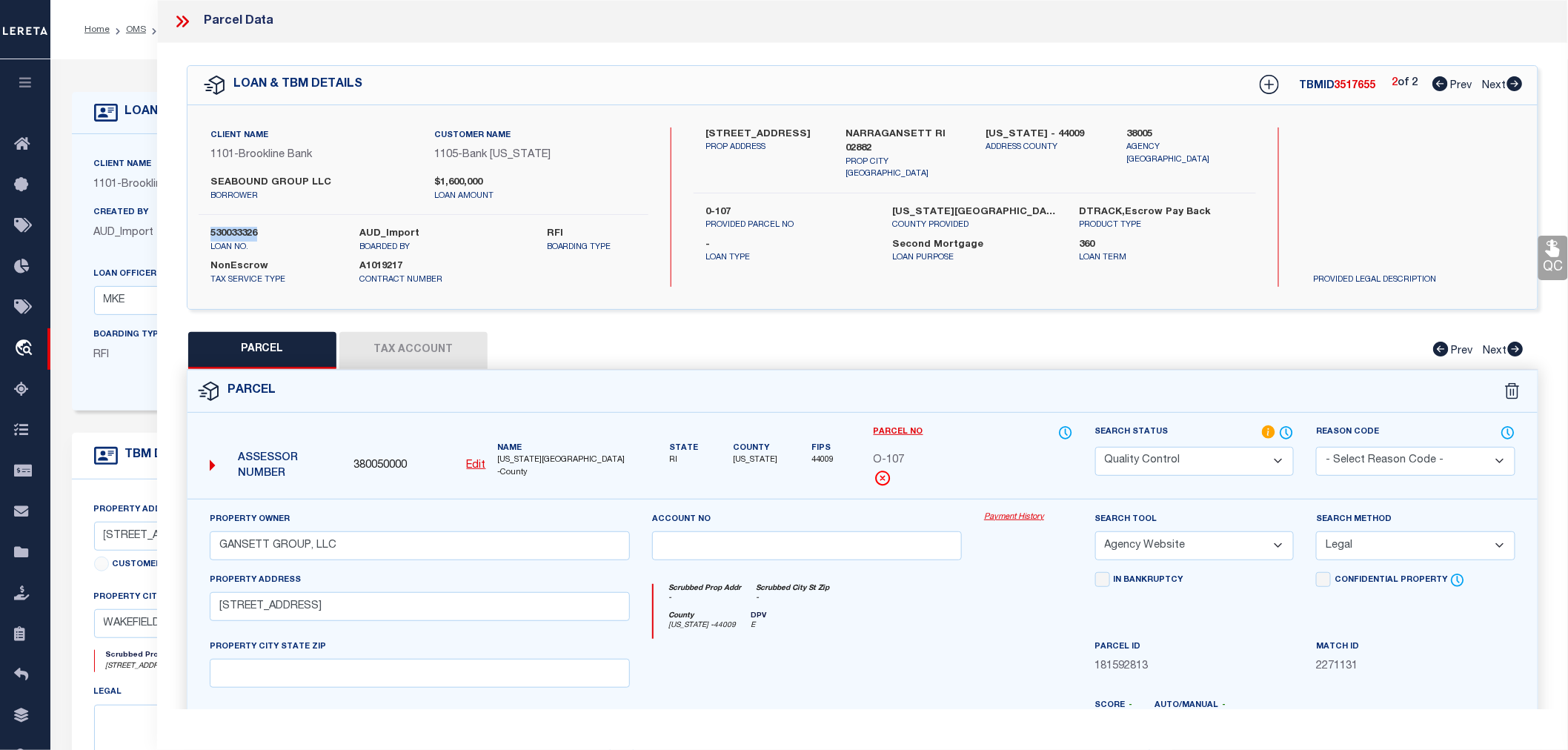
copy label "530033326"
drag, startPoint x: 864, startPoint y: 464, endPoint x: 913, endPoint y: 462, distance: 49.0
click at [913, 462] on div "Parcel No O-107" at bounding box center [973, 462] width 222 height 74
copy span "O-107"
click at [1432, 84] on icon at bounding box center [1440, 83] width 15 height 15
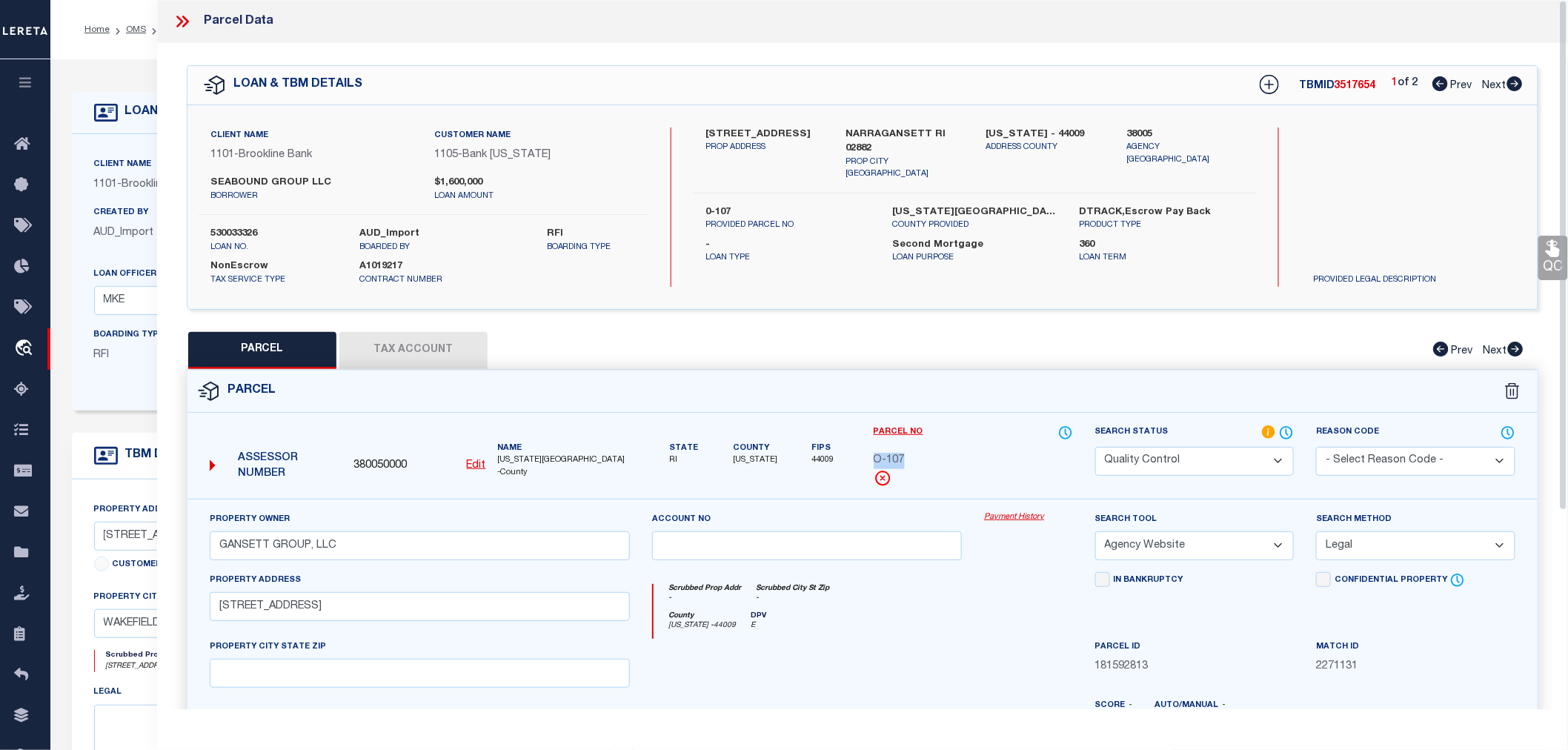
select select "AS"
select select
checkbox input "false"
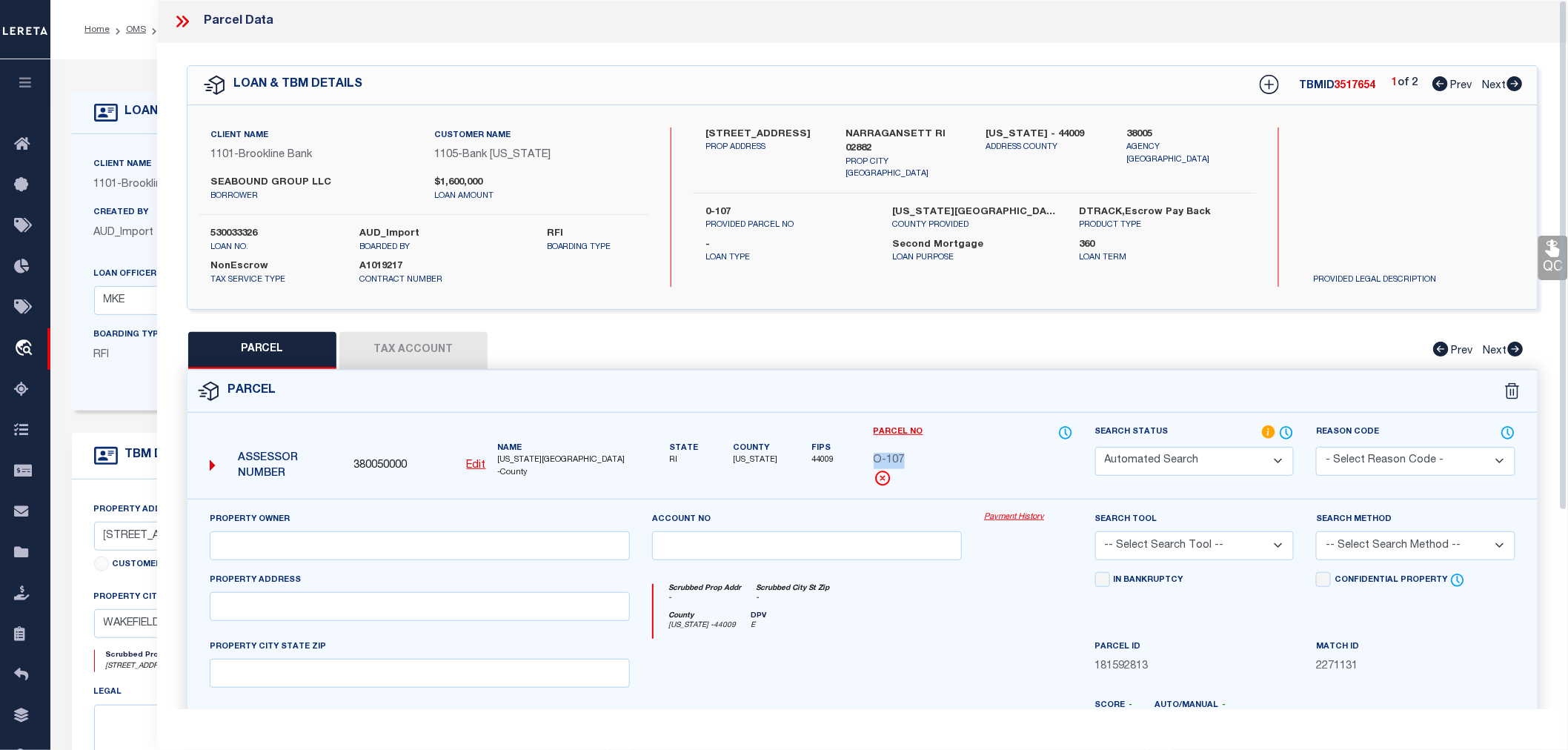
select select "QC"
type input "SEABOUND GROUP LLC"
select select "AGW"
select select "LEG"
type input "730 KINGSTOWN ROAD"
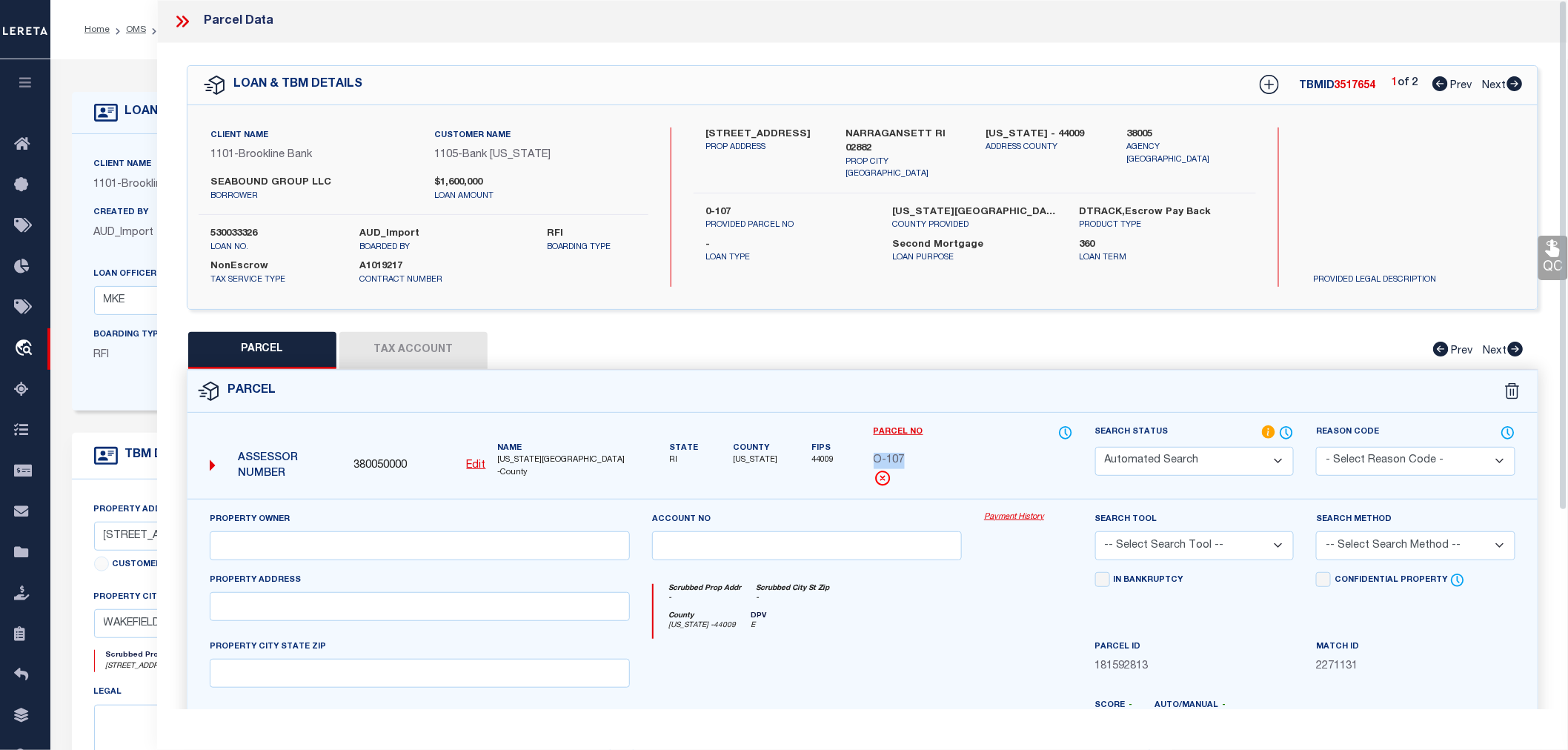
type input "WAKEFIELD RI"
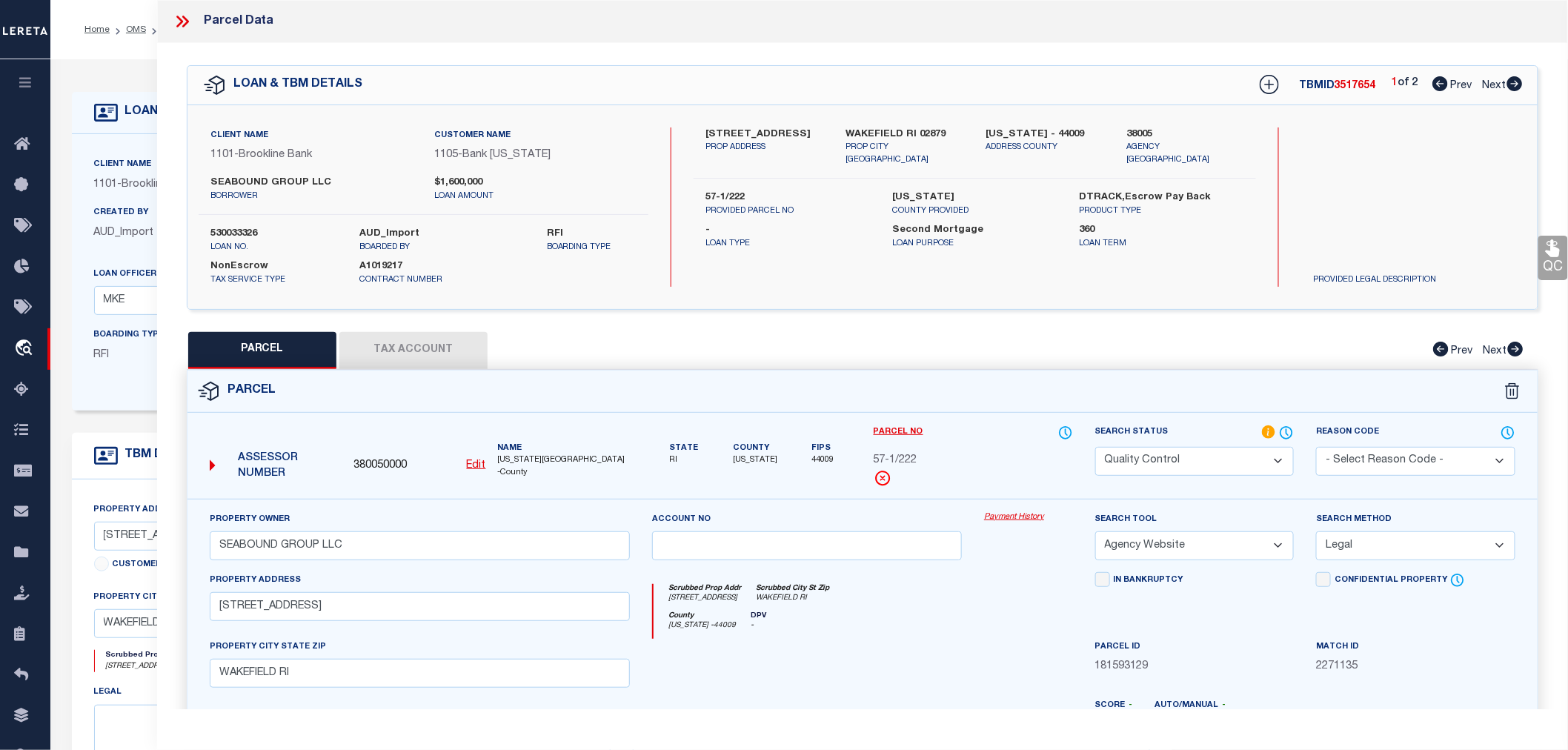
click at [1350, 84] on span "3517654" at bounding box center [1355, 86] width 42 height 10
copy span "3517654"
drag, startPoint x: 868, startPoint y: 463, endPoint x: 929, endPoint y: 457, distance: 61.3
click at [929, 457] on div "Parcel No 57-1/222" at bounding box center [973, 462] width 222 height 74
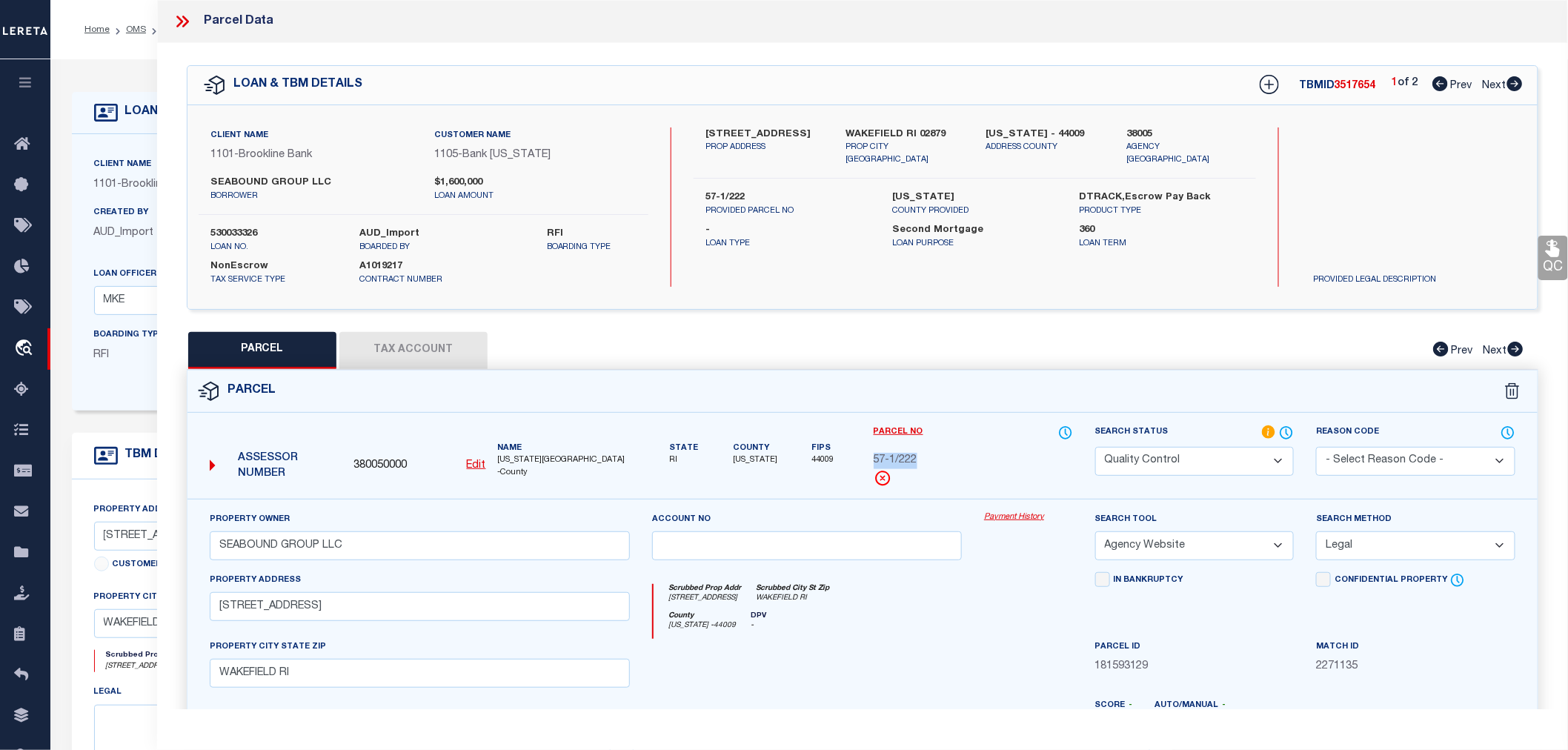
copy span "57-1/222"
click at [187, 16] on icon at bounding box center [182, 21] width 20 height 20
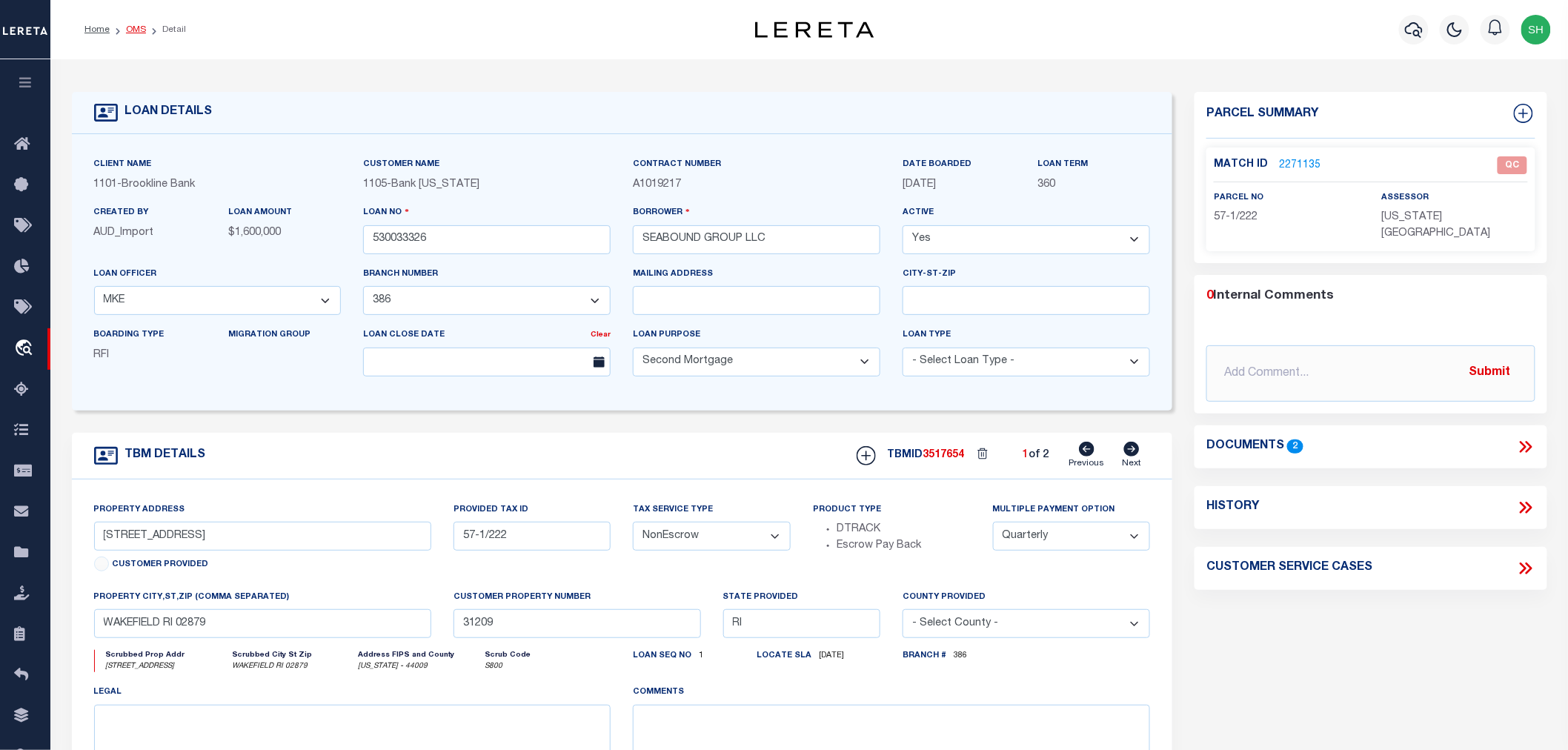
click at [144, 26] on link "OMS" at bounding box center [136, 30] width 20 height 9
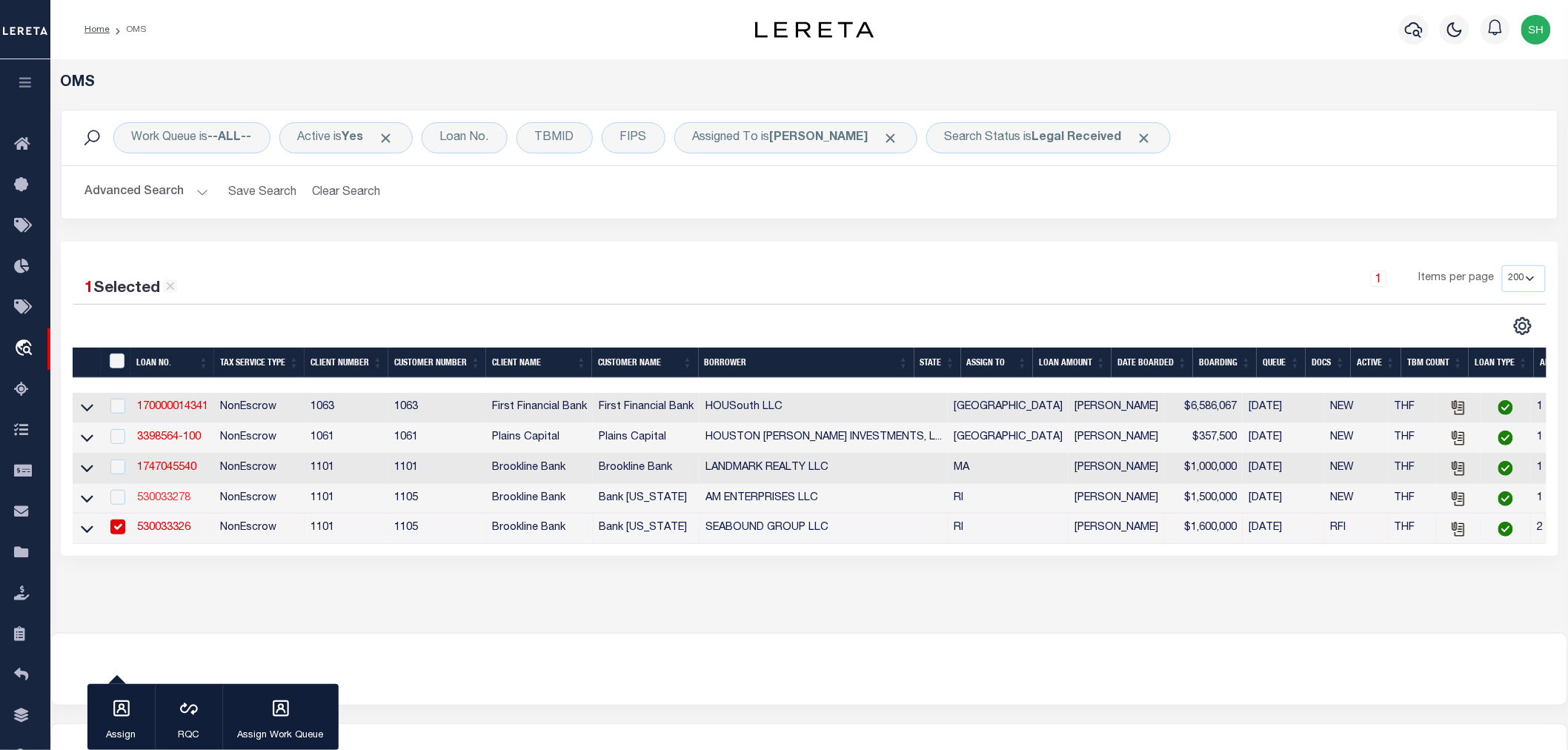
click at [166, 497] on link "530033278" at bounding box center [164, 498] width 54 height 10
type input "530033278"
type input "AM ENTERPRISES LLC"
select select "3610"
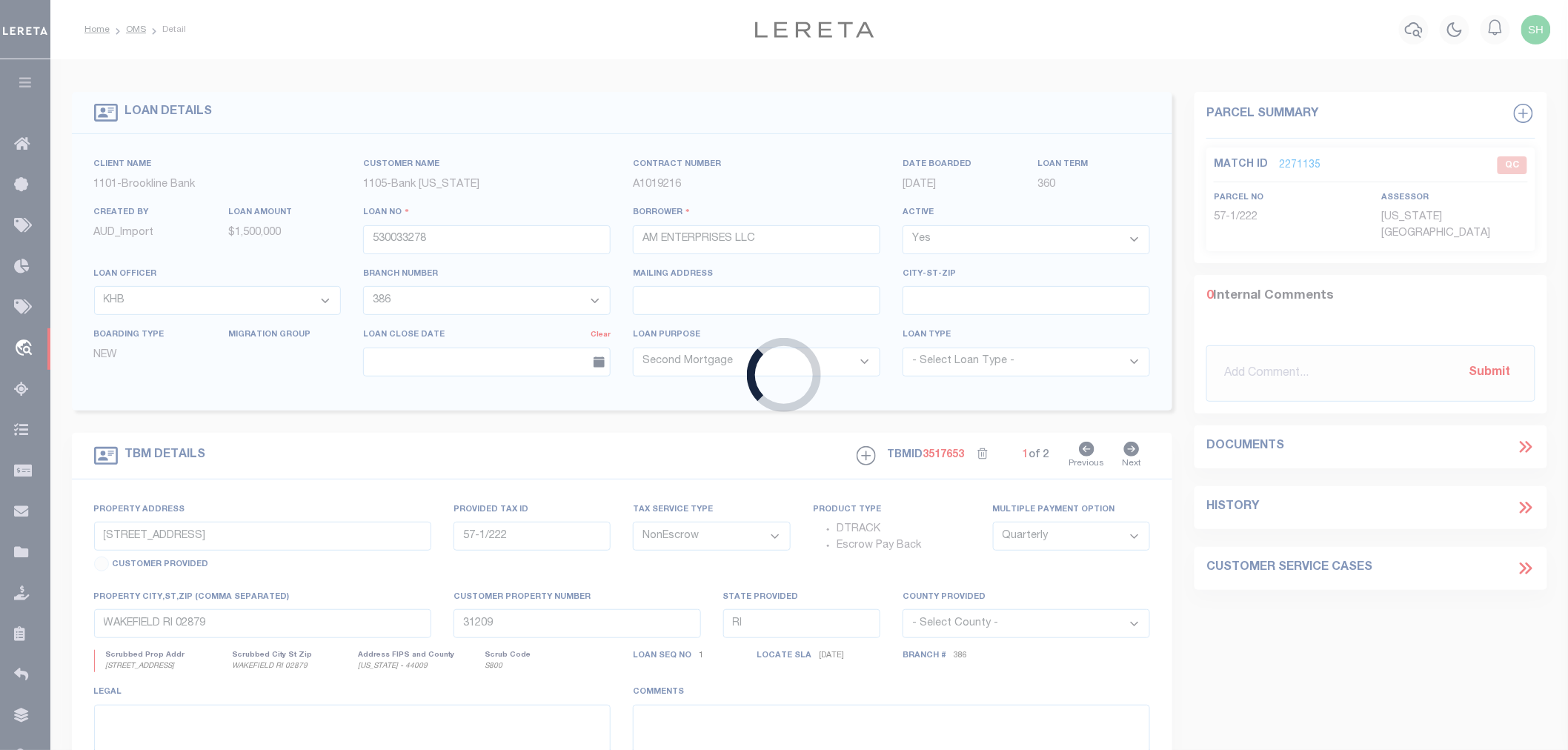
type input "215-221 THAYER ST"
type input "012-0186-0000"
type input "PROVIDENCE RI 02906"
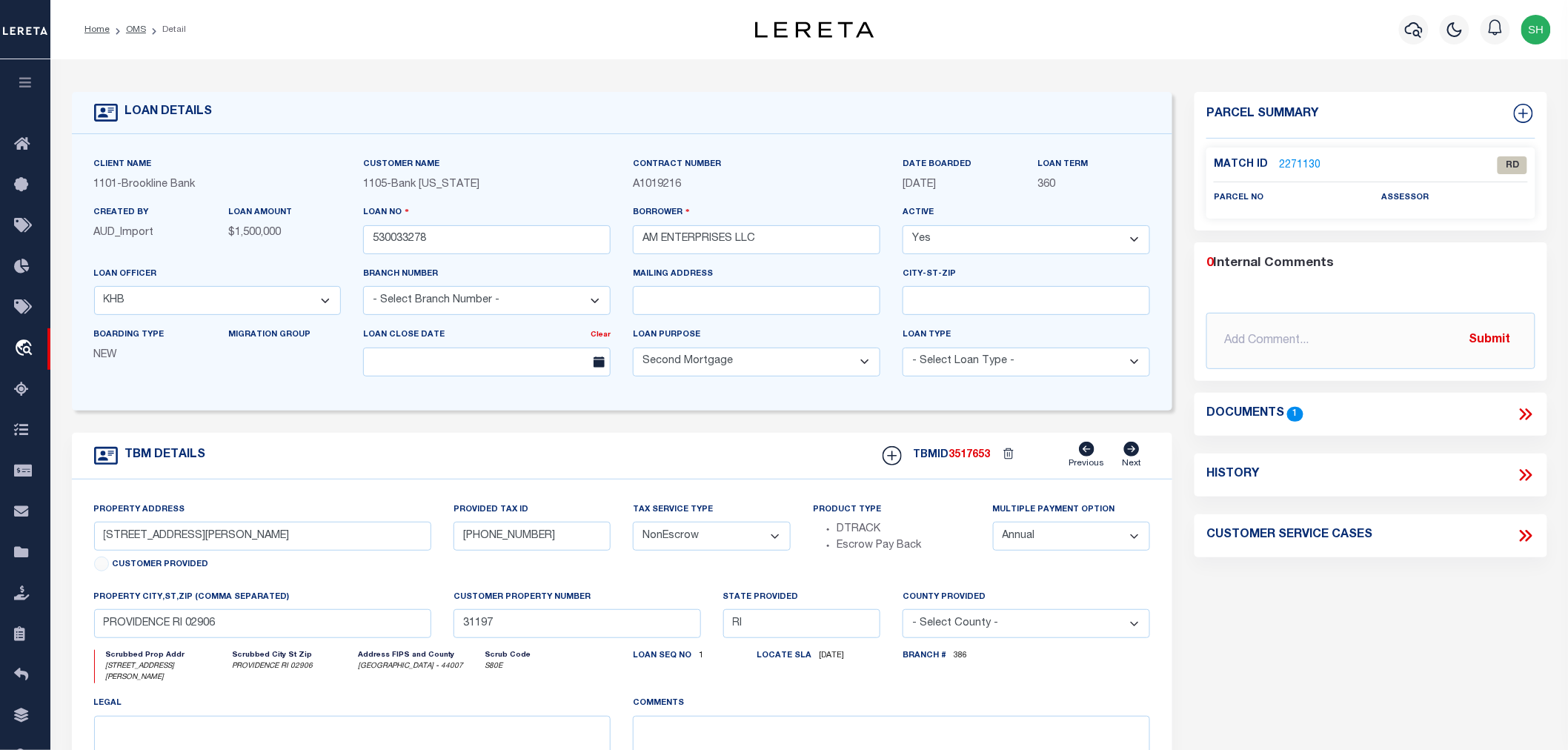
click at [1532, 410] on icon at bounding box center [1525, 414] width 20 height 20
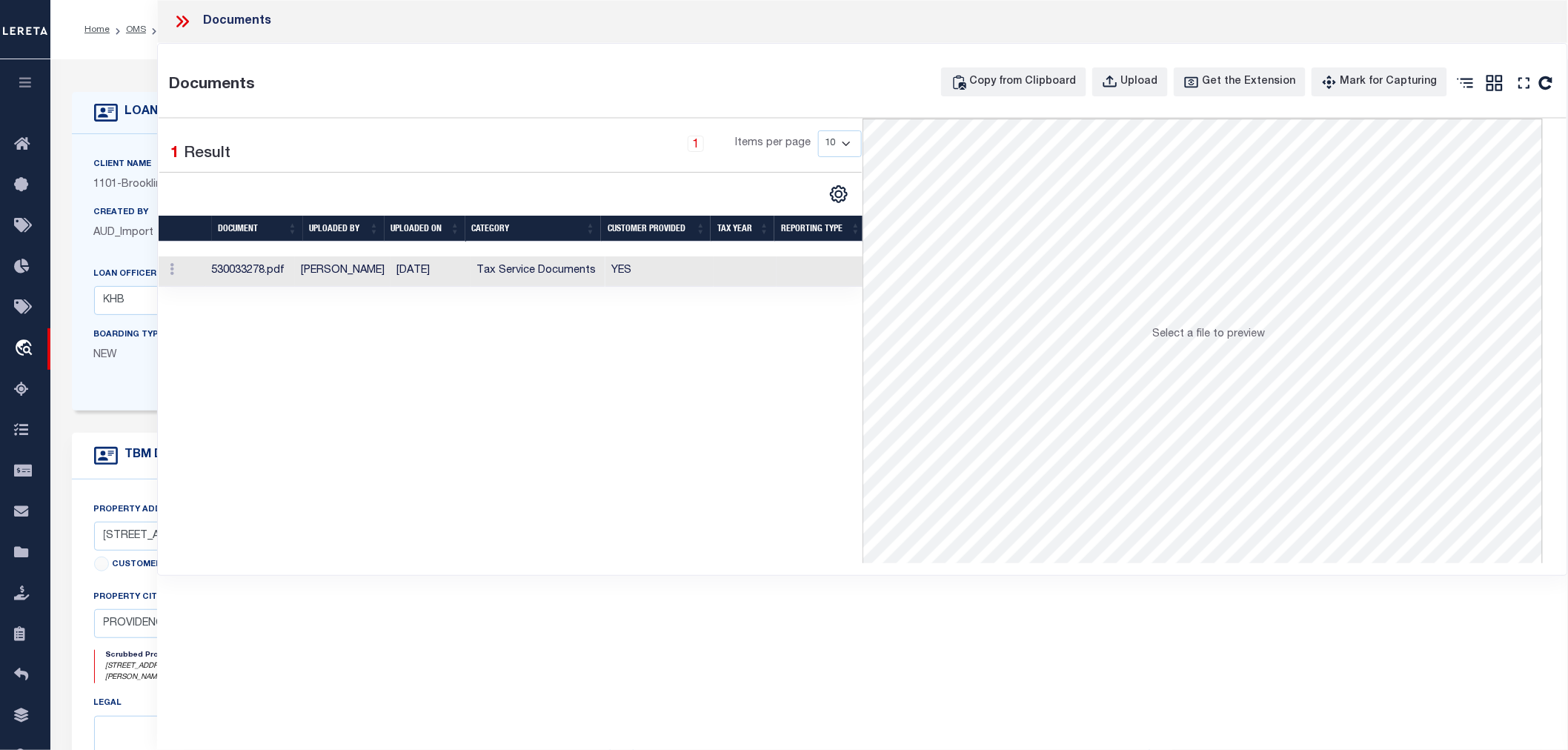
click at [708, 263] on td "YES" at bounding box center [659, 272] width 108 height 31
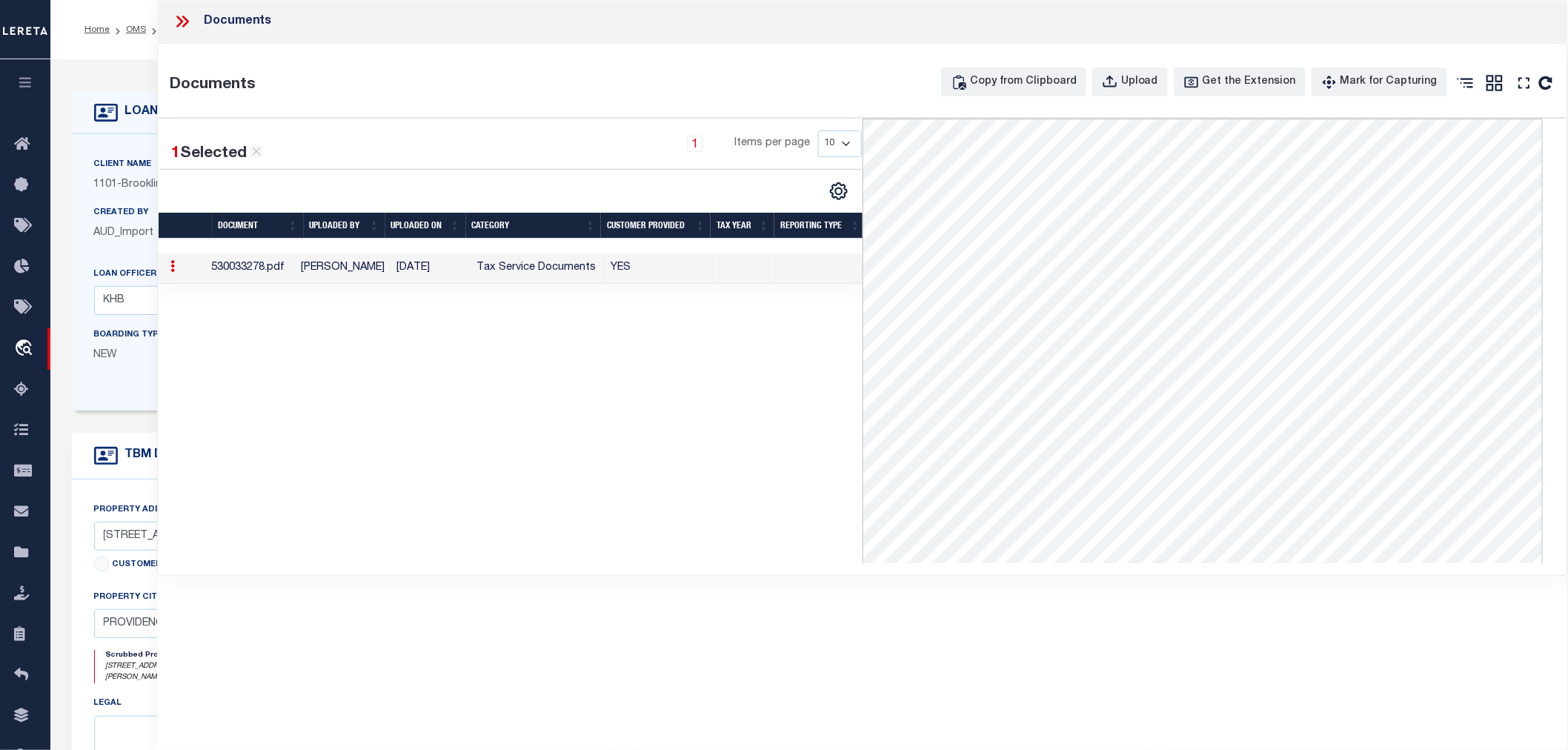
click at [189, 17] on icon at bounding box center [182, 21] width 20 height 20
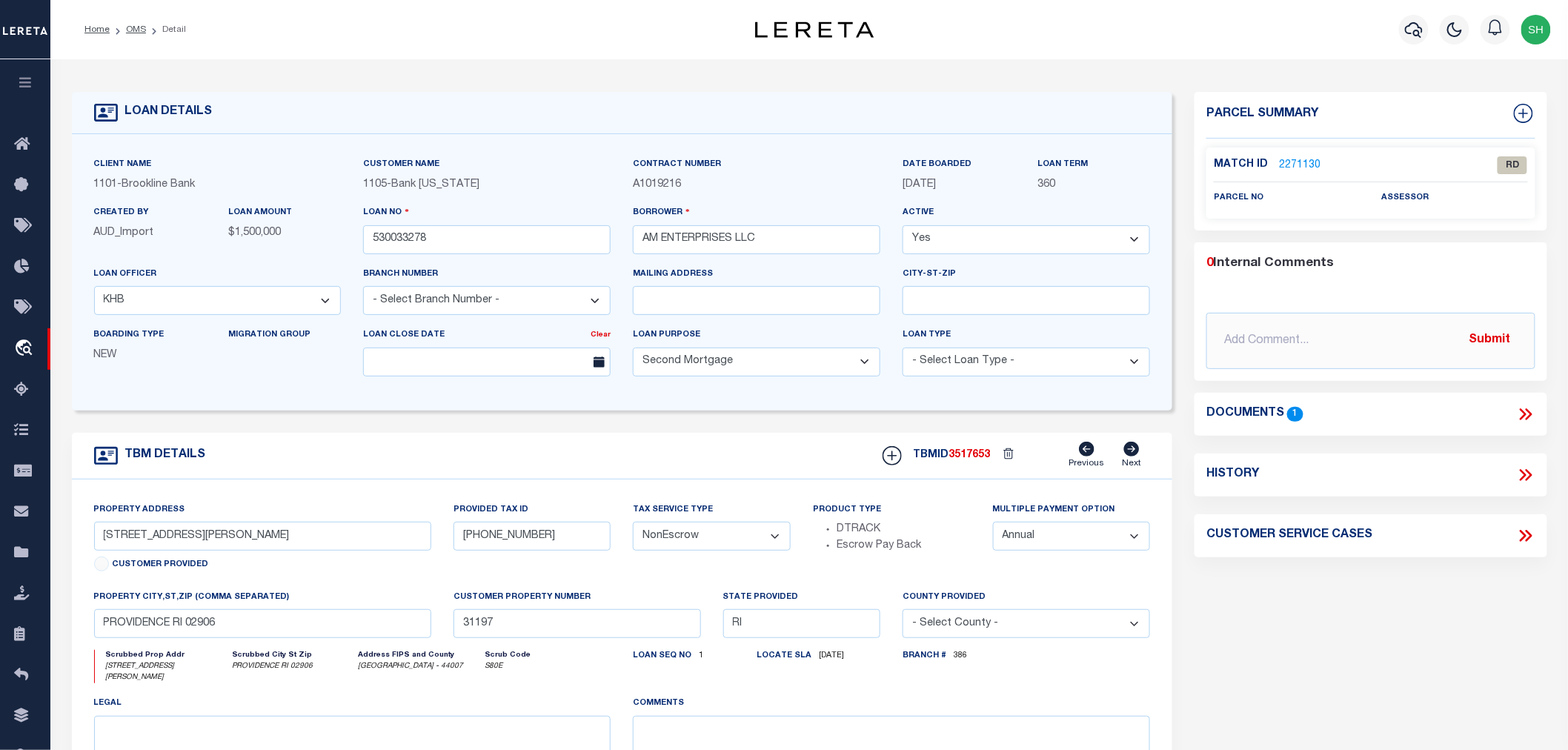
click at [1292, 159] on link "2271130" at bounding box center [1299, 166] width 42 height 15
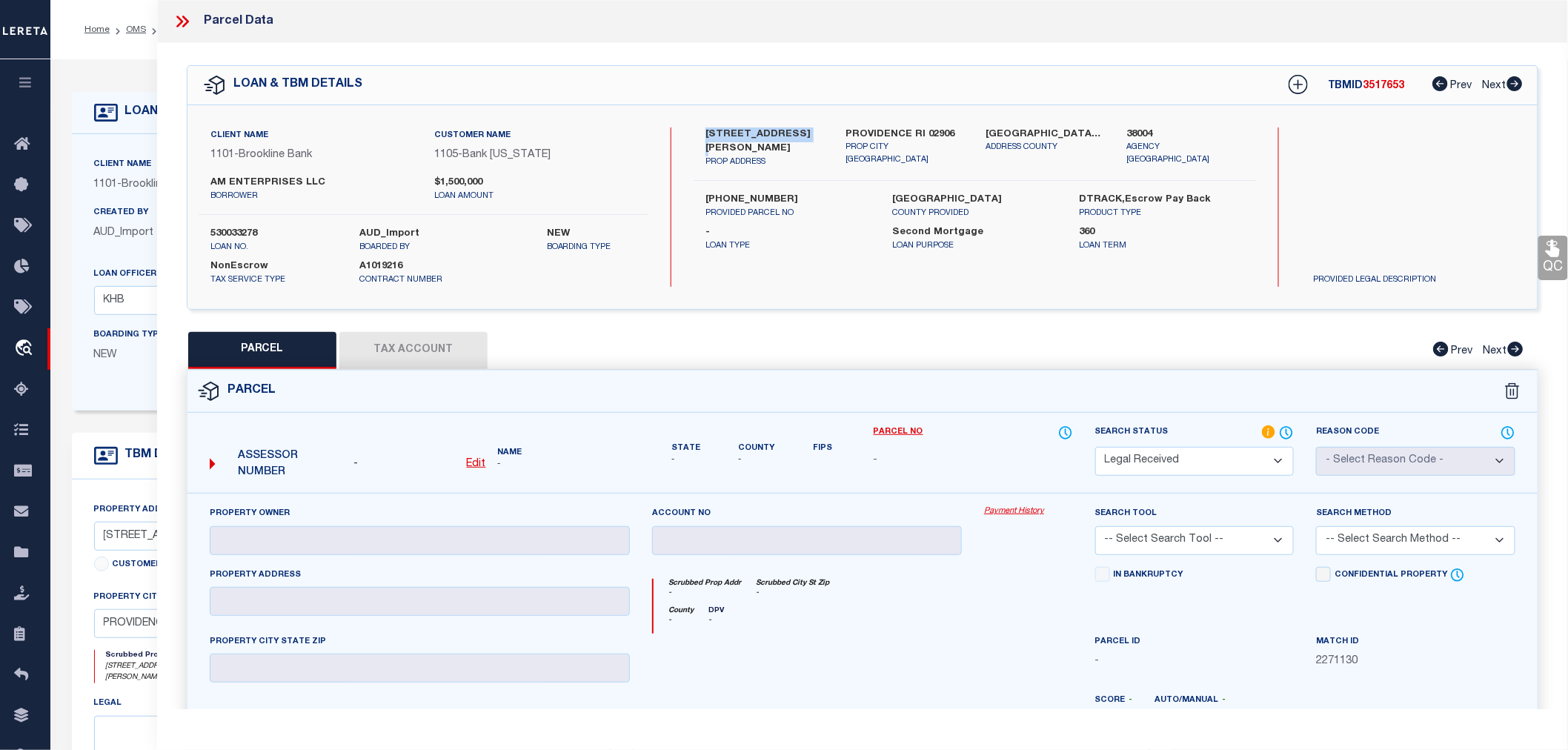
drag, startPoint x: 704, startPoint y: 131, endPoint x: 797, endPoint y: 137, distance: 93.2
click at [797, 137] on div "215-221 THAYER ST PROP ADDRESS" at bounding box center [764, 148] width 140 height 42
copy label "215-221 THAYER ST"
drag, startPoint x: 207, startPoint y: 183, endPoint x: 293, endPoint y: 183, distance: 86.0
click at [293, 183] on div "AM ENTERPRISES LLC borrower" at bounding box center [311, 189] width 224 height 26
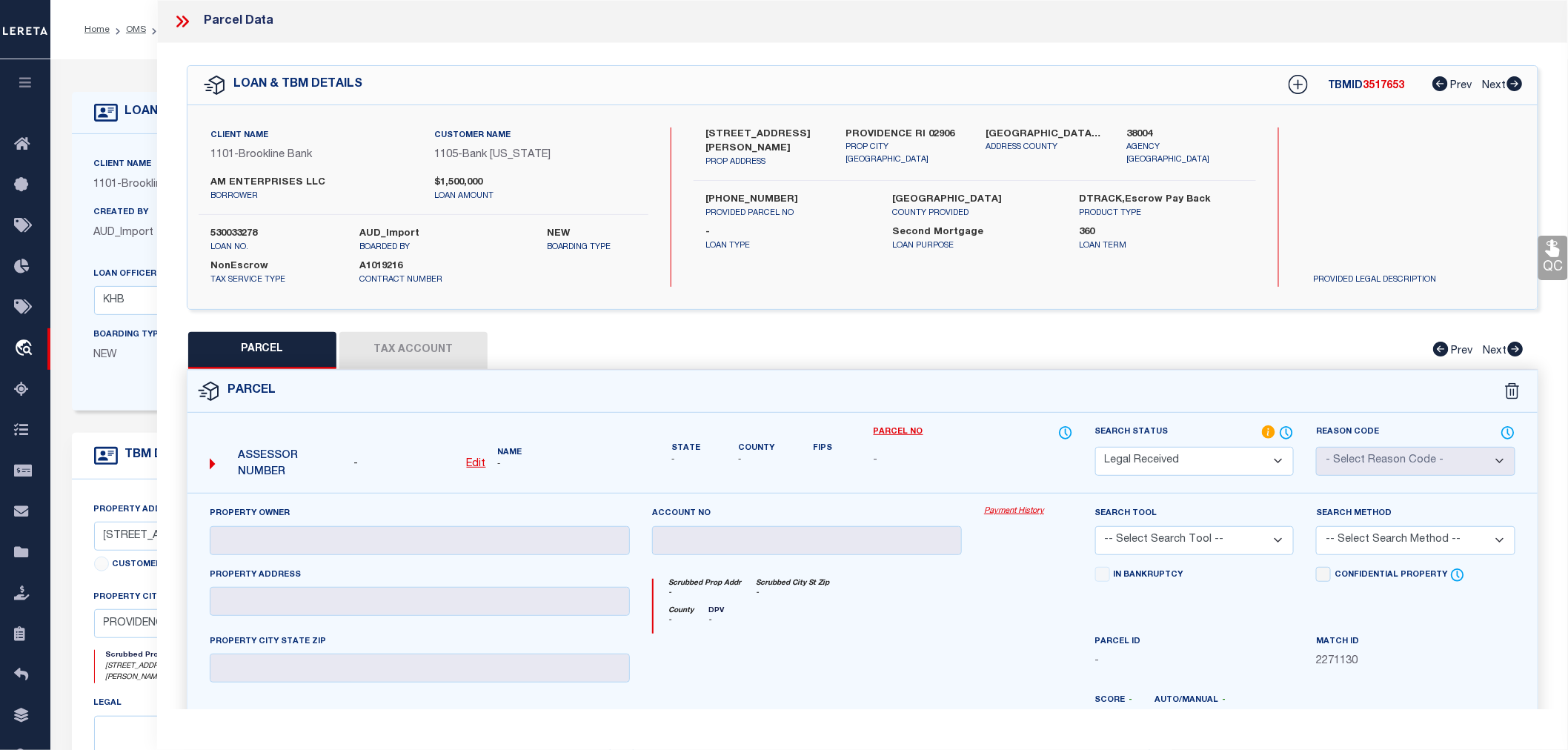
click at [1131, 131] on label "38004" at bounding box center [1185, 134] width 118 height 15
click at [482, 460] on u "Edit" at bounding box center [476, 464] width 20 height 10
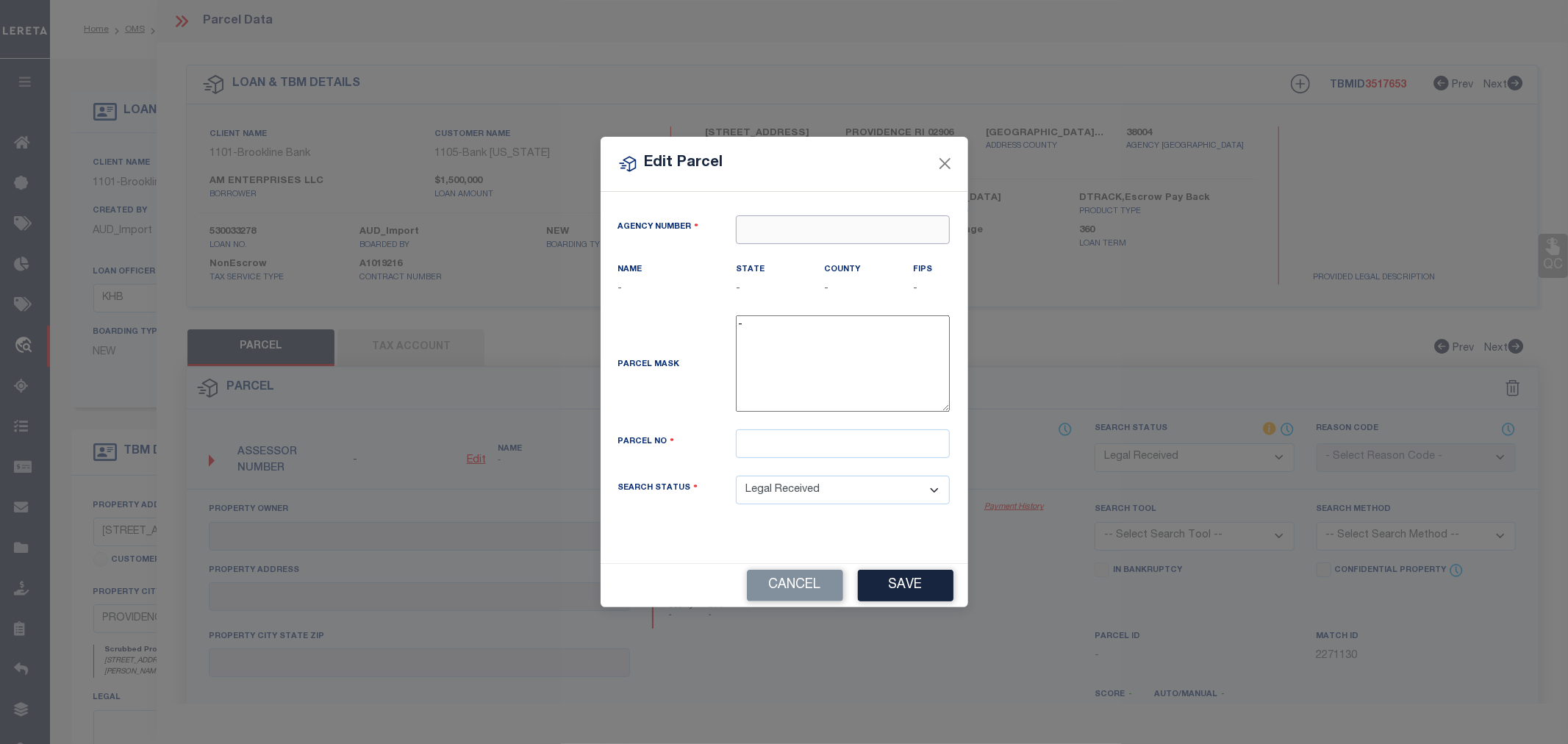
click at [762, 223] on input "text" at bounding box center [843, 230] width 214 height 29
paste input "38004"
click at [812, 250] on div "380040000 : PROVIDENCE COUNTY" at bounding box center [851, 256] width 230 height 24
click at [767, 452] on input "text" at bounding box center [843, 444] width 214 height 29
paste input "12-186"
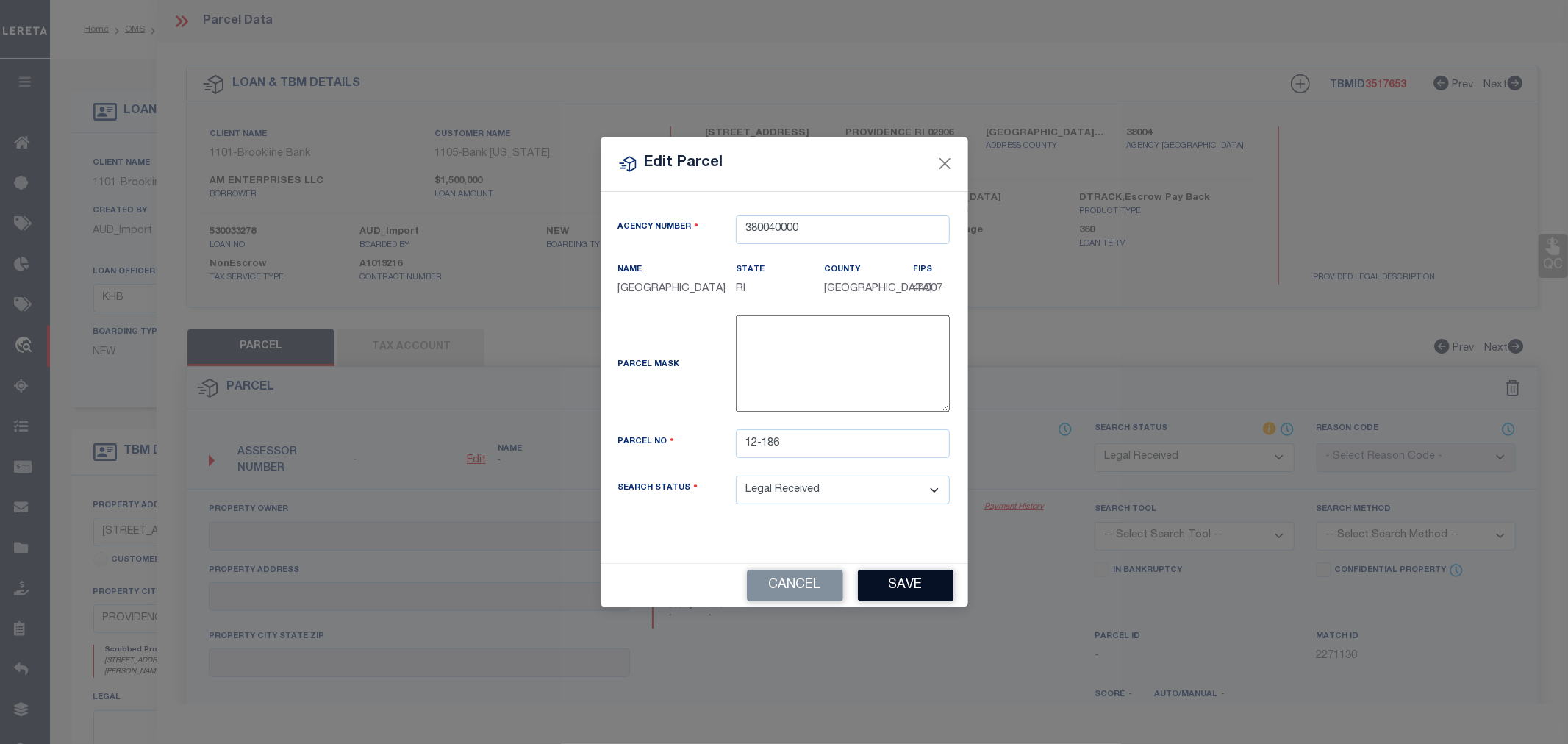
click at [885, 592] on button "Save" at bounding box center [905, 585] width 96 height 31
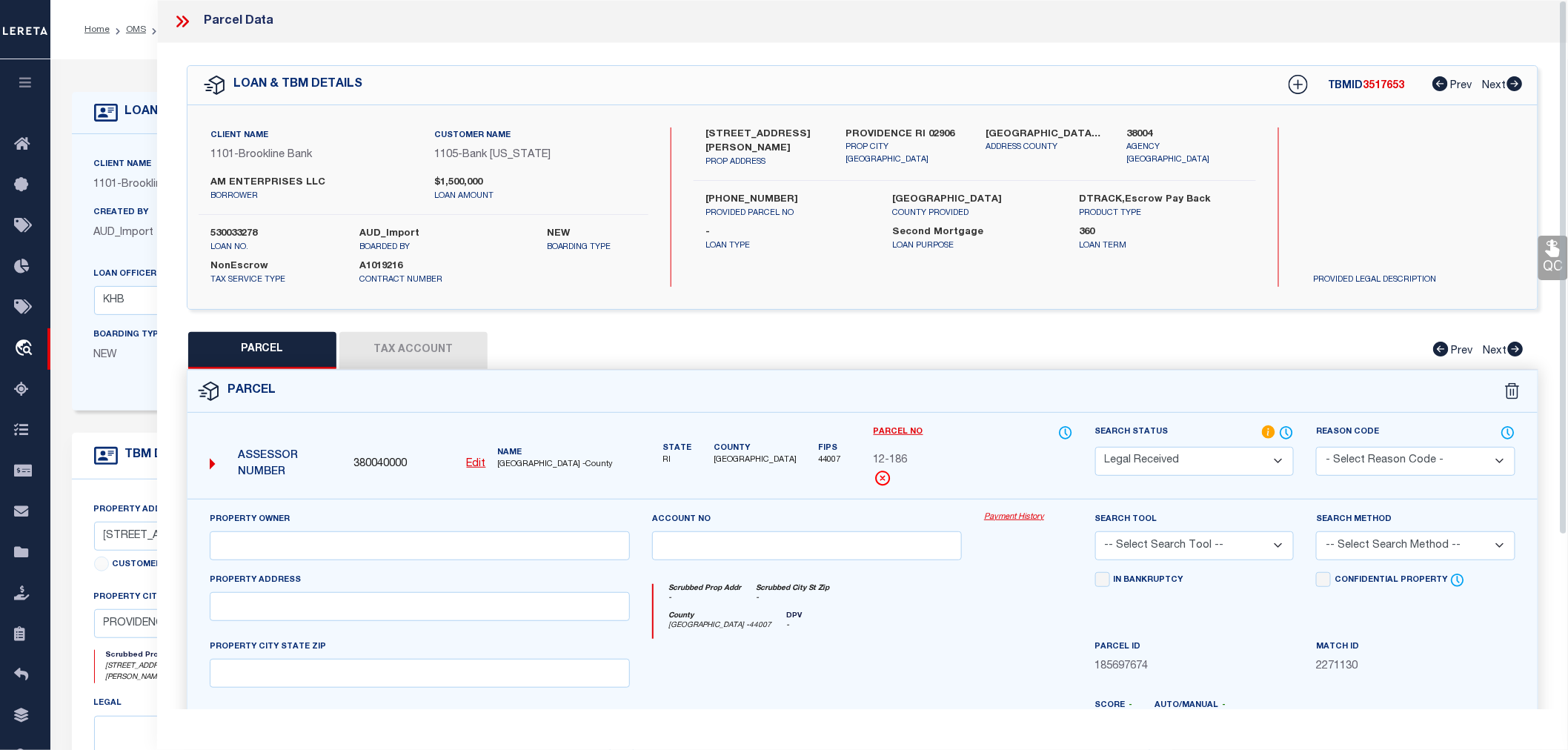
click at [396, 343] on button "Tax Account" at bounding box center [414, 350] width 148 height 37
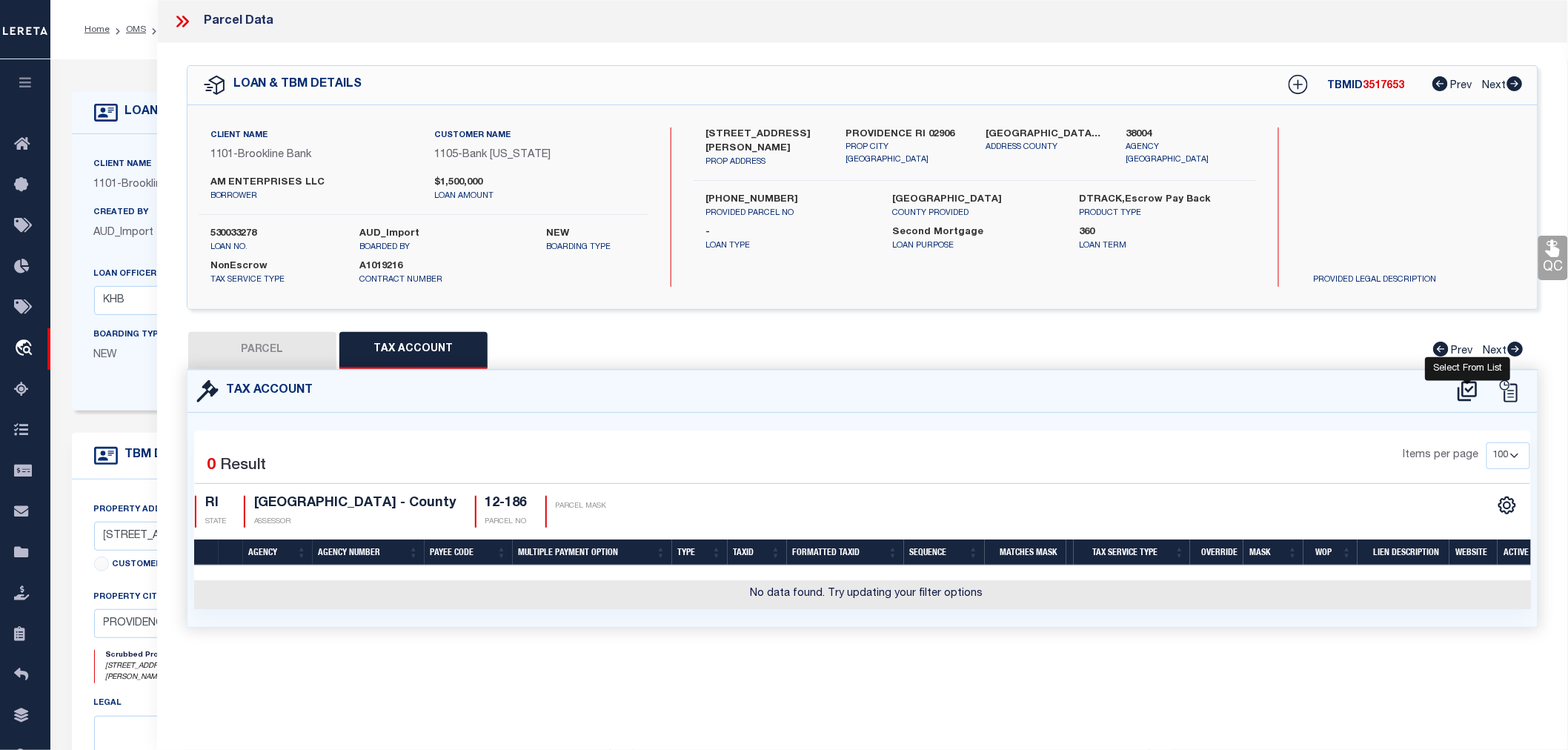
click at [1463, 387] on icon at bounding box center [1467, 390] width 20 height 20
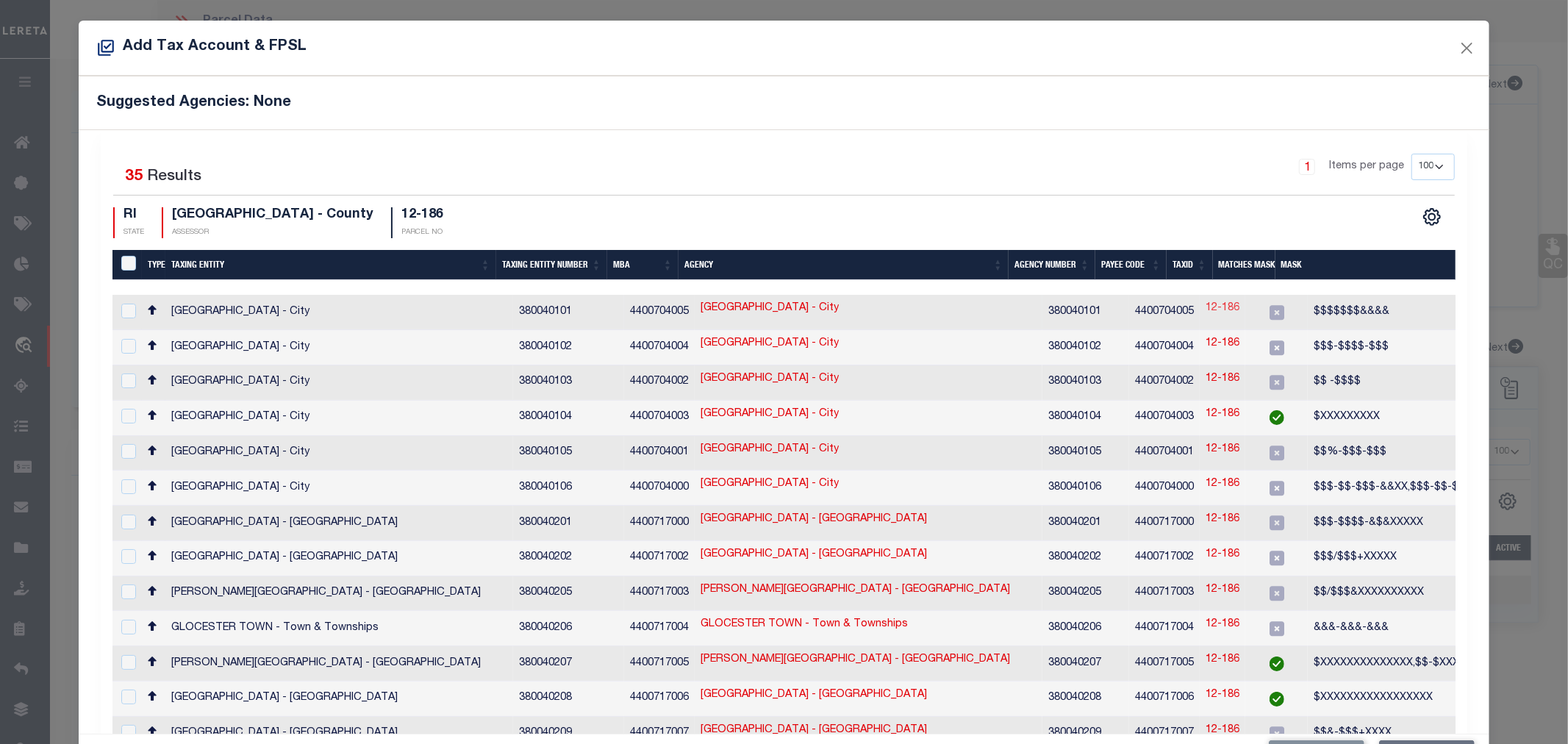
click at [1206, 301] on link "12-186" at bounding box center [1223, 308] width 34 height 16
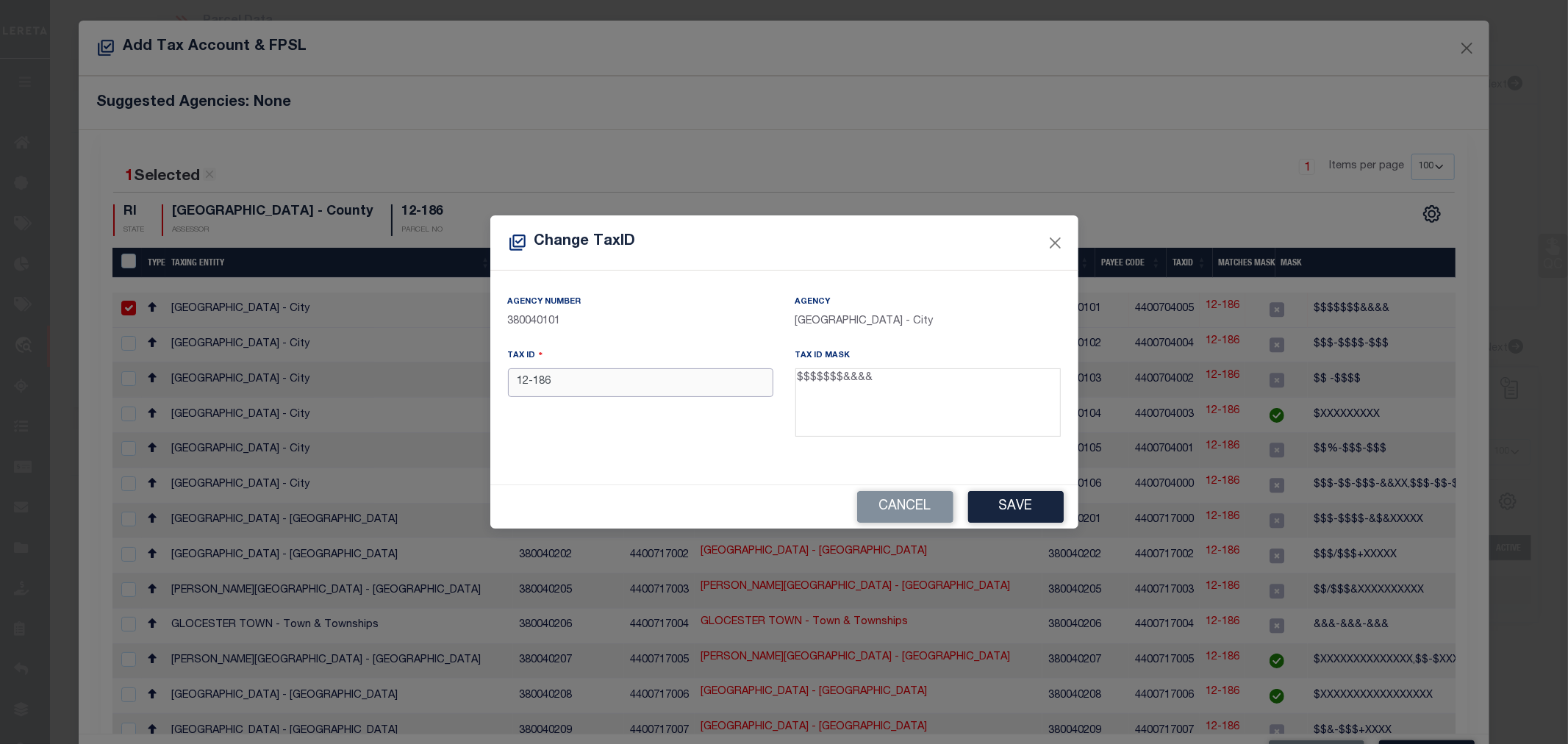
drag, startPoint x: 564, startPoint y: 383, endPoint x: 518, endPoint y: 383, distance: 46.0
click at [518, 383] on input "12-186" at bounding box center [641, 383] width 266 height 29
paste input "01201860000"
click at [1020, 512] on button "Save" at bounding box center [1015, 506] width 96 height 31
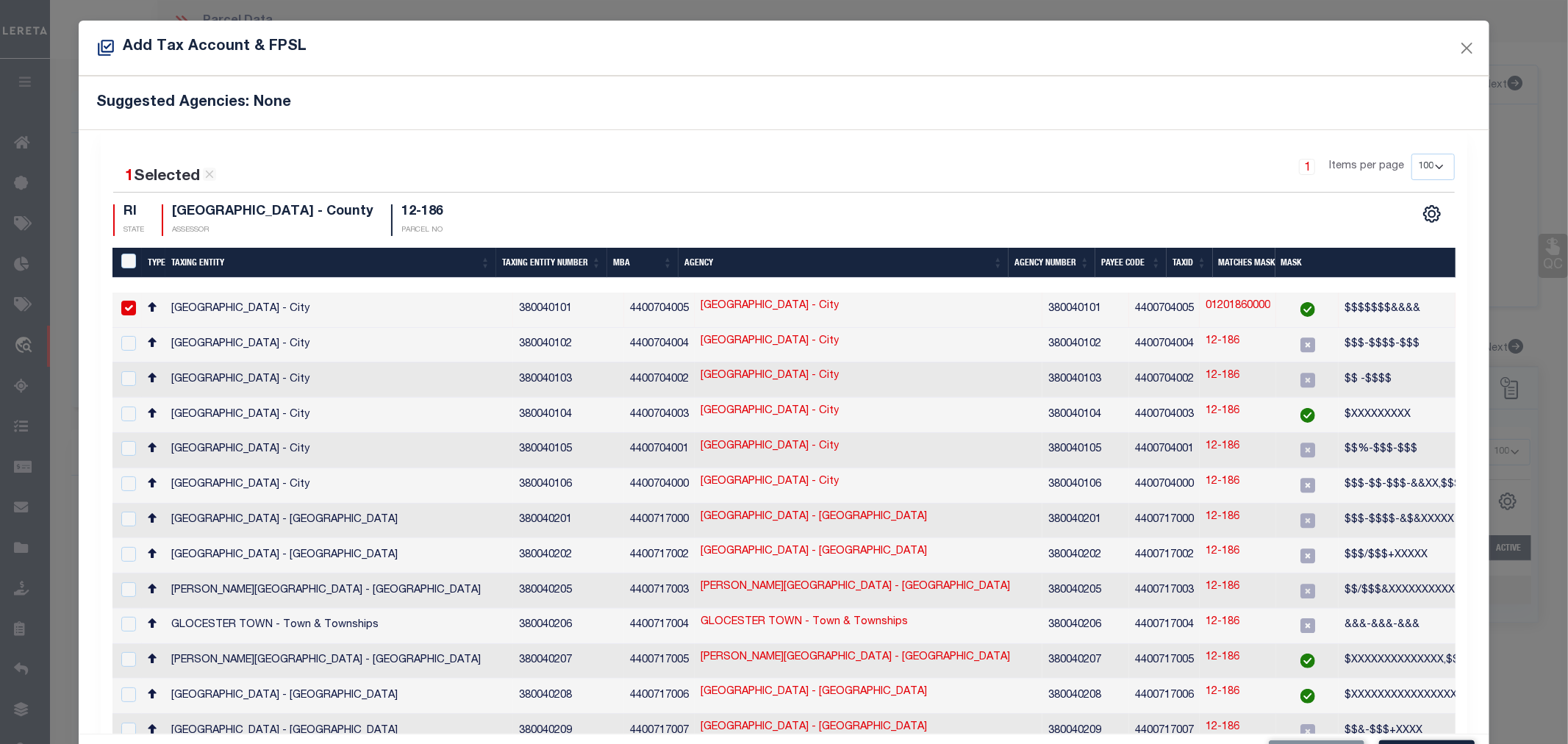
scroll to position [54, 0]
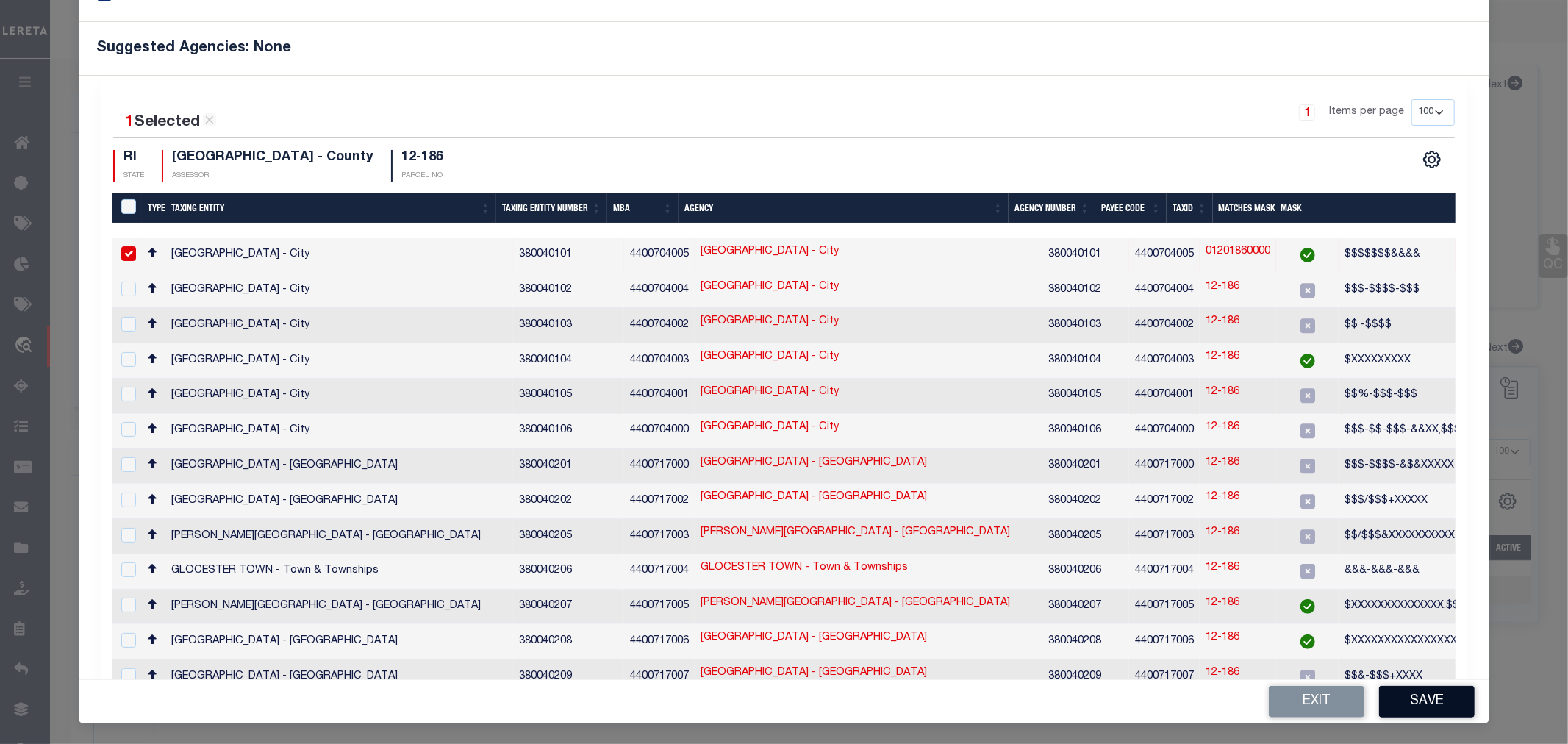
click at [1405, 703] on button "Save" at bounding box center [1427, 701] width 96 height 31
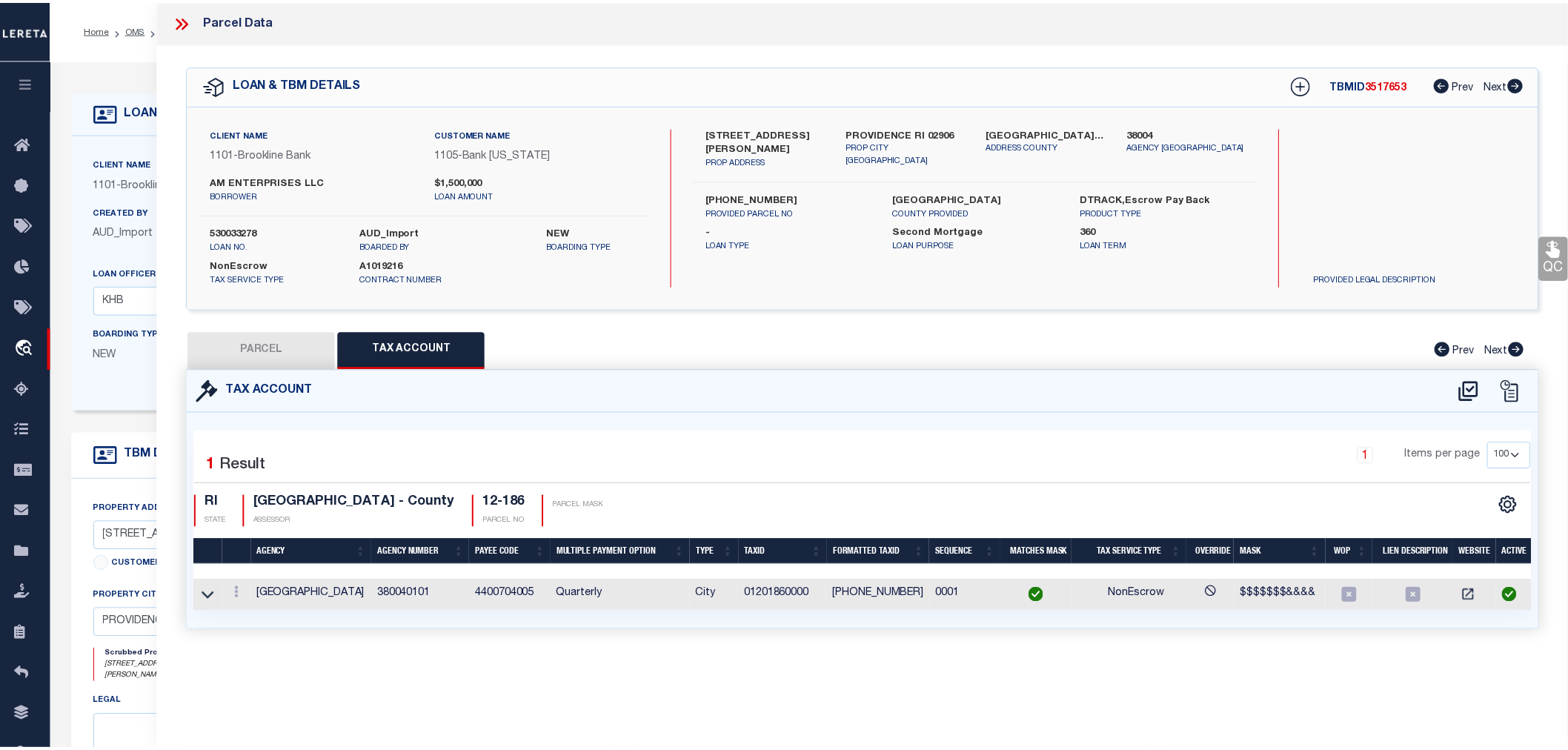
scroll to position [0, 0]
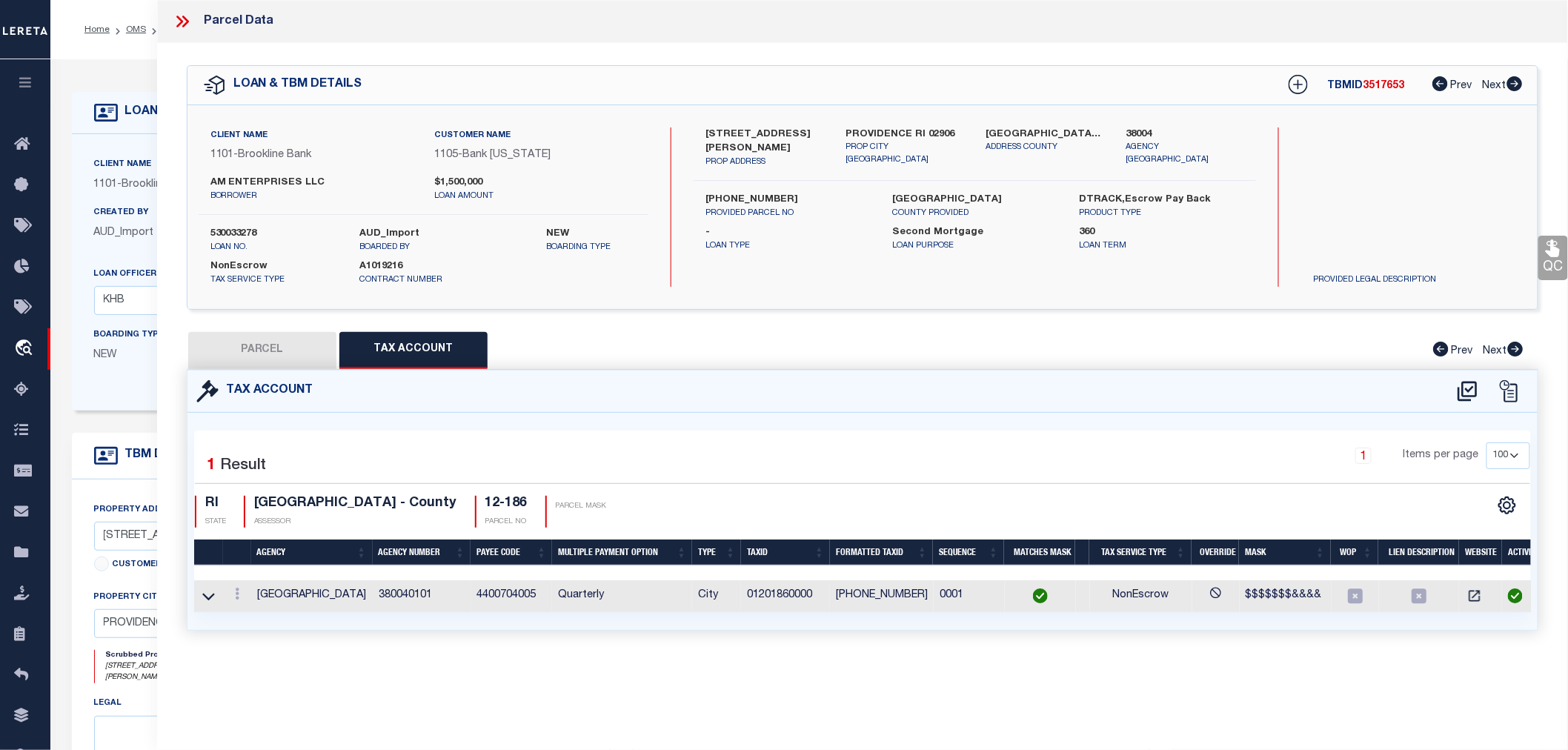
click at [256, 361] on button "PARCEL" at bounding box center [263, 350] width 148 height 37
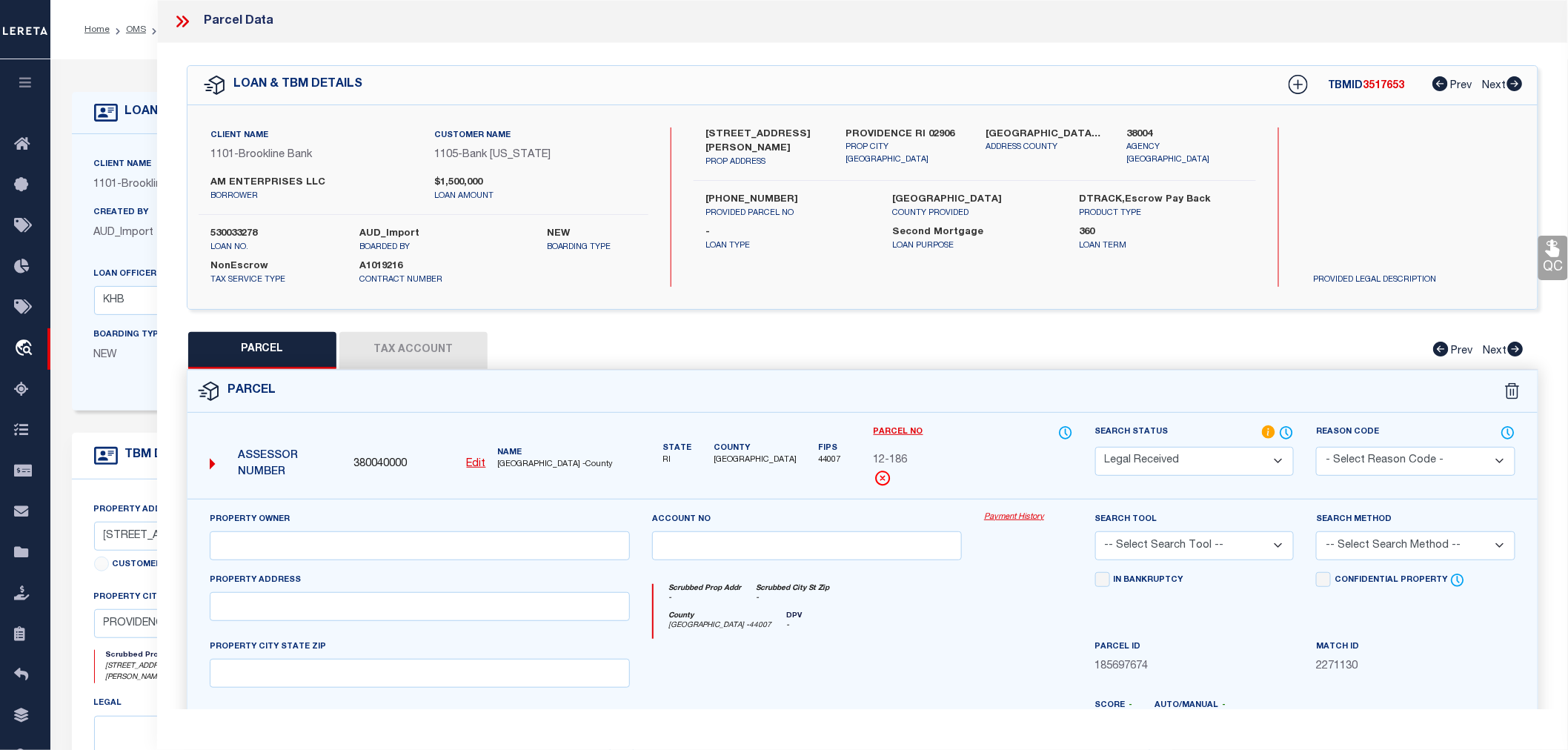
click at [469, 459] on u "Edit" at bounding box center [476, 464] width 20 height 10
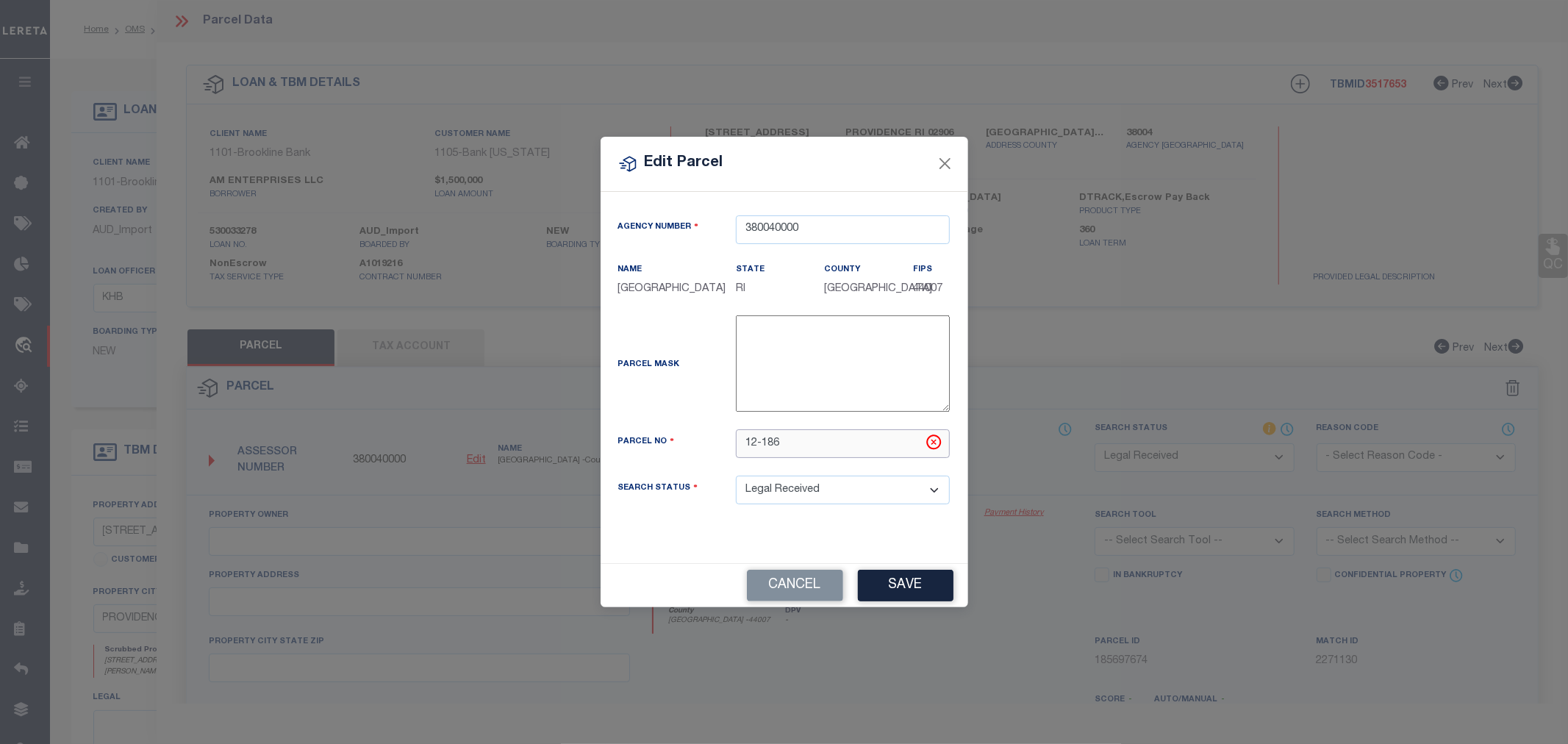
drag, startPoint x: 803, startPoint y: 449, endPoint x: 732, endPoint y: 451, distance: 71.0
click at [732, 451] on div "12-186" at bounding box center [842, 444] width 236 height 29
paste input "01201860000"
click at [893, 587] on button "Save" at bounding box center [905, 585] width 96 height 31
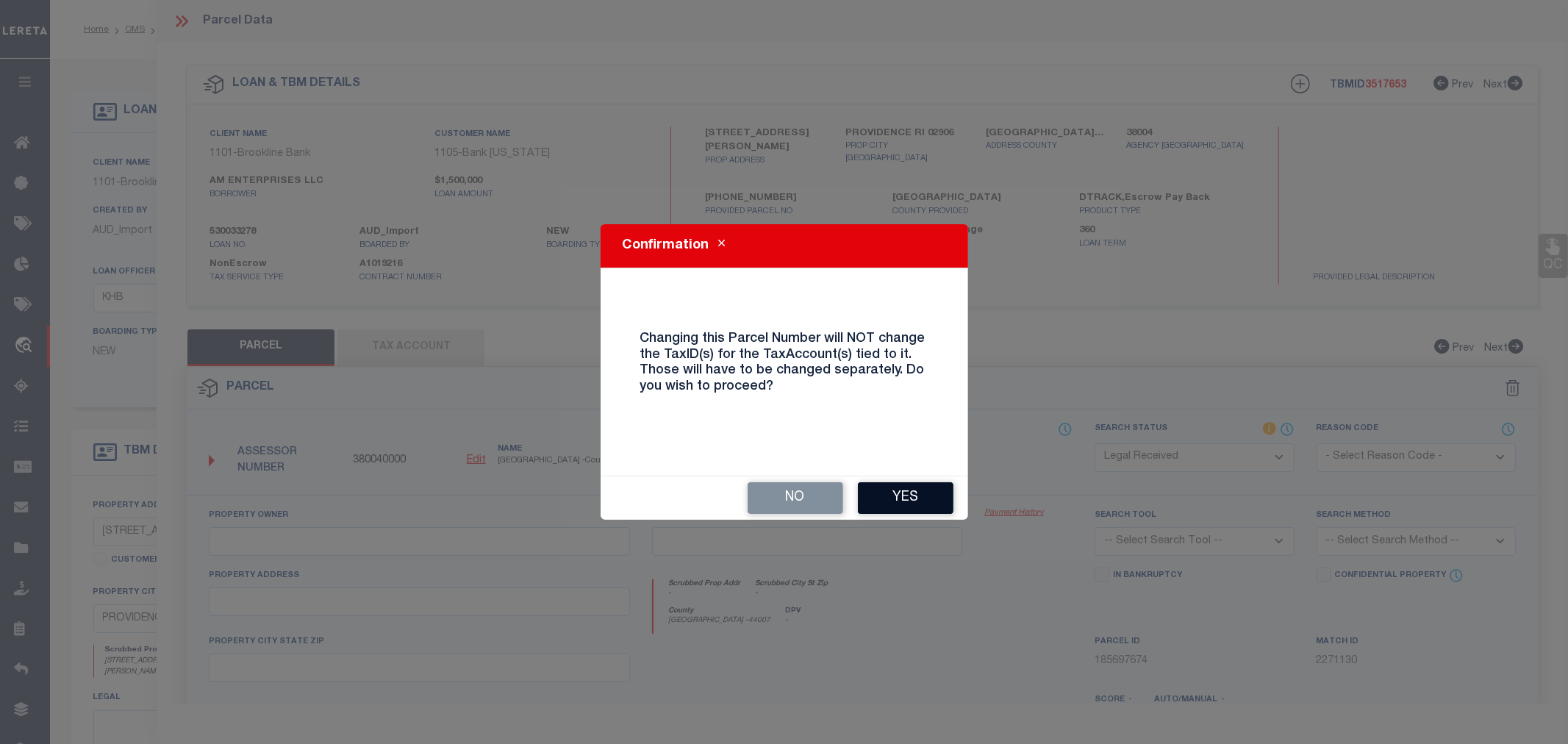
click at [913, 499] on button "Yes" at bounding box center [905, 498] width 96 height 31
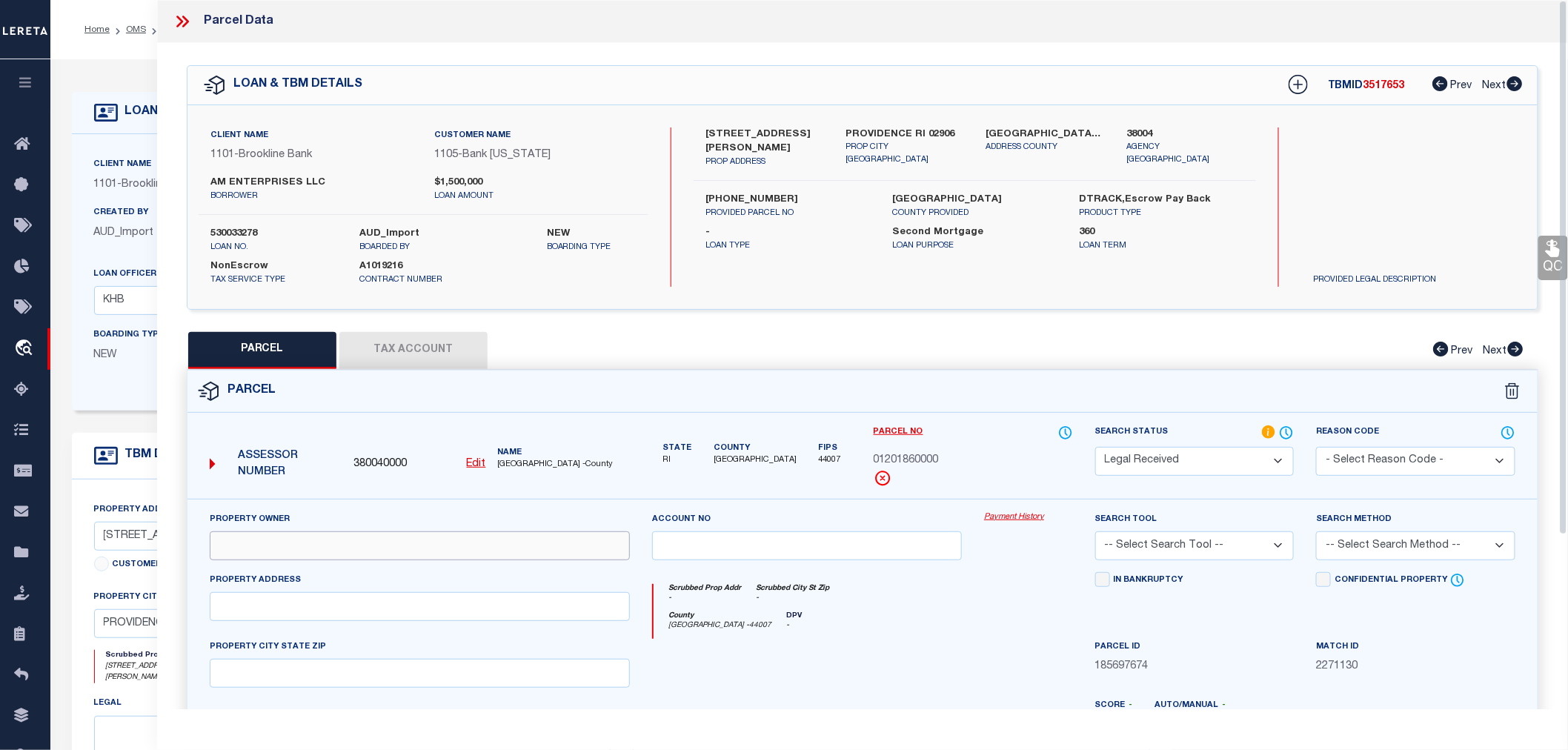
click at [268, 549] on input "text" at bounding box center [420, 546] width 421 height 29
paste input "AM Enterprises LLC"
click at [285, 603] on input "text" at bounding box center [420, 607] width 421 height 29
paste input "215 THAYER ST"
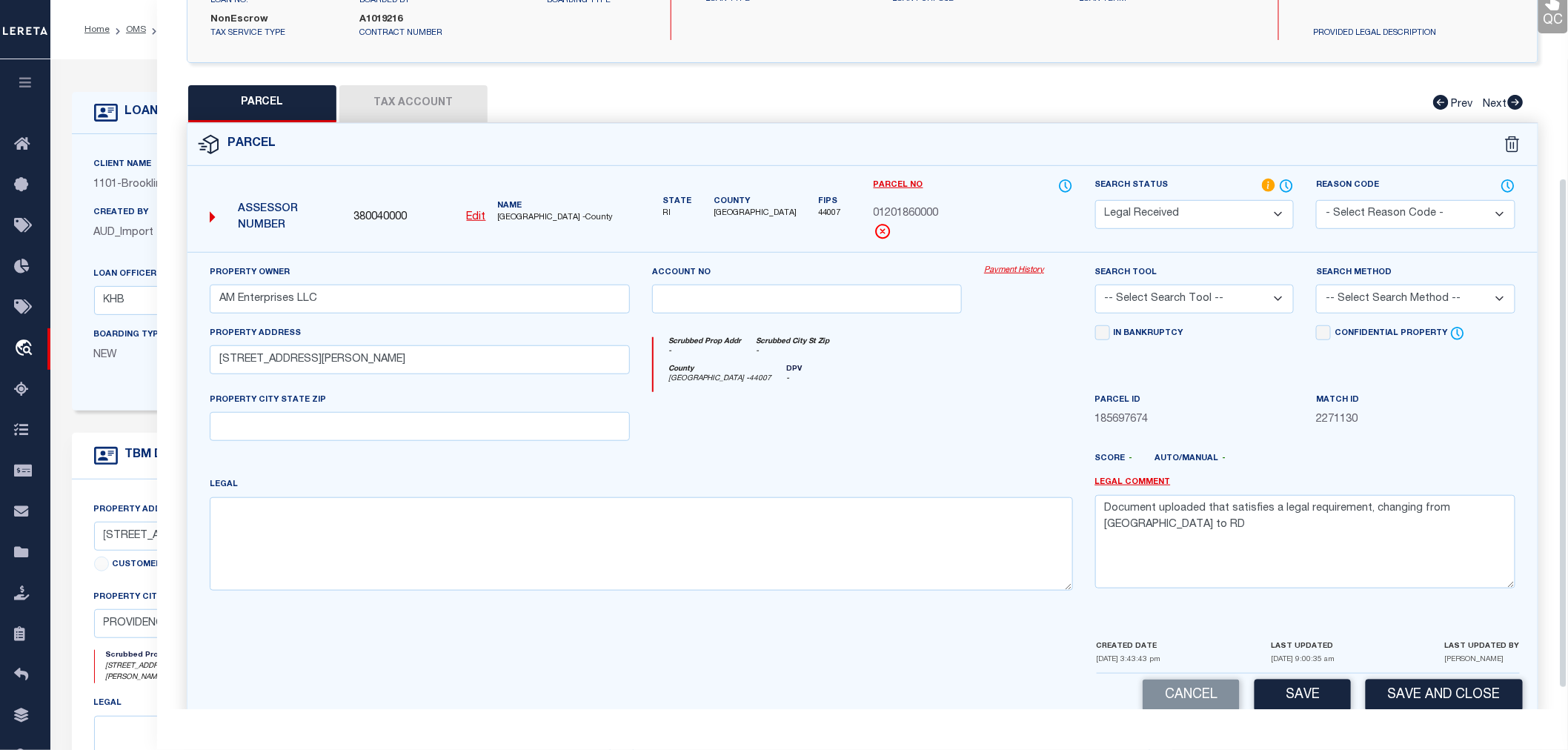
click at [1145, 295] on select "-- Select Search Tool -- 3rd Party Website Agency File Agency Website ATLS CNV-…" at bounding box center [1195, 299] width 200 height 29
click at [1095, 285] on select "-- Select Search Tool -- 3rd Party Website Agency File Agency Website ATLS CNV-…" at bounding box center [1195, 299] width 200 height 29
click at [1362, 296] on select "-- Select Search Method -- Property Address Legal Liability Info Provided" at bounding box center [1416, 299] width 200 height 29
click at [1316, 285] on select "-- Select Search Method -- Property Address Legal Liability Info Provided" at bounding box center [1416, 299] width 200 height 29
drag, startPoint x: 1493, startPoint y: 513, endPoint x: 1112, endPoint y: 523, distance: 381.1
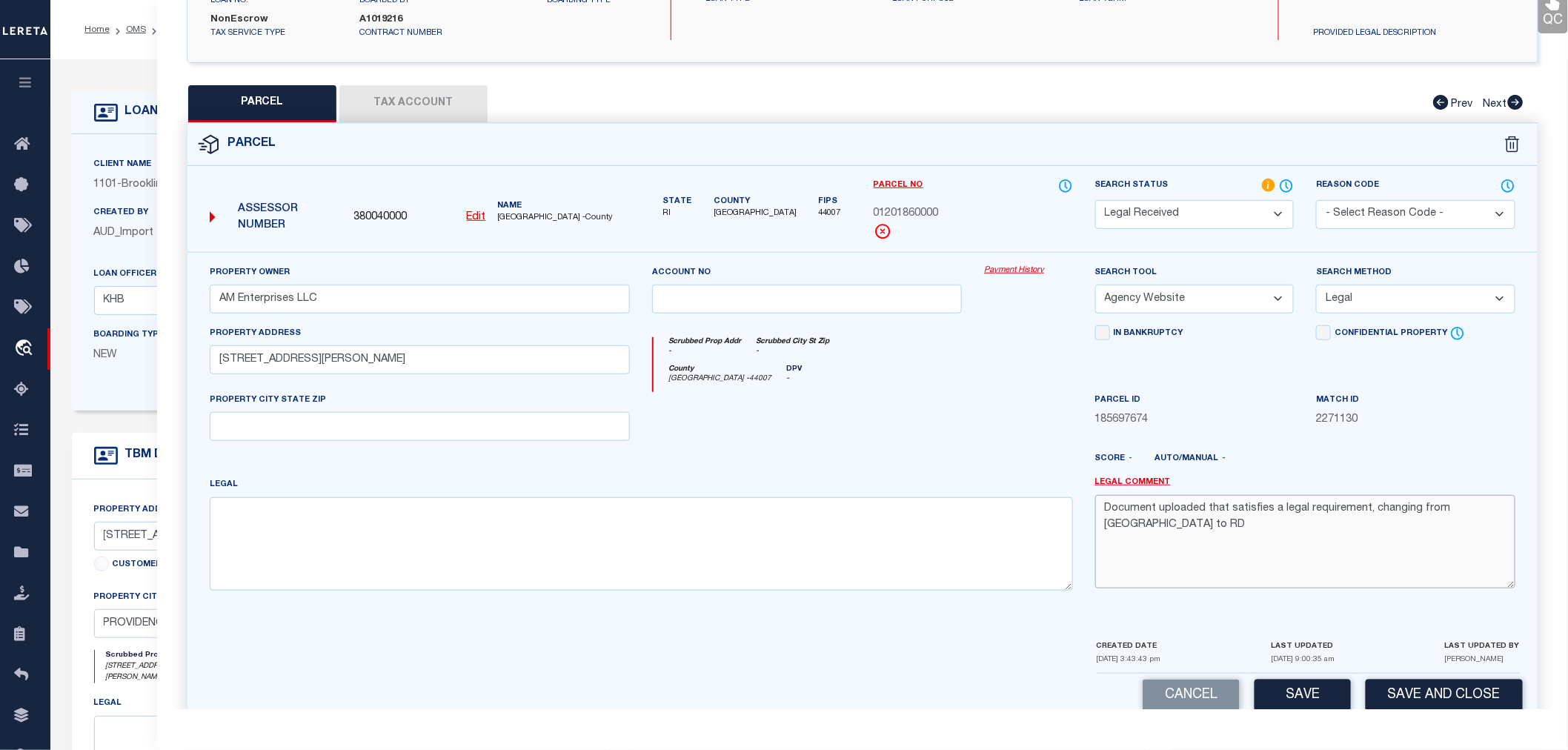
click at [1112, 523] on textarea "Document uploaded that satisfies a legal requirement, changing from [GEOGRAPHIC…" at bounding box center [1305, 541] width 421 height 93
click at [1144, 216] on select "Automated Search Bad Parcel Complete Duplicate Parcel High Dollar Reporting In …" at bounding box center [1195, 215] width 200 height 29
click at [1095, 201] on select "Automated Search Bad Parcel Complete Duplicate Parcel High Dollar Reporting In …" at bounding box center [1195, 215] width 200 height 29
click at [1315, 695] on button "Save" at bounding box center [1303, 695] width 96 height 32
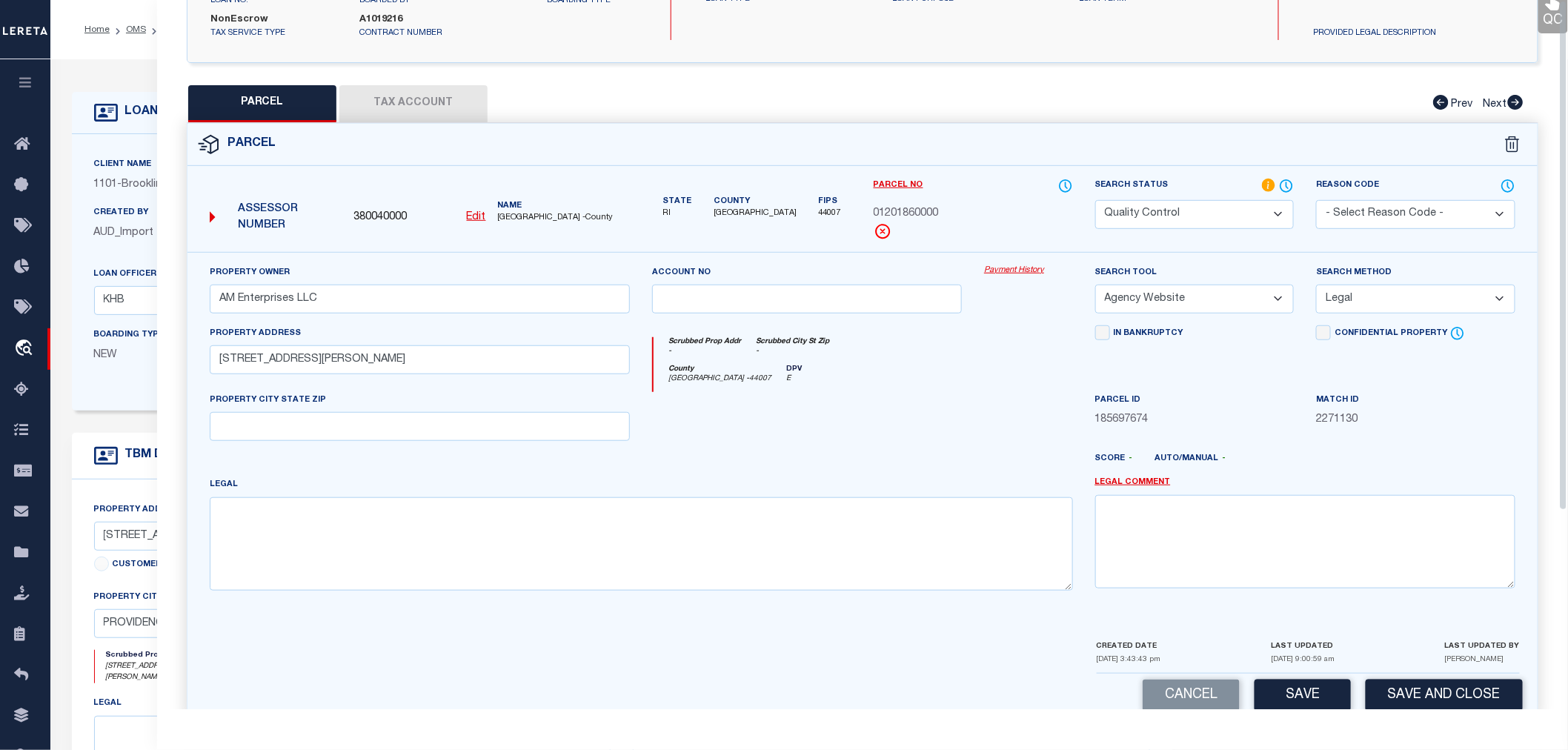
scroll to position [0, 0]
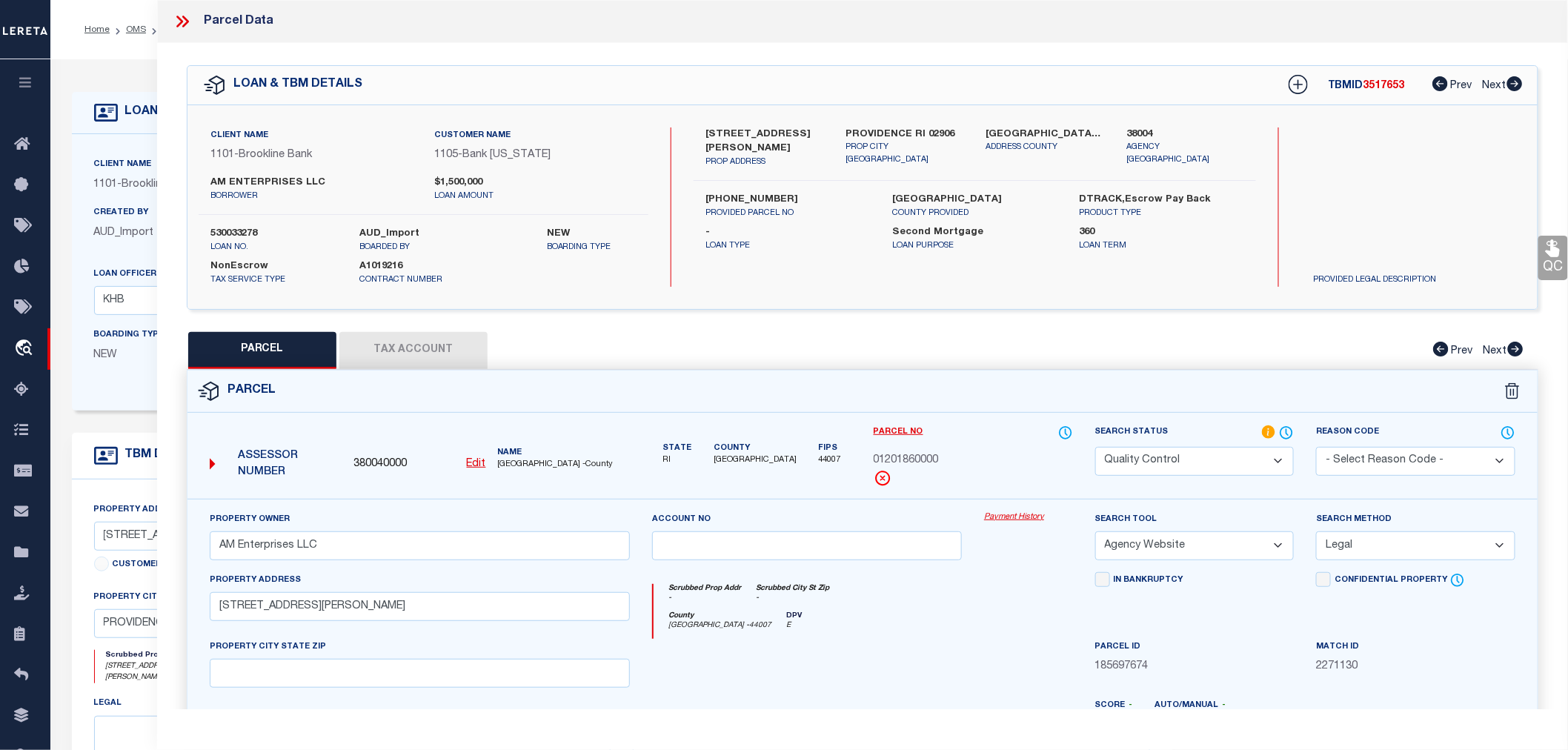
click at [1372, 84] on span "3517653" at bounding box center [1384, 86] width 42 height 10
click at [234, 233] on label "530033278" at bounding box center [274, 234] width 127 height 15
click at [890, 460] on span "01201860000" at bounding box center [906, 461] width 65 height 16
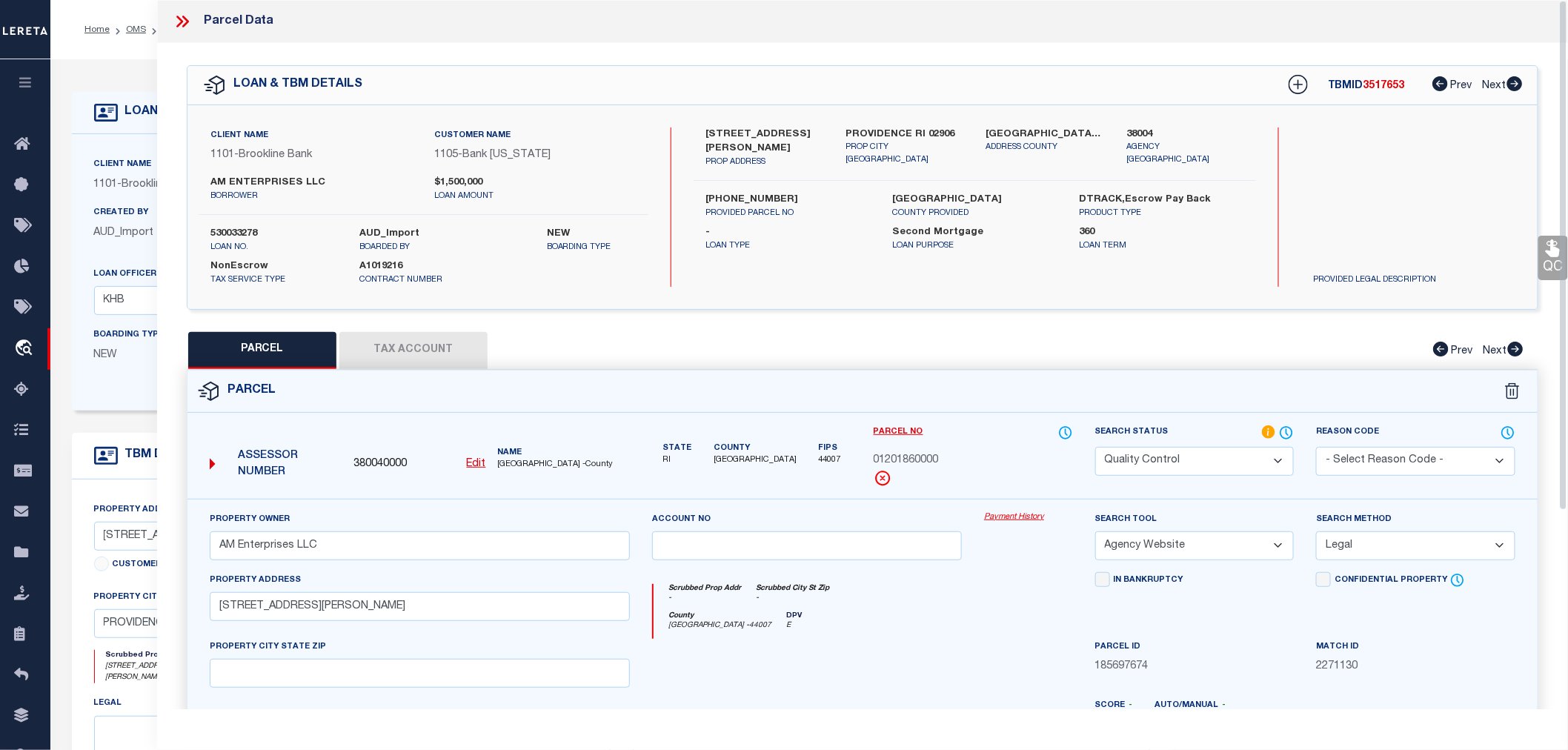
click at [890, 460] on span "01201860000" at bounding box center [906, 461] width 65 height 16
click at [183, 20] on icon at bounding box center [182, 21] width 20 height 20
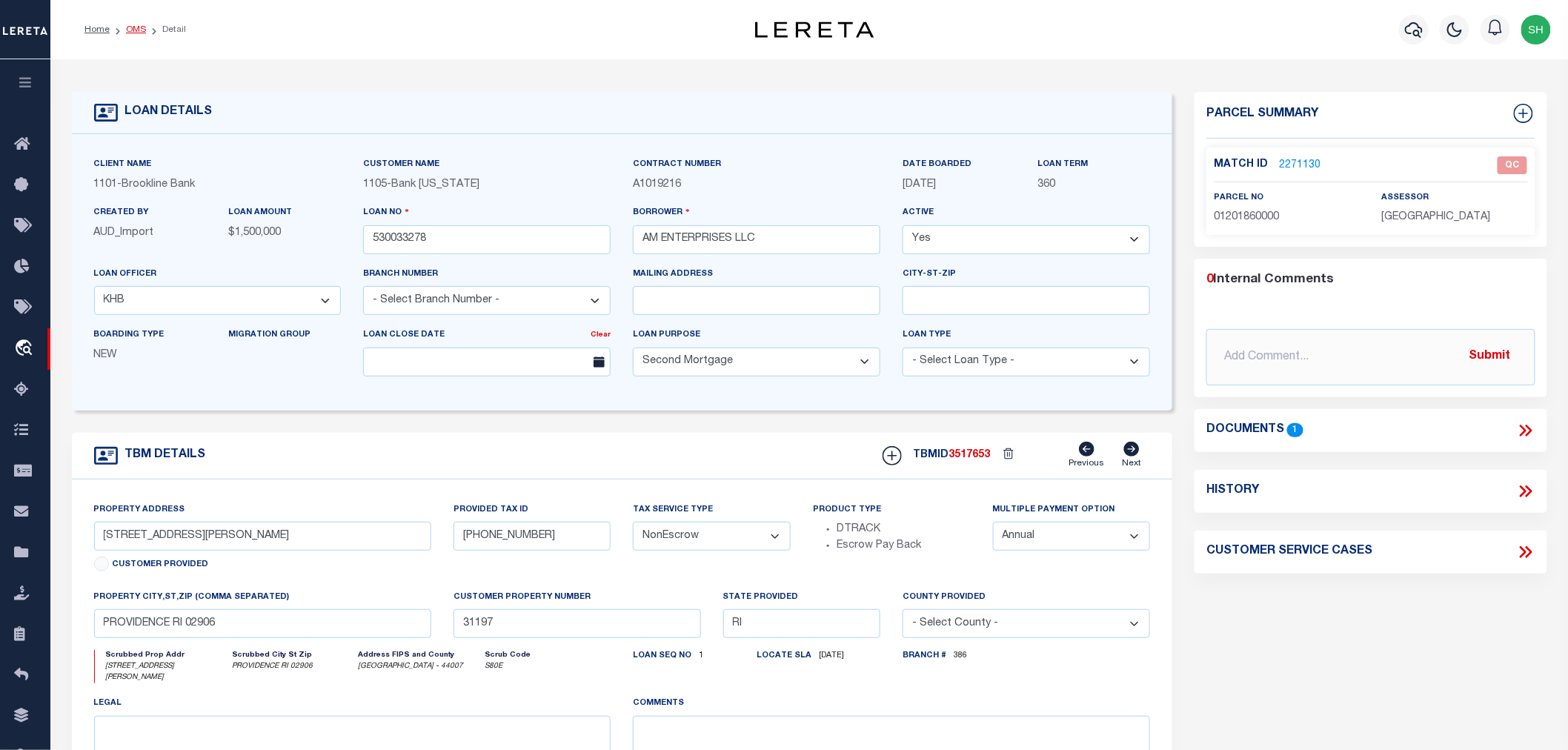
click at [137, 32] on link "OMS" at bounding box center [136, 30] width 20 height 9
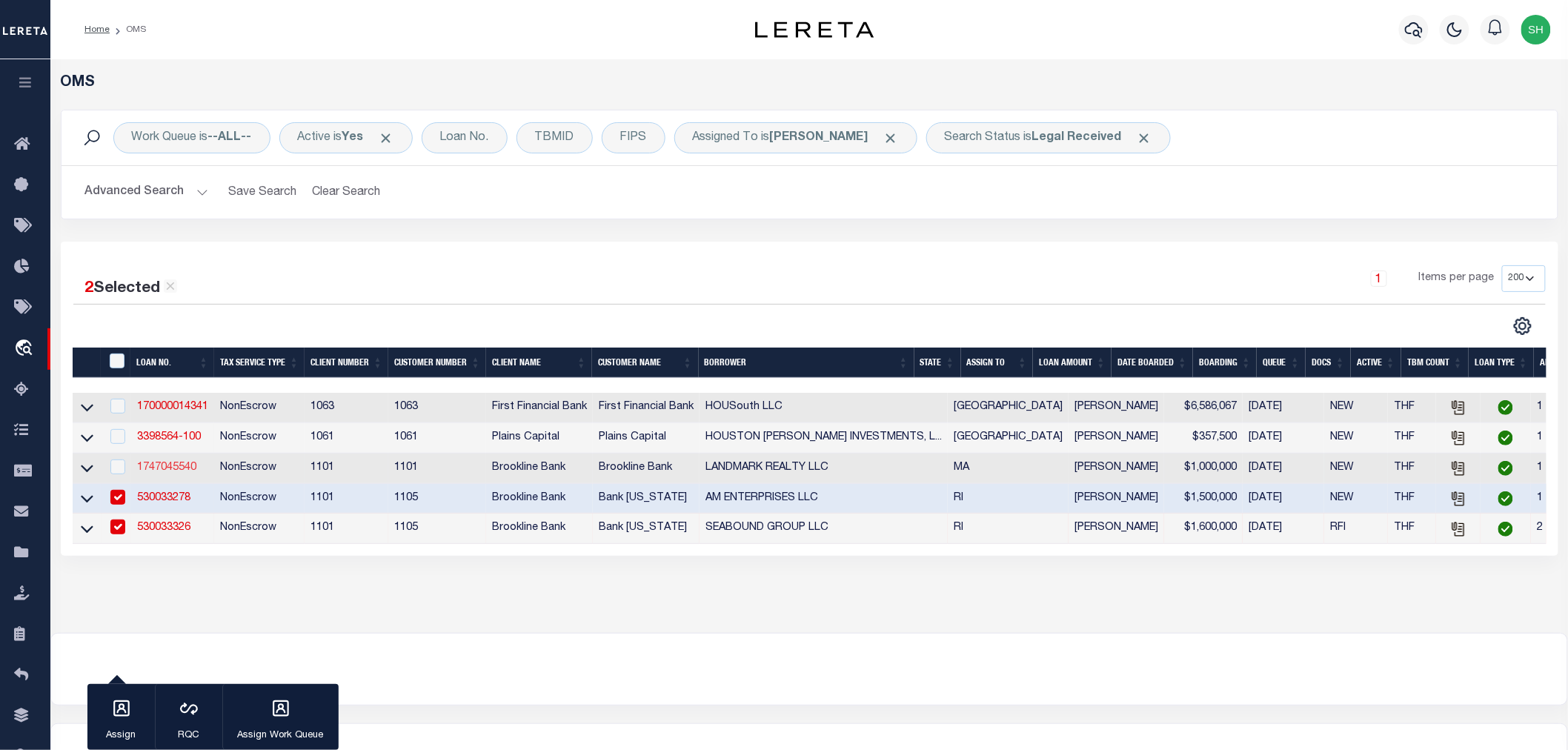
click at [172, 473] on link "1747045540" at bounding box center [166, 468] width 59 height 10
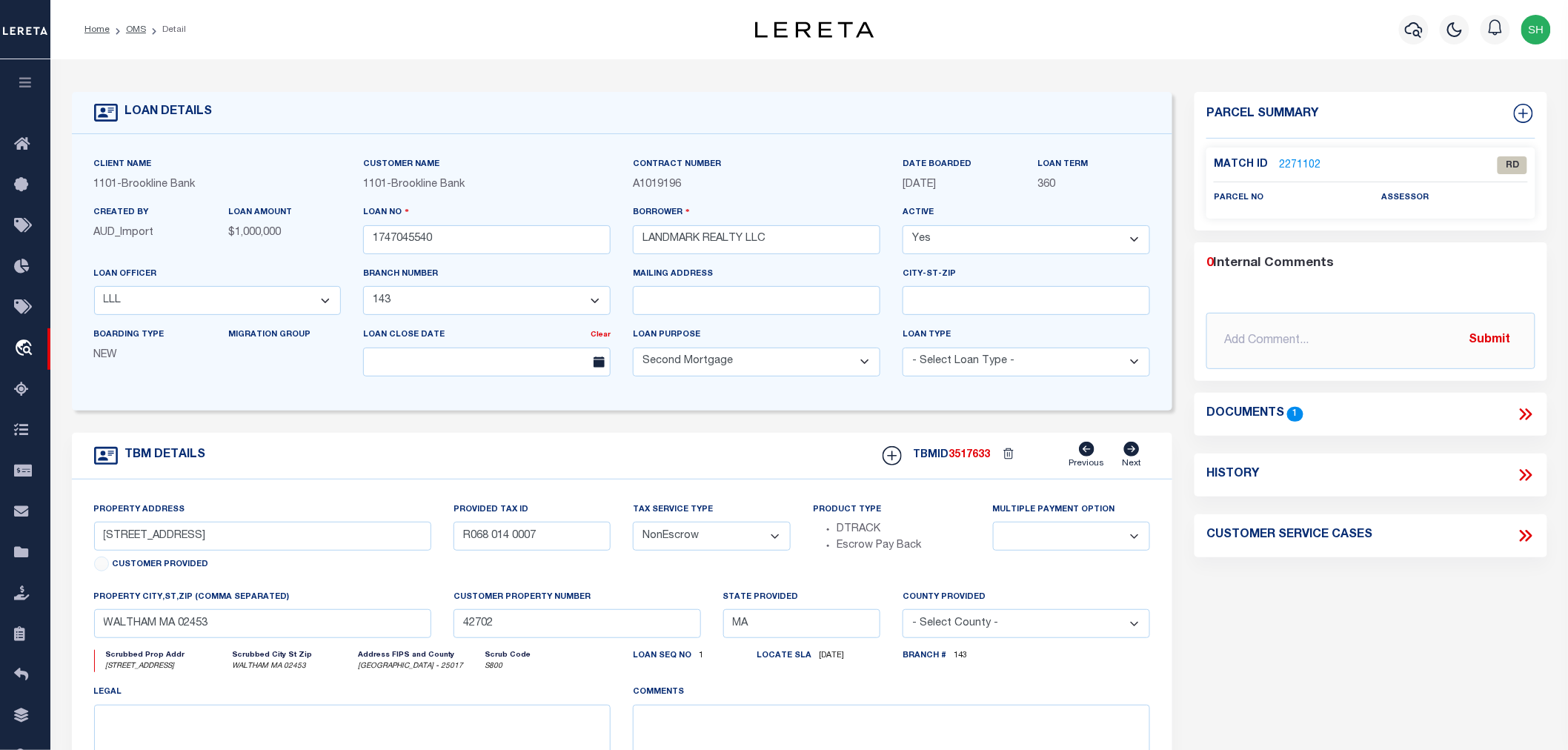
click at [1524, 412] on icon at bounding box center [1525, 414] width 20 height 20
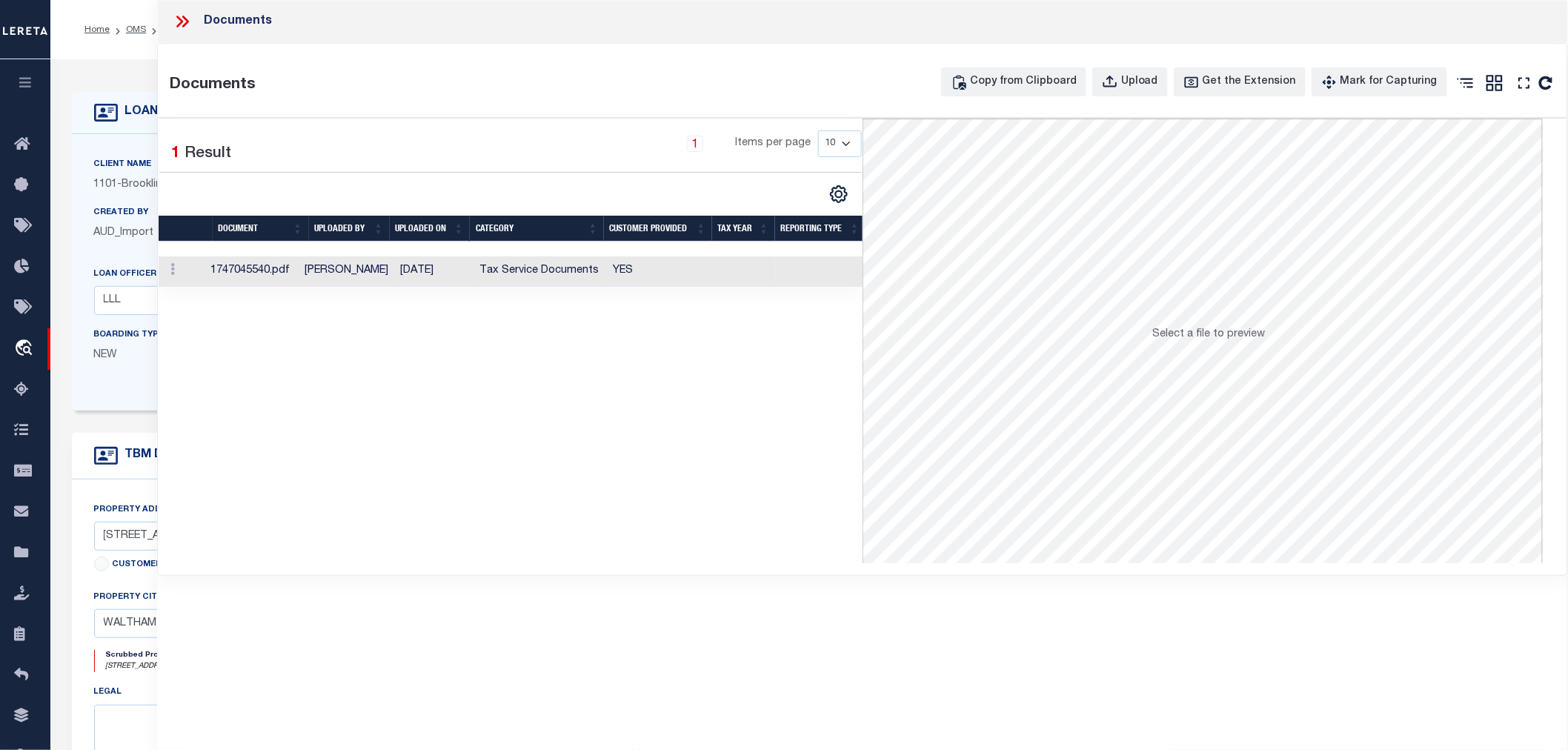
click at [550, 276] on td "Tax Service Documents" at bounding box center [540, 272] width 133 height 31
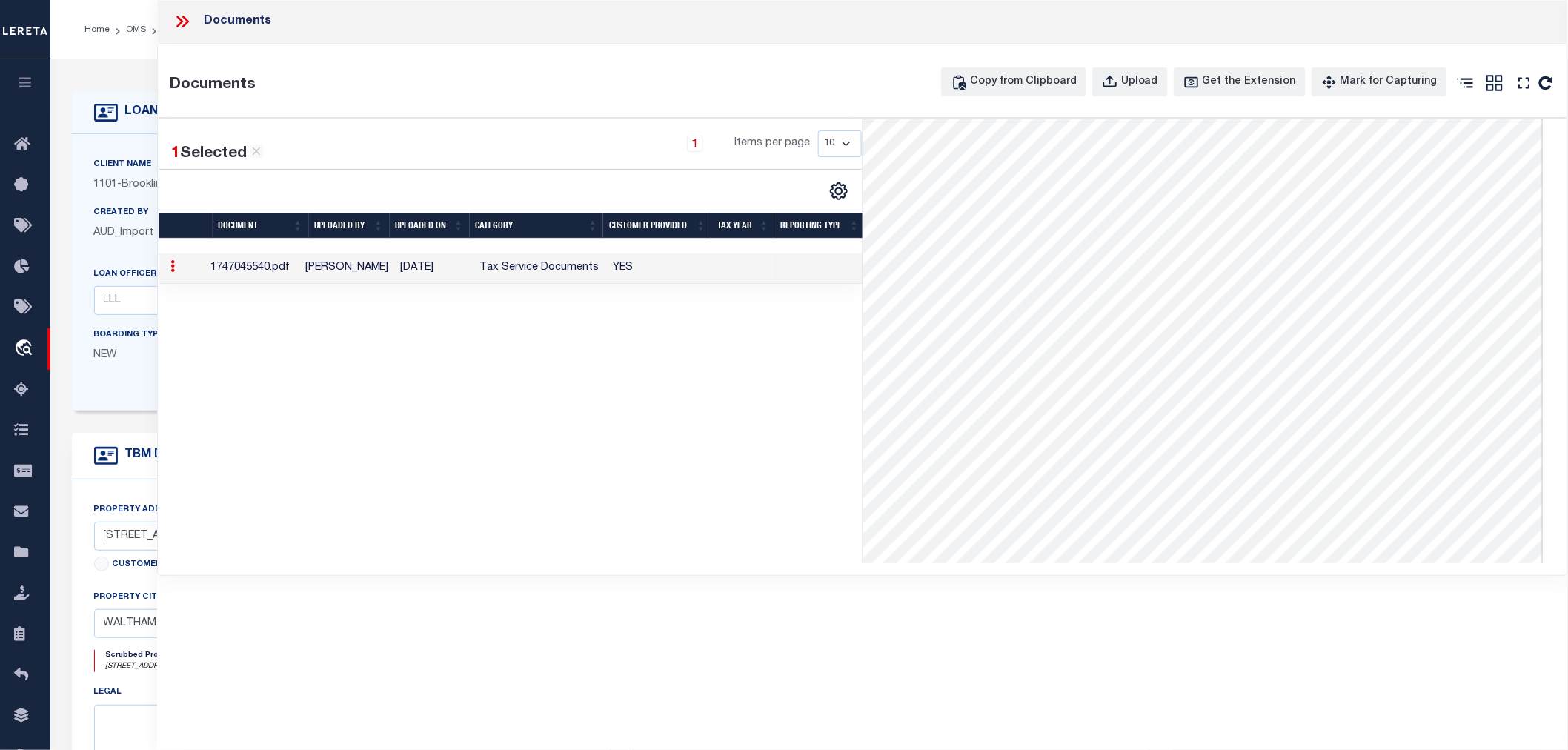
click at [187, 20] on icon at bounding box center [186, 21] width 7 height 12
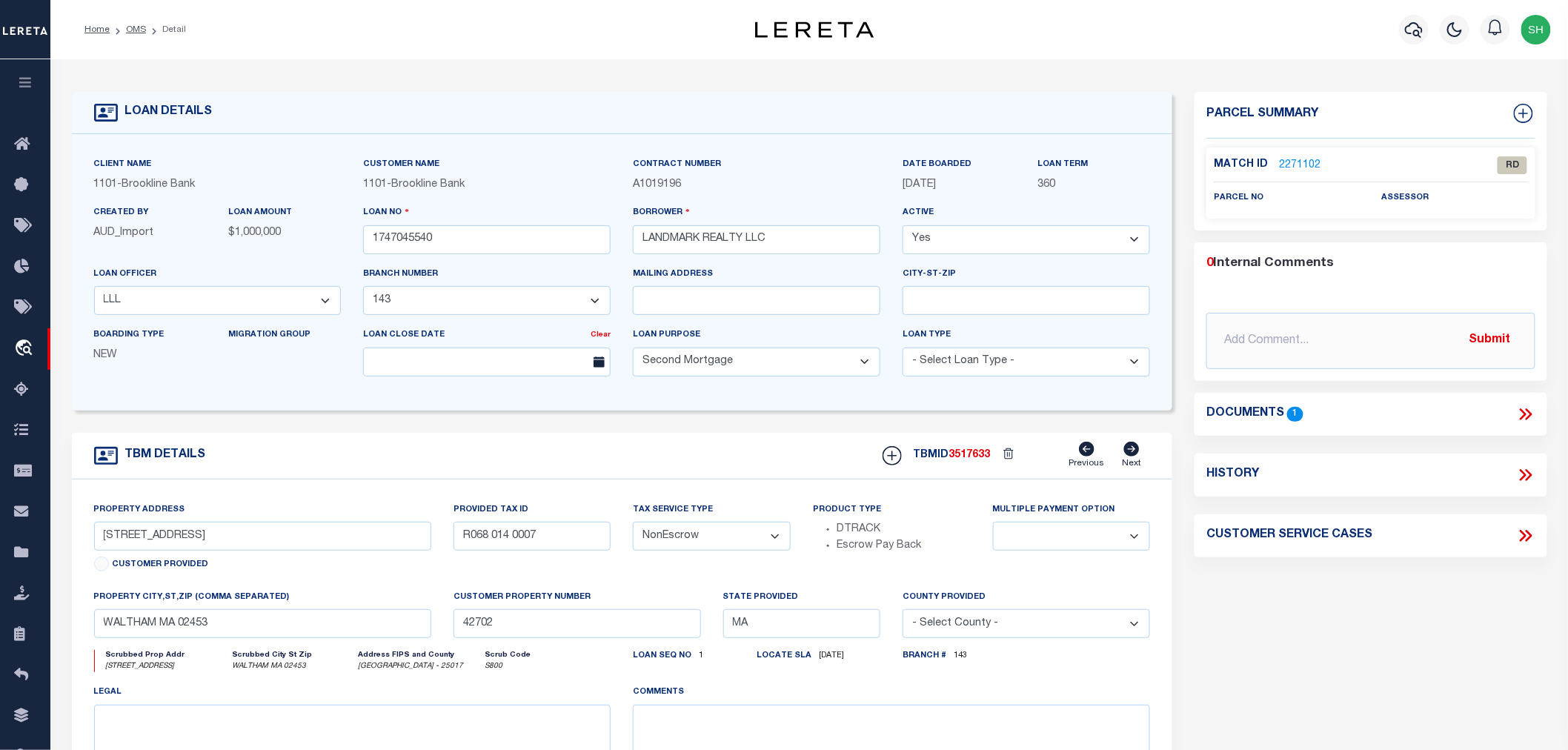
click at [1300, 171] on link "2271102" at bounding box center [1299, 166] width 42 height 15
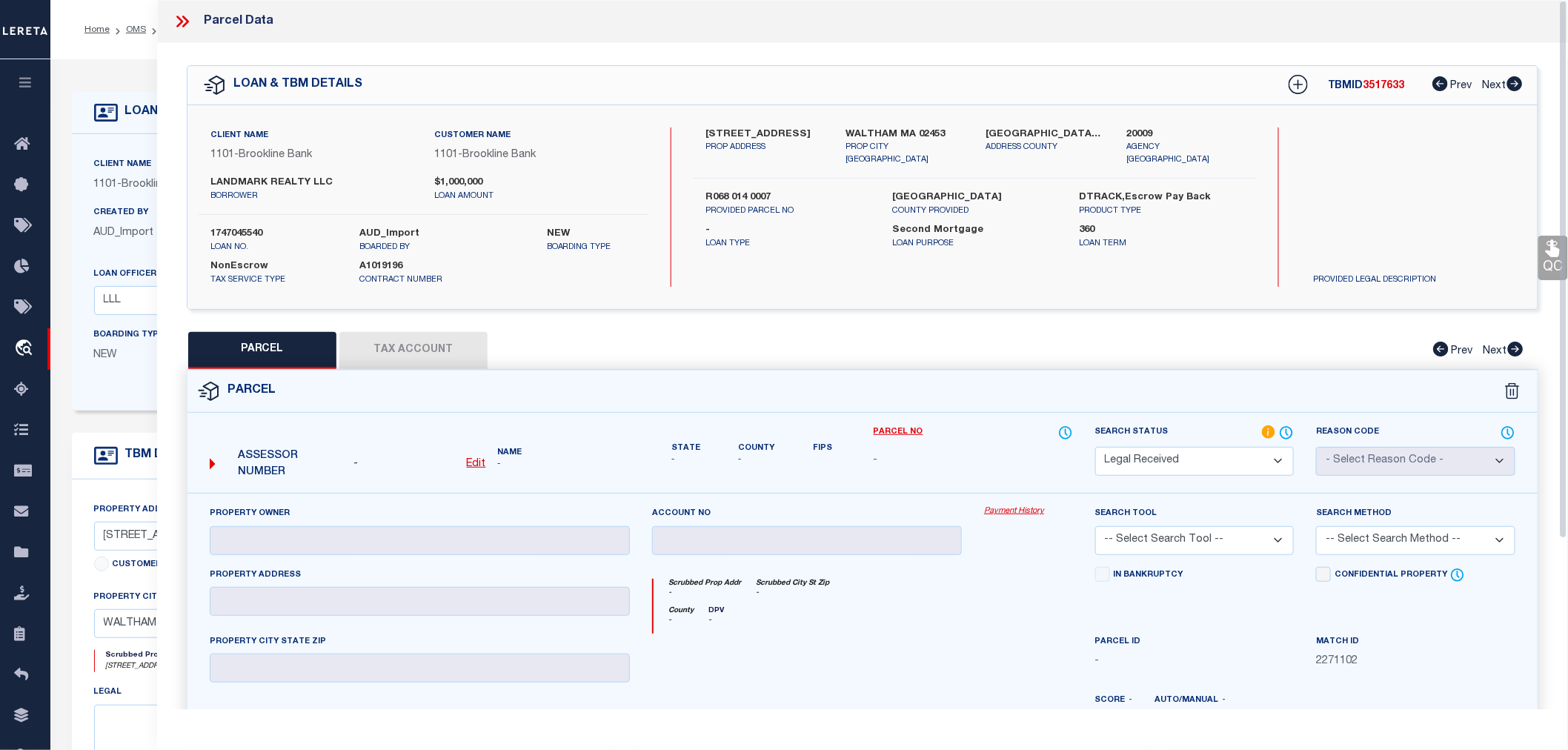
click at [183, 22] on icon at bounding box center [182, 21] width 20 height 20
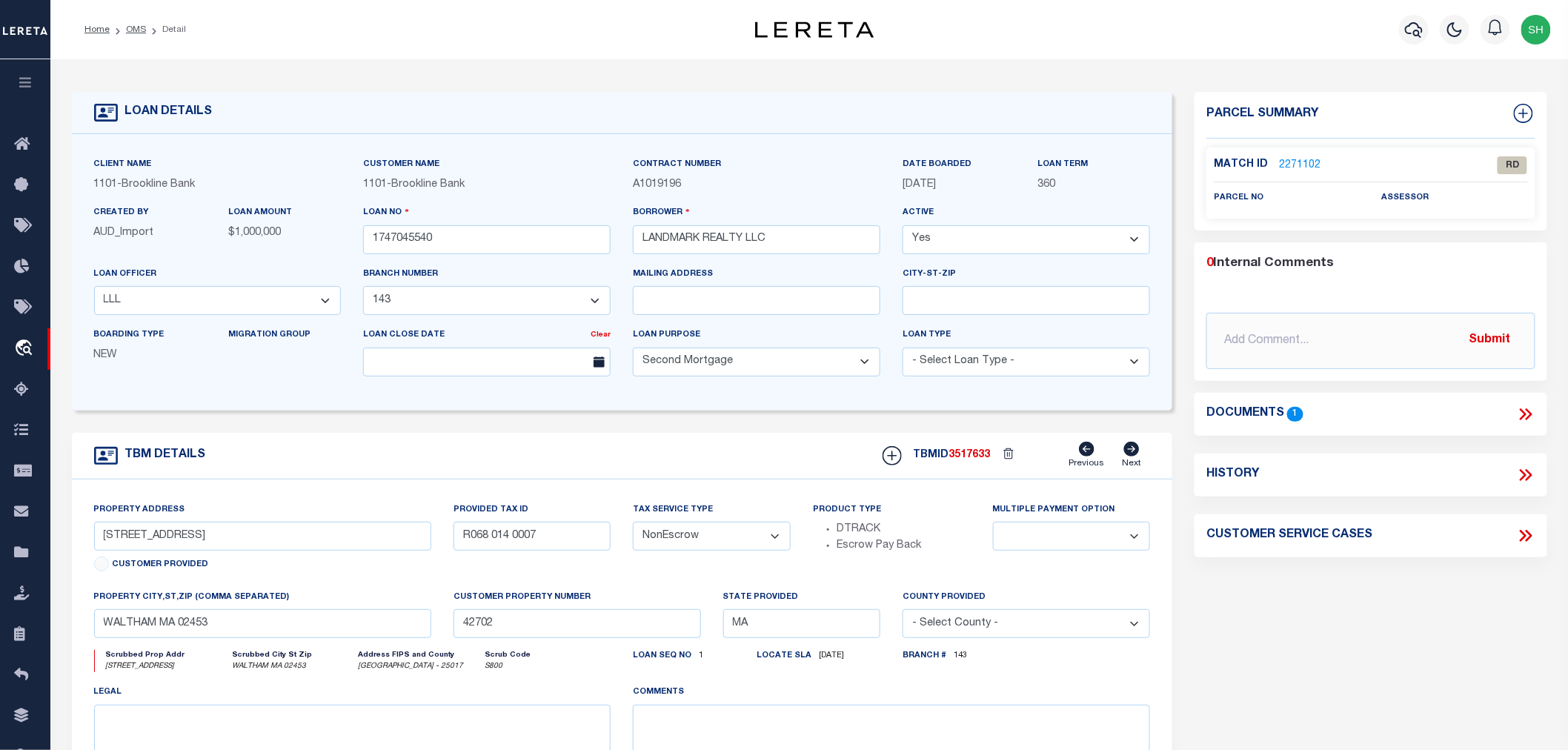
click at [1309, 160] on link "2271102" at bounding box center [1299, 166] width 42 height 15
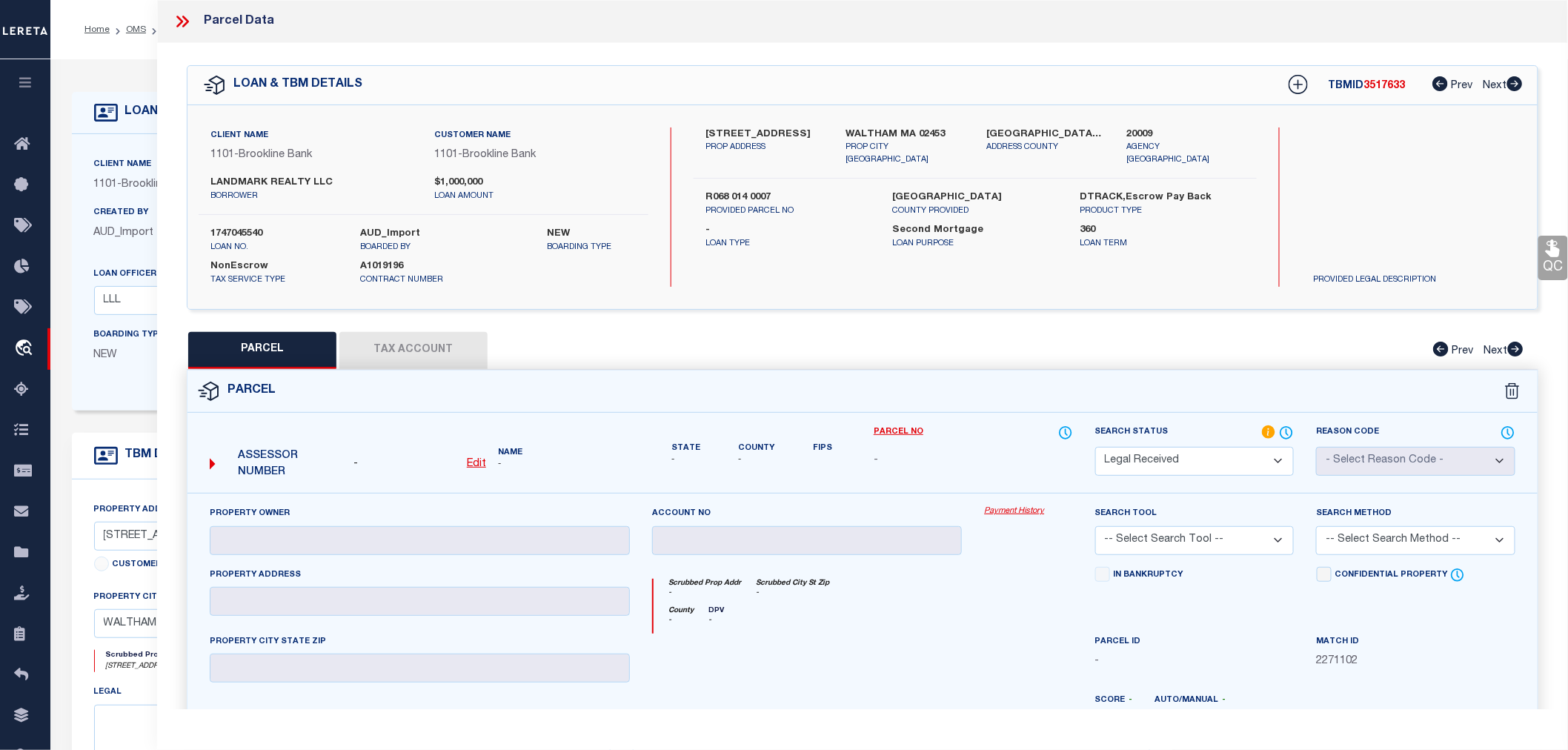
click at [1138, 131] on label "20009" at bounding box center [1185, 134] width 118 height 15
click at [477, 460] on u "Edit" at bounding box center [476, 464] width 20 height 10
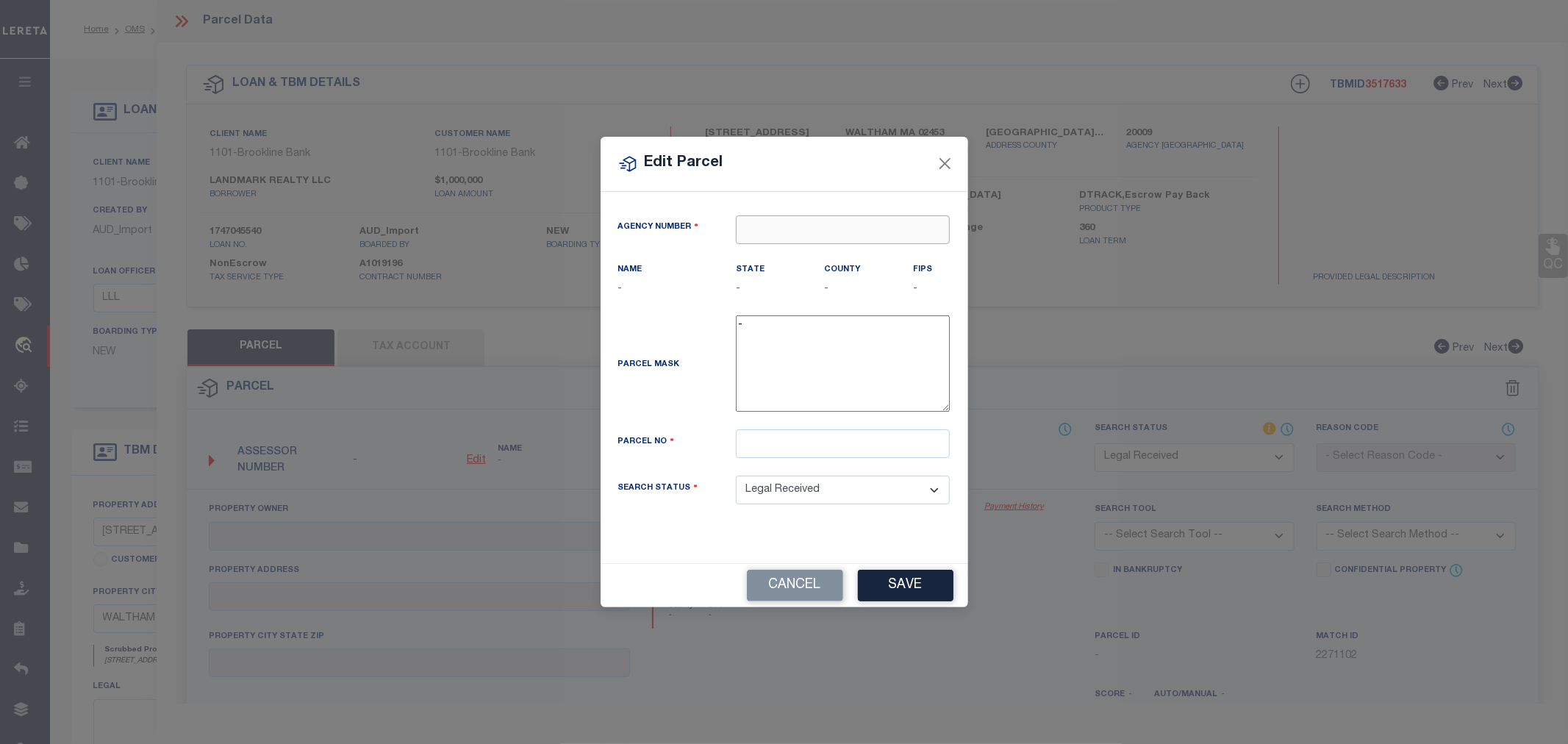
click at [783, 228] on input "text" at bounding box center [843, 230] width 214 height 29
paste input "20009"
click at [812, 253] on div "200090000 : MIDDLESEX COUNTY" at bounding box center [846, 266] width 220 height 42
click at [751, 454] on input "text" at bounding box center [843, 444] width 214 height 29
paste input "R068 014 0007"
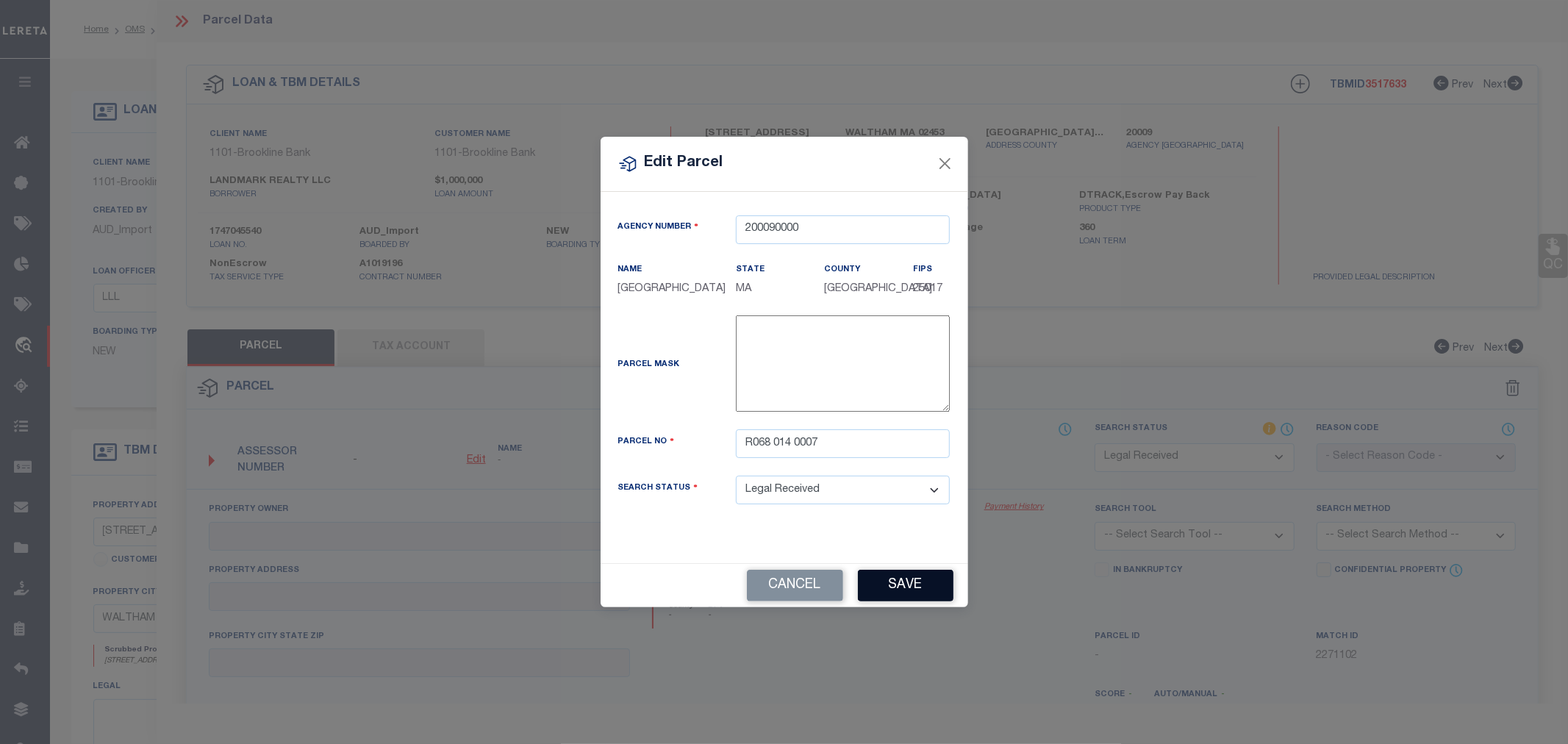
click at [902, 599] on button "Save" at bounding box center [905, 585] width 96 height 31
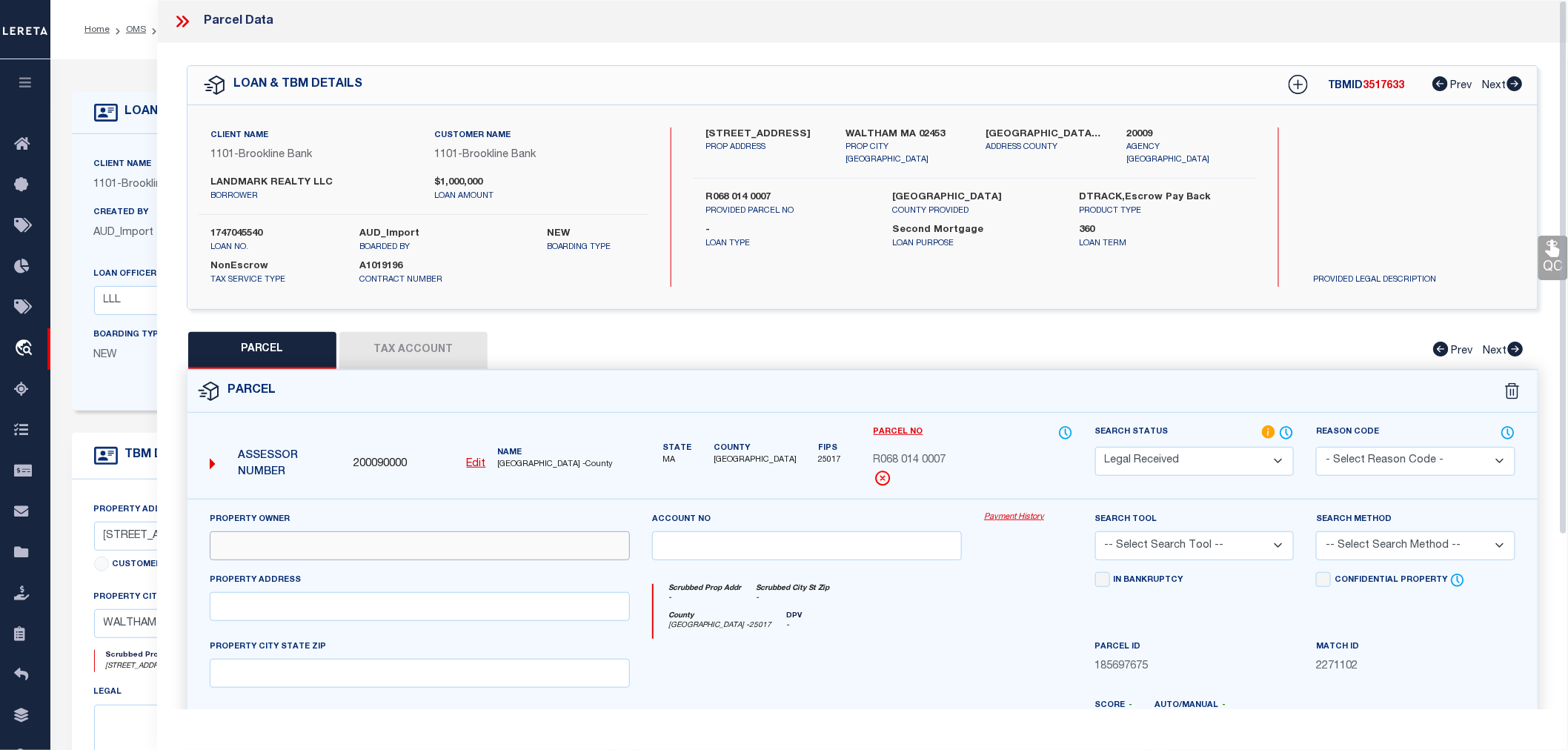
click at [246, 544] on input "text" at bounding box center [420, 546] width 421 height 29
paste input "LEBLANC, LEO R"
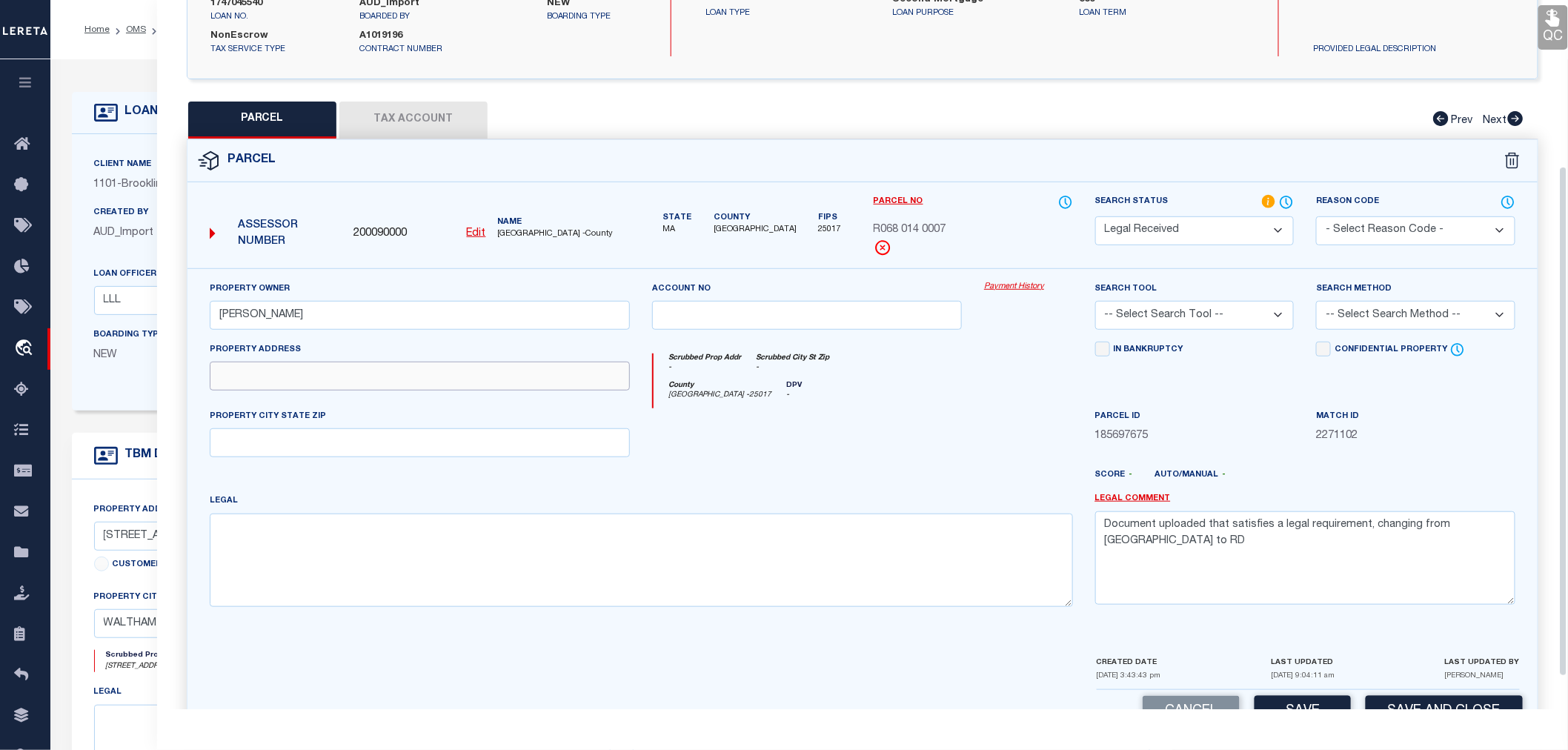
click at [247, 374] on input "text" at bounding box center [420, 376] width 421 height 29
paste input "185 PROSPECT ST."
click at [273, 536] on textarea at bounding box center [642, 560] width 863 height 93
paste textarea "66698-510"
drag, startPoint x: 1494, startPoint y: 530, endPoint x: 1108, endPoint y: 529, distance: 386.0
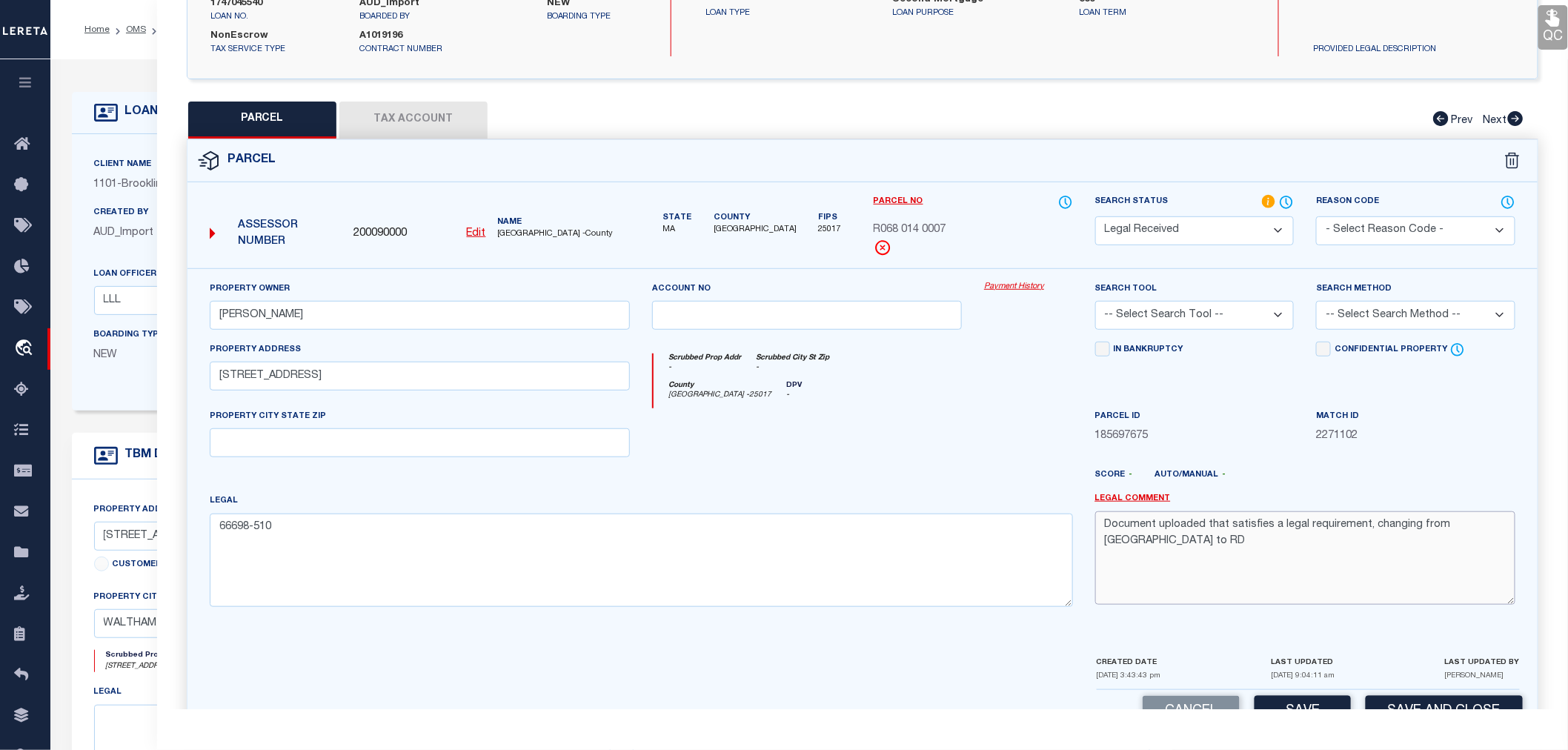
click at [1108, 529] on textarea "Document uploaded that satisfies a legal requirement, changing from [GEOGRAPHIC…" at bounding box center [1305, 557] width 421 height 93
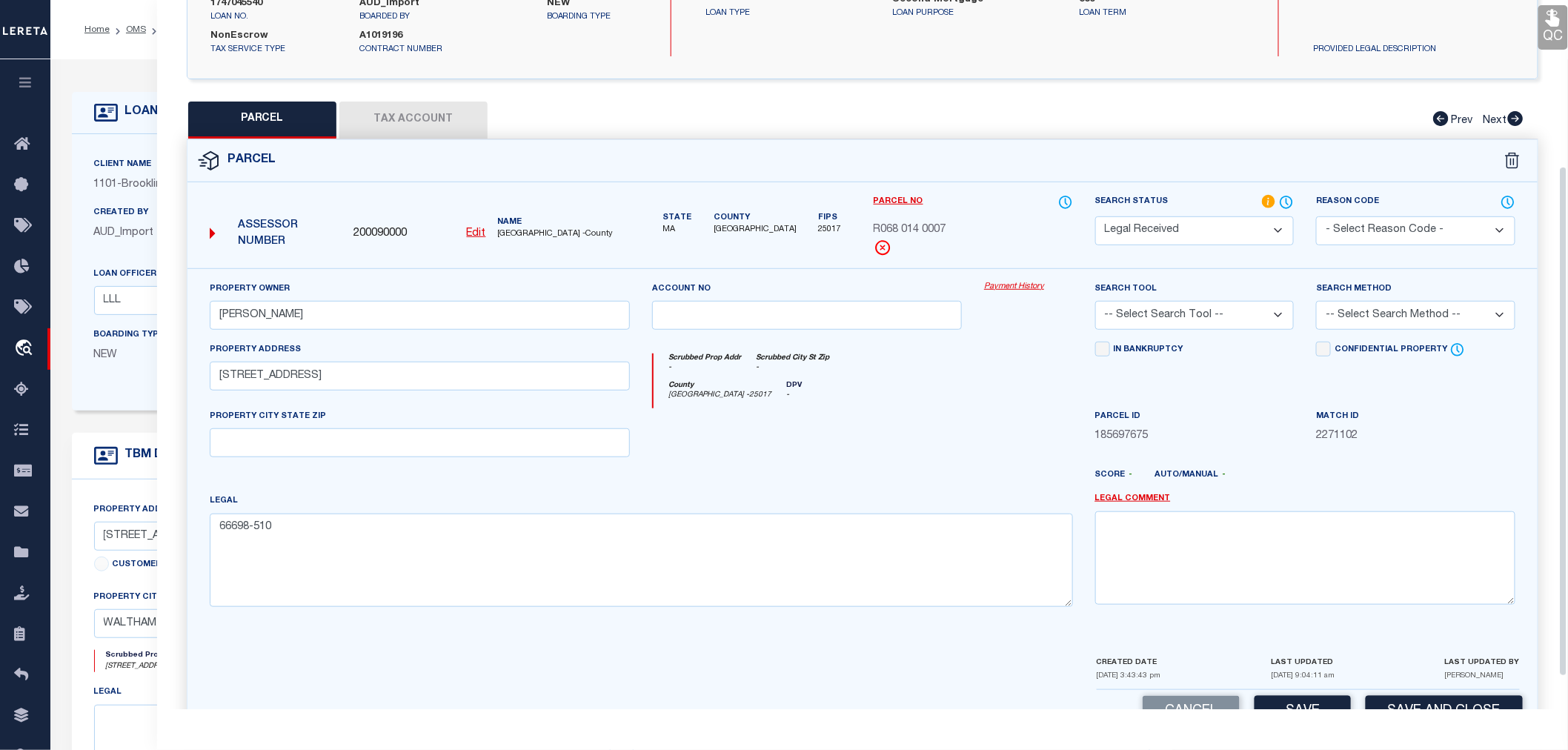
click at [1153, 321] on select "-- Select Search Tool -- 3rd Party Website Agency File Agency Website ATLS CNV-…" at bounding box center [1195, 316] width 200 height 29
click at [1095, 301] on select "-- Select Search Tool -- 3rd Party Website Agency File Agency Website ATLS CNV-…" at bounding box center [1195, 316] width 200 height 29
click at [1372, 305] on select "-- Select Search Method -- Property Address Legal Liability Info Provided" at bounding box center [1416, 316] width 200 height 29
click at [1316, 301] on select "-- Select Search Method -- Property Address Legal Liability Info Provided" at bounding box center [1416, 316] width 200 height 29
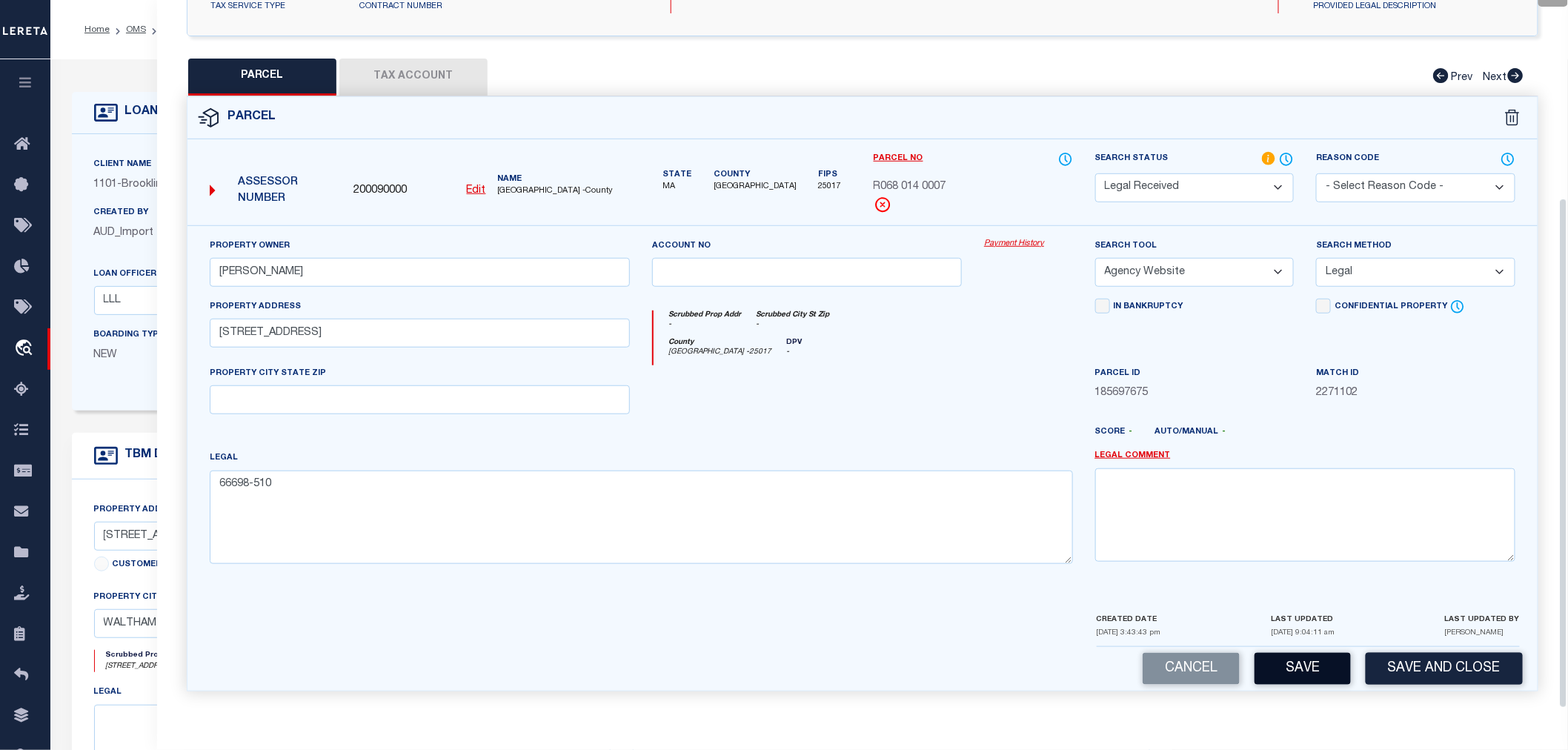
click at [1295, 653] on button "Save" at bounding box center [1303, 668] width 96 height 32
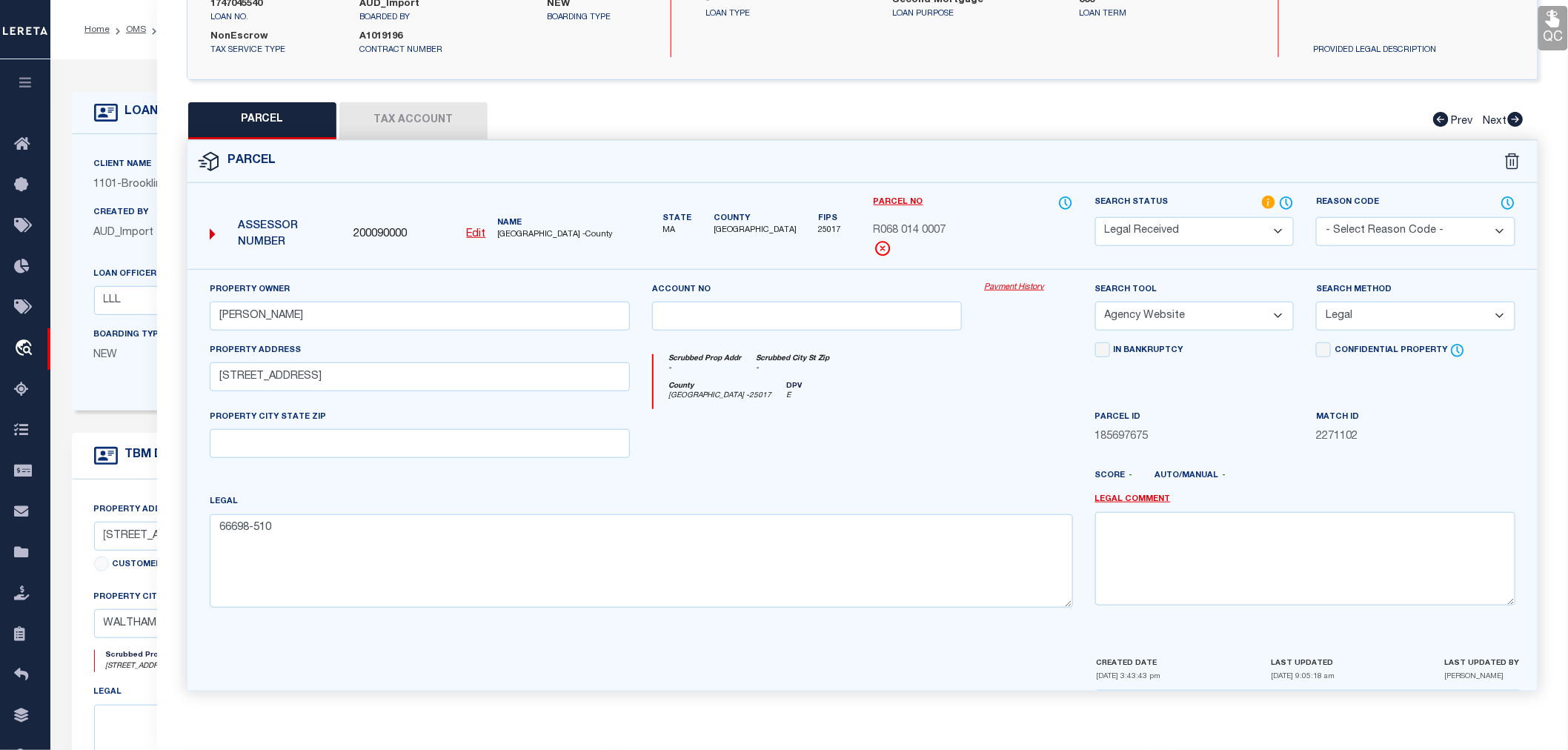
click at [431, 114] on button "Tax Account" at bounding box center [414, 120] width 148 height 37
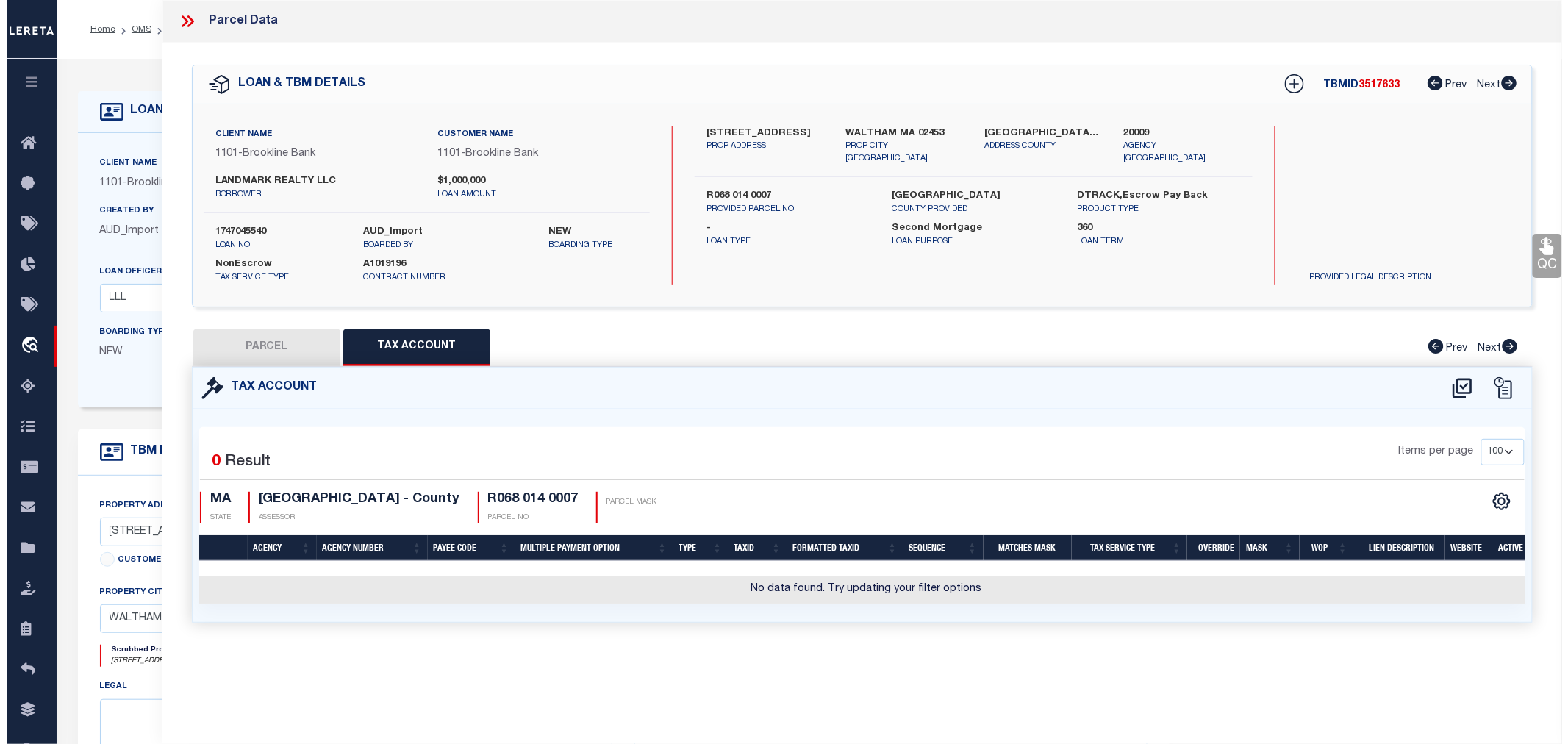
scroll to position [0, 0]
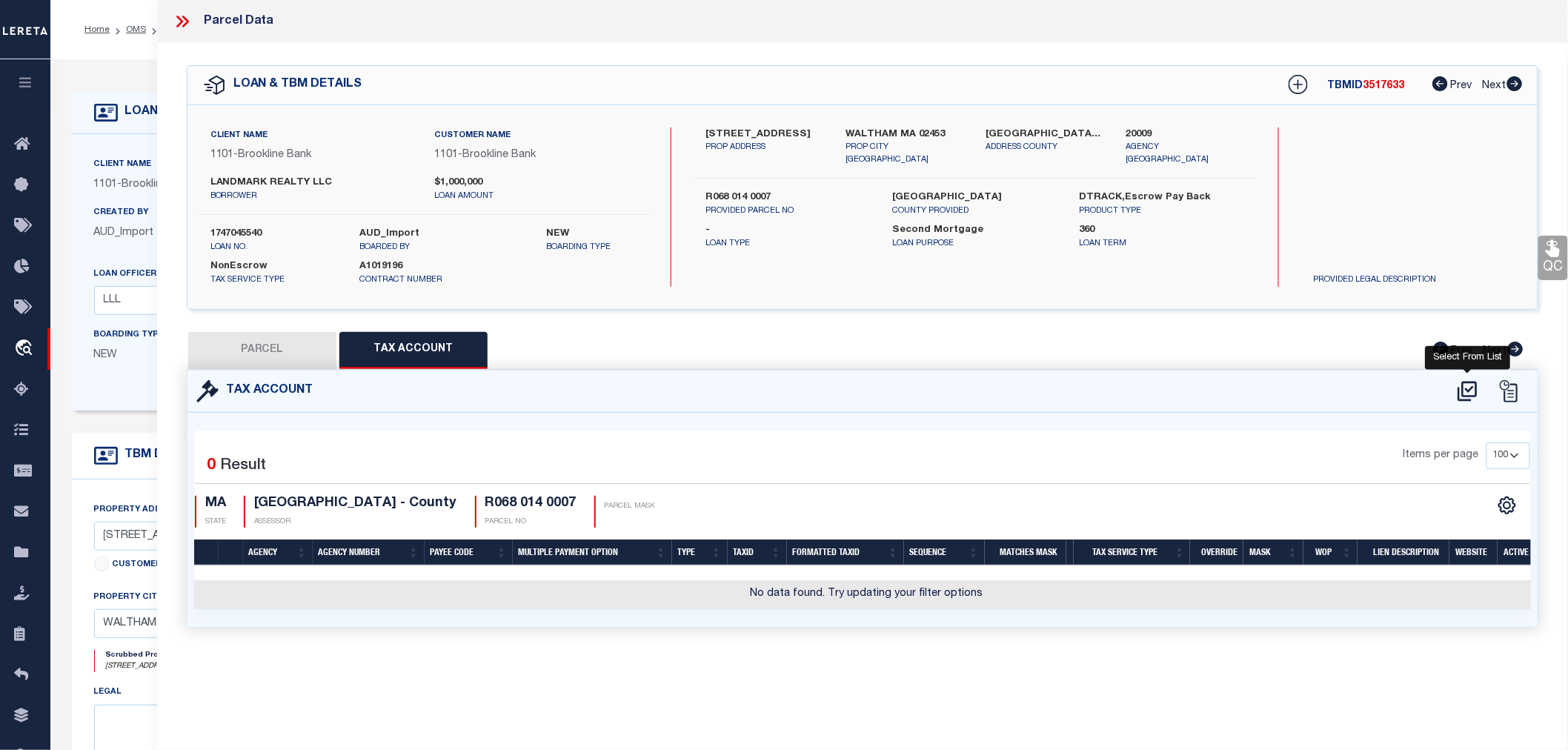
click at [1470, 392] on icon at bounding box center [1467, 392] width 25 height 24
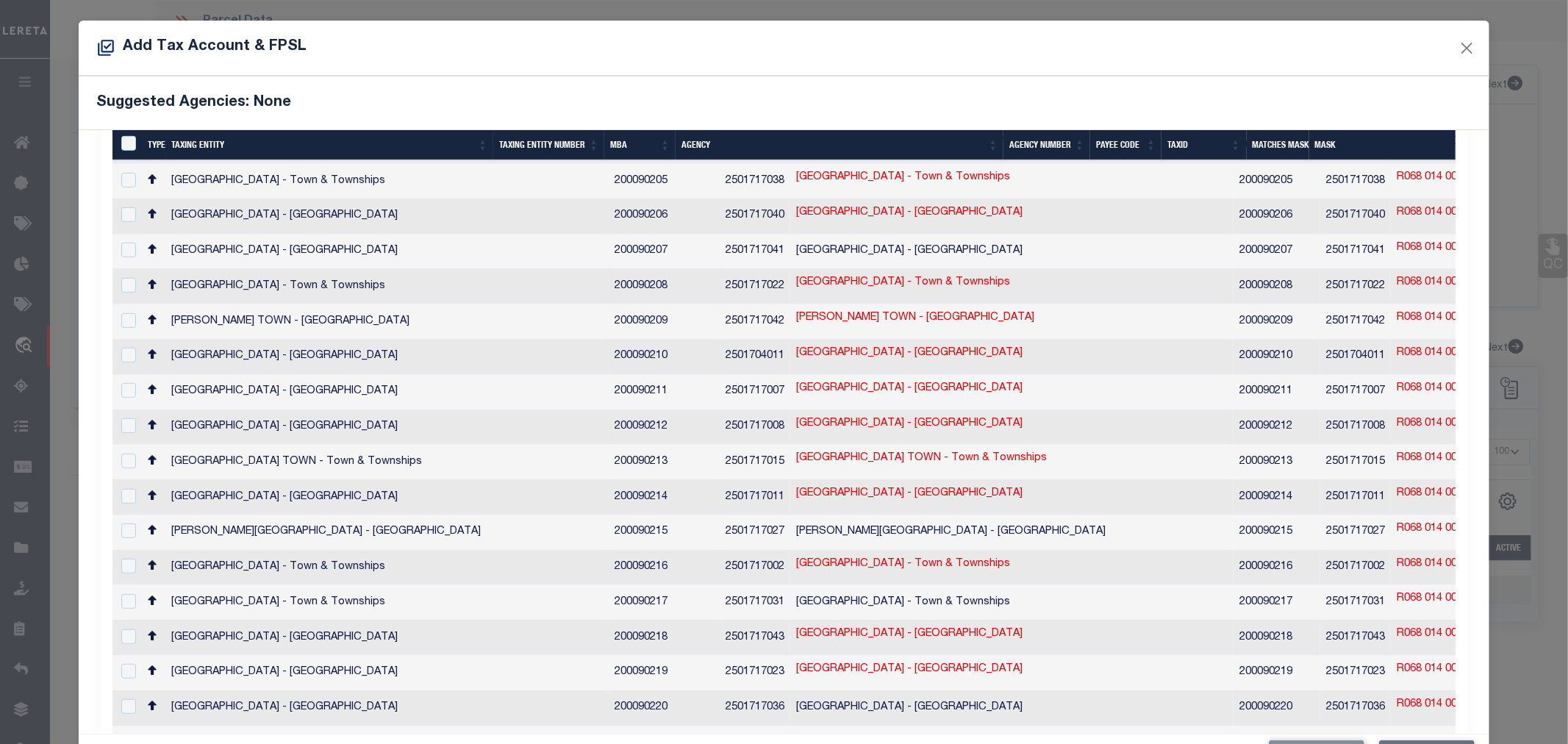
scroll to position [740, 0]
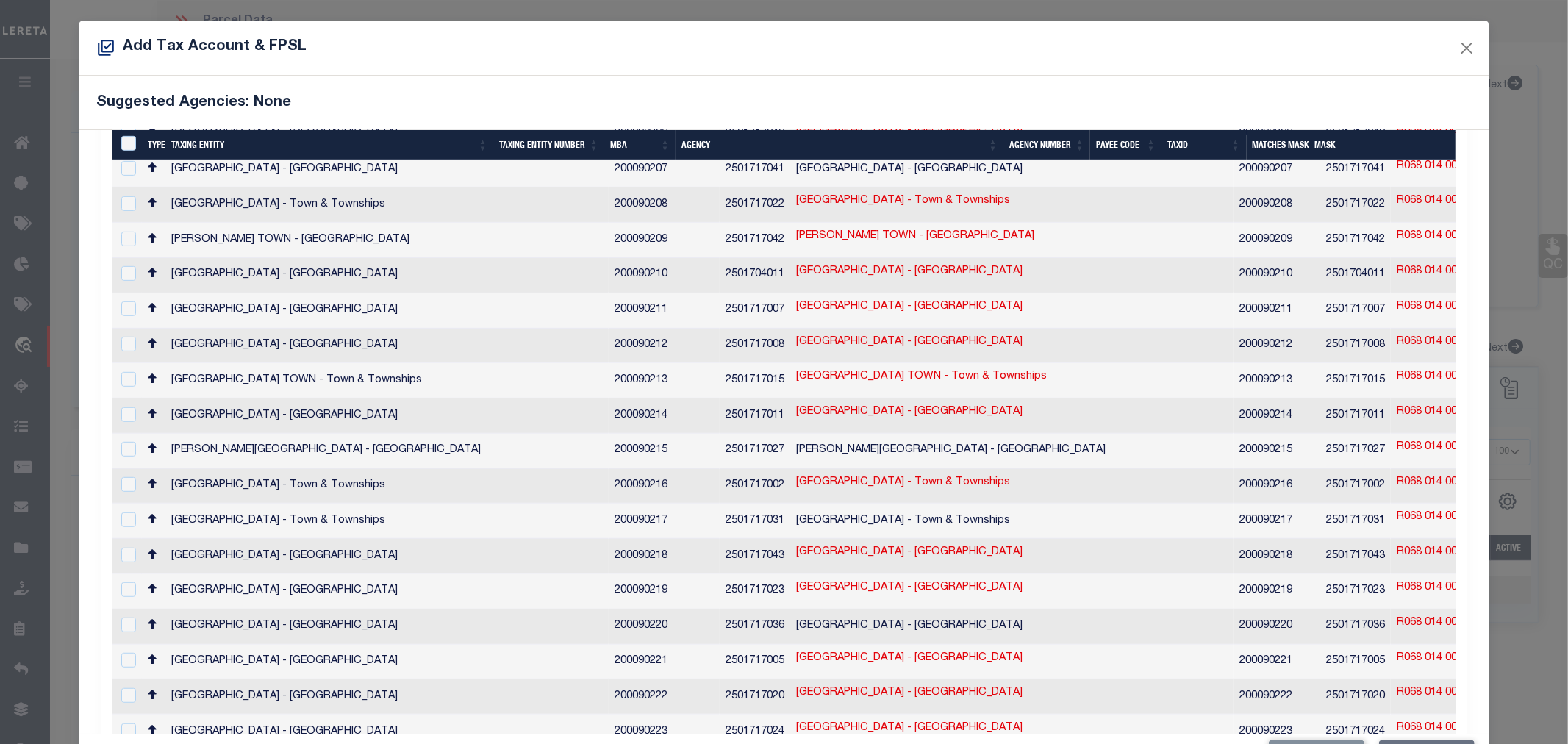
click at [938, 72] on div "Add Tax Account & FPSL" at bounding box center [784, 47] width 1411 height 55
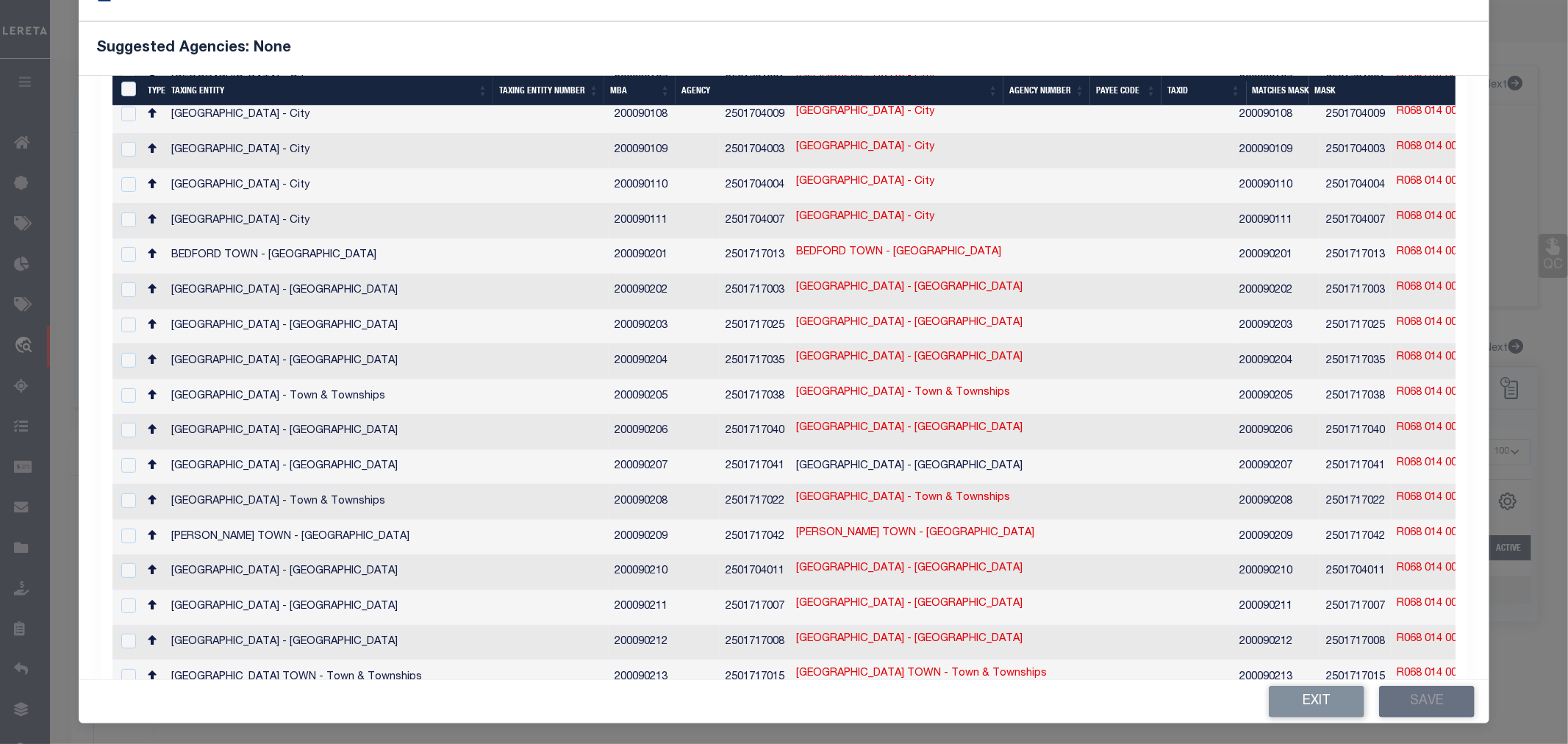
scroll to position [0, 0]
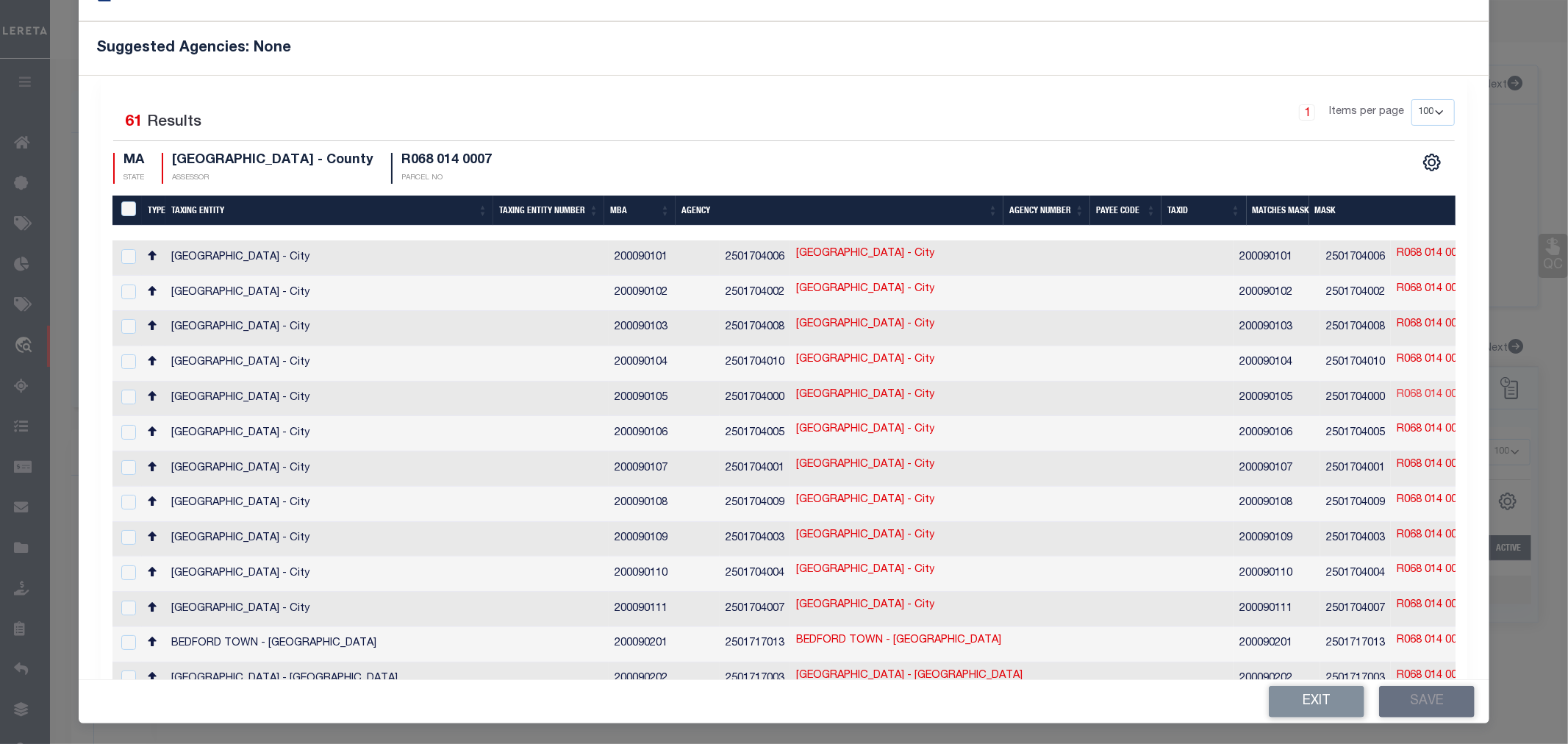
click at [1396, 388] on link "R068 014 0007" at bounding box center [1432, 395] width 72 height 16
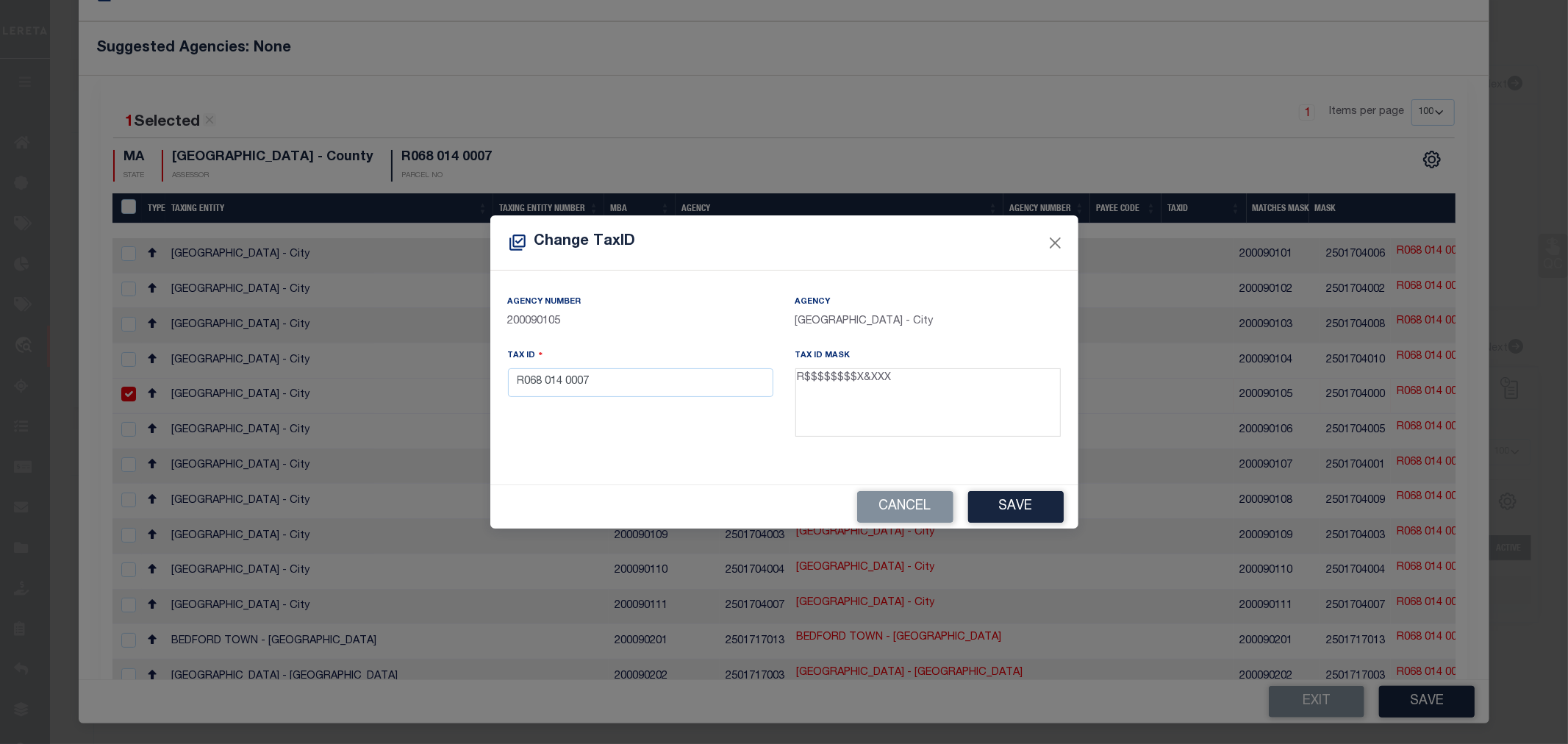
scroll to position [38, 0]
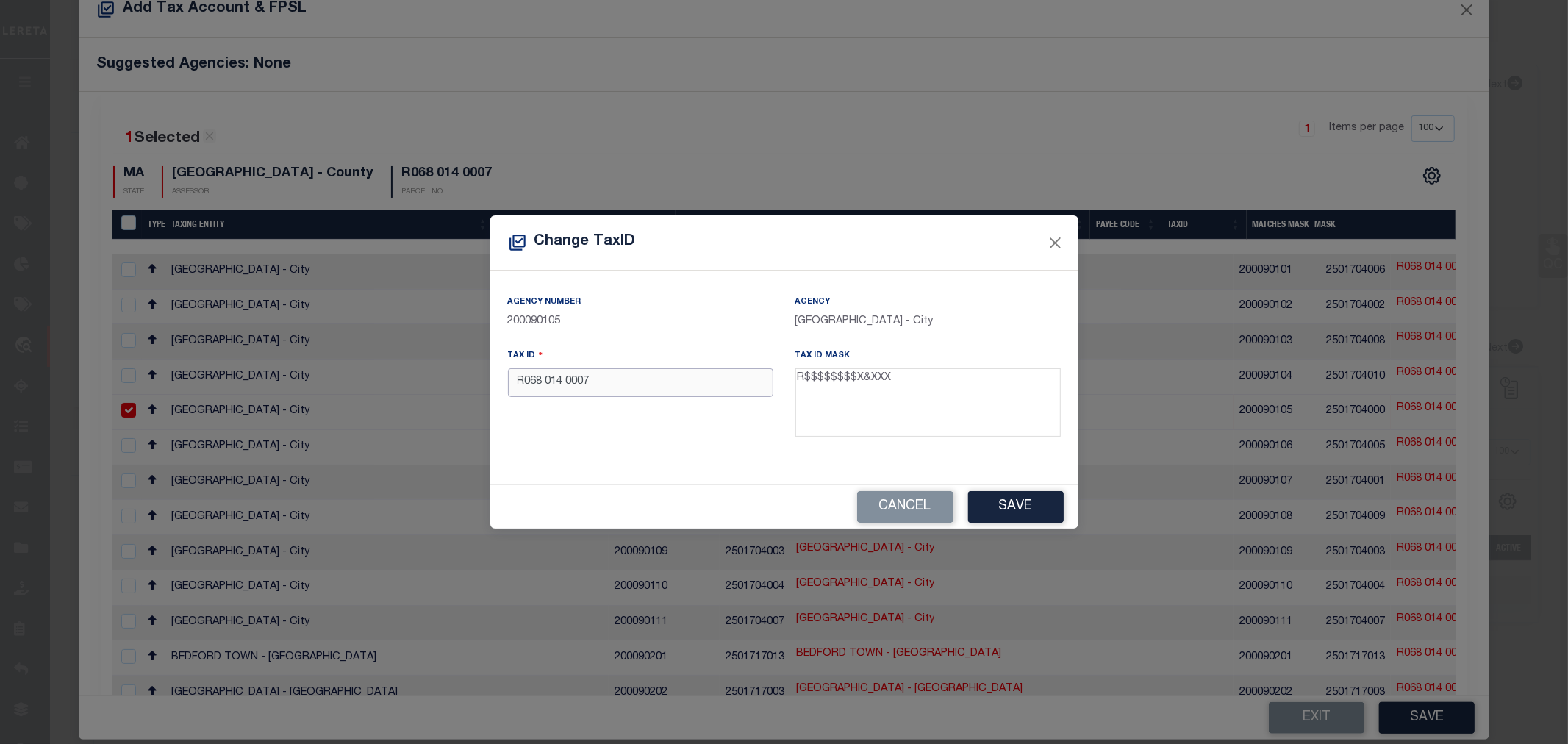
click at [568, 387] on input "R068 014 0007" at bounding box center [641, 383] width 266 height 29
click at [999, 501] on button "Save" at bounding box center [1015, 506] width 96 height 31
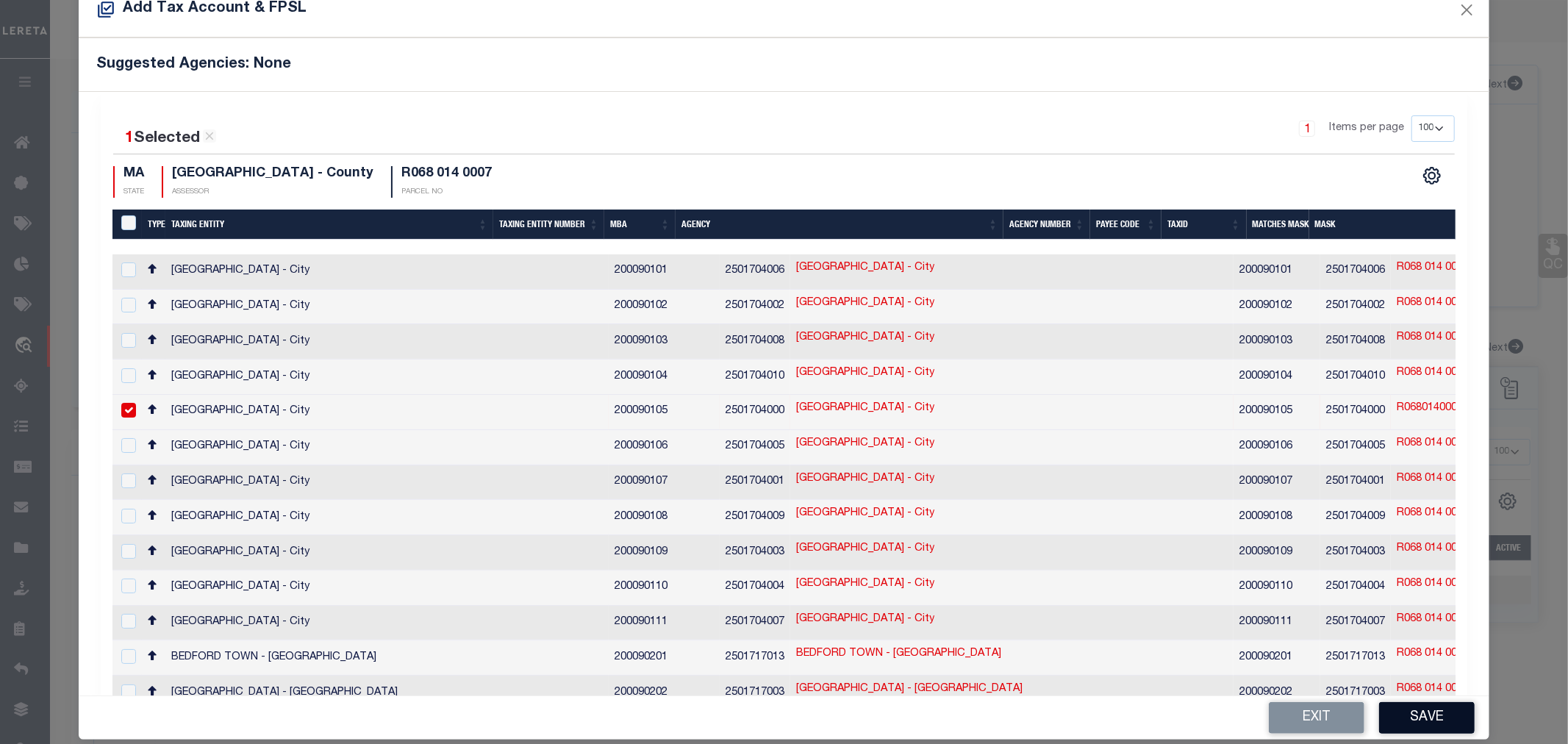
click at [1431, 718] on button "Save" at bounding box center [1427, 718] width 96 height 31
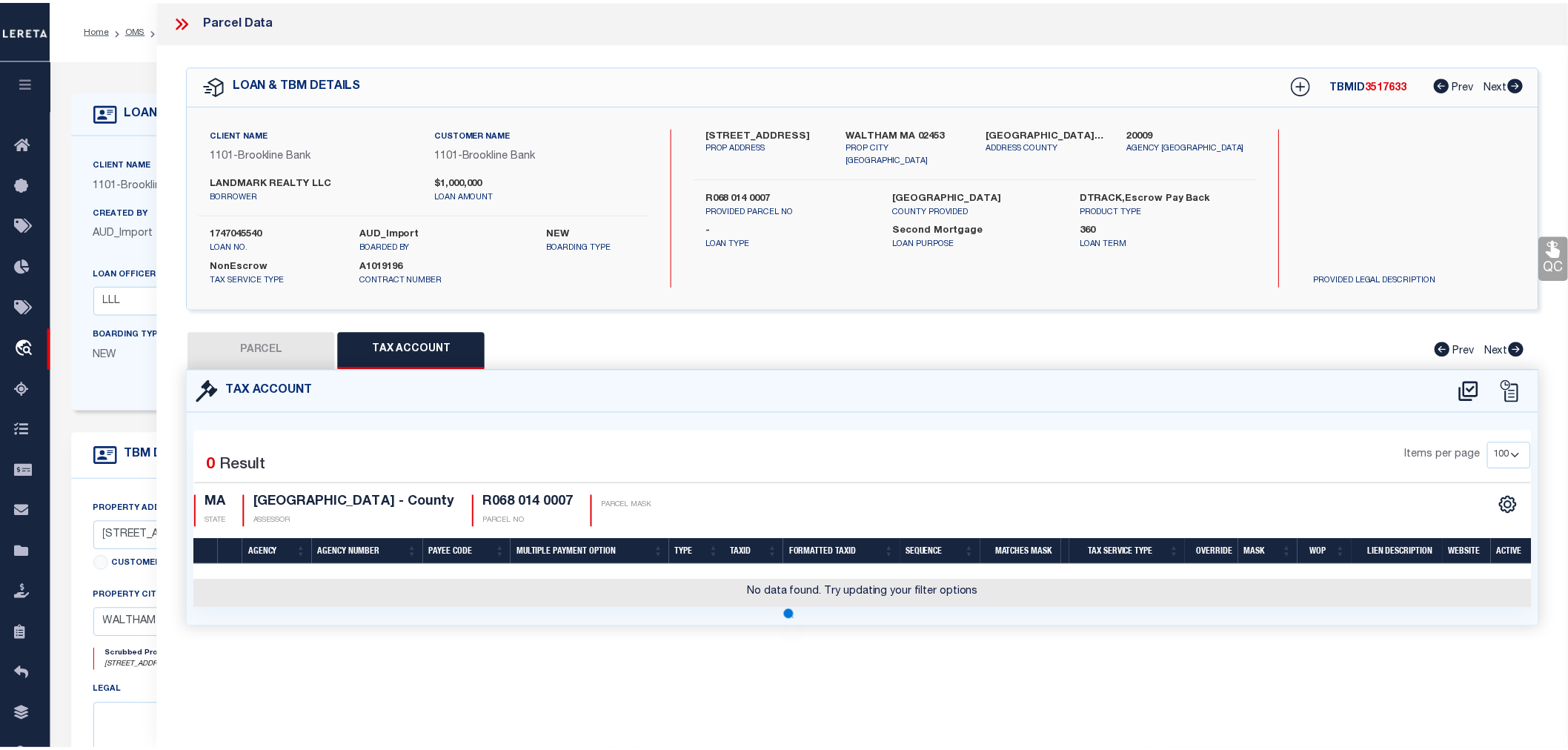
scroll to position [0, 0]
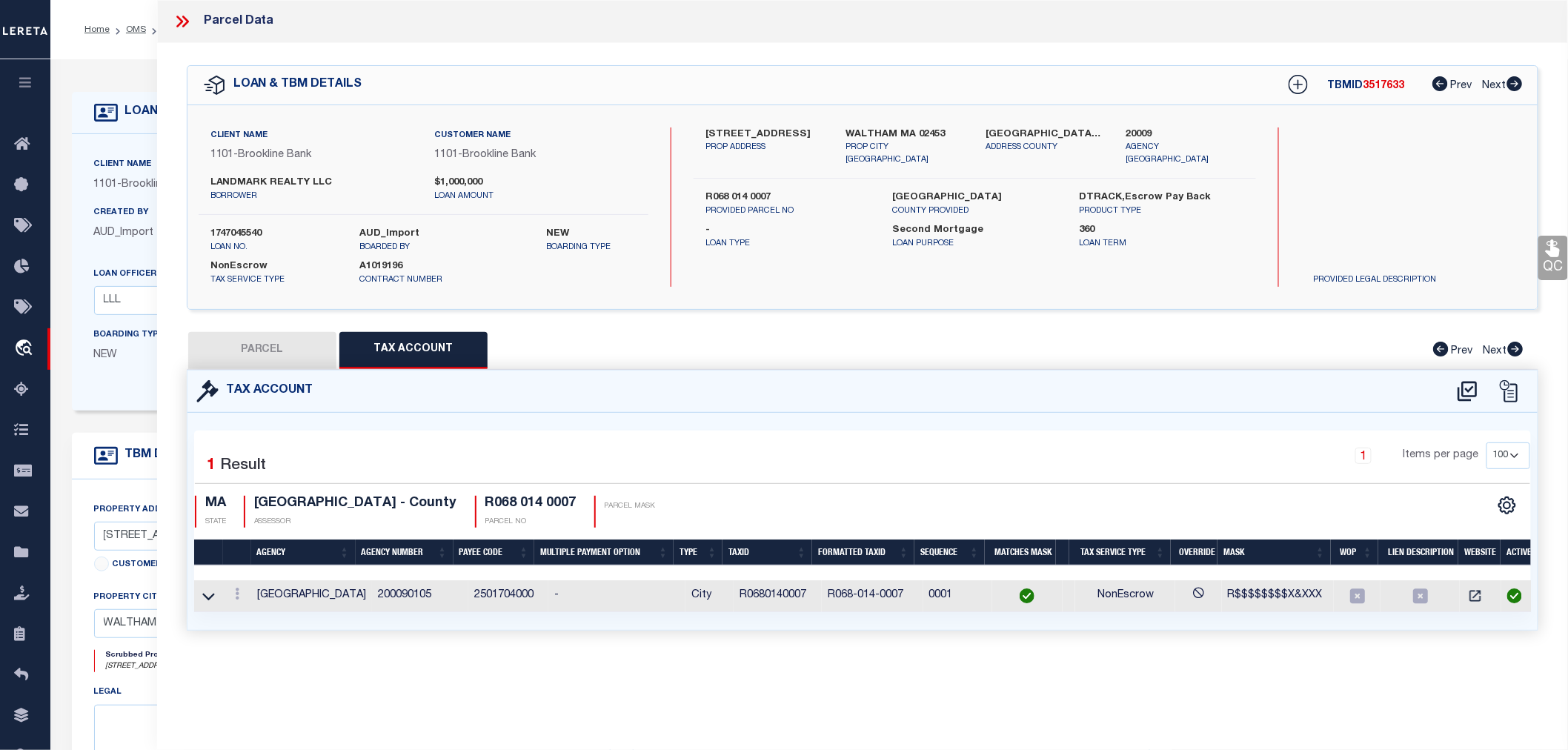
click at [267, 347] on button "PARCEL" at bounding box center [263, 350] width 148 height 37
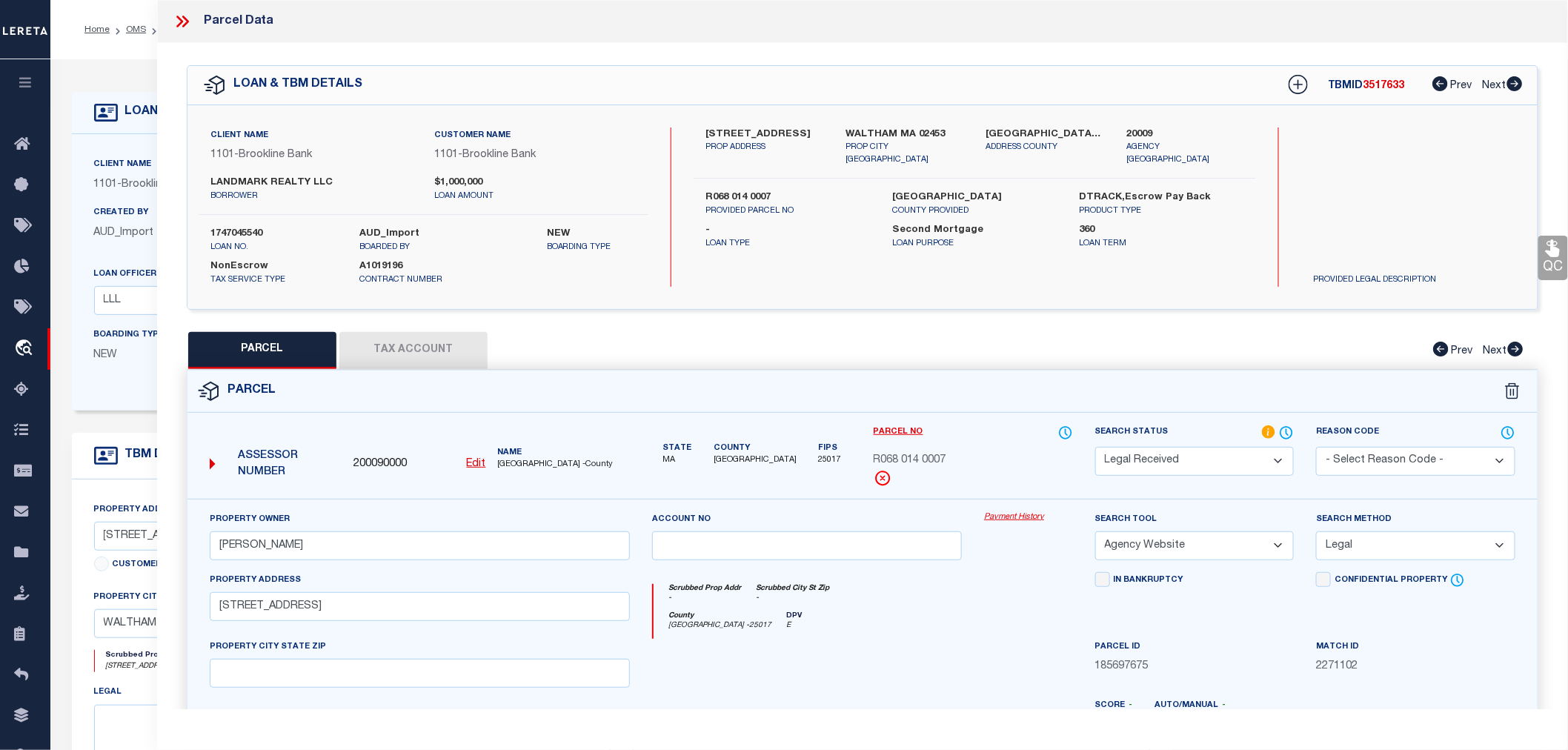
click at [1142, 458] on select "Automated Search Bad Parcel Complete Duplicate Parcel High Dollar Reporting In …" at bounding box center [1195, 462] width 200 height 29
click at [1095, 447] on select "Automated Search Bad Parcel Complete Duplicate Parcel High Dollar Reporting In …" at bounding box center [1195, 462] width 200 height 29
click at [1147, 460] on select "Automated Search Bad Parcel Complete Duplicate Parcel High Dollar Reporting In …" at bounding box center [1195, 462] width 200 height 29
click at [1095, 447] on select "Automated Search Bad Parcel Complete Duplicate Parcel High Dollar Reporting In …" at bounding box center [1195, 462] width 200 height 29
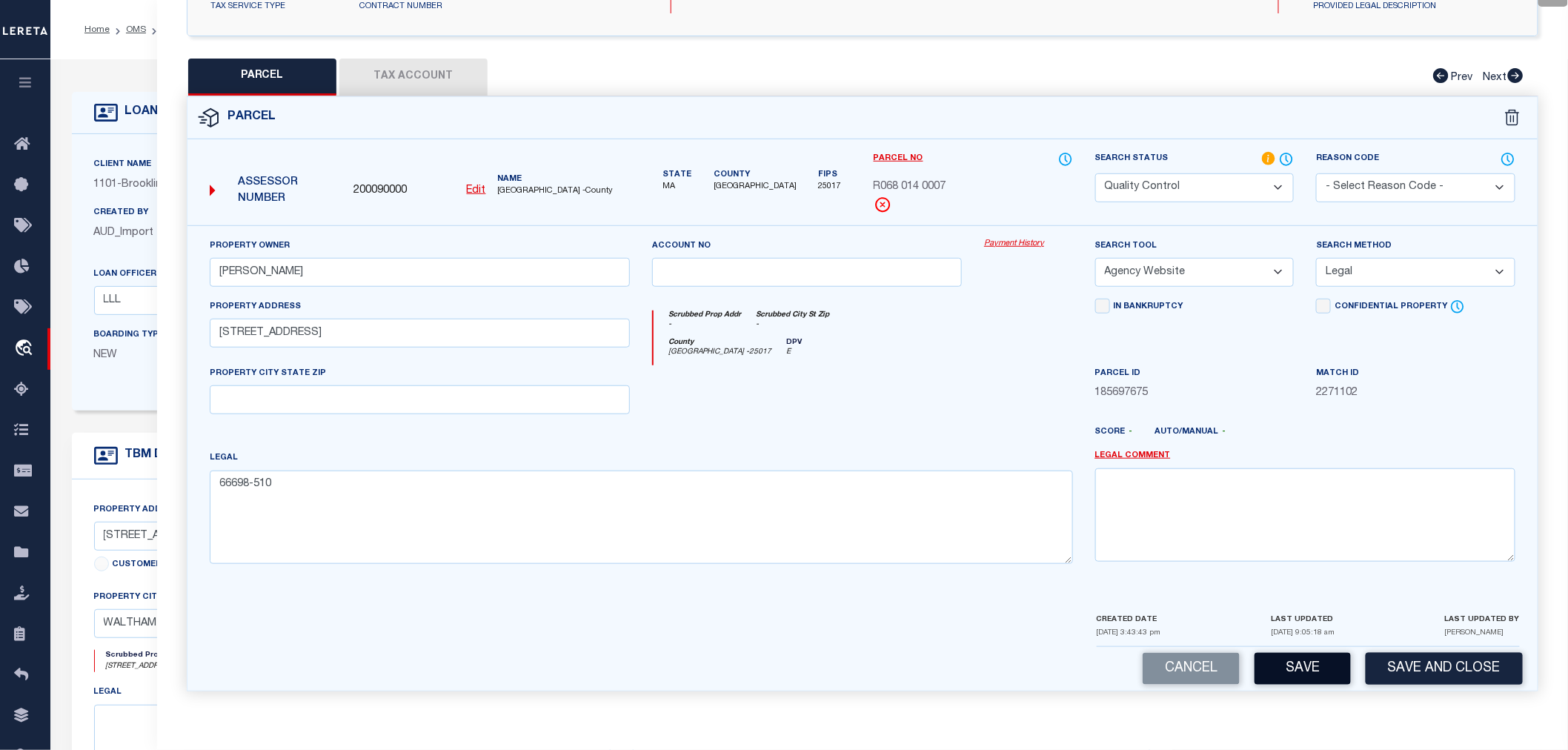
click at [1289, 671] on button "Save" at bounding box center [1303, 668] width 96 height 32
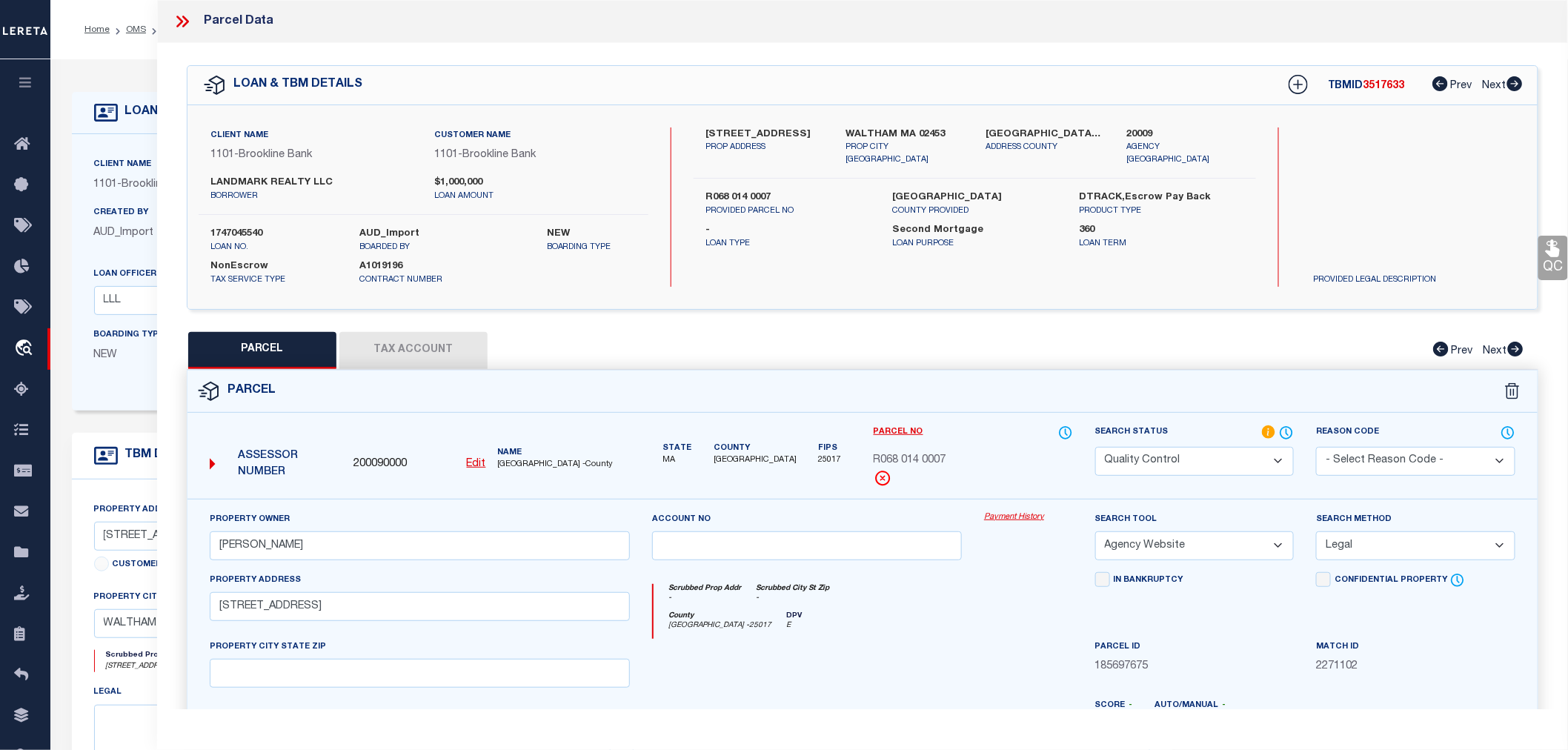
click at [1389, 88] on span "3517633" at bounding box center [1384, 86] width 42 height 10
click at [231, 228] on label "1747045540" at bounding box center [274, 234] width 127 height 15
click at [433, 352] on button "Tax Account" at bounding box center [414, 350] width 148 height 37
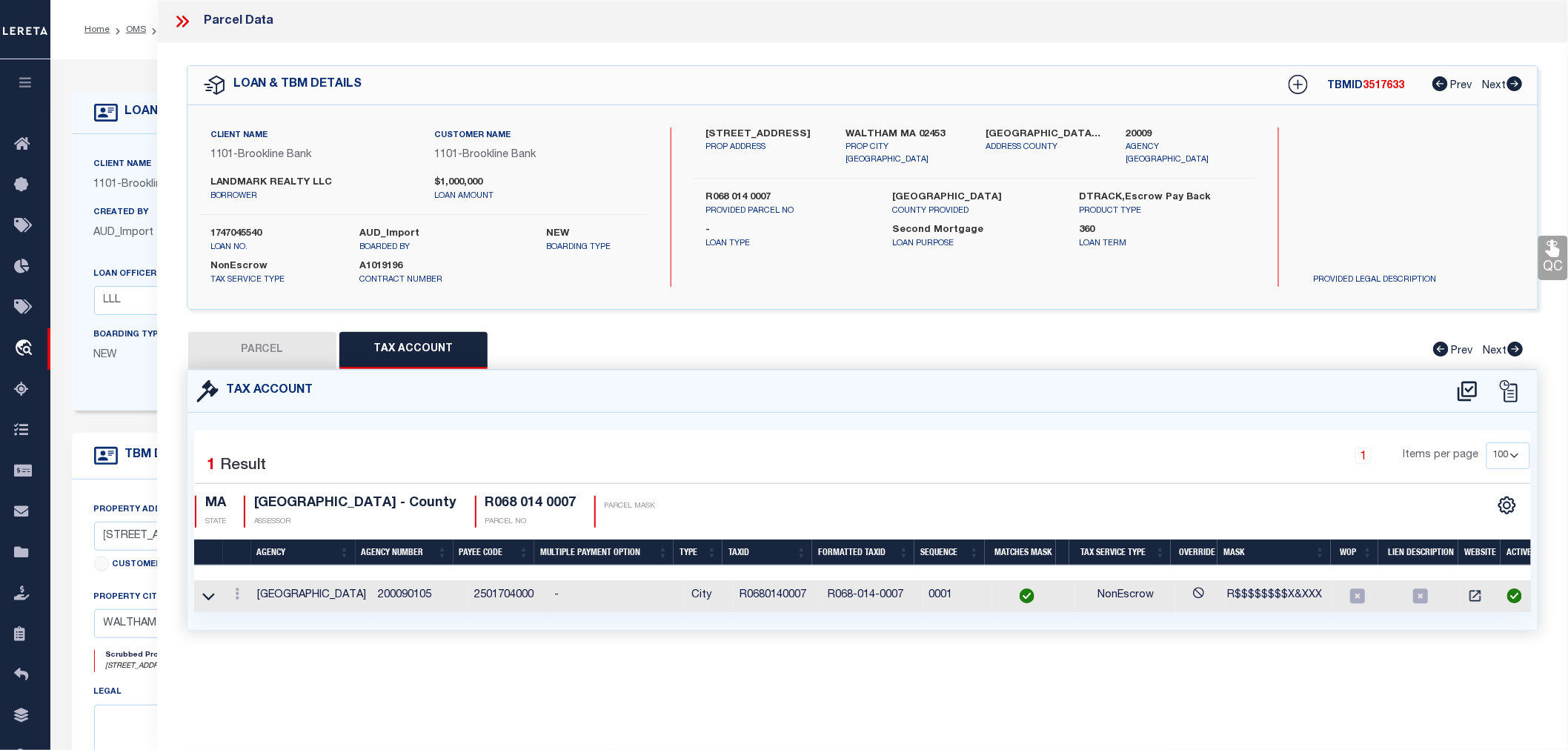
click at [769, 591] on td "R0680140007" at bounding box center [777, 596] width 88 height 32
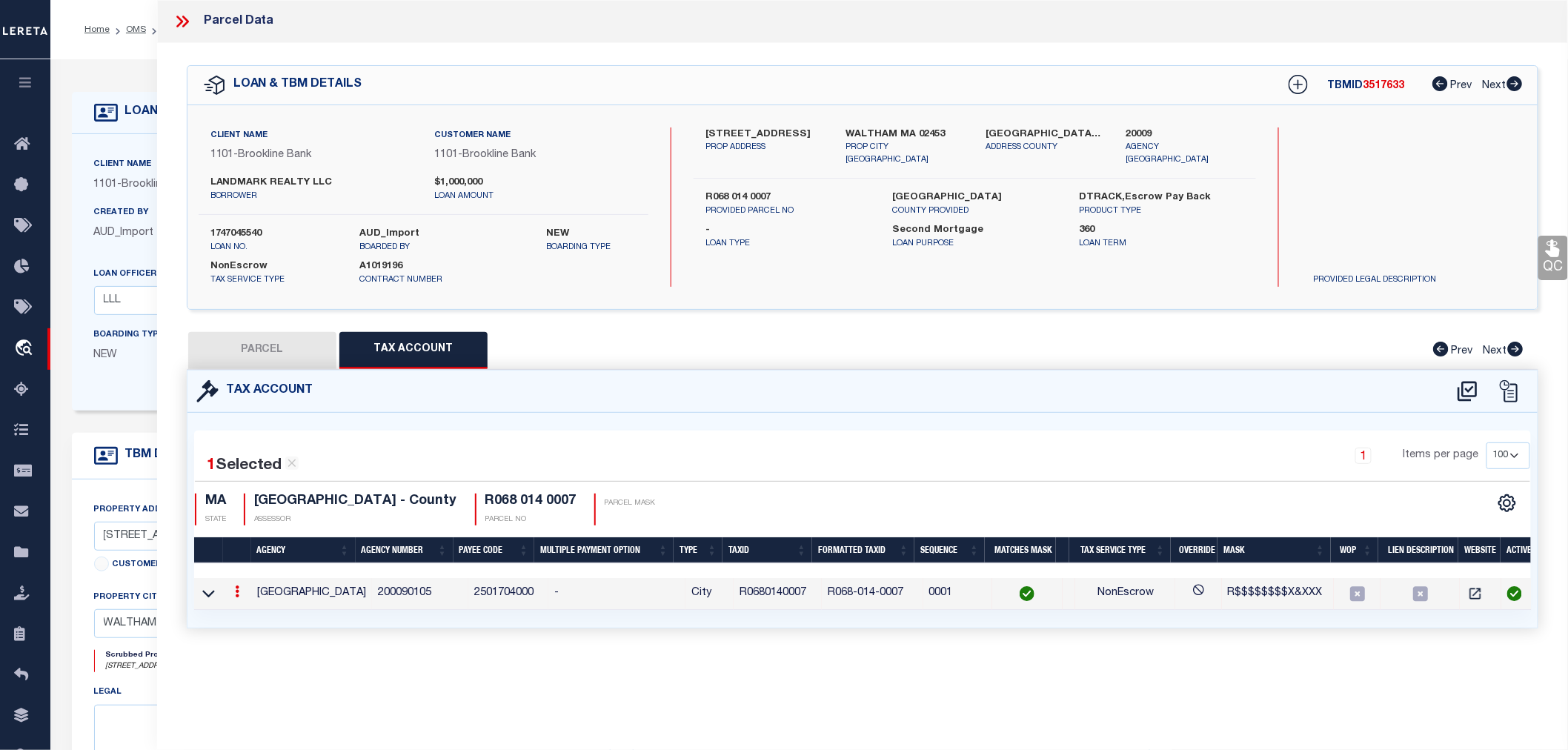
click at [769, 591] on td "R0680140007" at bounding box center [777, 594] width 88 height 32
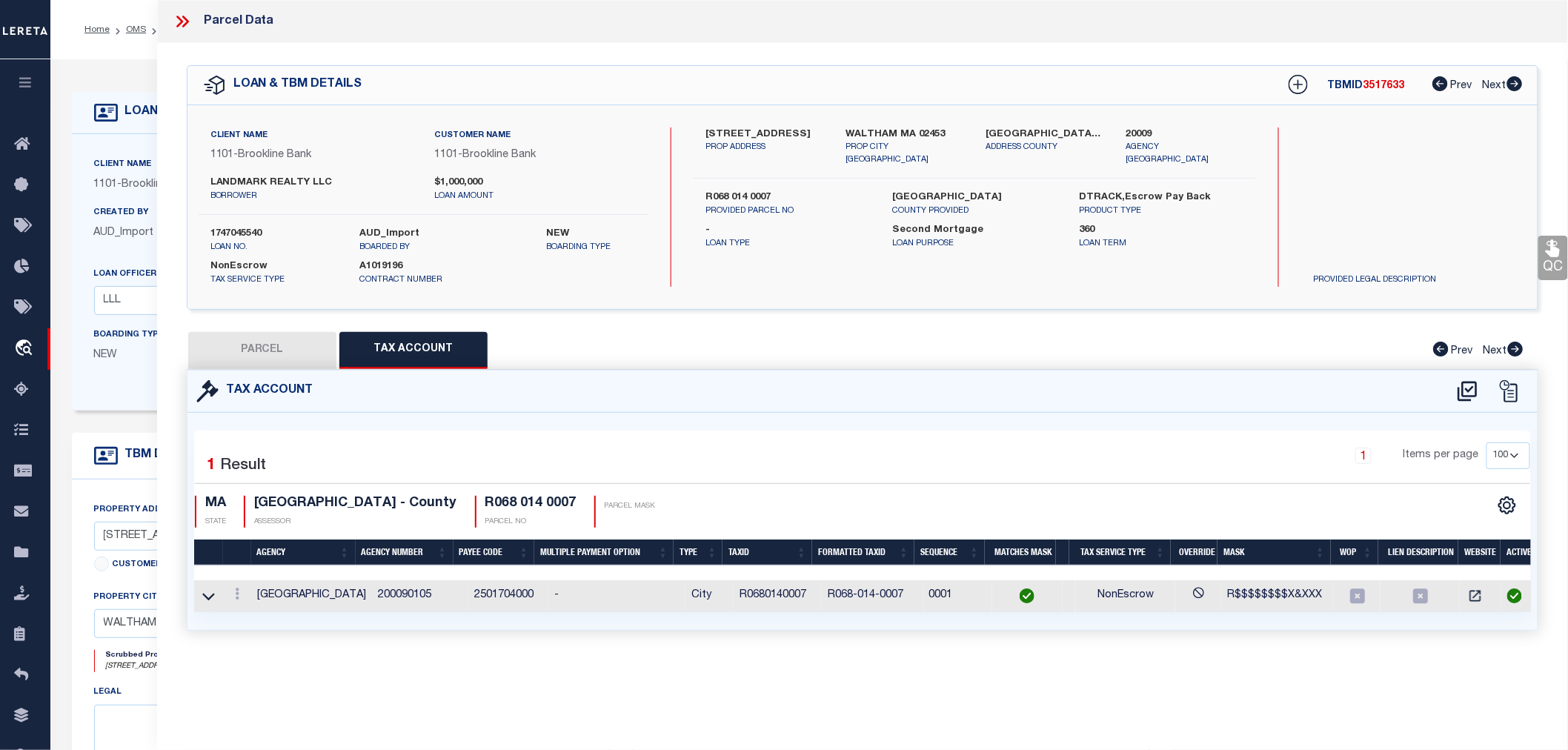
click at [183, 23] on icon at bounding box center [182, 21] width 20 height 20
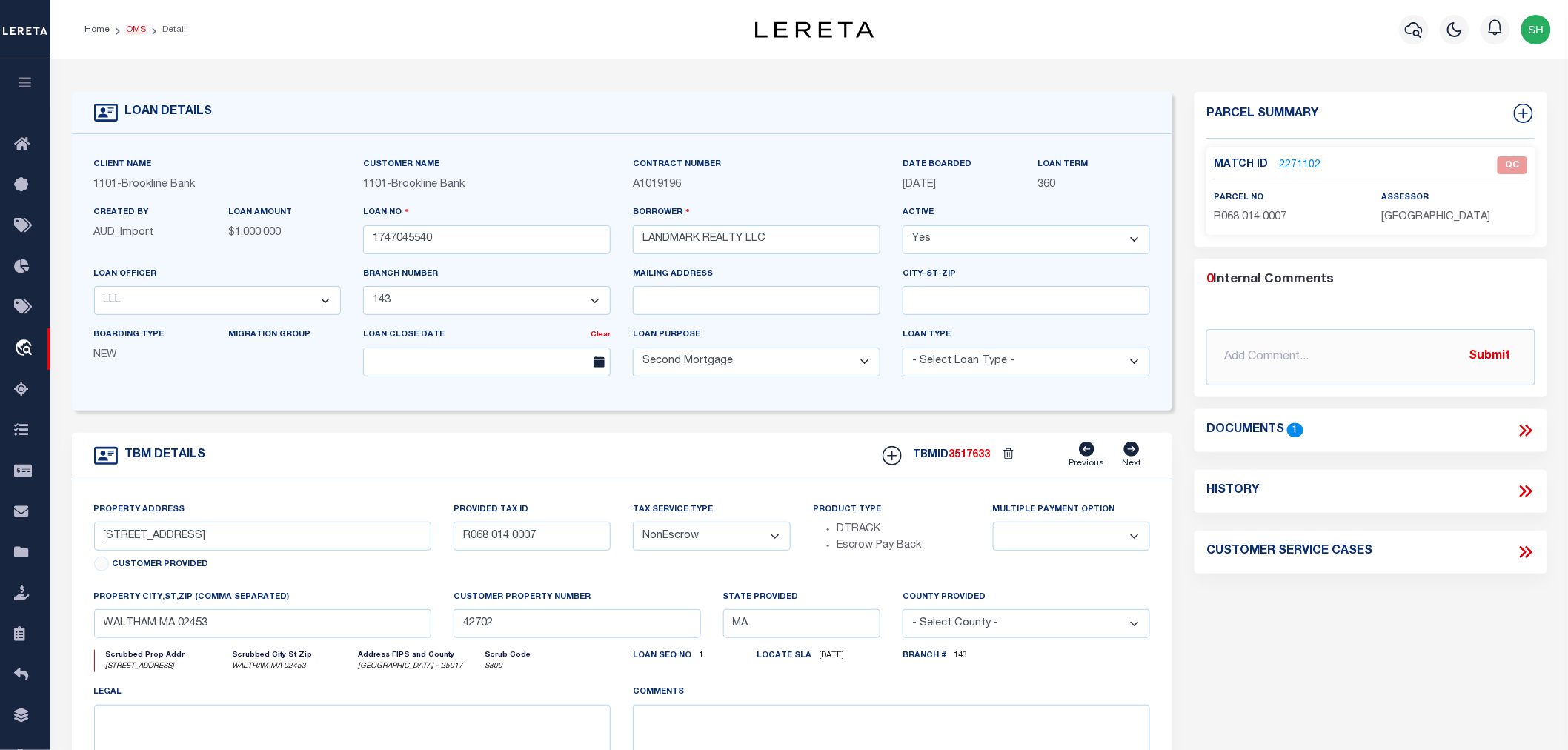
click at [142, 28] on link "OMS" at bounding box center [136, 30] width 20 height 9
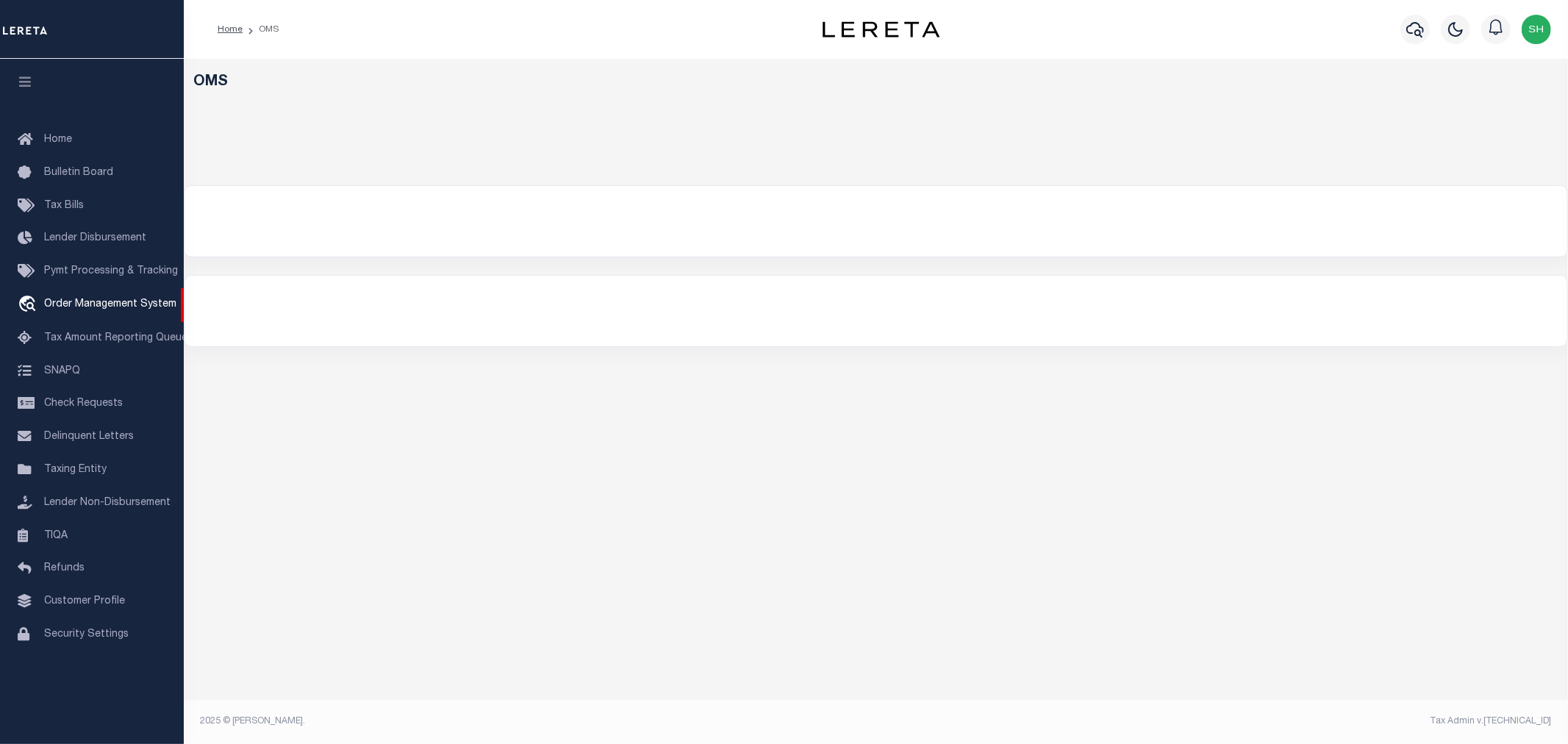
select select "200"
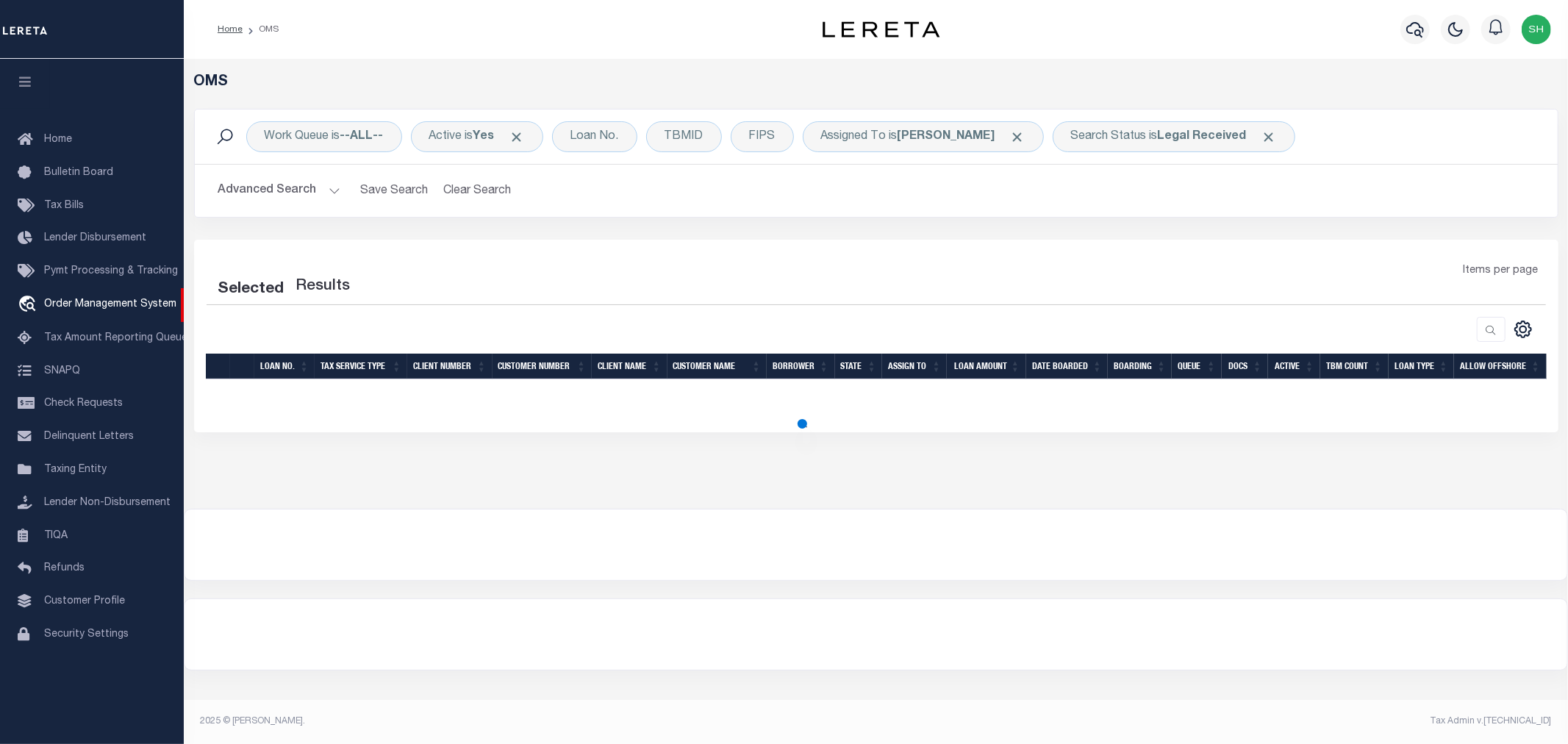
select select "200"
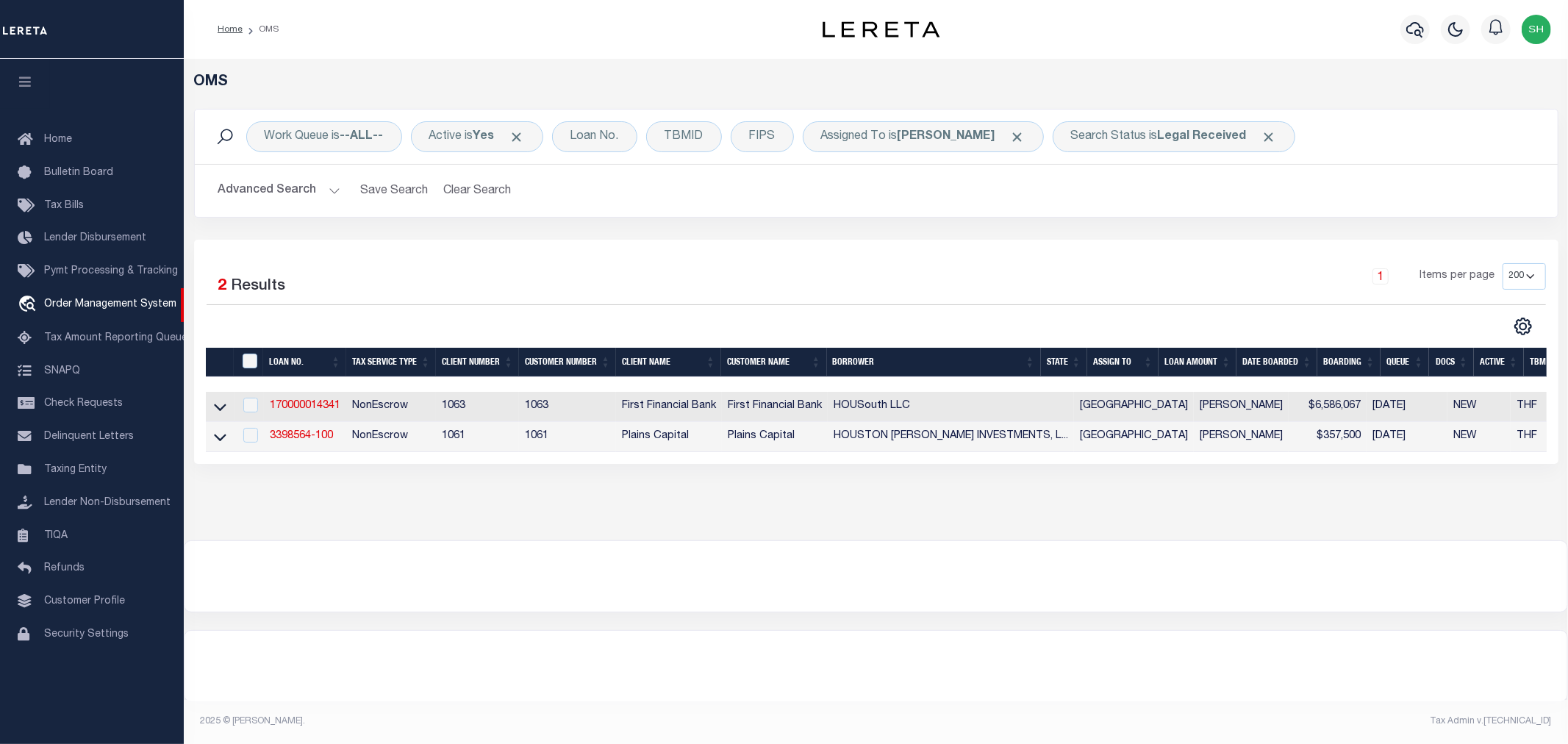
click at [1135, 530] on div "OMS Work Queue is --ALL-- Active is Yes Loan No. TBMID FIPS Assigned To is Shai…" at bounding box center [876, 299] width 1384 height 482
click at [1158, 136] on b "Legal Received" at bounding box center [1202, 137] width 89 height 12
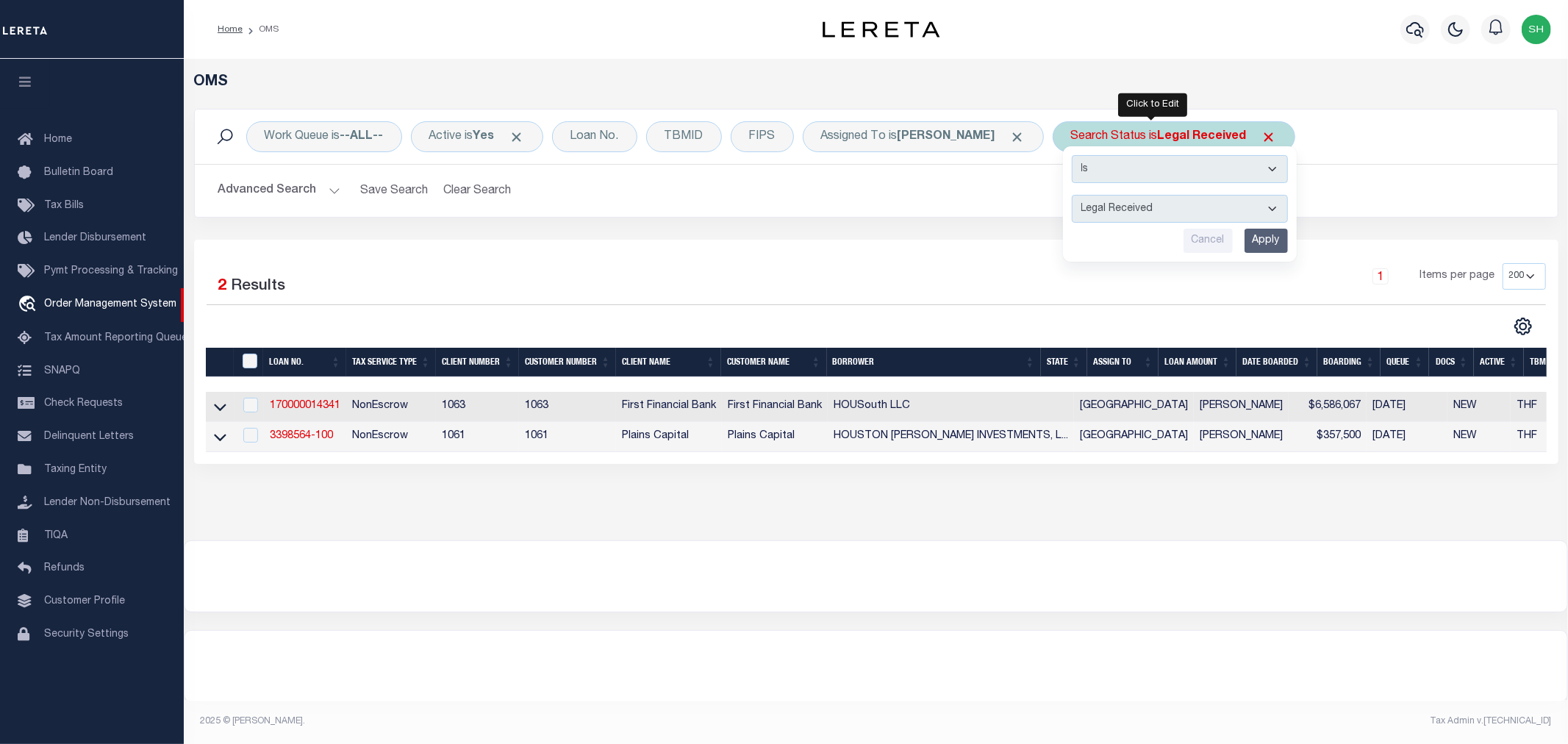
click at [1117, 207] on select "Automated Search Bad Parcel Complete Duplicate Parcel High Dollar Reporting In …" at bounding box center [1179, 208] width 216 height 28
select select "PH"
click at [1071, 195] on select "Automated Search Bad Parcel Complete Duplicate Parcel High Dollar Reporting In …" at bounding box center [1179, 208] width 216 height 28
click at [1245, 244] on input "Apply" at bounding box center [1266, 240] width 43 height 25
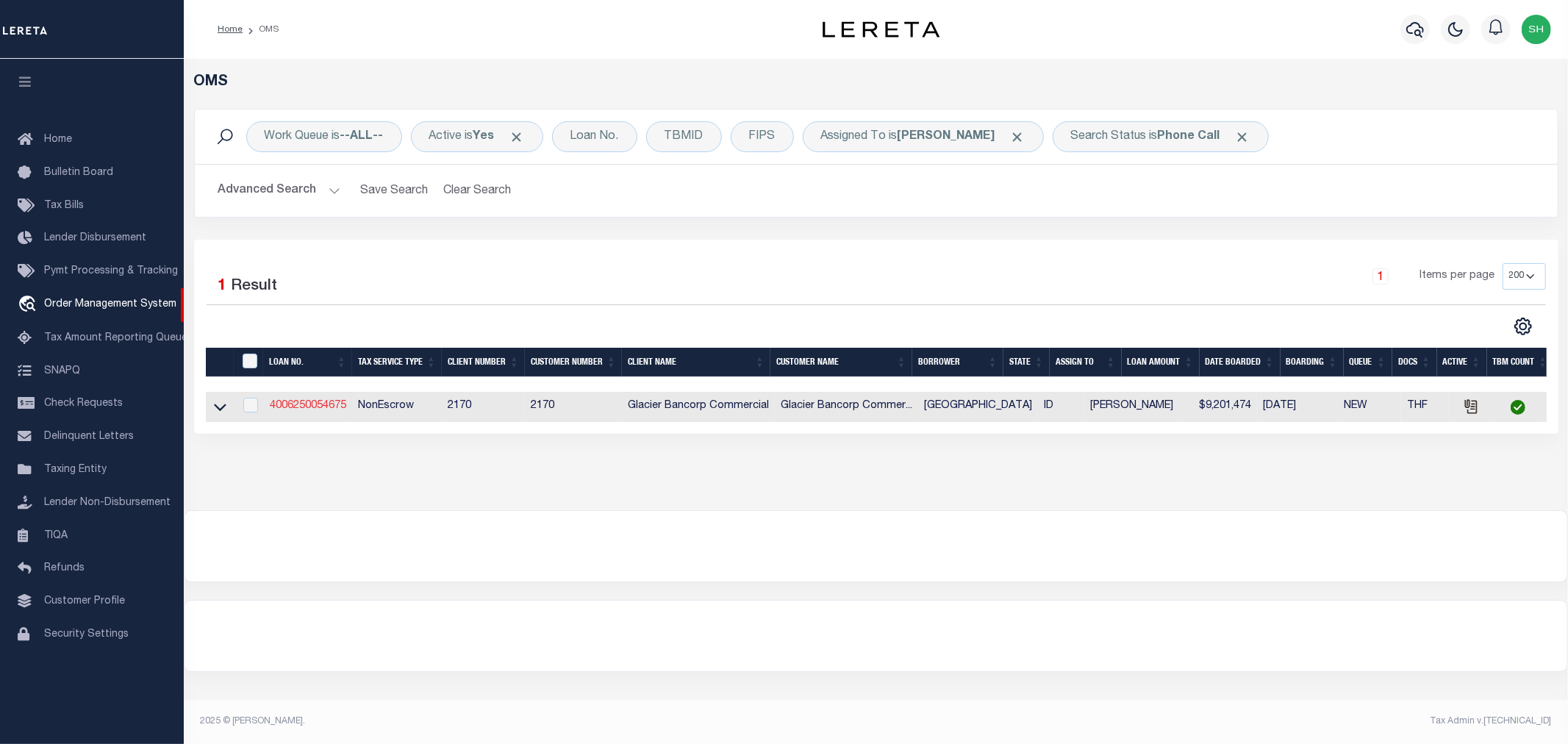
click at [318, 407] on link "4006250054675" at bounding box center [308, 405] width 76 height 10
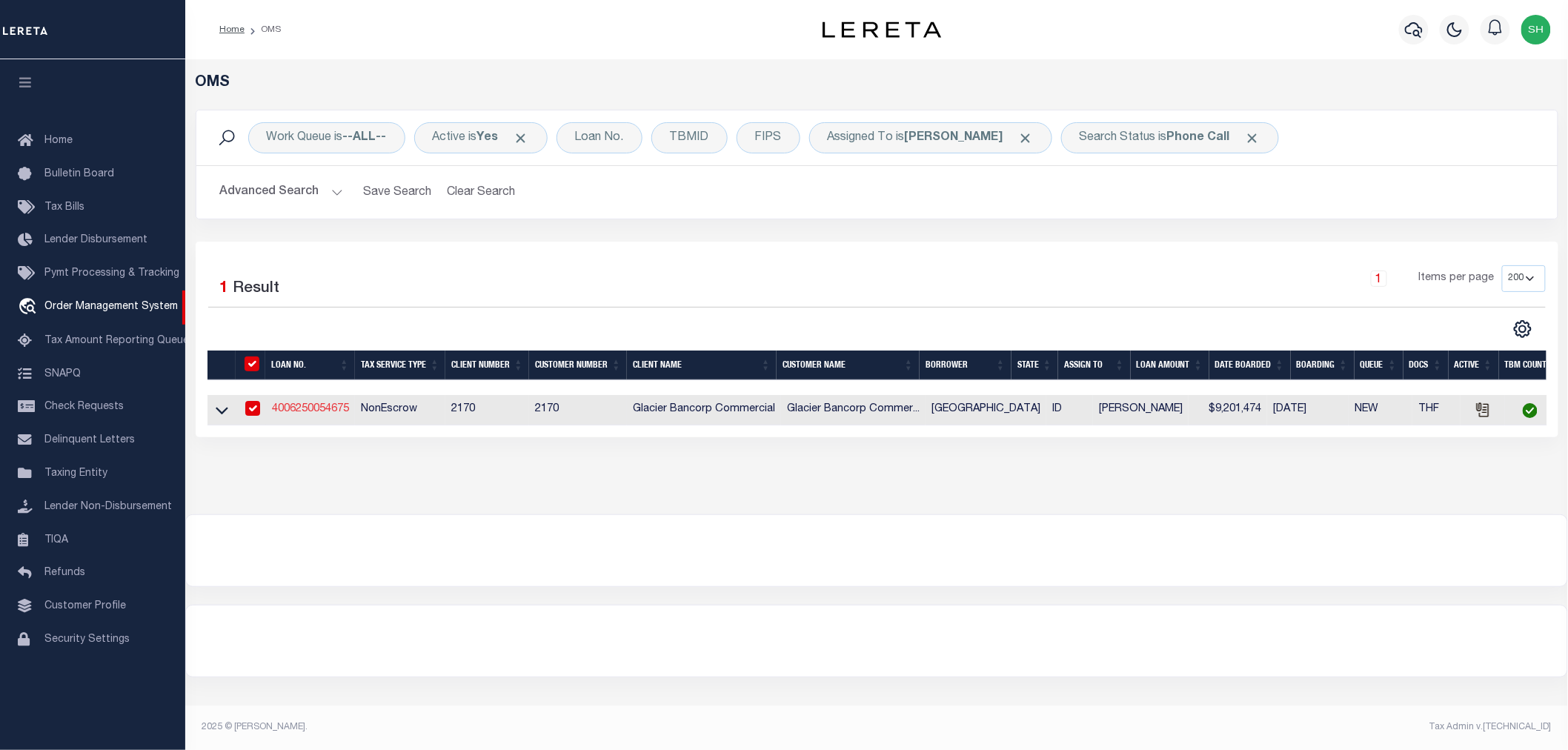
type input "4006250054675"
type input "TERRACE GATE"
select select
type input "901 PIER VIEW DR"
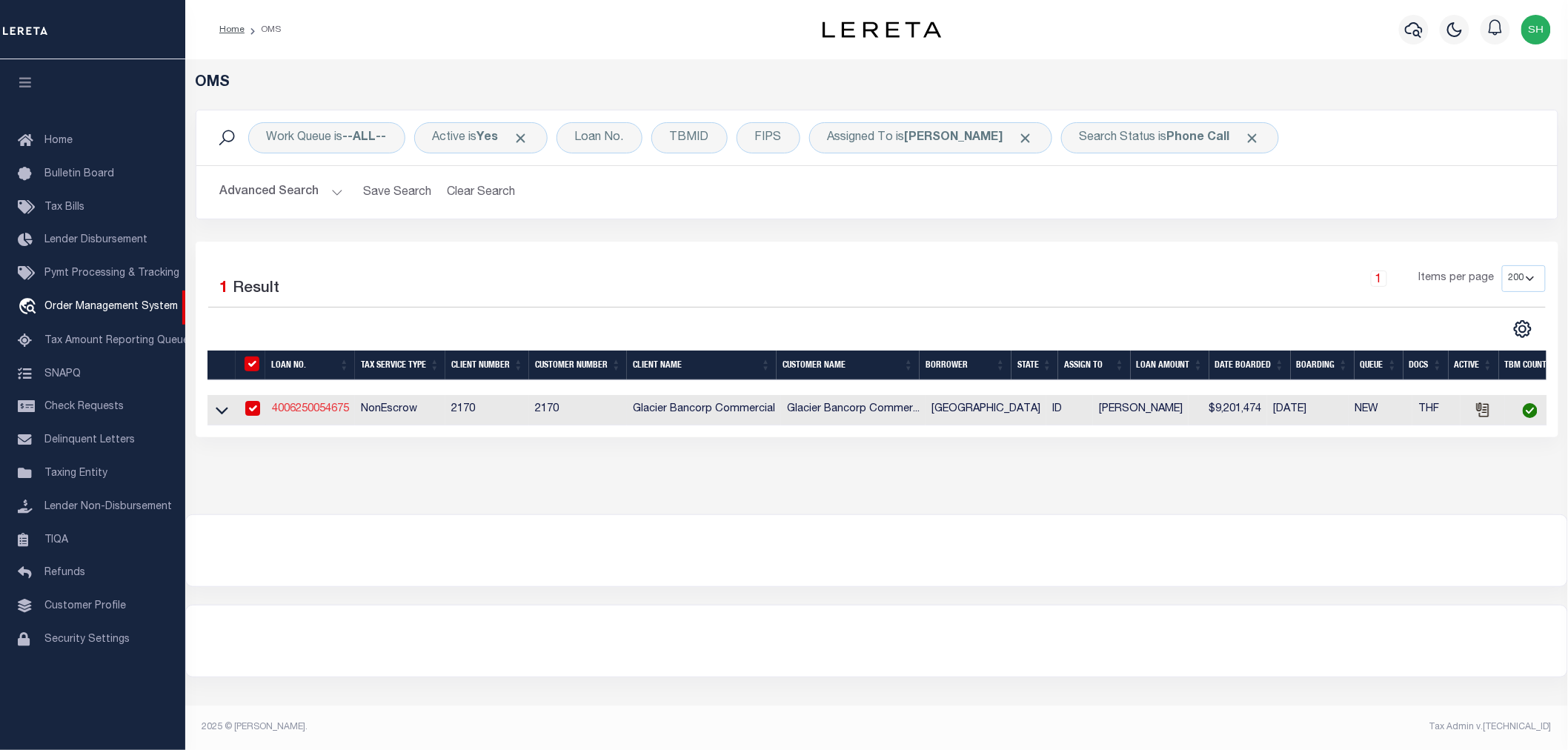
type input "IDAHO FALLS ID 83402-5070"
type input "09/28/2025"
select select "10"
select select "20"
select select "NonEscrow"
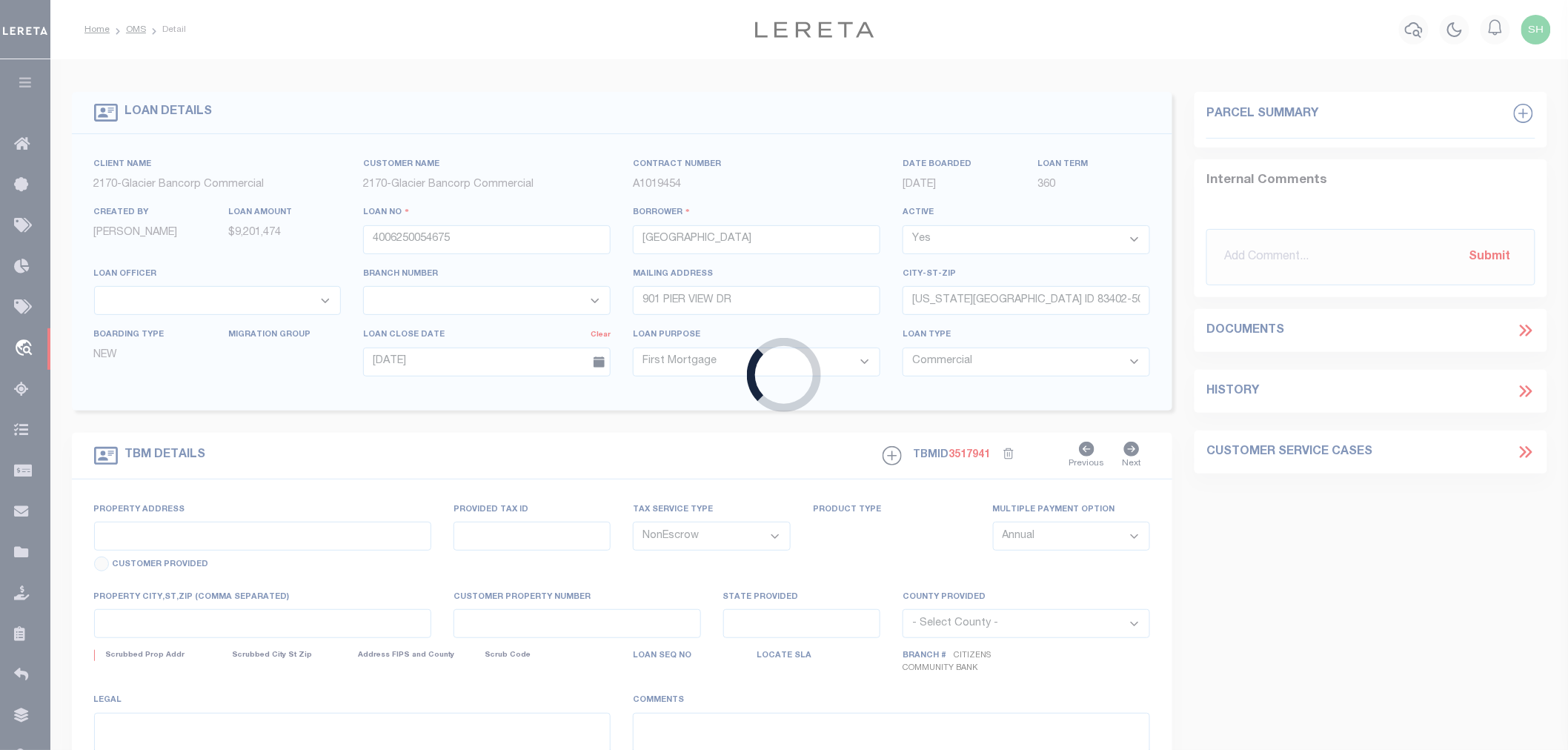
type input "1020 S SKYLINE DR"
type input "RPA2231002001O; RPA2231002002O; RPA22310010040; RP"
select select
type input "IDAHO FALLS ID 83402"
type input "ID"
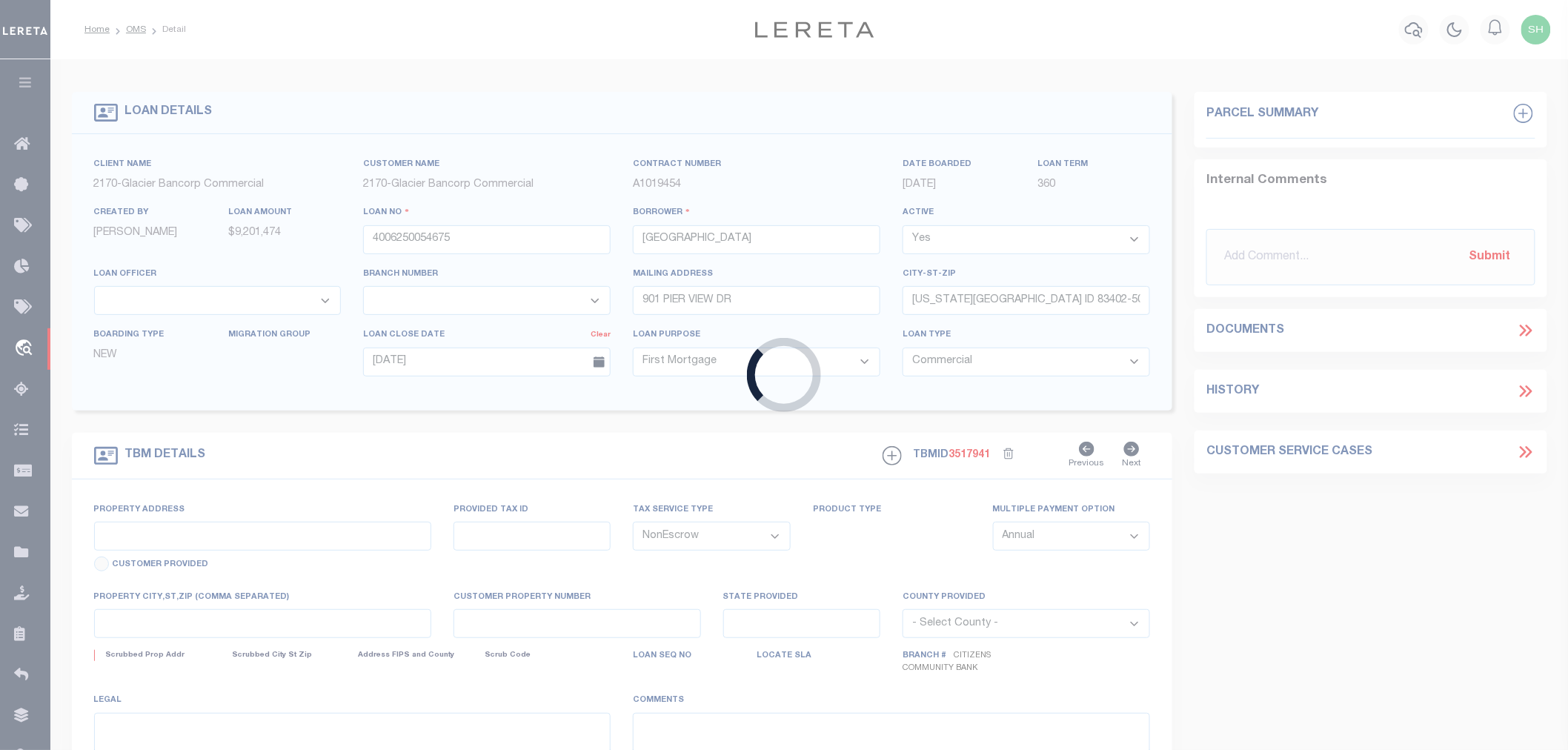
select select "4576"
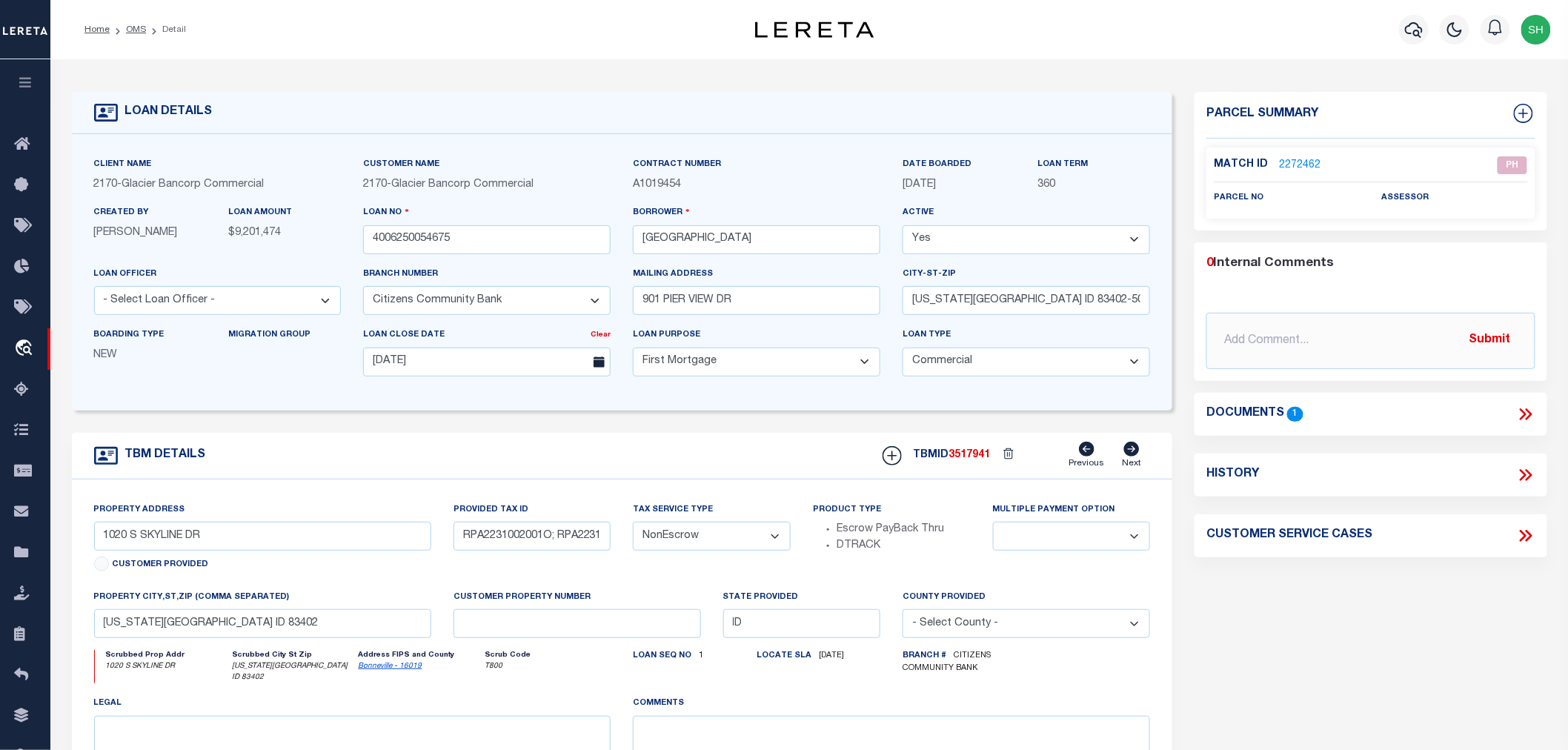
click at [1525, 410] on icon at bounding box center [1525, 414] width 20 height 20
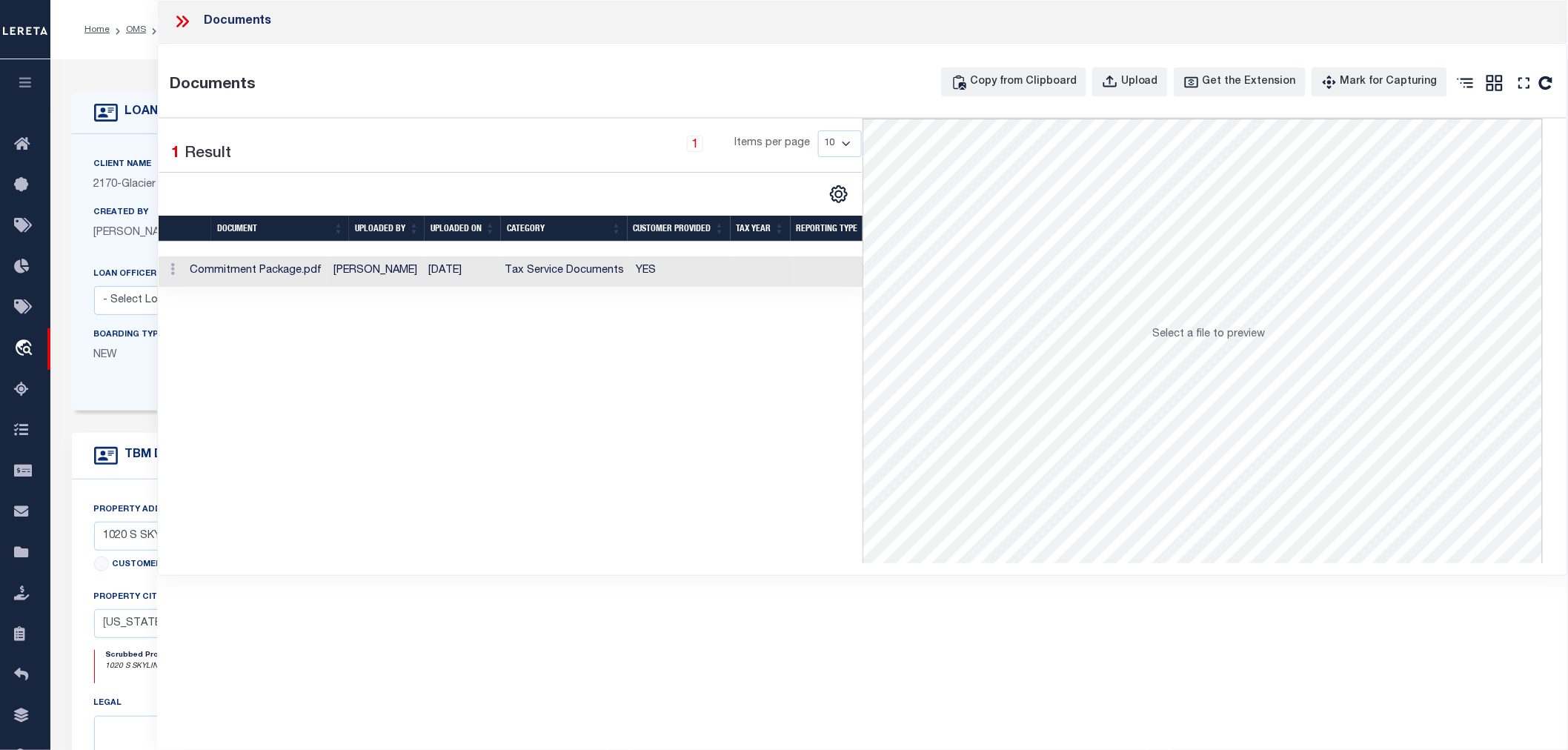
click at [525, 275] on td "Tax Service Documents" at bounding box center [565, 272] width 131 height 31
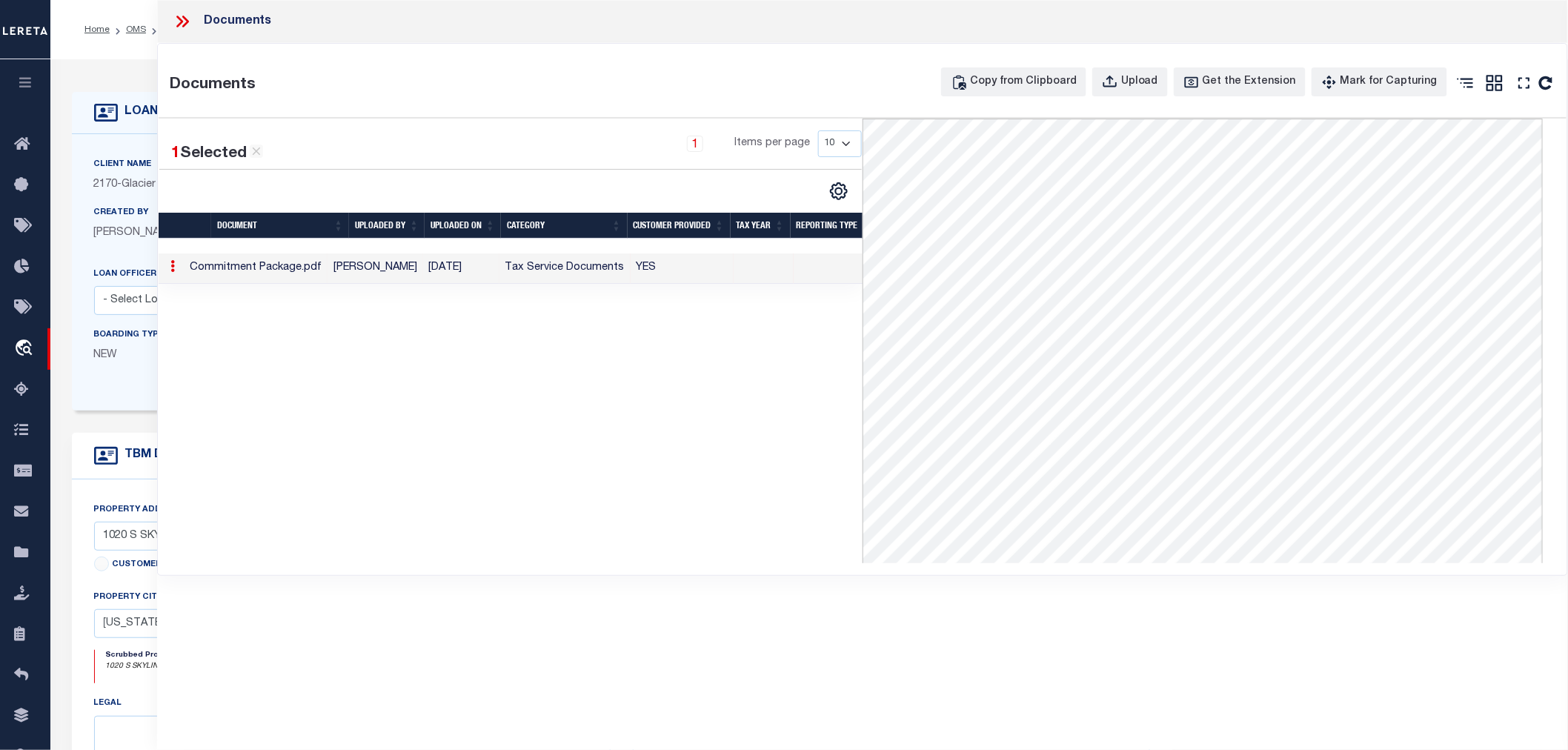
click at [189, 20] on icon at bounding box center [186, 21] width 7 height 12
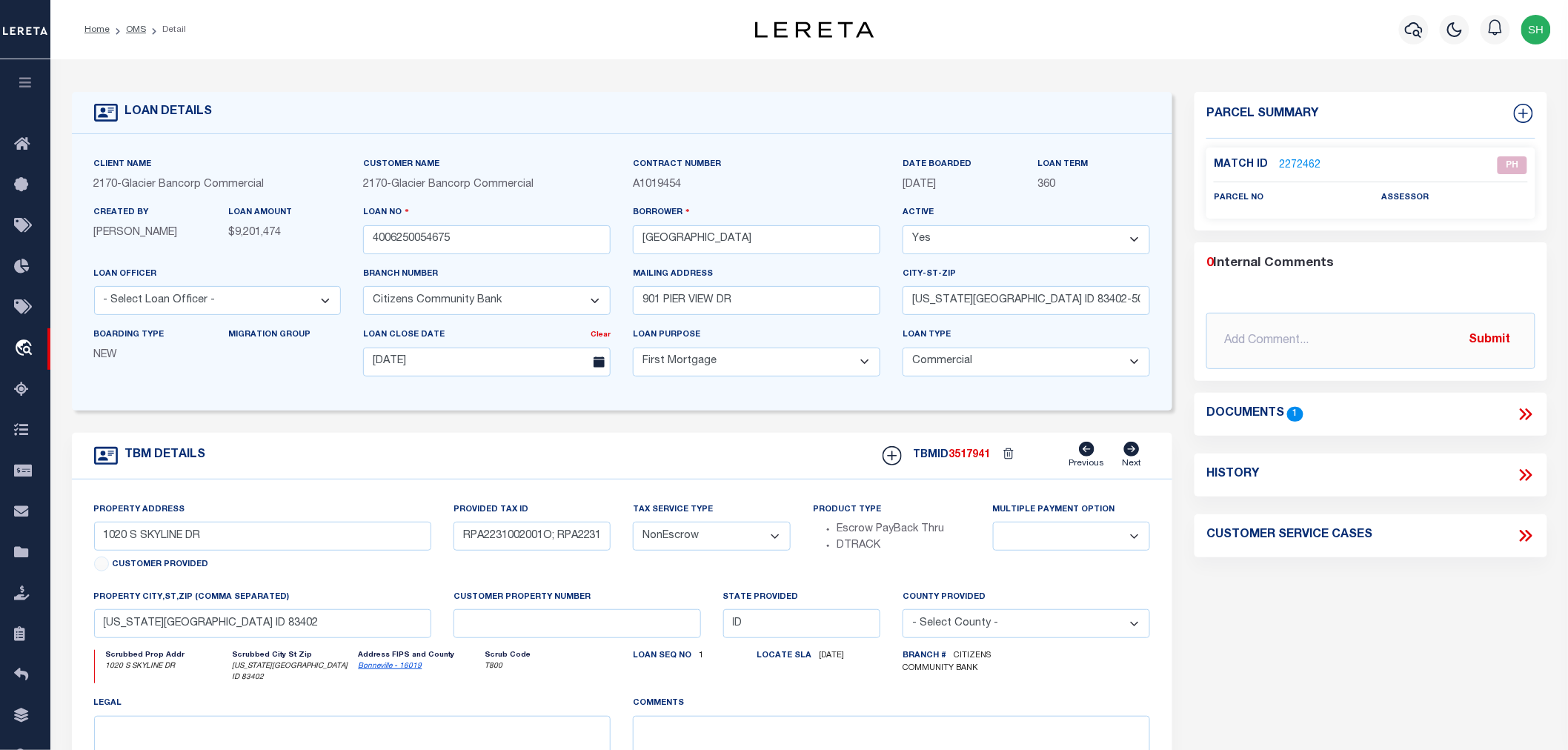
click at [1300, 160] on link "2272462" at bounding box center [1299, 166] width 42 height 15
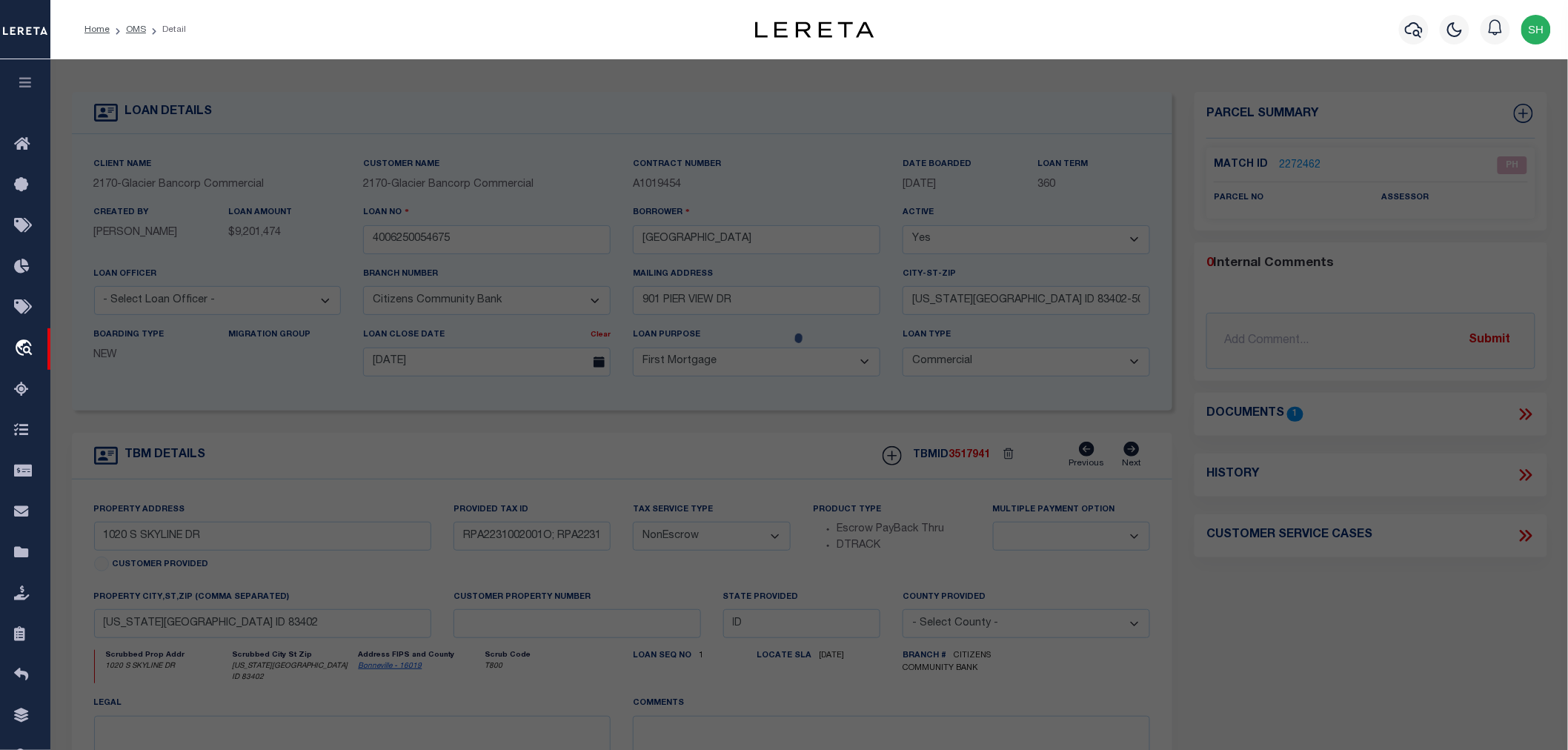
checkbox input "false"
select select "PH"
checkbox input "false"
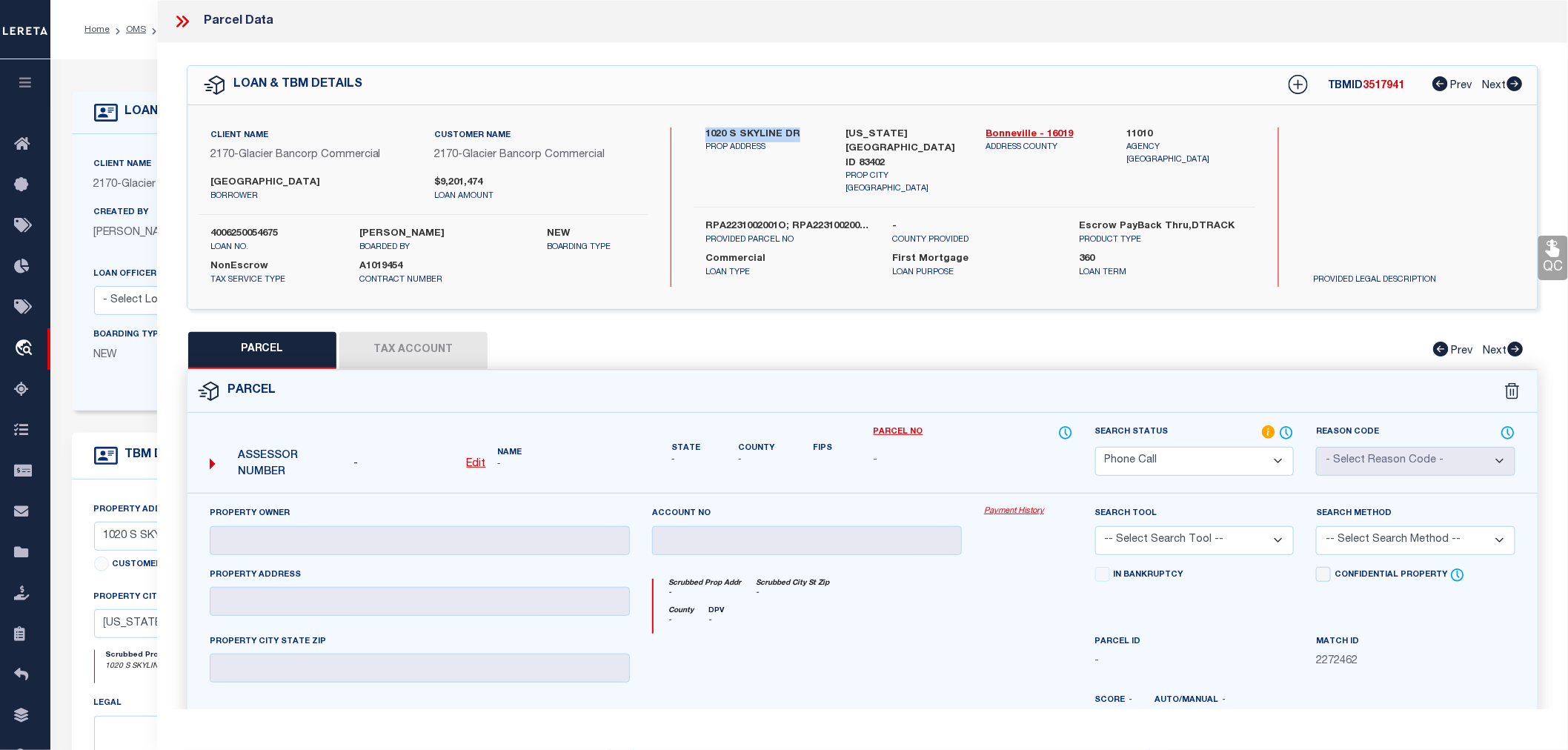
drag, startPoint x: 700, startPoint y: 129, endPoint x: 794, endPoint y: 121, distance: 94.3
click at [794, 121] on div "Client Name 2170 - Glacier Bancorp Commercial Customer Name 2170 - Glacier Banc…" at bounding box center [862, 206] width 1350 height 204
click at [822, 249] on div "1020 S SKYLINE DR PROP ADDRESS IDAHO FALLS ID 83402 PROP CITY ST ZIP Bonneville…" at bounding box center [974, 206] width 562 height 160
drag, startPoint x: 706, startPoint y: 131, endPoint x: 810, endPoint y: 127, distance: 104.1
click at [810, 127] on label "1020 S SKYLINE DR" at bounding box center [764, 134] width 118 height 15
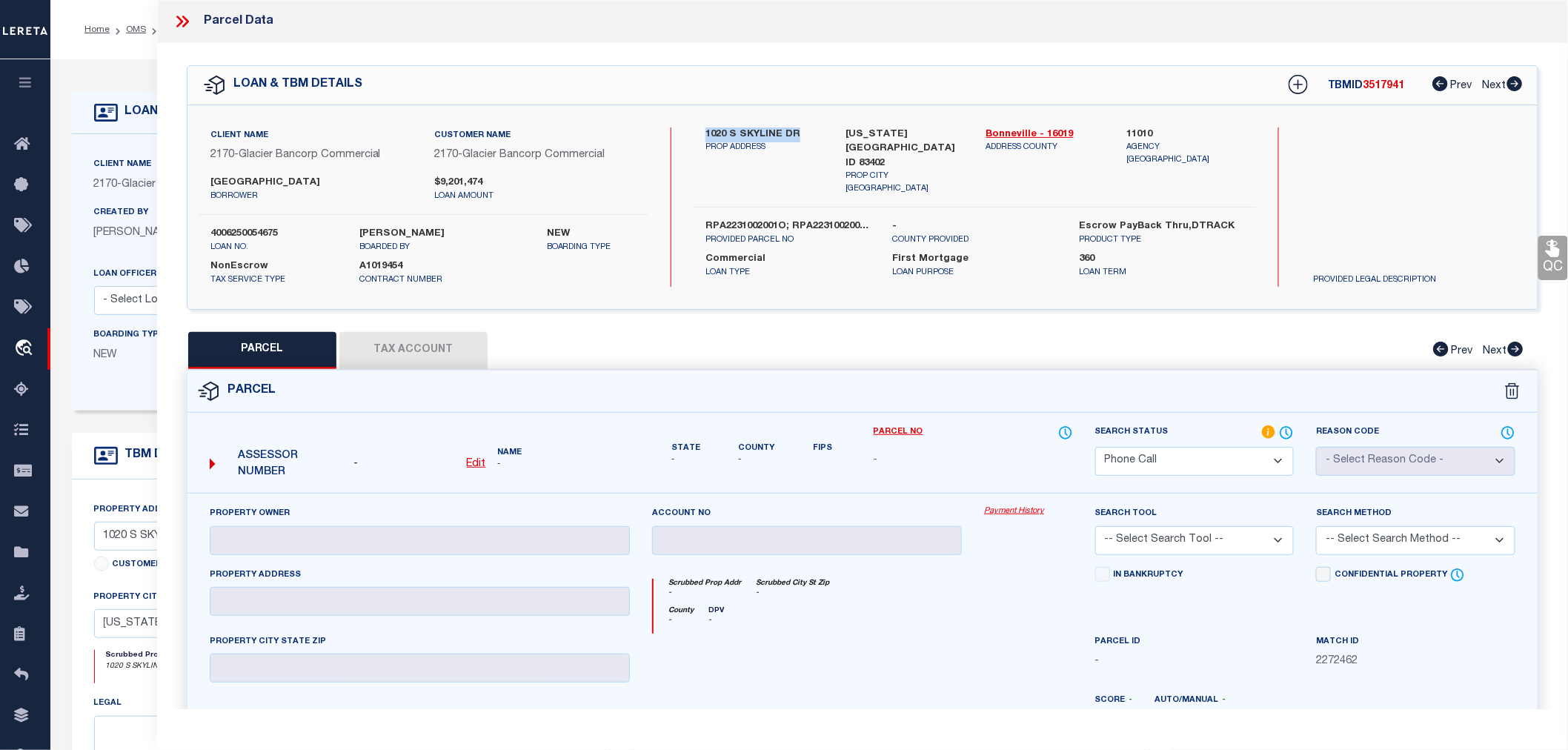
copy label "1020 S SKYLINE DR"
click at [1176, 466] on select "Automated Search Bad Parcel Complete Duplicate Parcel High Dollar Reporting In …" at bounding box center [1195, 462] width 200 height 29
select select "NP"
click at [1095, 447] on select "Automated Search Bad Parcel Complete Duplicate Parcel High Dollar Reporting In …" at bounding box center [1195, 462] width 200 height 29
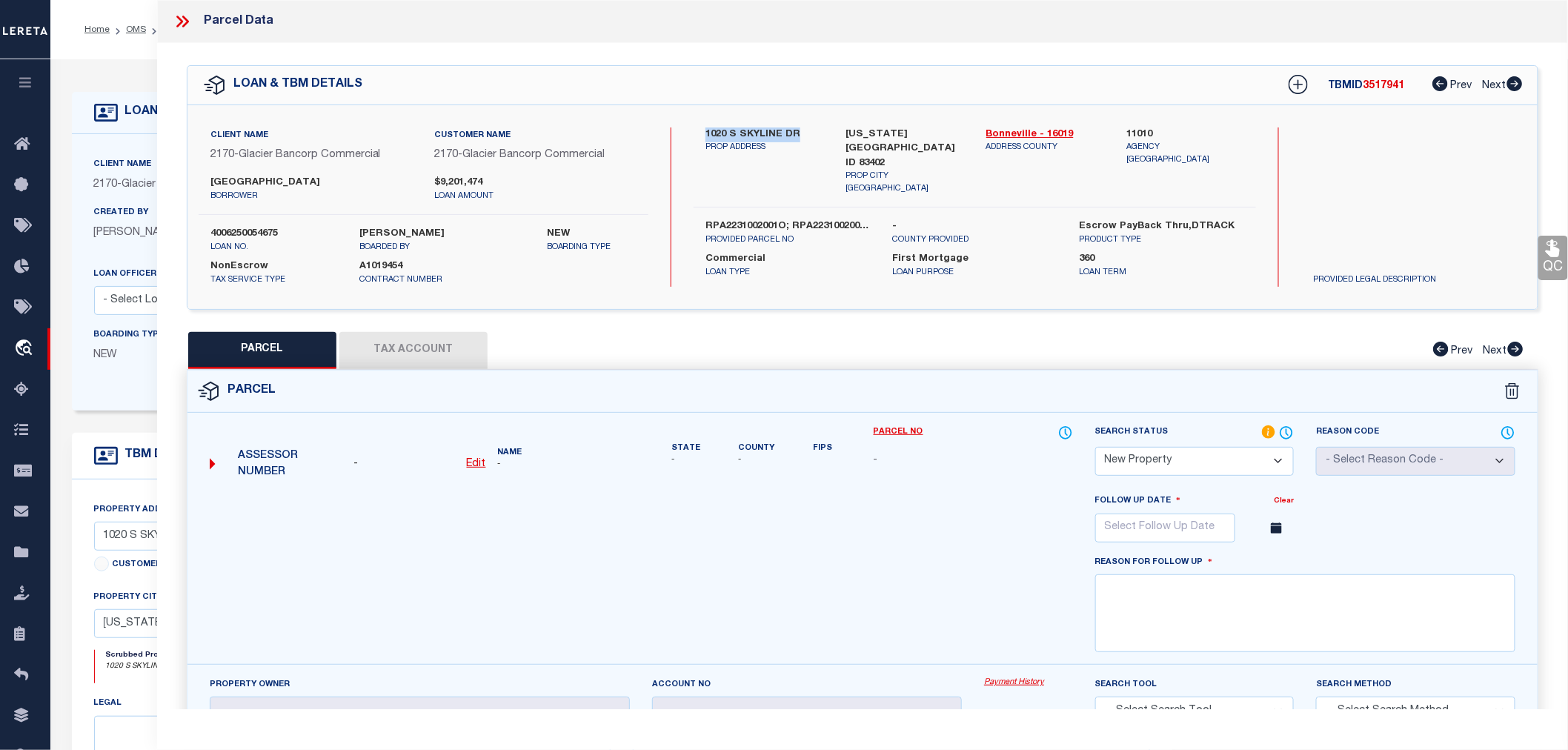
scroll to position [247, 0]
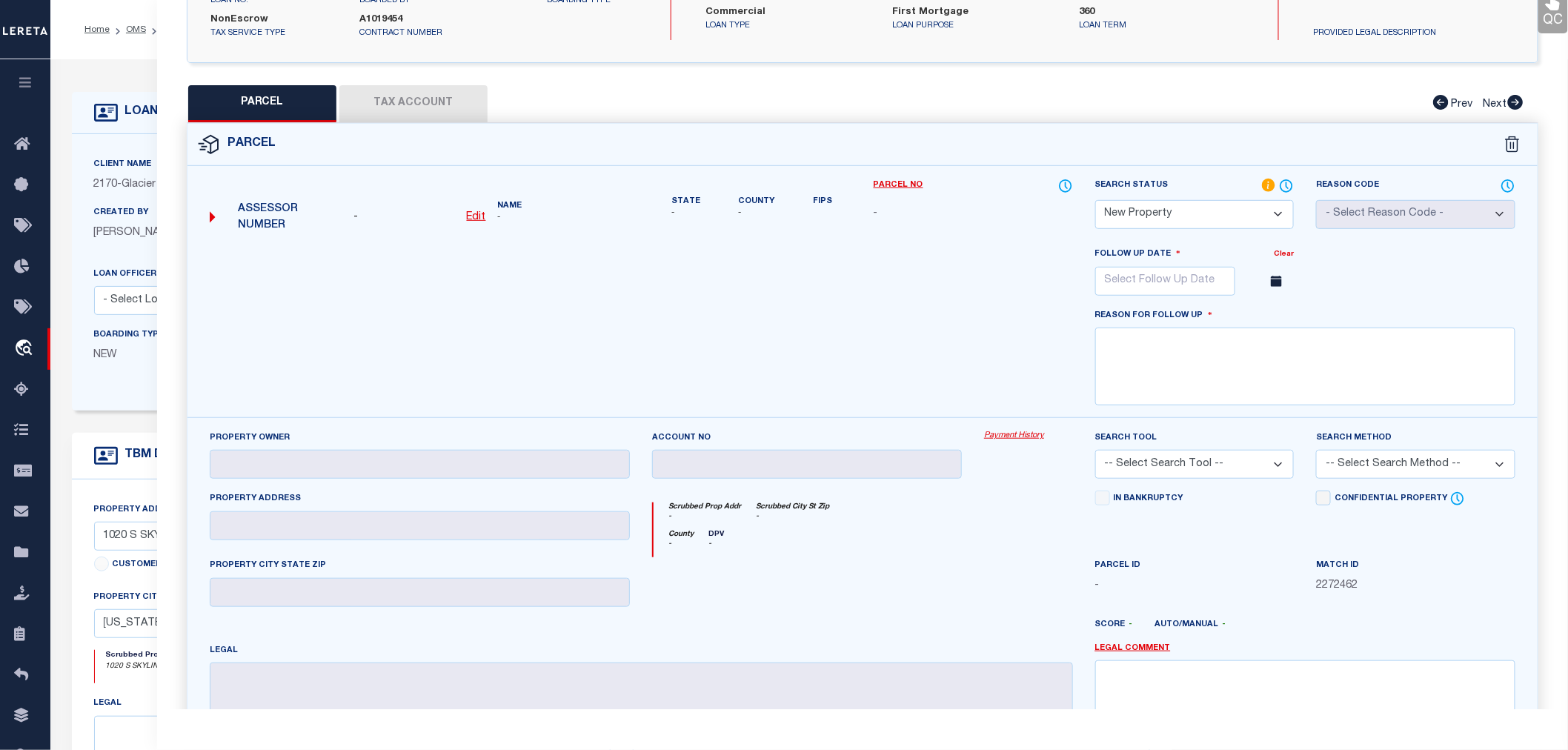
click at [813, 308] on div at bounding box center [642, 331] width 886 height 172
